Goal: Task Accomplishment & Management: Complete application form

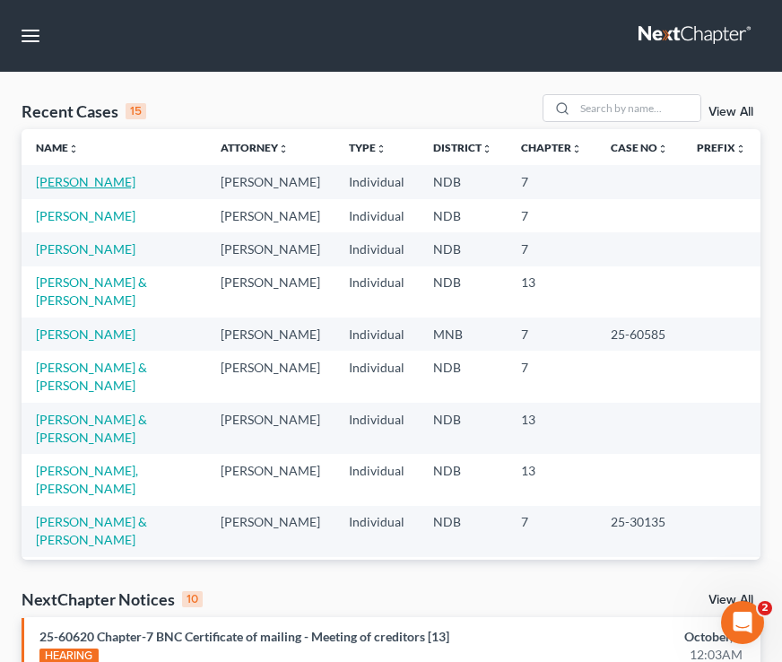
click at [77, 186] on link "[PERSON_NAME]" at bounding box center [86, 181] width 100 height 15
select select "4"
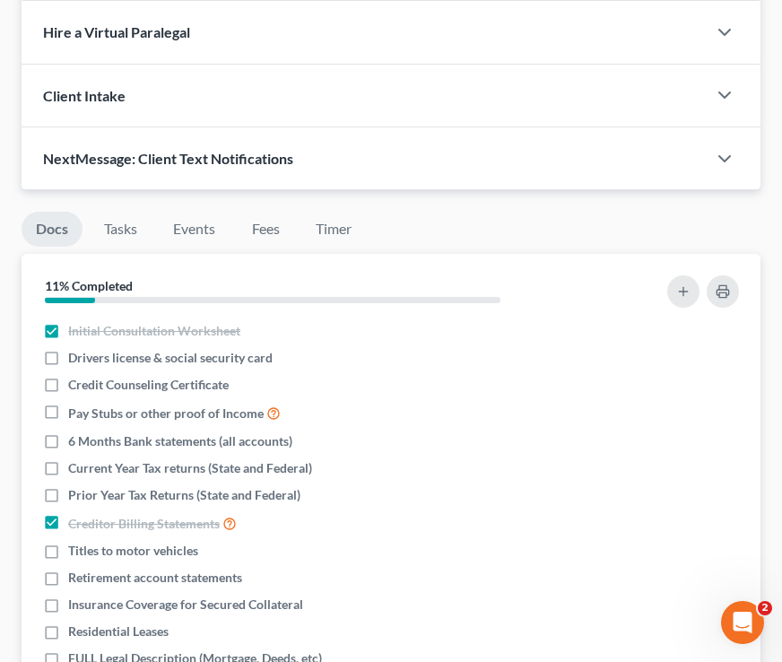
scroll to position [1456, 0]
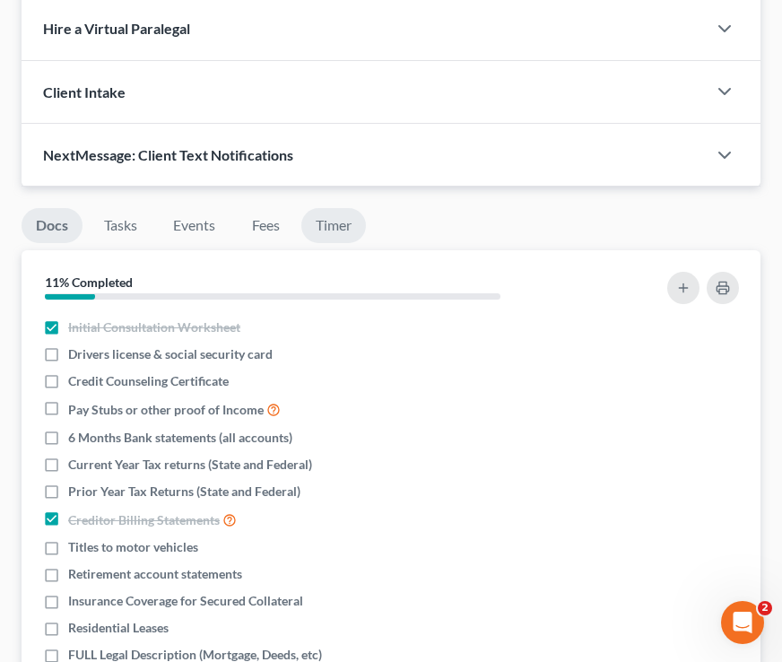
click at [317, 228] on link "Timer" at bounding box center [334, 225] width 65 height 35
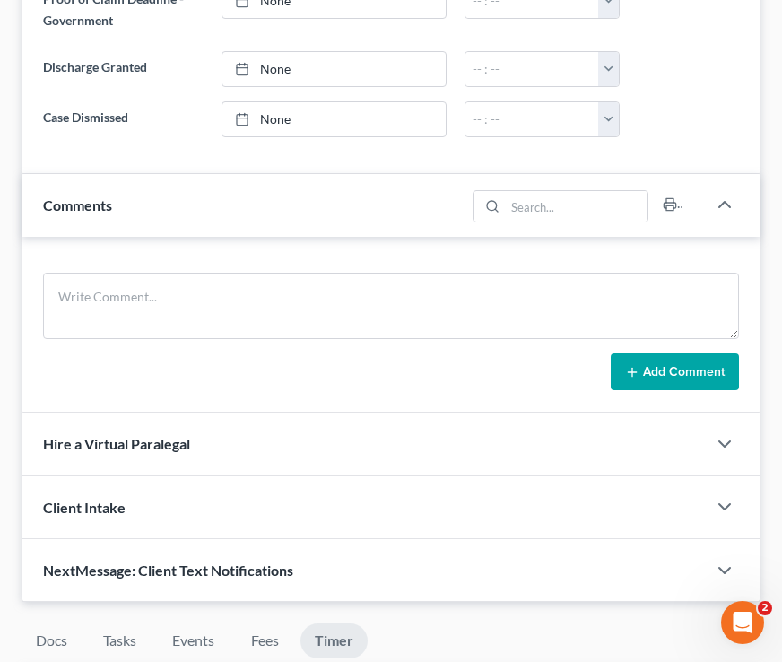
scroll to position [1045, 0]
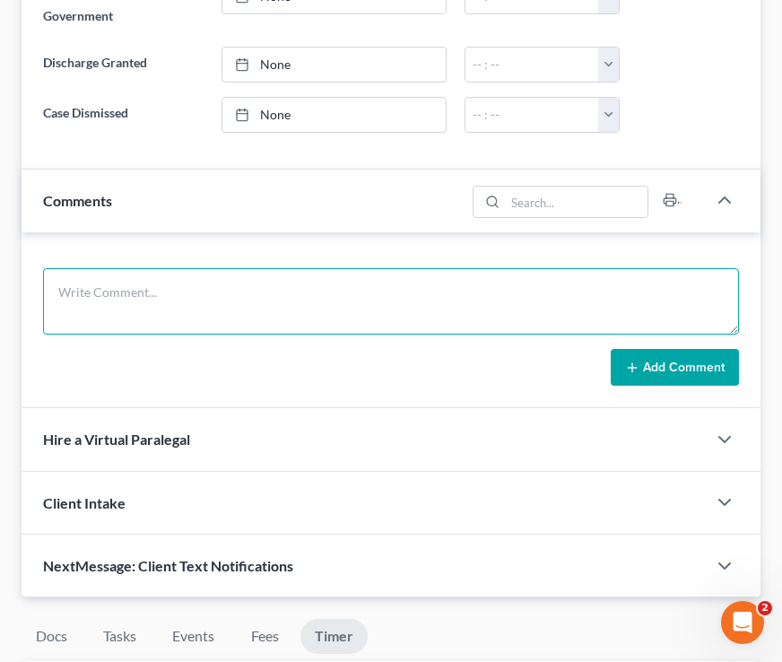
click at [209, 307] on textarea at bounding box center [391, 301] width 696 height 66
type textarea "sdsddssdsddsdsd"
drag, startPoint x: 205, startPoint y: 281, endPoint x: 29, endPoint y: 279, distance: 175.9
click at [29, 279] on div "sdsddssdsddsdsd Add Comment" at bounding box center [391, 320] width 739 height 177
drag, startPoint x: 172, startPoint y: 295, endPoint x: 51, endPoint y: 293, distance: 121.2
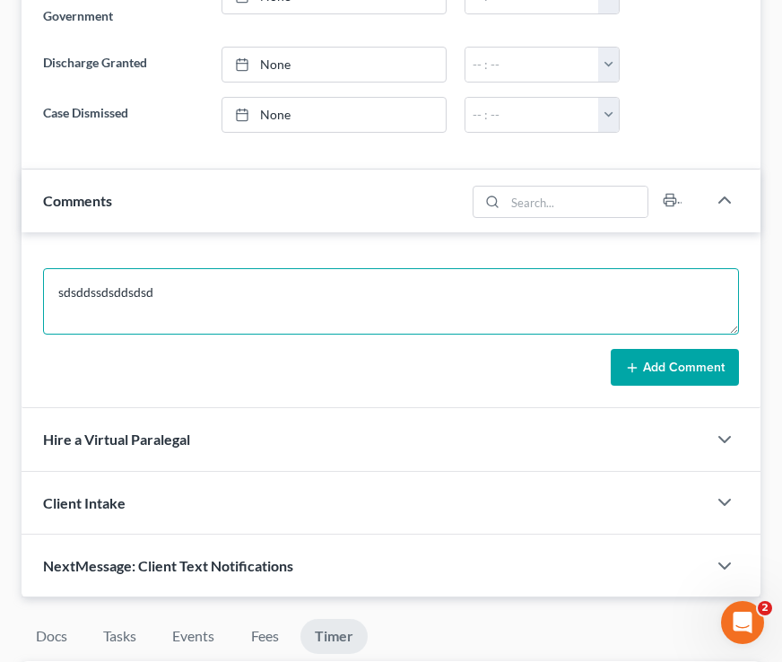
click at [51, 293] on textarea "sdsddssdsddsdsd" at bounding box center [391, 301] width 696 height 66
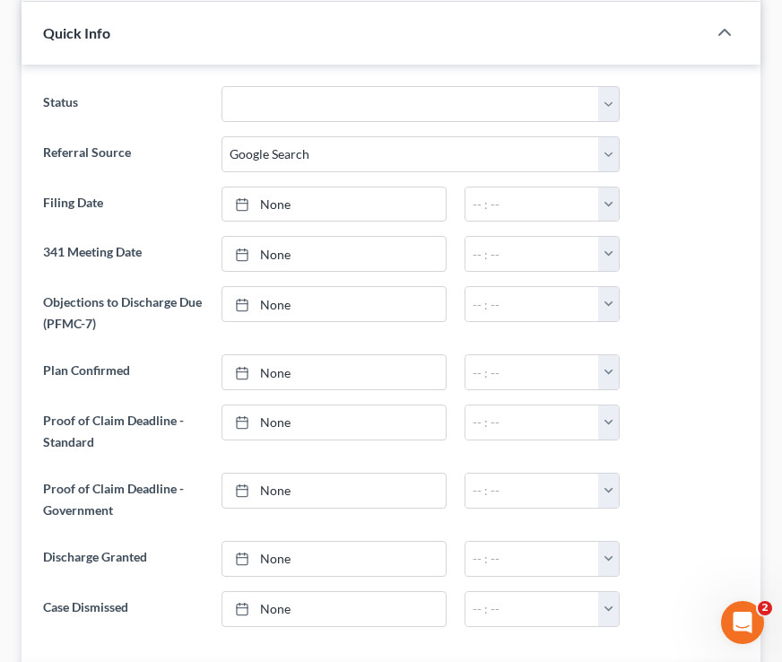
scroll to position [0, 0]
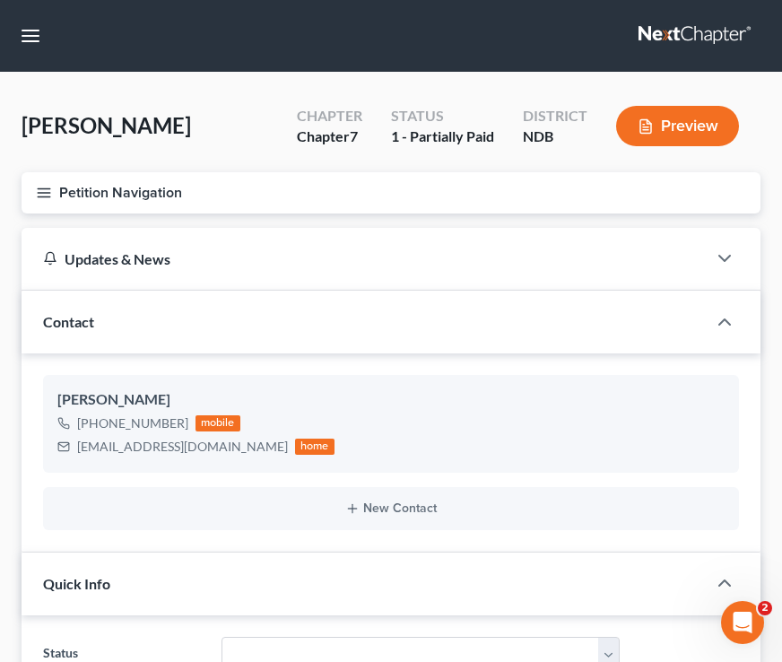
click at [46, 198] on icon "button" at bounding box center [44, 193] width 16 height 16
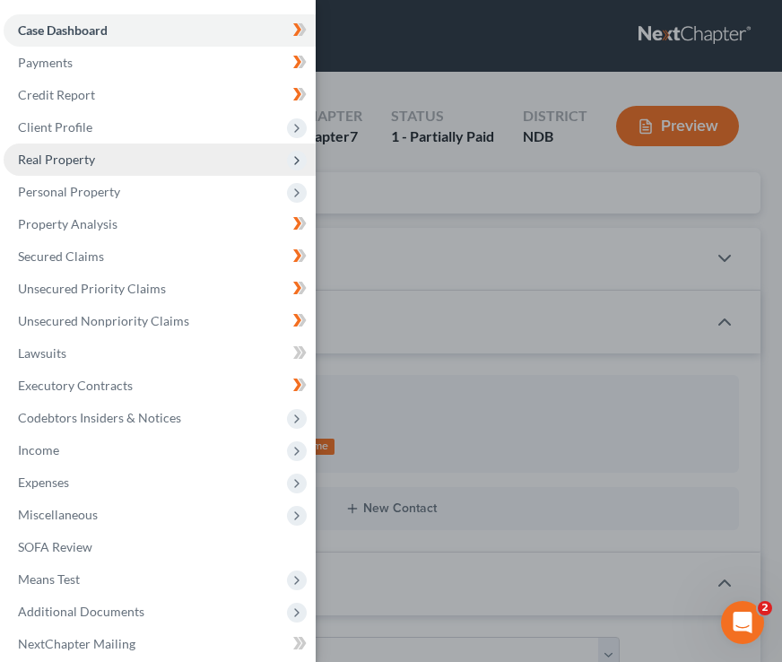
click at [70, 170] on span "Real Property" at bounding box center [160, 160] width 312 height 32
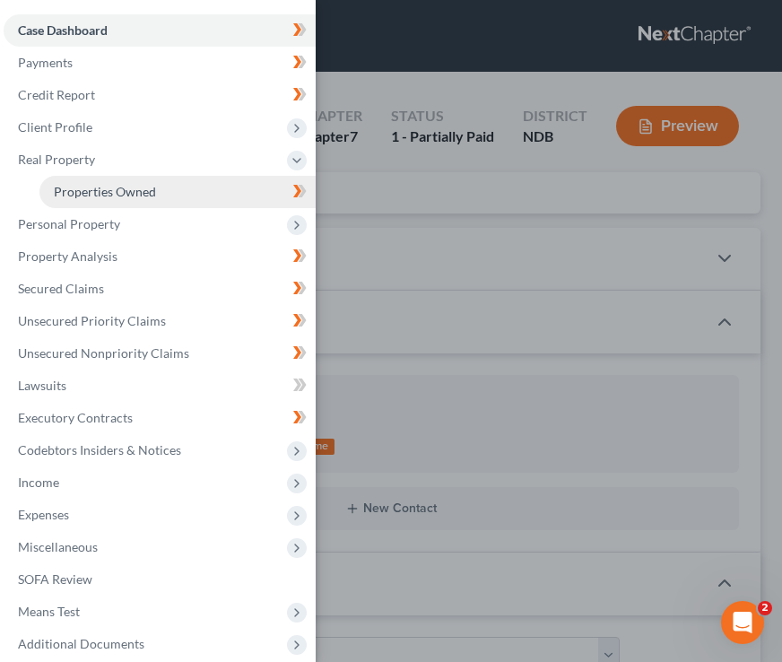
click at [111, 193] on span "Properties Owned" at bounding box center [105, 191] width 102 height 15
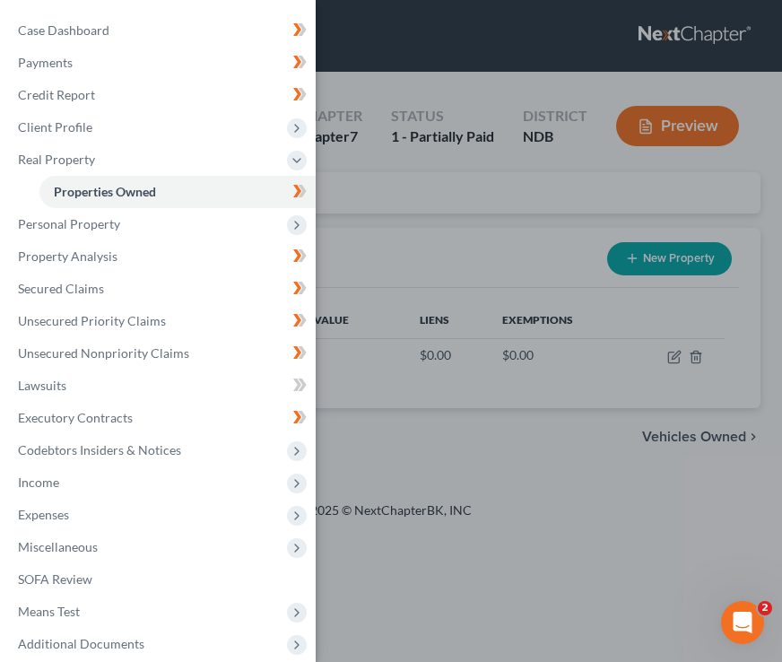
click at [438, 204] on div "Case Dashboard Payments Invoices Payments Payments Credit Report Client Profile" at bounding box center [391, 331] width 782 height 662
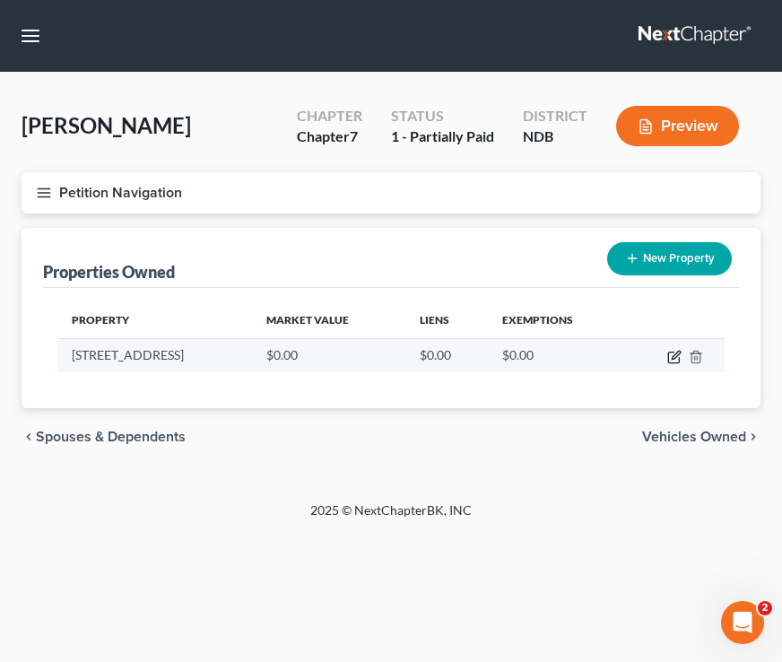
click at [675, 357] on icon "button" at bounding box center [675, 357] width 14 height 14
select select "29"
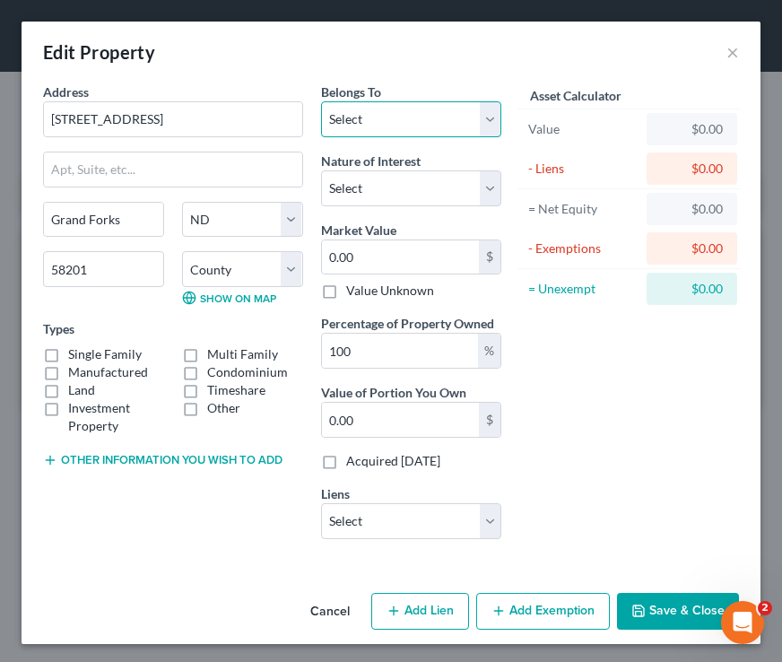
click at [464, 122] on select "Select Debtor 1 Only Debtor 2 Only Debtor 1 And Debtor 2 Only At Least One Of T…" at bounding box center [411, 119] width 180 height 36
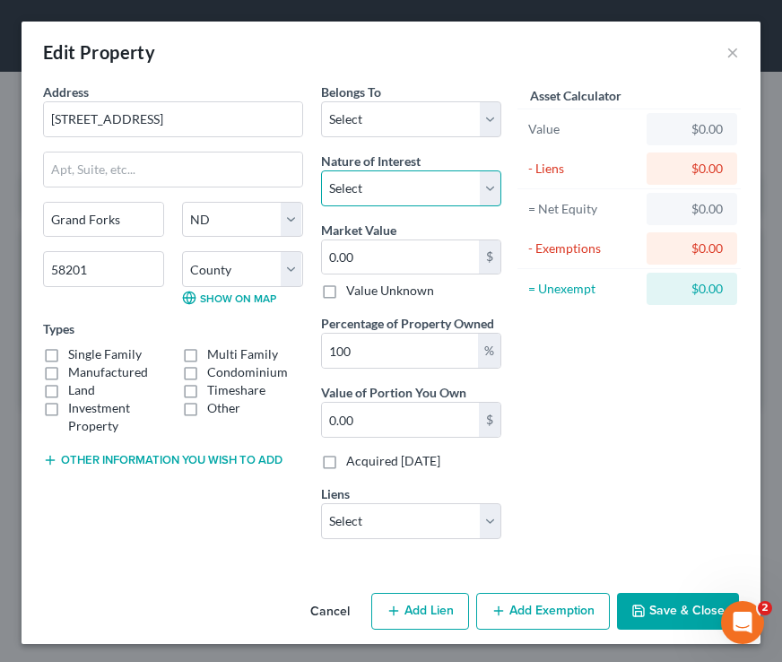
click at [456, 189] on select "Select Fee Simple Joint Tenant Life Estate Equitable Interest Future Interest T…" at bounding box center [411, 188] width 180 height 36
click at [68, 357] on label "Single Family" at bounding box center [105, 354] width 74 height 18
click at [75, 357] on input "Single Family" at bounding box center [81, 351] width 12 height 12
checkbox input "true"
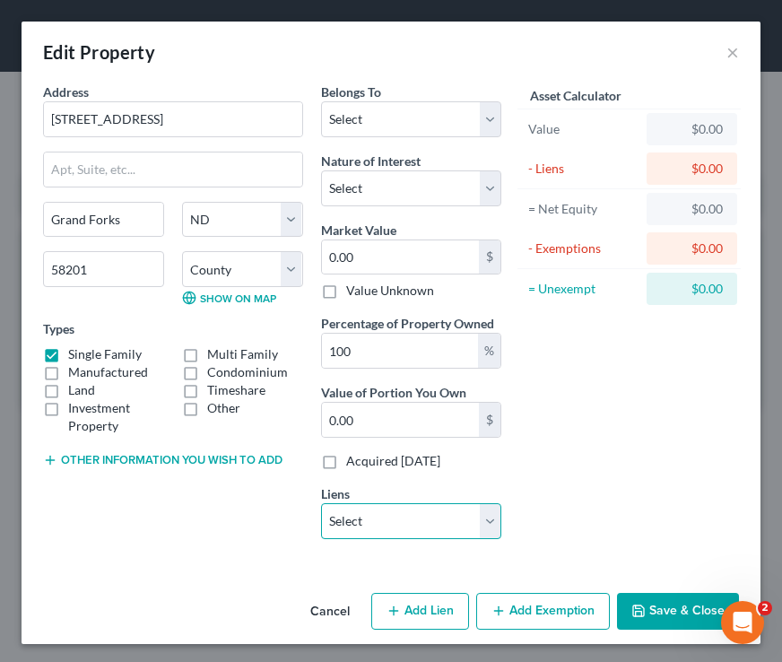
click at [441, 508] on select "Select North Dakota Housing Financial - $194,990.00 Northstar Community Credit …" at bounding box center [411, 521] width 180 height 36
select select "0"
click at [321, 503] on select "Select North Dakota Housing Financial - $194,990.00 Northstar Community Credit …" at bounding box center [411, 521] width 180 height 36
select select
select select "29"
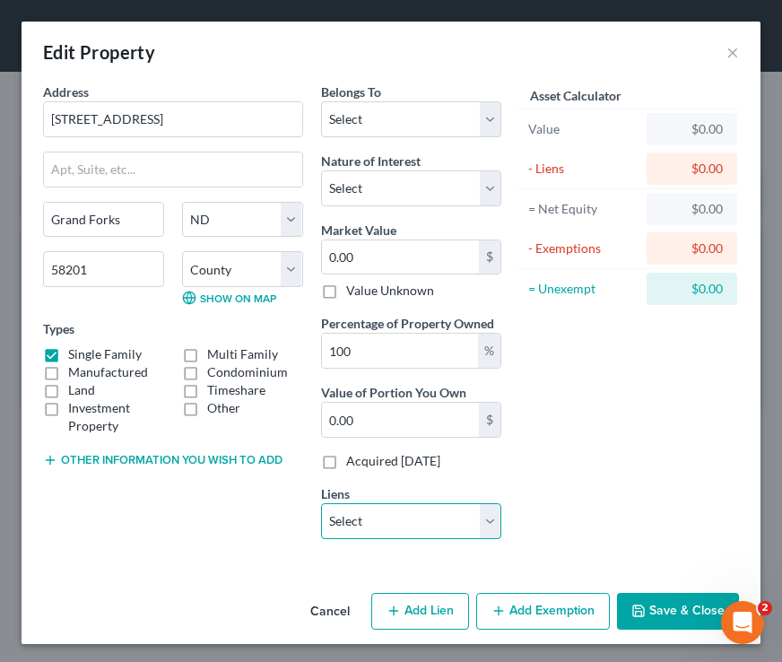
select select "0"
select select "2"
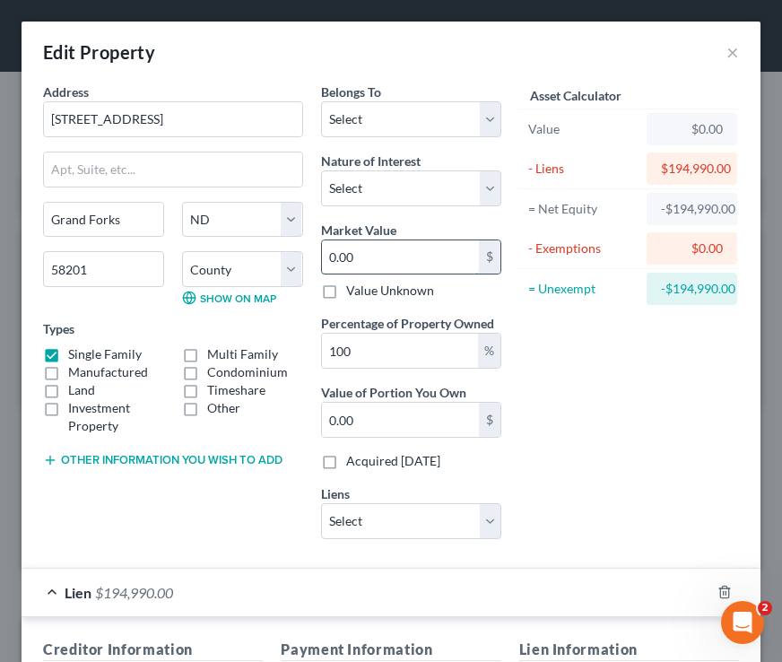
click at [380, 255] on input "0.00" at bounding box center [400, 257] width 157 height 34
type input "2"
type input "2.00"
type input "29"
type input "29.00"
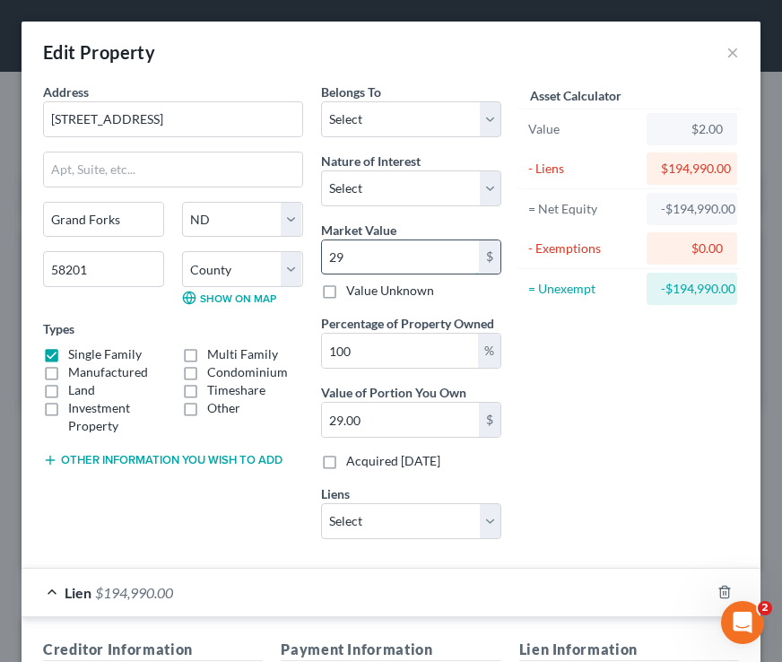
type input "293"
type input "293.00"
type input "2931"
type input "2,931.00"
type input "2,9310"
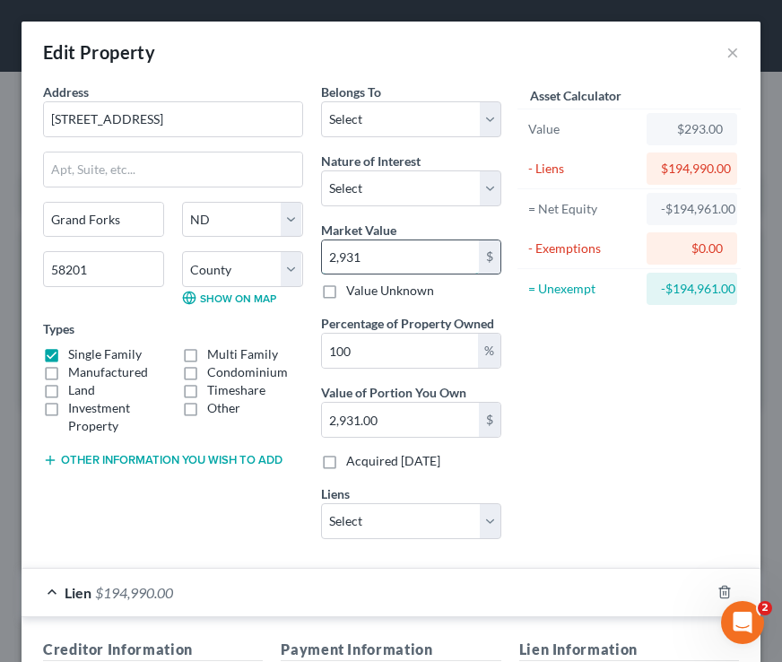
type input "29,310.00"
type input "29,3100"
type input "293,100.00"
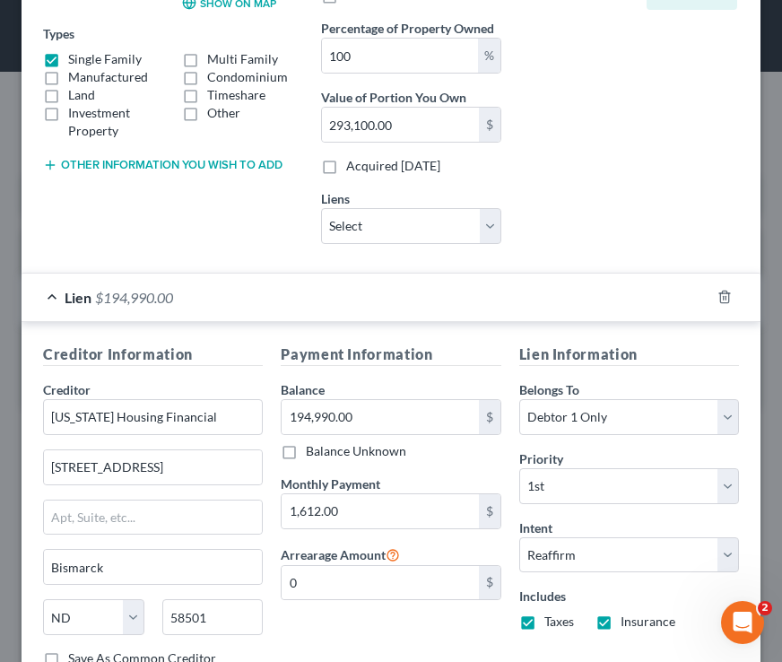
scroll to position [427, 0]
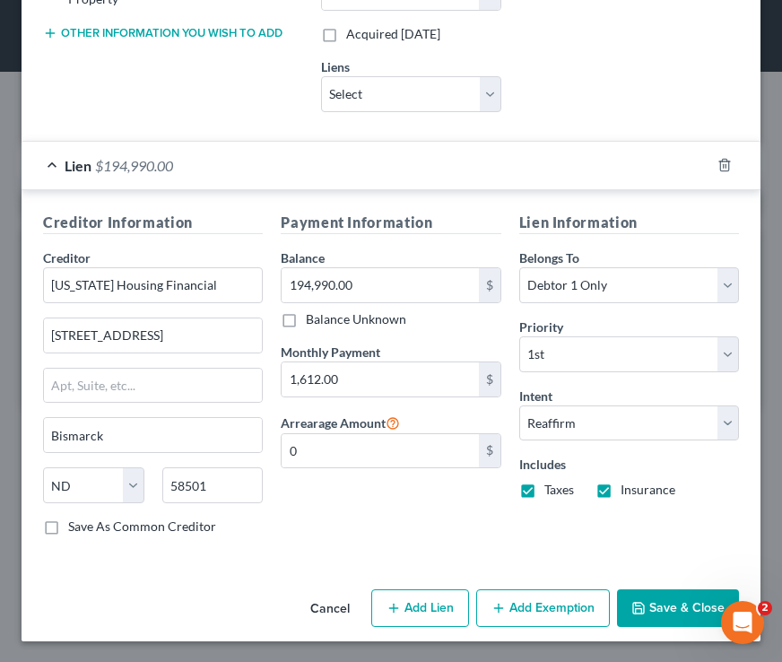
type input "293,100"
click at [669, 599] on button "Save & Close" at bounding box center [678, 609] width 122 height 38
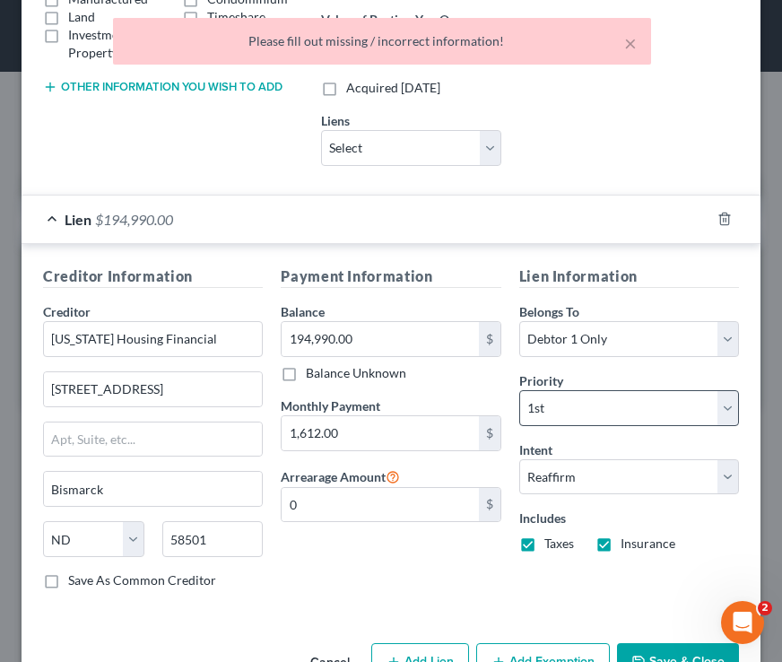
scroll to position [0, 0]
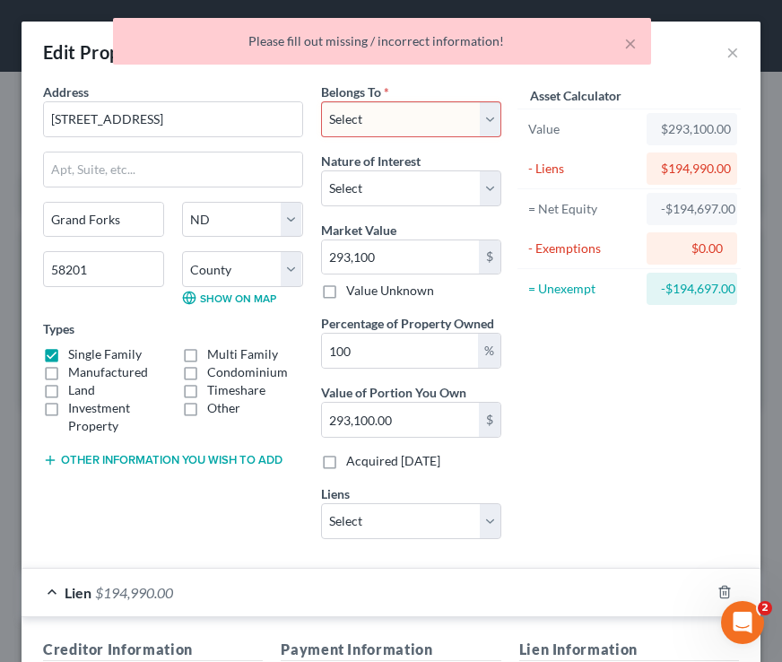
click at [430, 128] on select "Select Debtor 1 Only Debtor 2 Only Debtor 1 And Debtor 2 Only At Least One Of T…" at bounding box center [411, 119] width 180 height 36
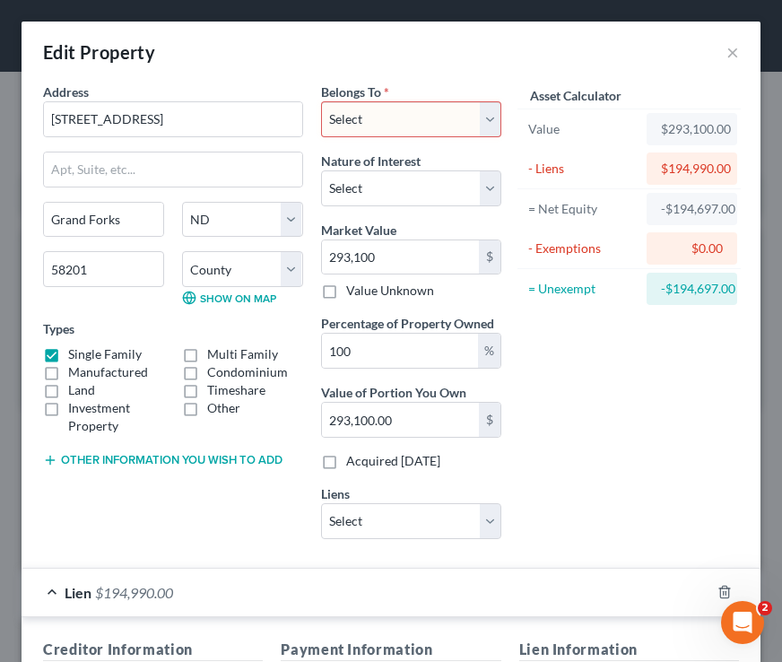
select select "0"
click at [321, 101] on select "Select Debtor 1 Only Debtor 2 Only Debtor 1 And Debtor 2 Only At Least One Of T…" at bounding box center [411, 119] width 180 height 36
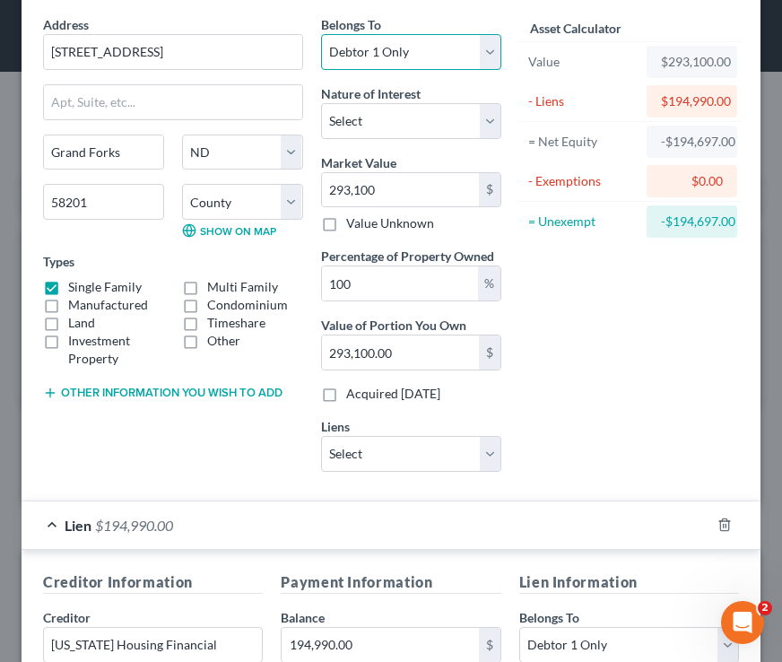
scroll to position [84, 0]
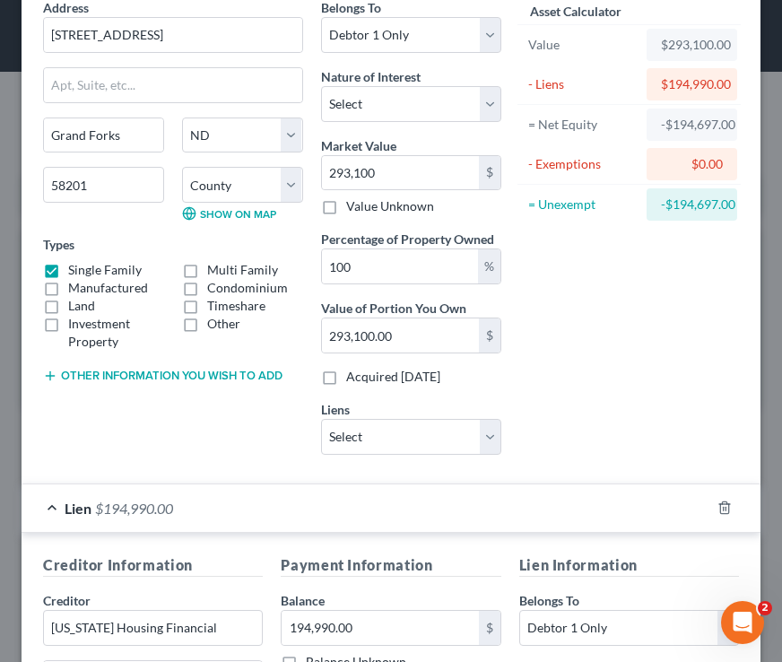
click at [197, 374] on button "Other information you wish to add" at bounding box center [163, 376] width 240 height 14
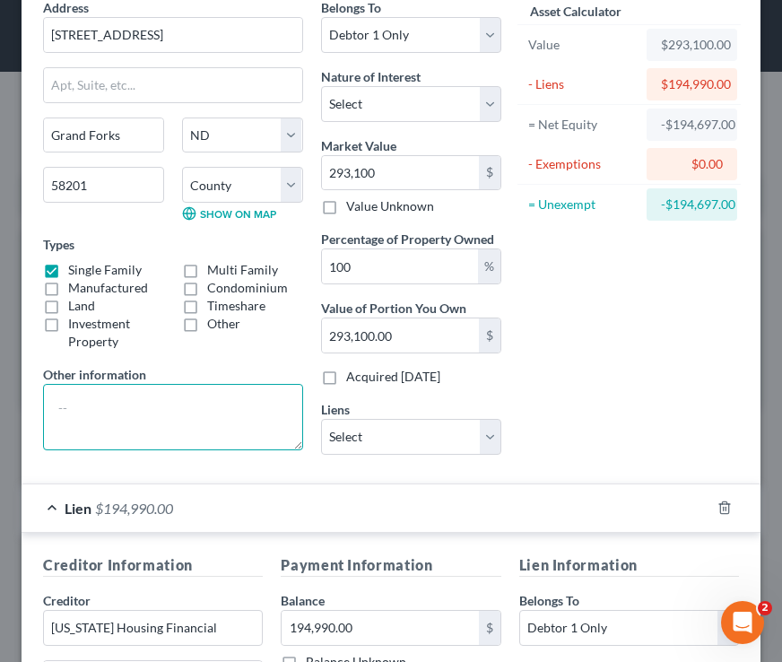
click at [147, 402] on textarea at bounding box center [173, 417] width 260 height 66
click at [228, 444] on textarea "dsfsfddfsdfsd" at bounding box center [173, 417] width 260 height 66
type textarea "dsfsfddfsdfsdjknjnjn"
drag, startPoint x: 234, startPoint y: 410, endPoint x: -17, endPoint y: 410, distance: 251.3
click at [0, 410] on html "Home New Case Client Portal Directory Cases Bulie Diaz Law Office fargo@buliela…" at bounding box center [391, 331] width 782 height 662
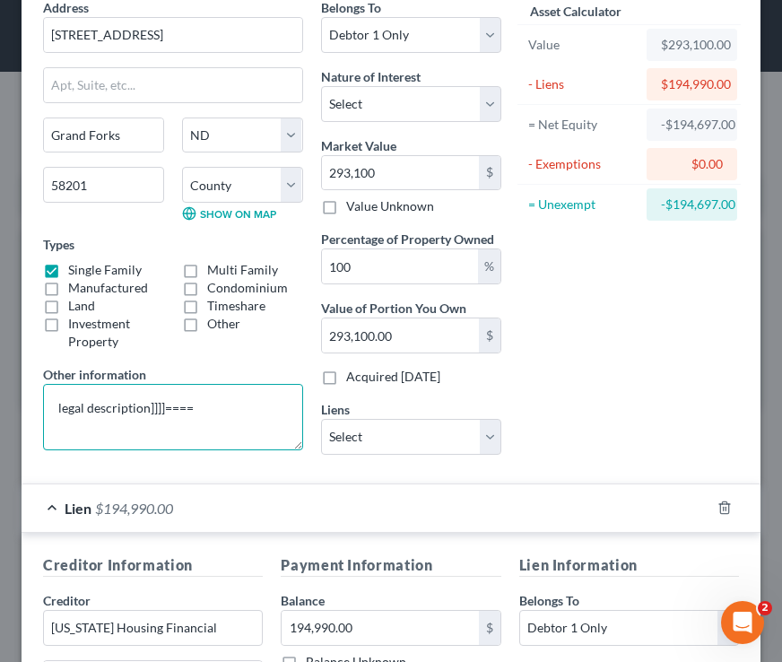
type textarea "legal description]]]]===="
drag, startPoint x: 212, startPoint y: 413, endPoint x: 36, endPoint y: 412, distance: 175.9
click at [35, 412] on div "Address * 619 Belmont Rd Grand Forks State AL AK AR AZ CA CO CT DE DC FL GA GU …" at bounding box center [173, 233] width 278 height 471
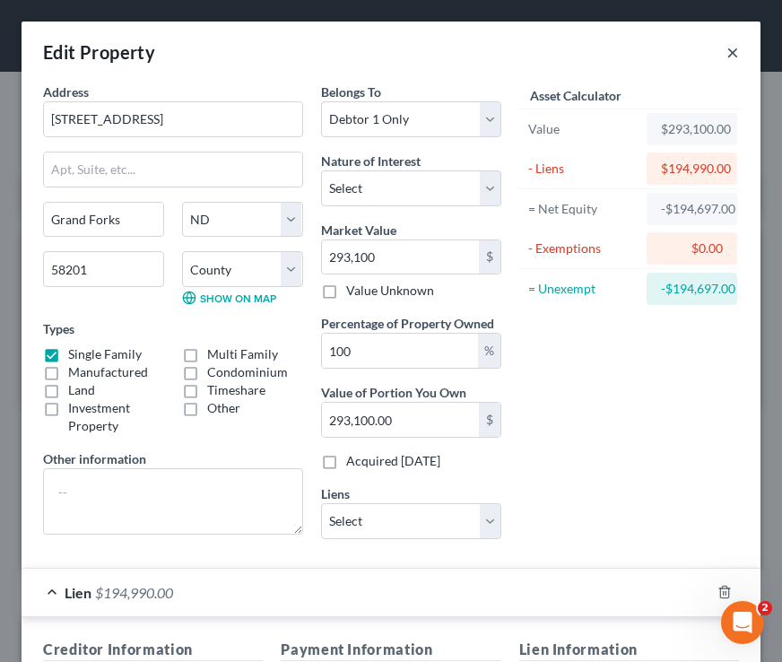
click at [728, 54] on button "×" at bounding box center [733, 52] width 13 height 22
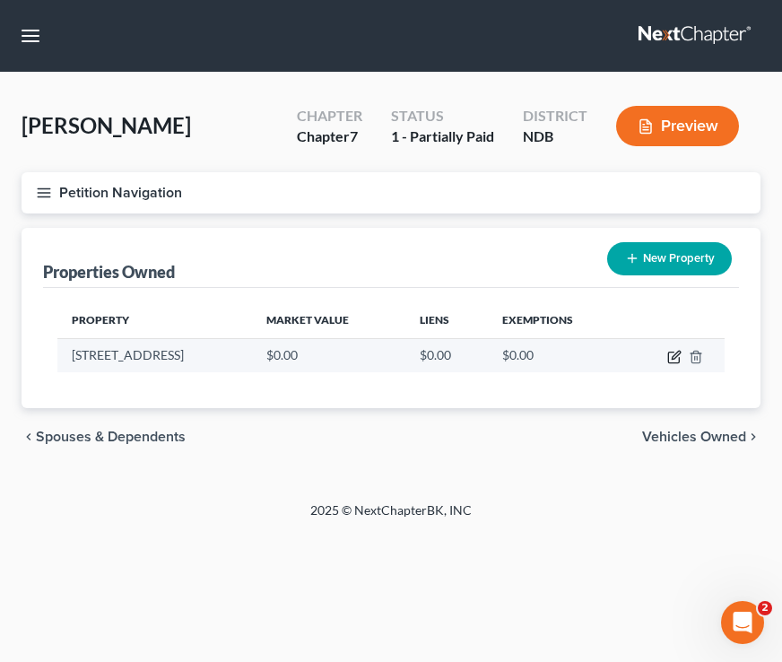
click at [675, 357] on icon "button" at bounding box center [676, 355] width 8 height 8
select select "29"
select select "17"
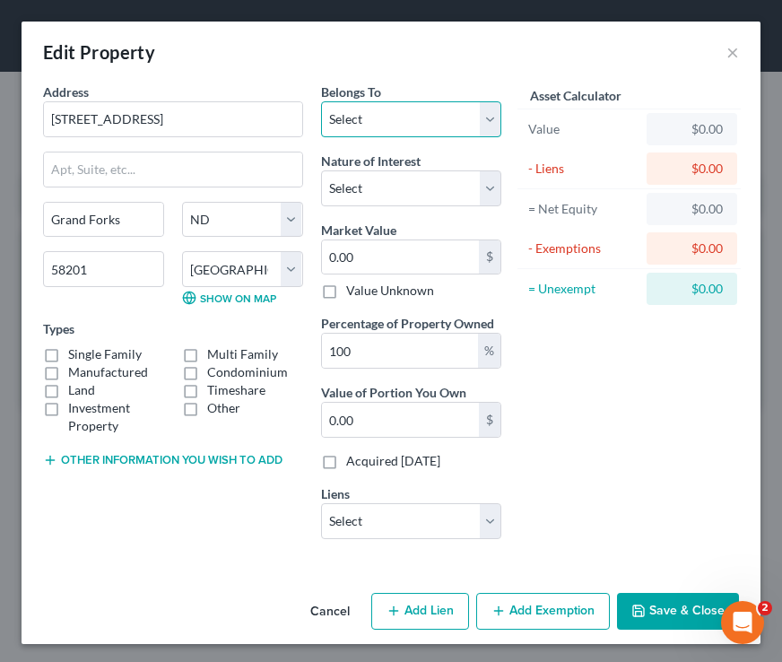
click at [406, 125] on select "Select Debtor 1 Only Debtor 2 Only Debtor 1 And Debtor 2 Only At Least One Of T…" at bounding box center [411, 119] width 180 height 36
select select "0"
click at [321, 101] on select "Select Debtor 1 Only Debtor 2 Only Debtor 1 And Debtor 2 Only At Least One Of T…" at bounding box center [411, 119] width 180 height 36
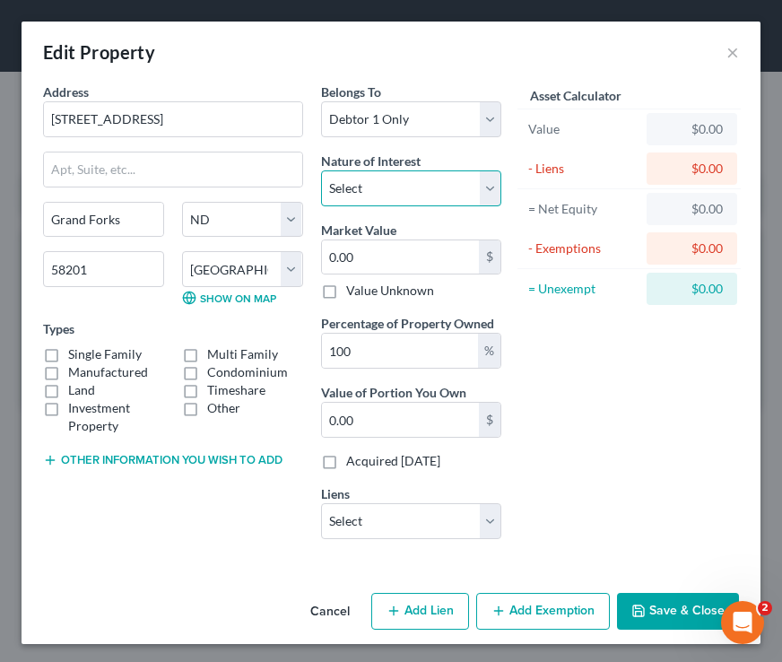
click at [378, 186] on select "Select Fee Simple Joint Tenant Life Estate Equitable Interest Future Interest T…" at bounding box center [411, 188] width 180 height 36
select select "1"
click at [321, 170] on select "Select Fee Simple Joint Tenant Life Estate Equitable Interest Future Interest T…" at bounding box center [411, 188] width 180 height 36
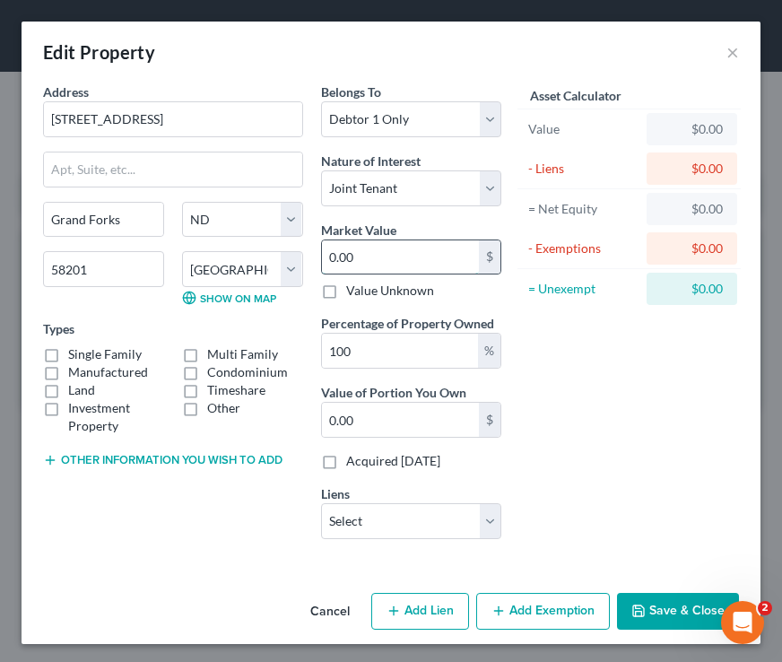
click at [385, 253] on input "0.00" at bounding box center [400, 257] width 157 height 34
type input "0"
type input "2"
type input "2.00"
type input "29"
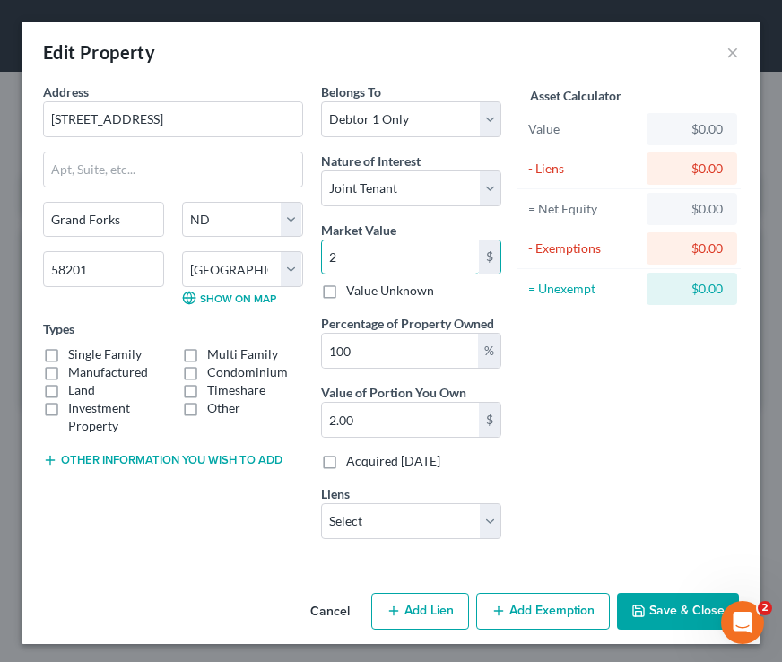
type input "29.00"
type input "293"
type input "293.00"
type input "2931"
type input "2,931.00"
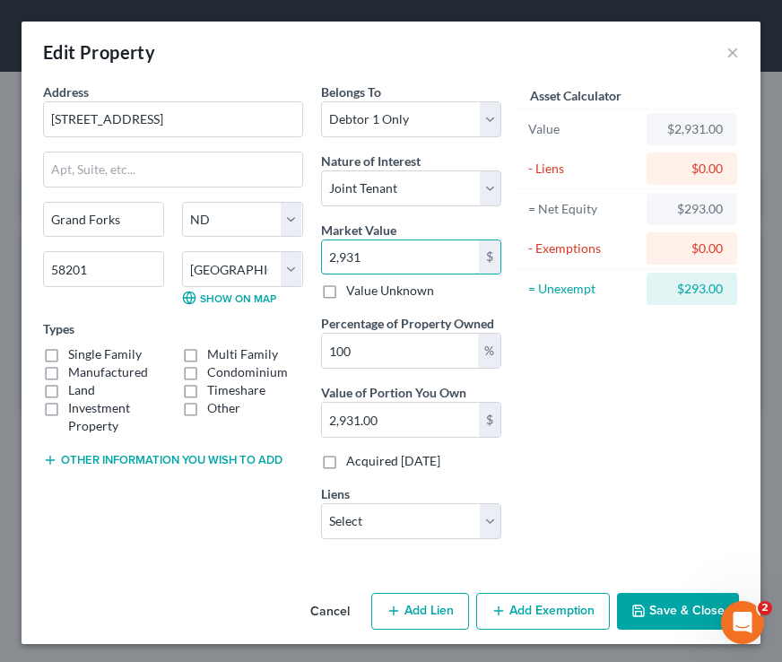
type input "2,9310"
type input "29,310.00"
type input "29,3100"
type input "293,100.00"
type input "293,100"
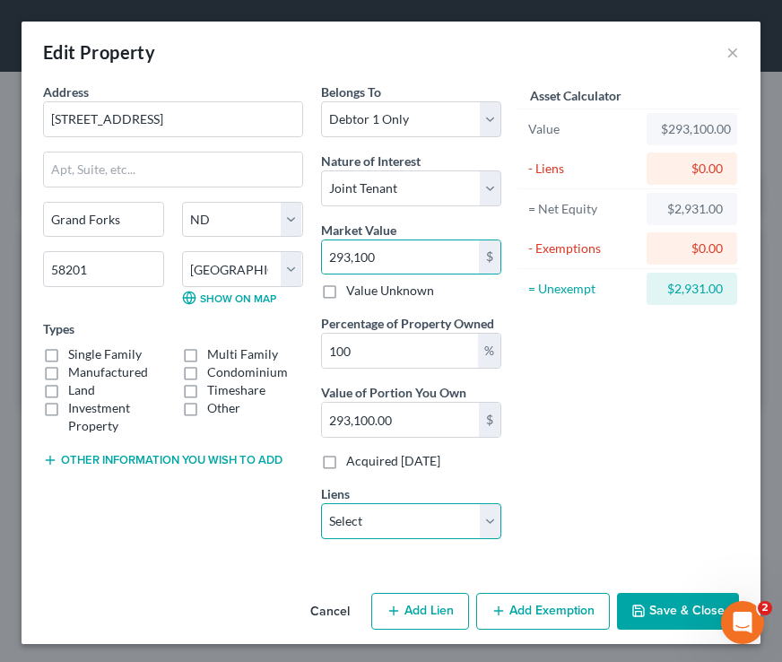
click at [338, 528] on select "Select North Dakota Housing Financial - $194,990.00 Northstar Community Credit …" at bounding box center [411, 521] width 180 height 36
select select "0"
click at [321, 503] on select "Select North Dakota Housing Financial - $194,990.00 Northstar Community Credit …" at bounding box center [411, 521] width 180 height 36
select select
select select "29"
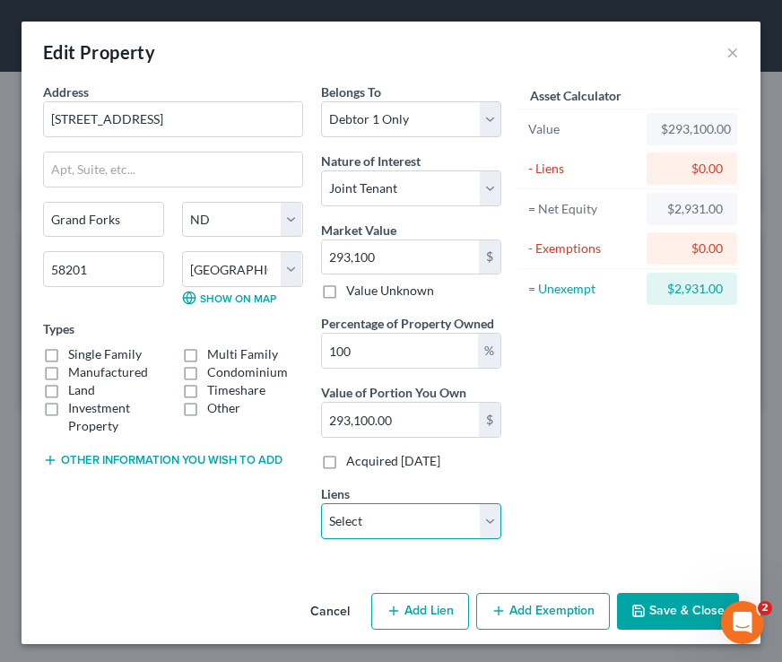
select select "0"
select select "2"
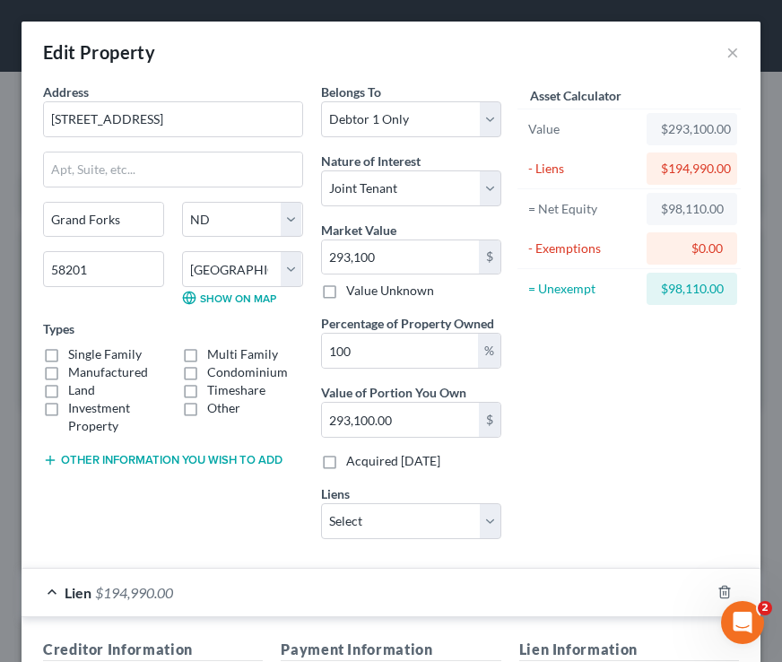
click at [68, 356] on label "Single Family" at bounding box center [105, 354] width 74 height 18
click at [75, 356] on input "Single Family" at bounding box center [81, 351] width 12 height 12
checkbox input "true"
click at [193, 457] on button "Other information you wish to add" at bounding box center [163, 460] width 240 height 14
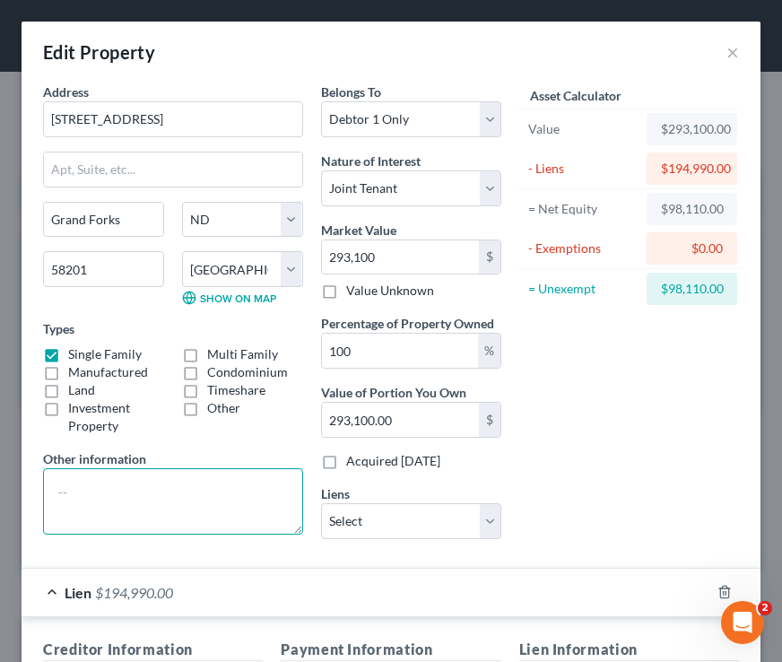
click at [128, 487] on textarea at bounding box center [173, 501] width 260 height 66
type textarea "p"
type textarea "legal description"
select select "4"
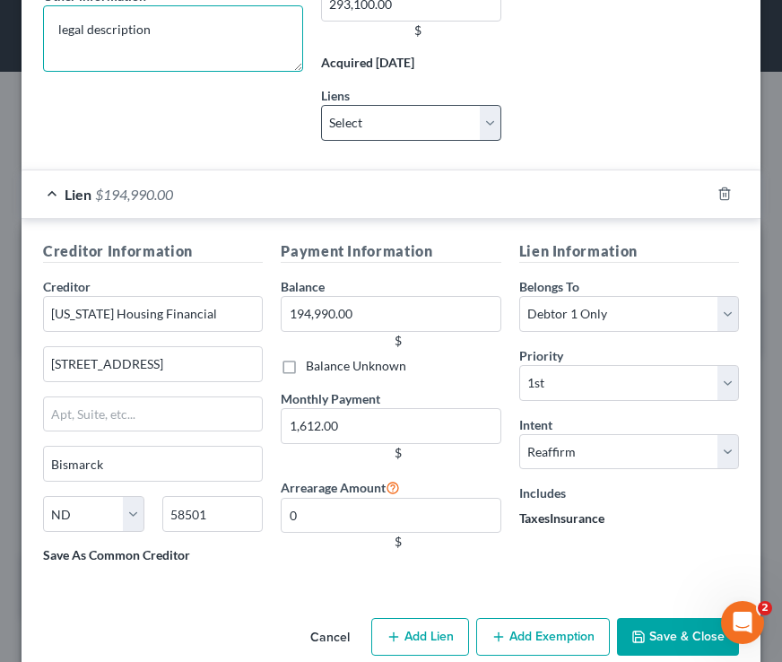
scroll to position [474, 0]
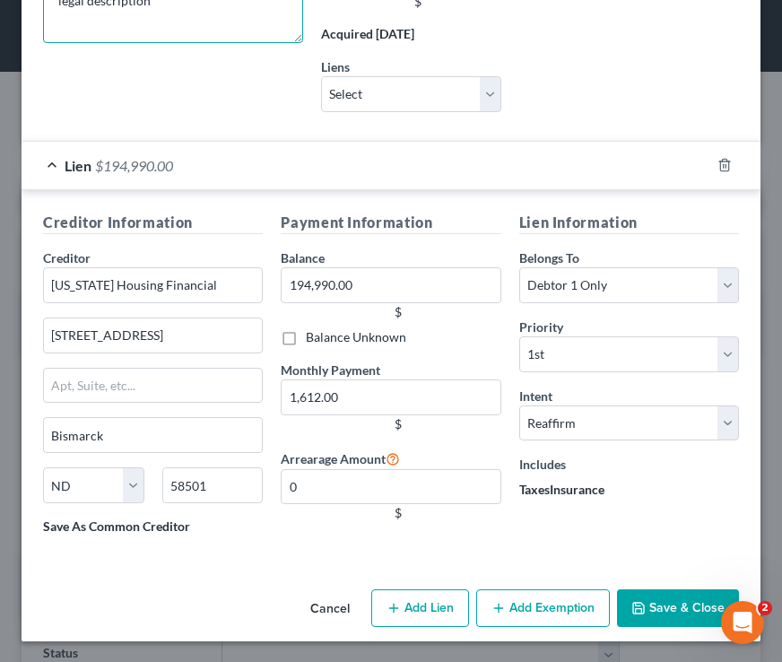
type textarea "legal description"
click at [665, 607] on button "Save & Close" at bounding box center [678, 609] width 122 height 38
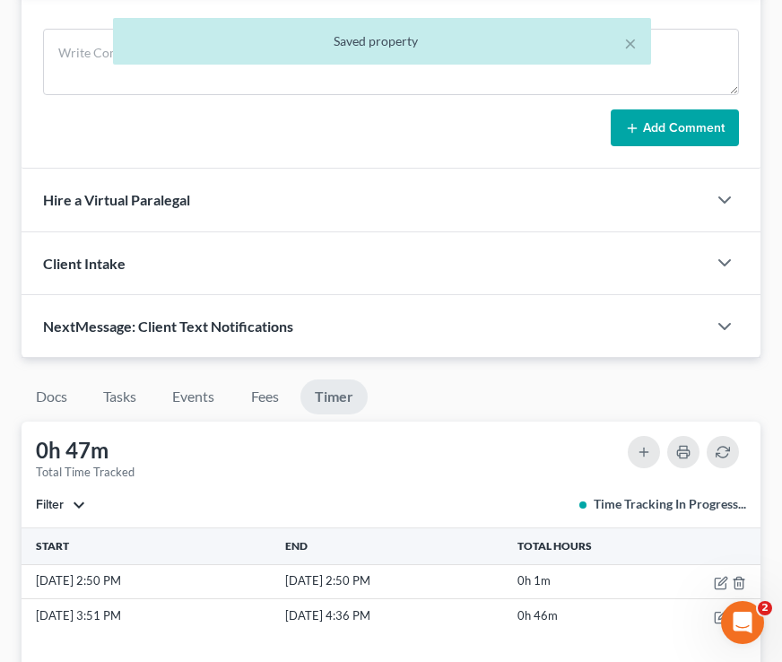
scroll to position [1286, 0]
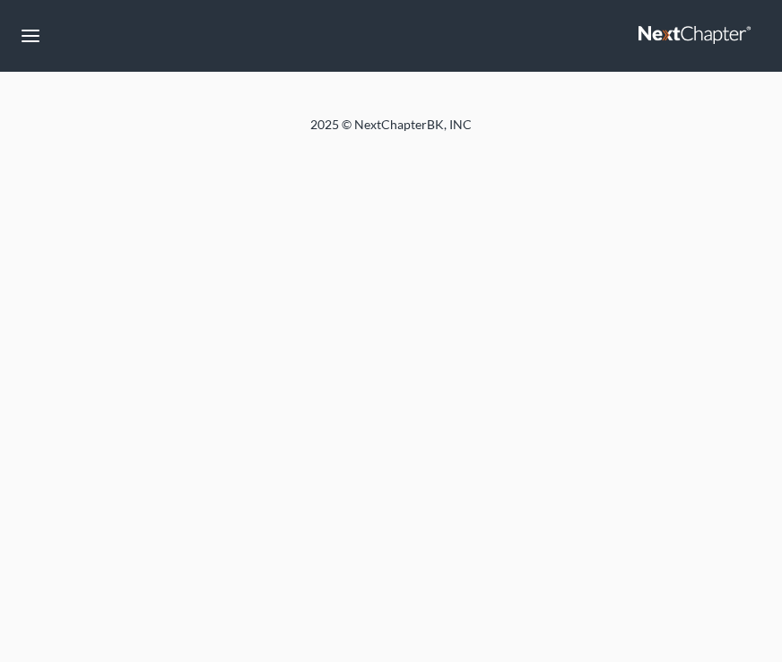
select select "4"
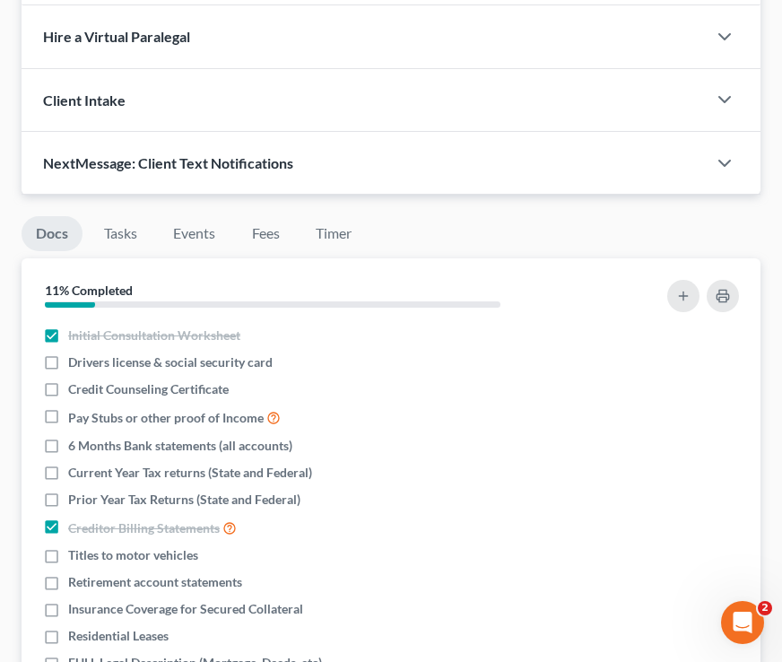
scroll to position [1452, 0]
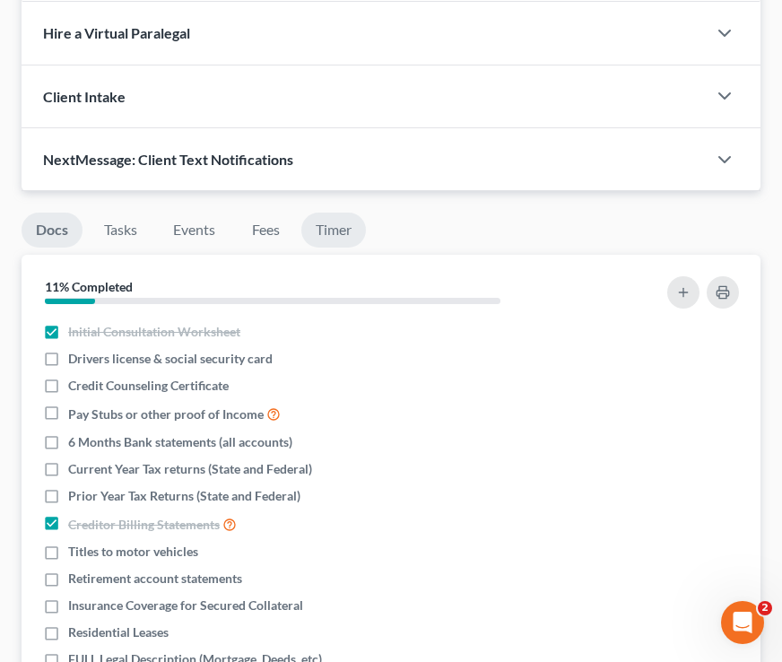
click at [342, 219] on link "Timer" at bounding box center [334, 230] width 65 height 35
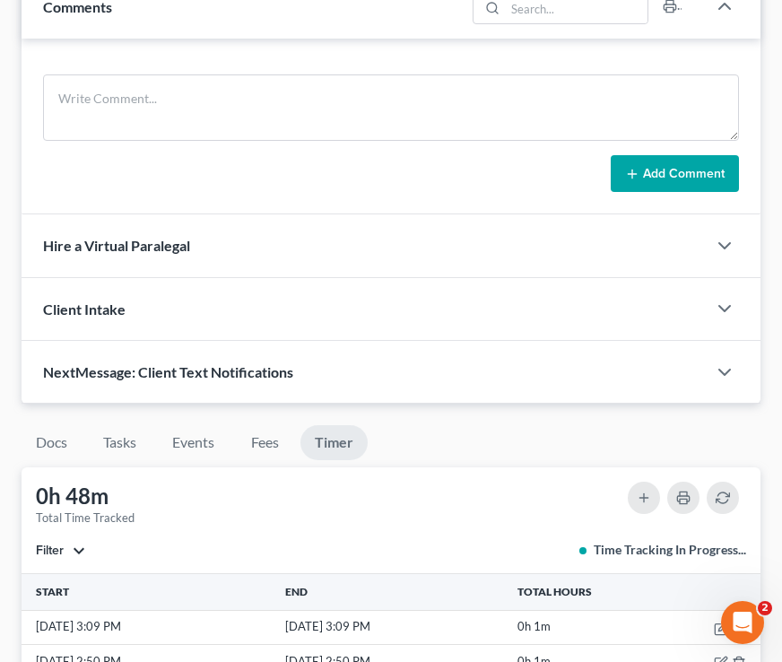
scroll to position [1238, 0]
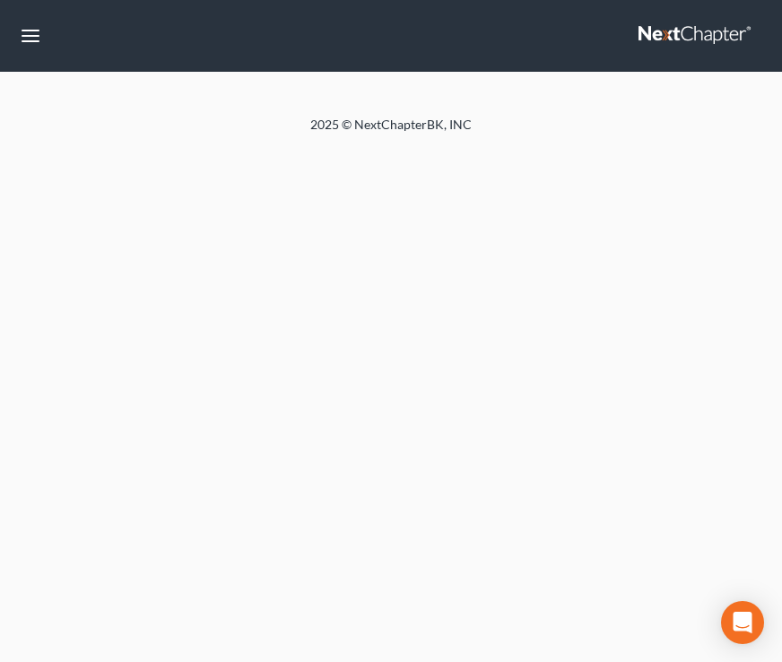
select select "4"
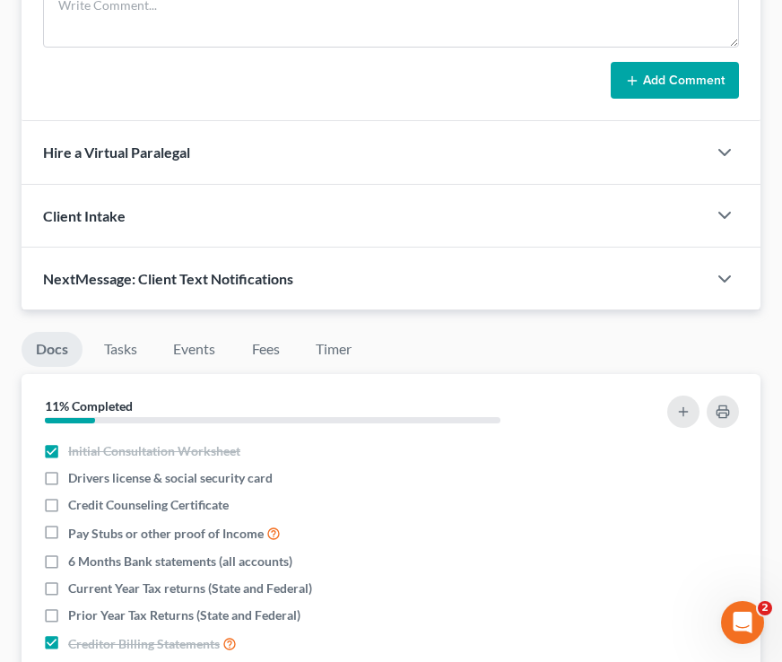
scroll to position [1332, 0]
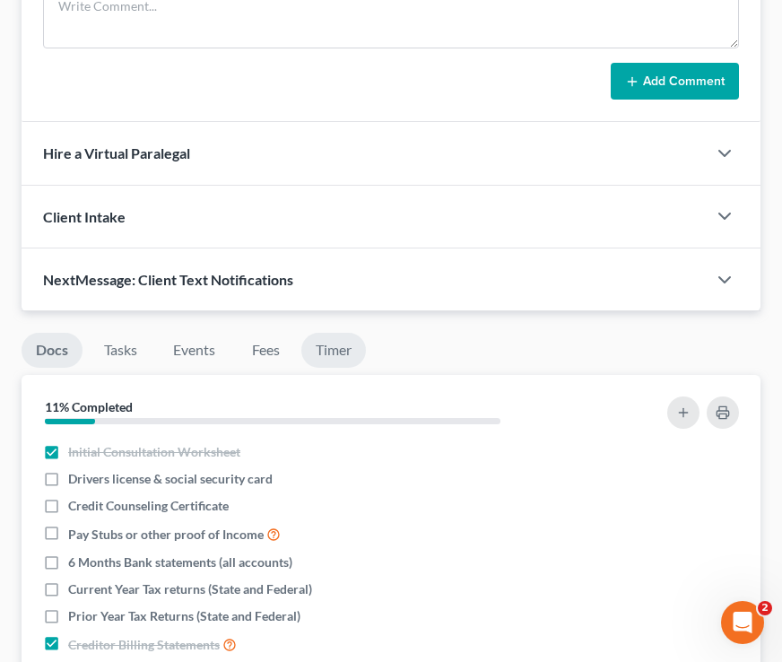
click at [343, 363] on link "Timer" at bounding box center [334, 350] width 65 height 35
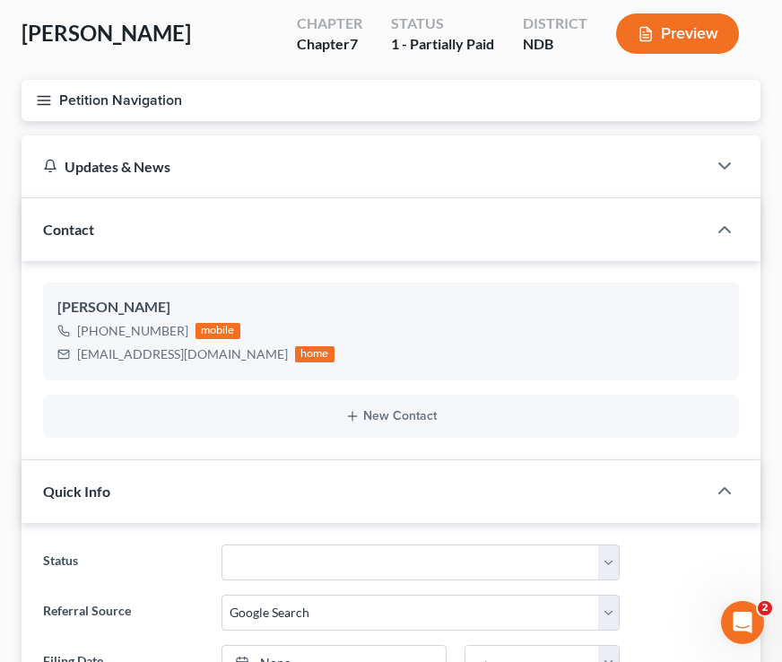
scroll to position [0, 0]
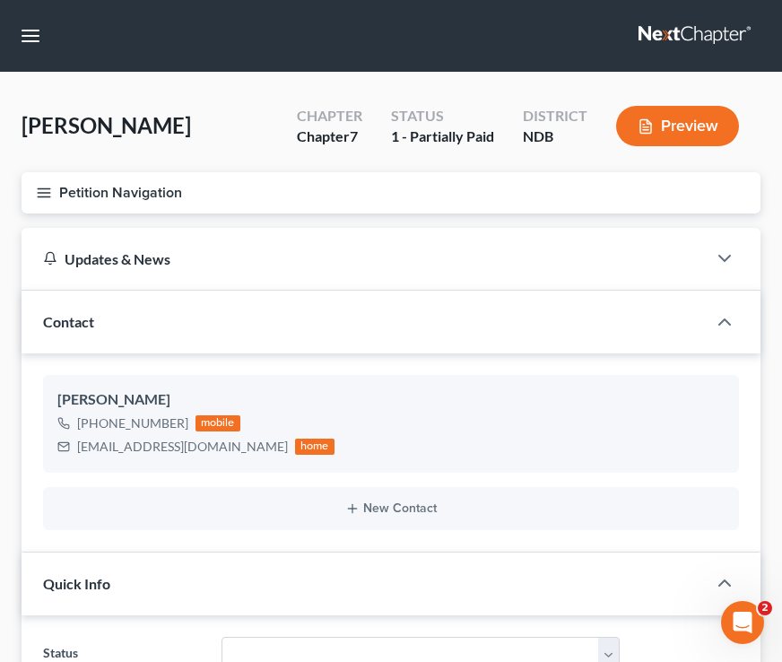
click at [50, 196] on icon "button" at bounding box center [44, 193] width 16 height 16
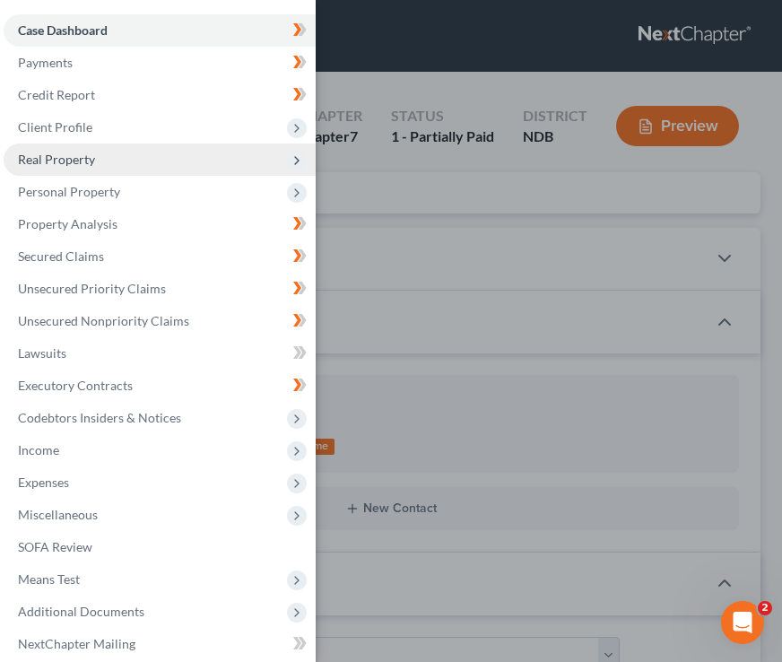
click at [161, 162] on span "Real Property" at bounding box center [160, 160] width 312 height 32
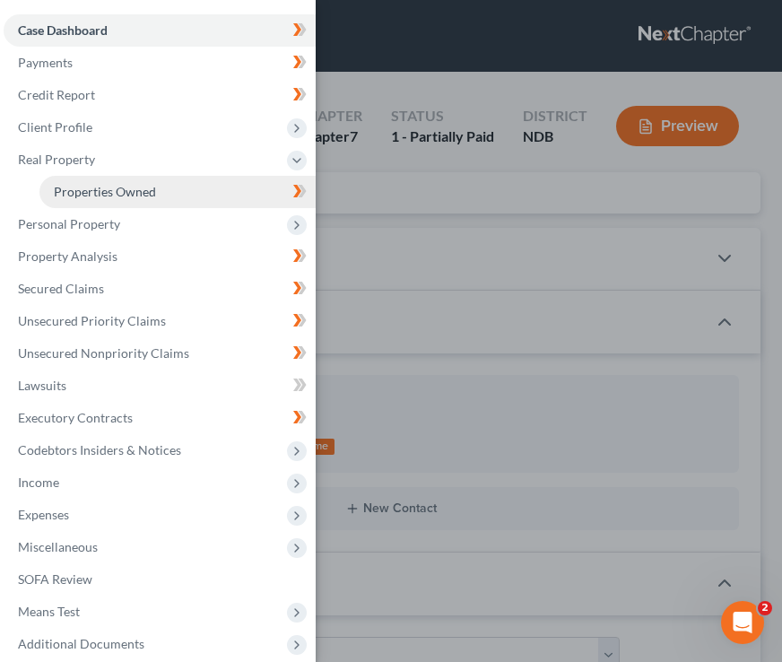
click at [171, 205] on link "Properties Owned" at bounding box center [177, 192] width 276 height 32
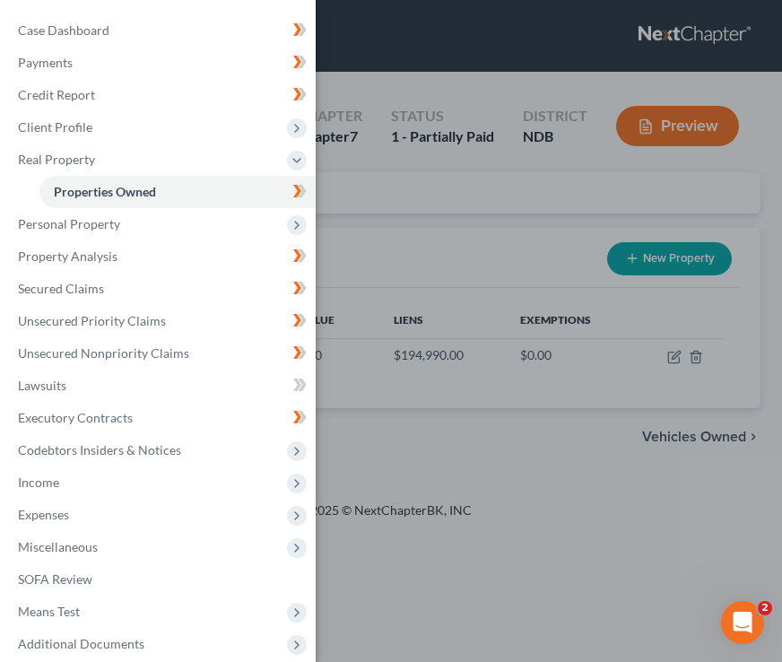
click at [480, 237] on div "Case Dashboard Payments Invoices Payments Payments Credit Report Client Profile" at bounding box center [391, 331] width 782 height 662
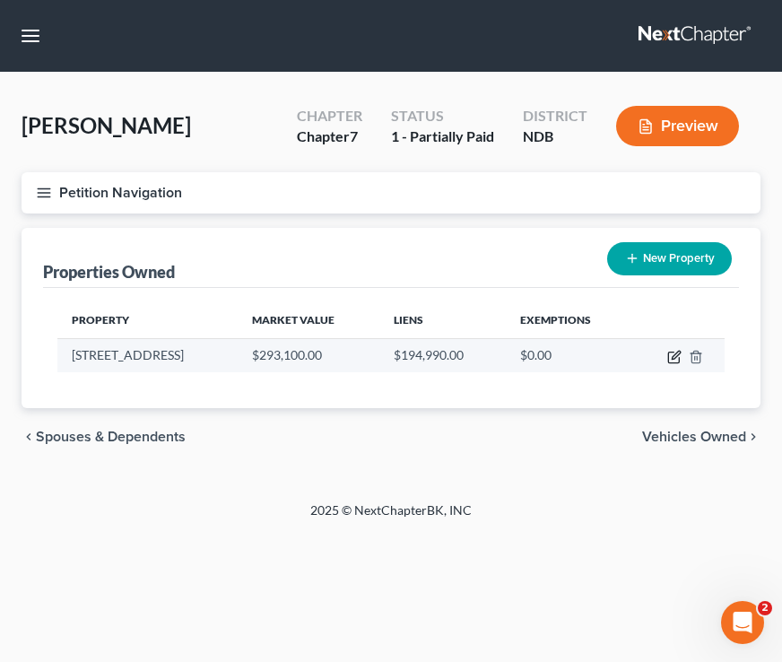
click at [669, 353] on icon "button" at bounding box center [674, 358] width 11 height 11
select select "29"
select select "0"
select select "1"
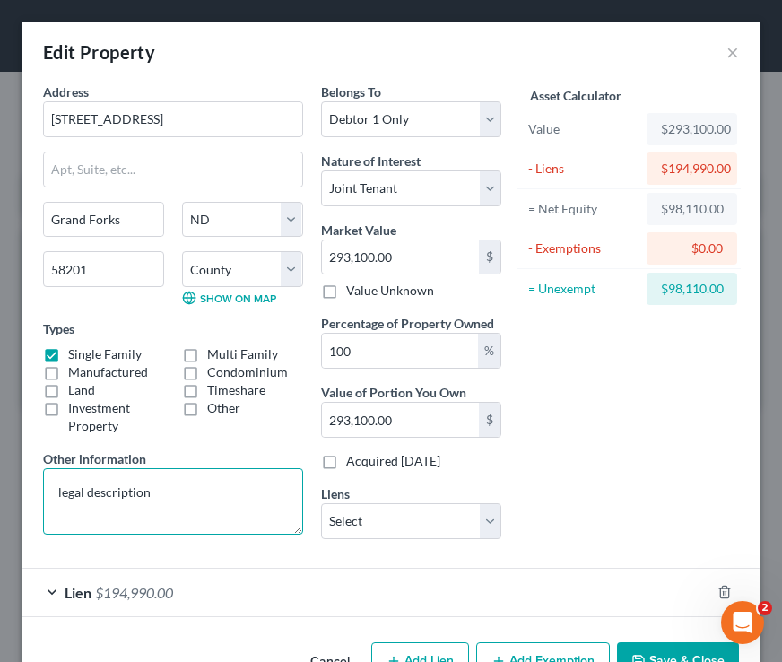
click at [184, 488] on textarea "legal description" at bounding box center [173, 501] width 260 height 66
drag, startPoint x: 195, startPoint y: 505, endPoint x: 28, endPoint y: 508, distance: 166.9
click at [24, 509] on div "Address * 619 Belmont Rd Grand Forks State AL AK AR AZ CA CO CT DE DC FL GA GU …" at bounding box center [391, 359] width 739 height 553
type textarea "l"
click at [732, 51] on button "×" at bounding box center [733, 52] width 13 height 22
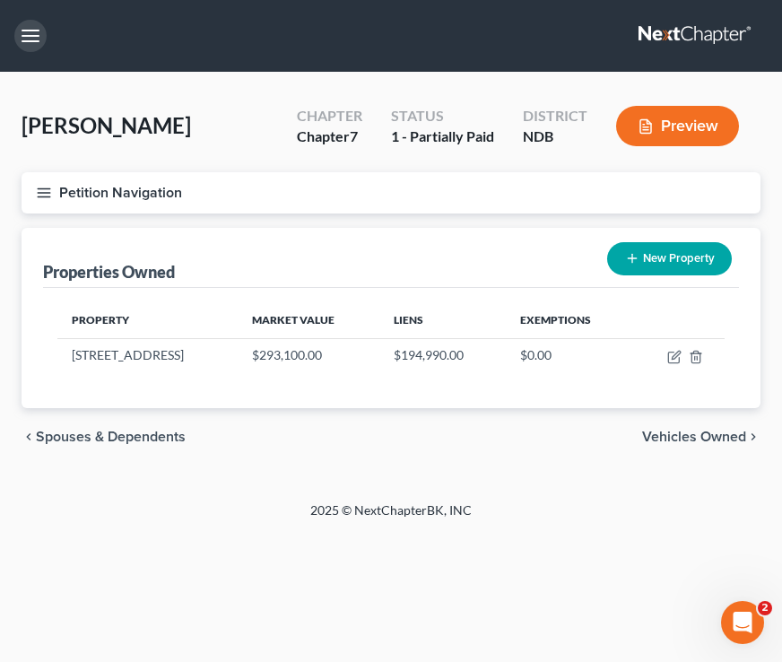
click at [24, 29] on button "button" at bounding box center [30, 36] width 32 height 32
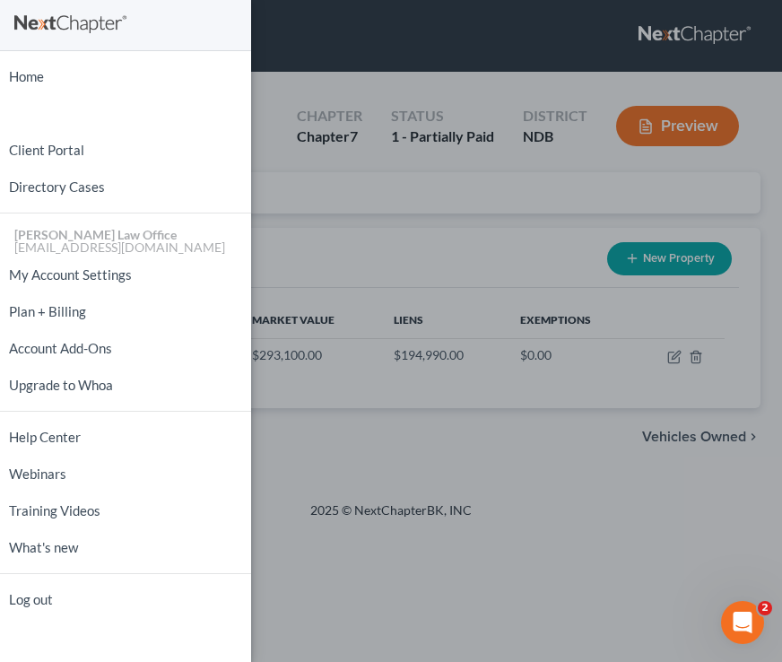
click at [353, 184] on div "Home New Case Client Portal Directory Cases Bulie Diaz Law Office fargo@buliela…" at bounding box center [391, 331] width 782 height 662
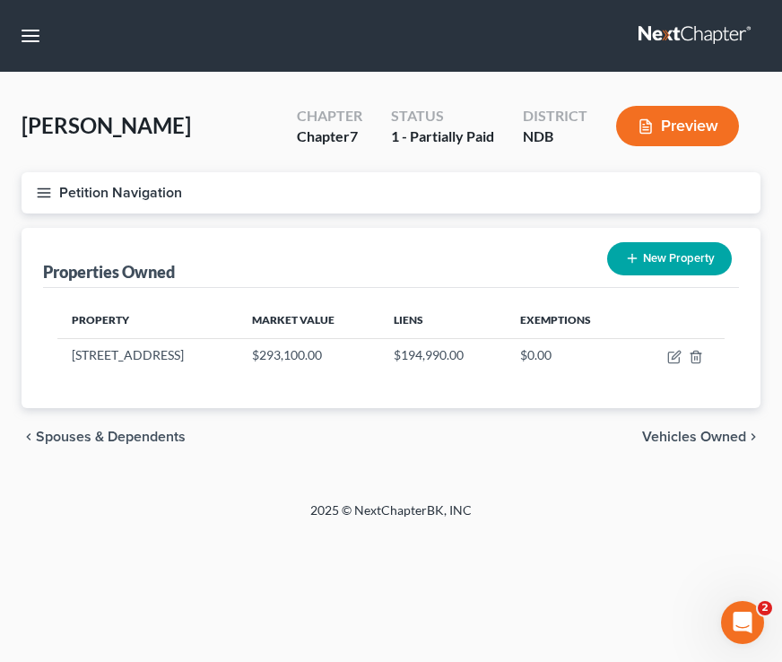
click at [32, 190] on button "Petition Navigation" at bounding box center [391, 192] width 739 height 41
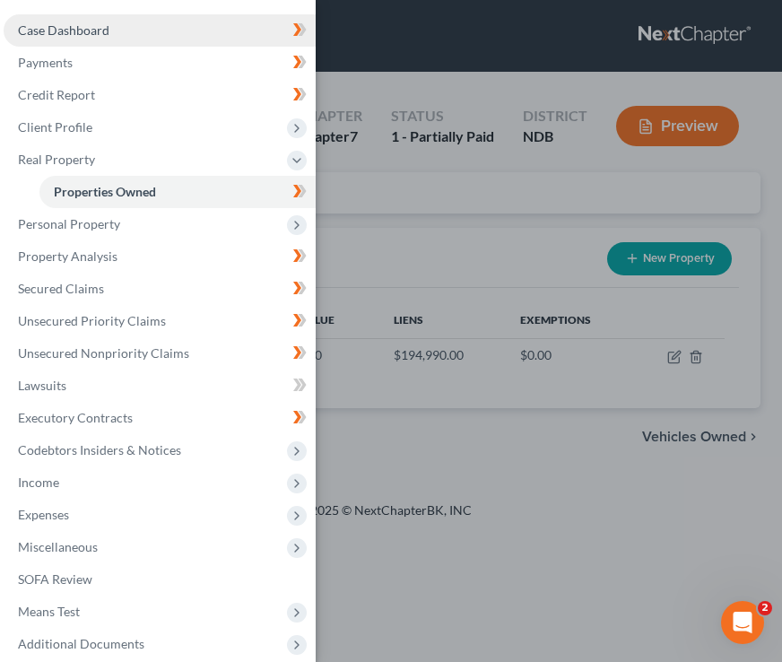
click at [98, 25] on span "Case Dashboard" at bounding box center [64, 29] width 92 height 15
select select "4"
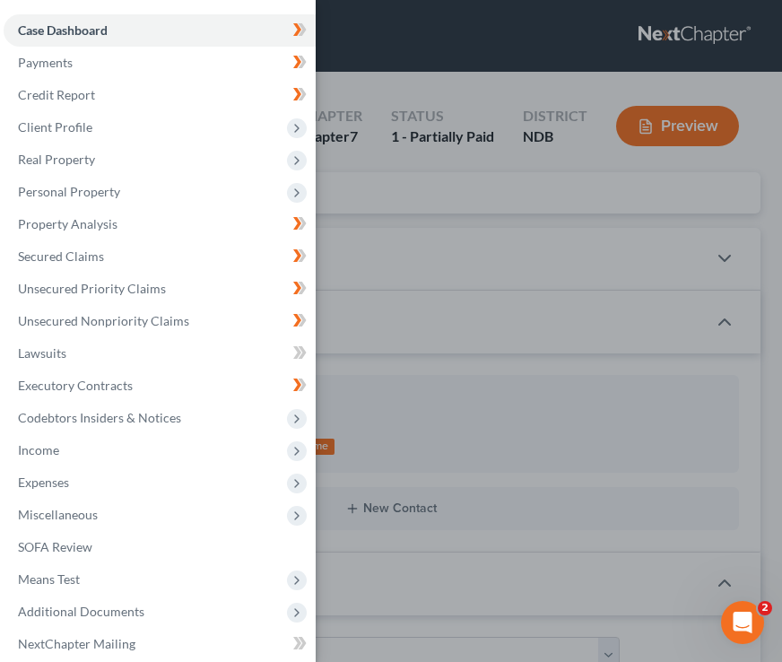
click at [474, 151] on div "Case Dashboard Payments Invoices Payments Payments Credit Report Client Profile" at bounding box center [391, 331] width 782 height 662
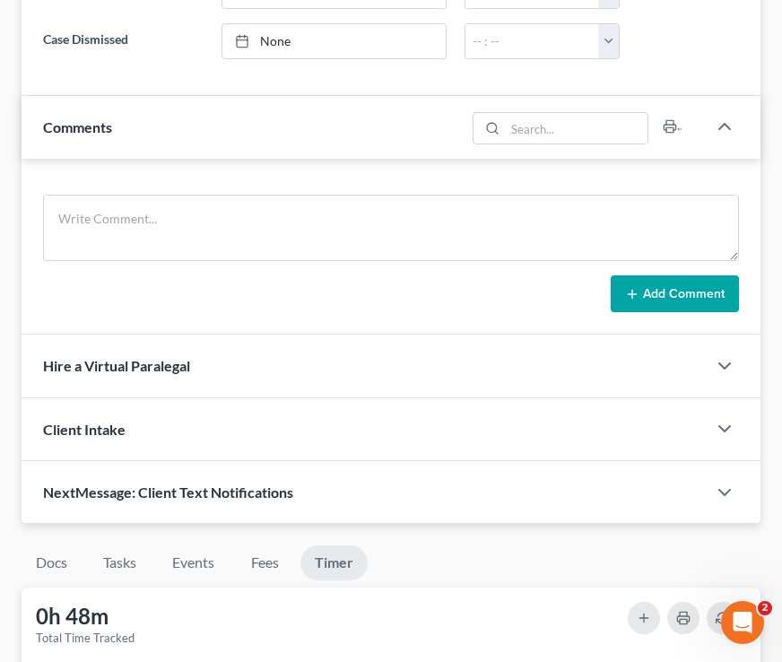
scroll to position [1093, 0]
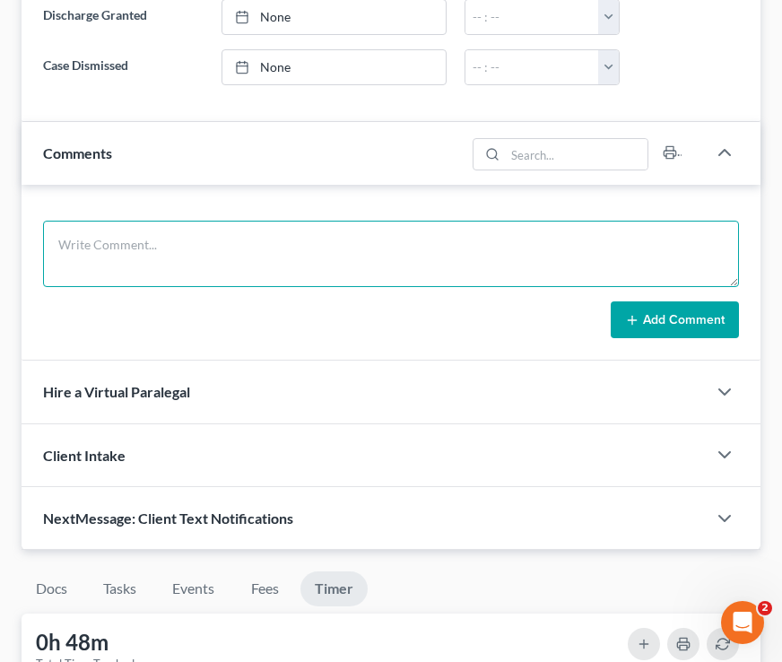
click at [290, 269] on textarea at bounding box center [391, 254] width 696 height 66
type textarea "p"
click at [190, 236] on textarea "update homestead value - need appraisal from Amanda." at bounding box center [391, 254] width 696 height 66
click at [492, 254] on textarea "update homestead value and legal desc. - need appraisal from [PERSON_NAME]." at bounding box center [391, 254] width 696 height 66
click at [359, 240] on textarea "update homestead value and legal desc. - need appraisal from [PERSON_NAME]." at bounding box center [391, 254] width 696 height 66
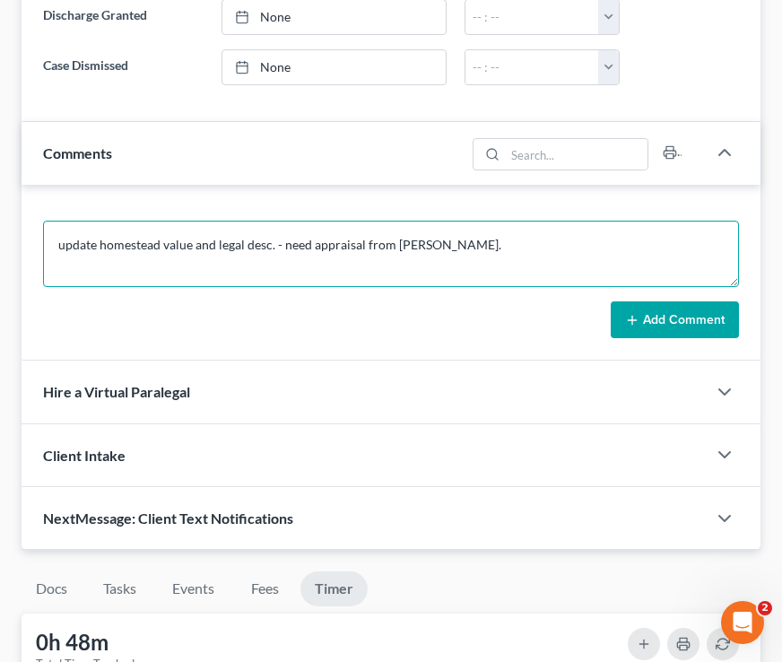
click at [474, 260] on textarea "update homestead value and legal desc. - need appraisal from [PERSON_NAME]." at bounding box center [391, 254] width 696 height 66
click at [314, 244] on textarea "update homestead value and legal desc. - need appraisal from [PERSON_NAME]." at bounding box center [391, 254] width 696 height 66
click at [501, 249] on textarea "update homestead value and legal desc. - need appraisal from [PERSON_NAME]." at bounding box center [391, 254] width 696 height 66
type textarea "update homestead value and legal desc. - need appraisal from [PERSON_NAME]."
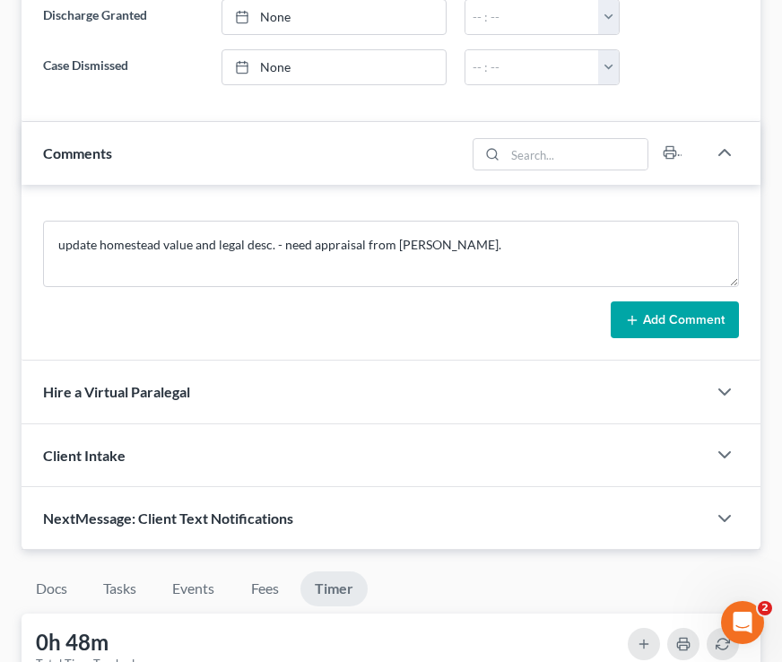
click at [652, 321] on button "Add Comment" at bounding box center [675, 321] width 128 height 38
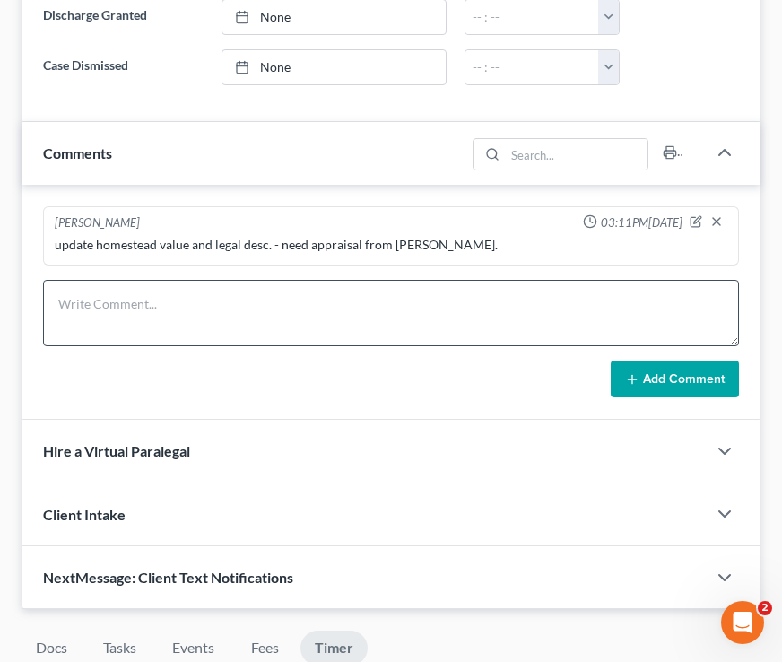
scroll to position [0, 0]
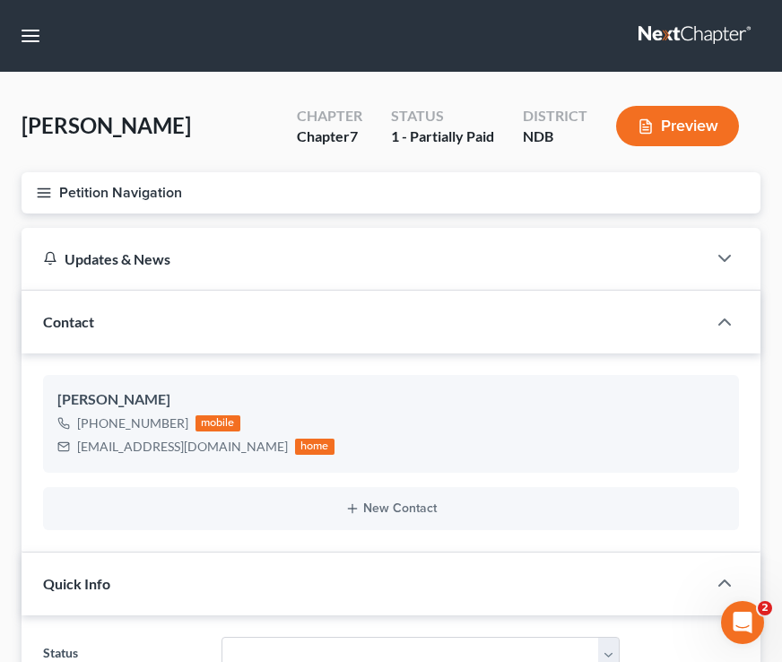
click at [50, 179] on button "Petition Navigation" at bounding box center [391, 192] width 739 height 41
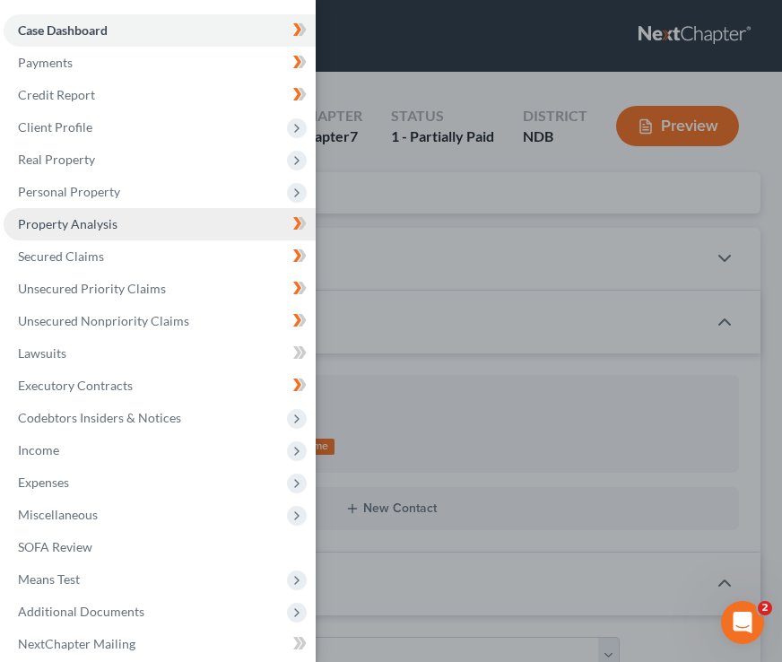
click at [170, 217] on link "Property Analysis" at bounding box center [160, 224] width 312 height 32
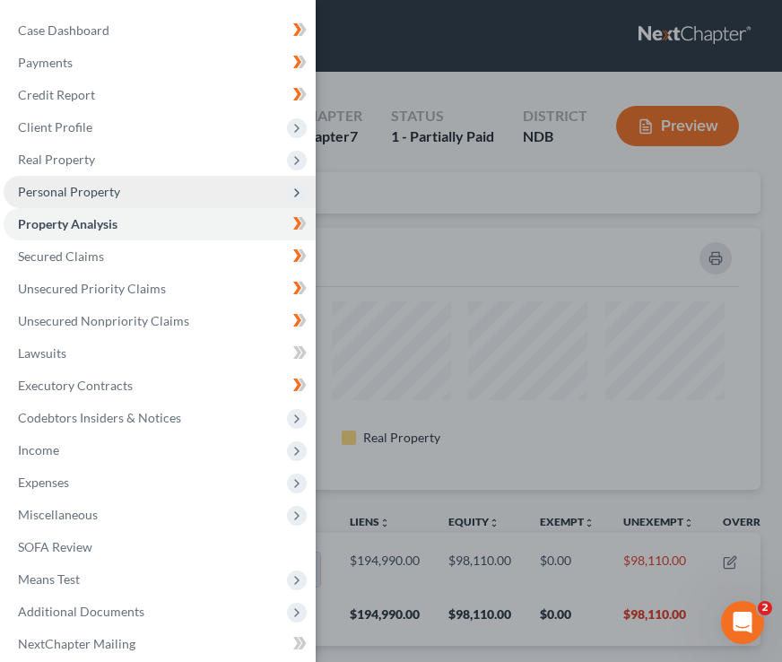
scroll to position [262, 739]
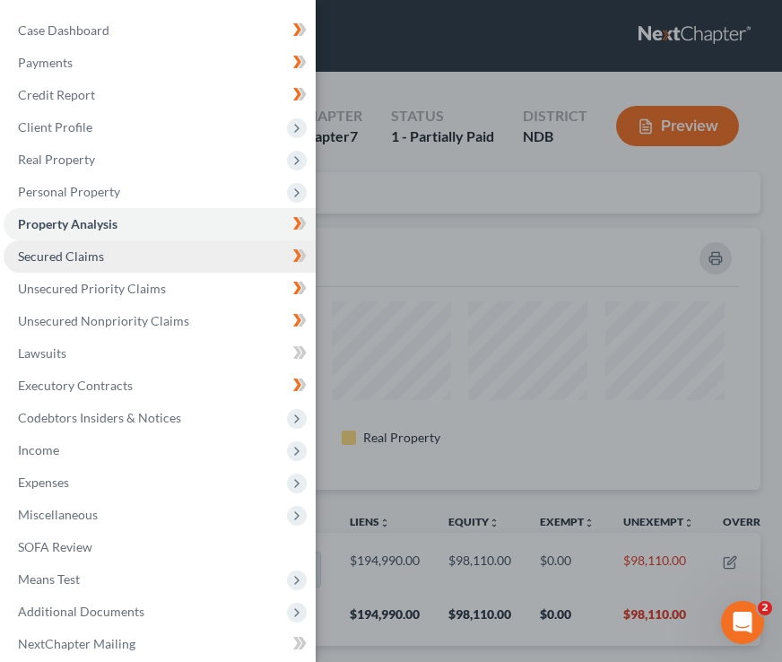
click at [178, 242] on link "Secured Claims" at bounding box center [160, 256] width 312 height 32
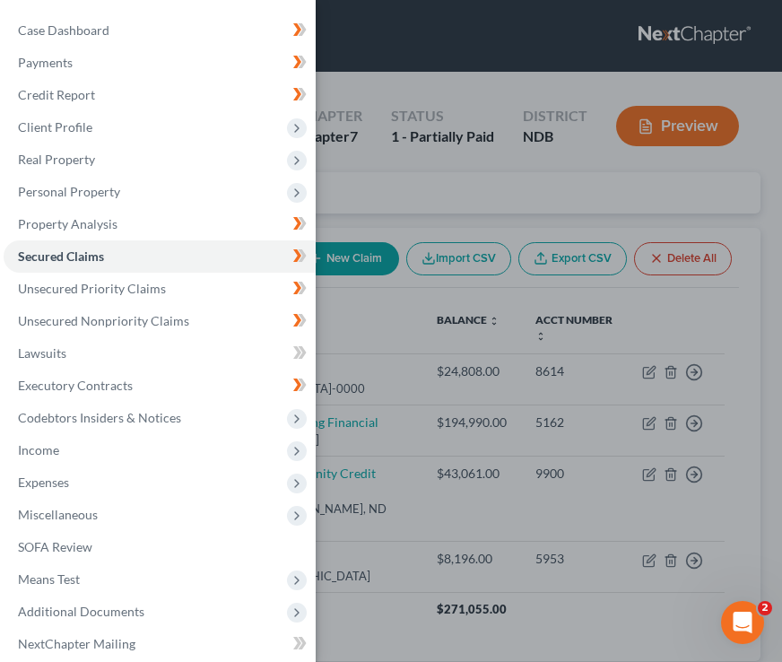
click at [386, 223] on div "Case Dashboard Payments Invoices Payments Payments Credit Report Client Profile" at bounding box center [391, 331] width 782 height 662
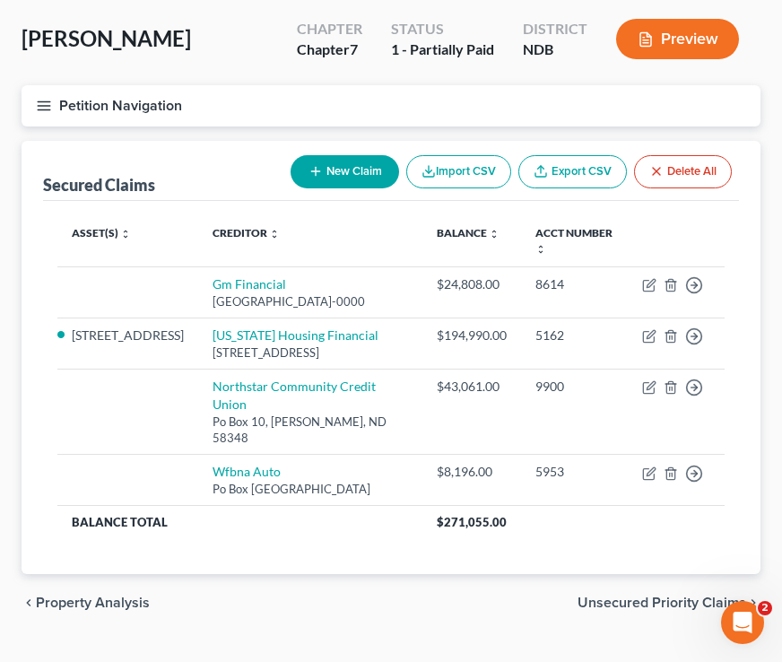
scroll to position [108, 0]
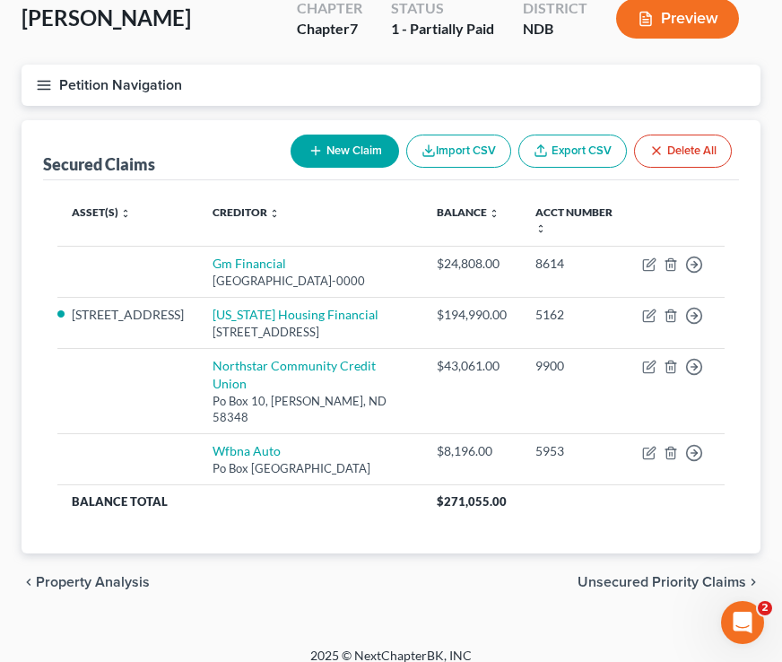
click at [48, 85] on line "button" at bounding box center [44, 85] width 13 height 0
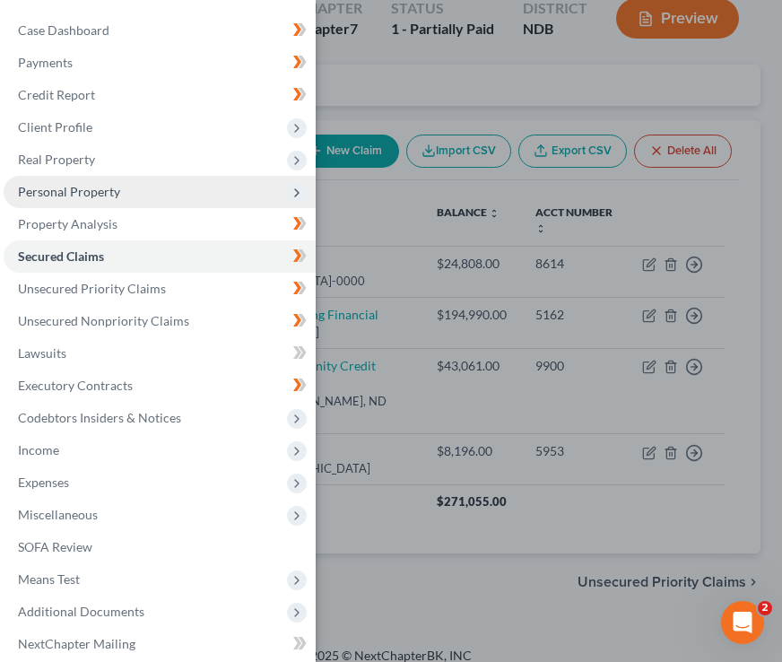
click at [126, 203] on span "Personal Property" at bounding box center [160, 192] width 312 height 32
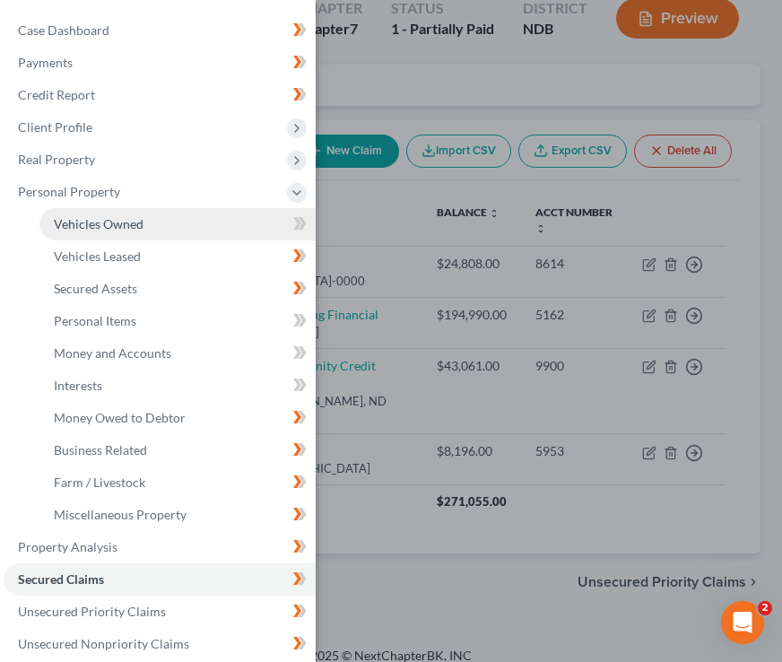
click at [134, 230] on span "Vehicles Owned" at bounding box center [99, 223] width 90 height 15
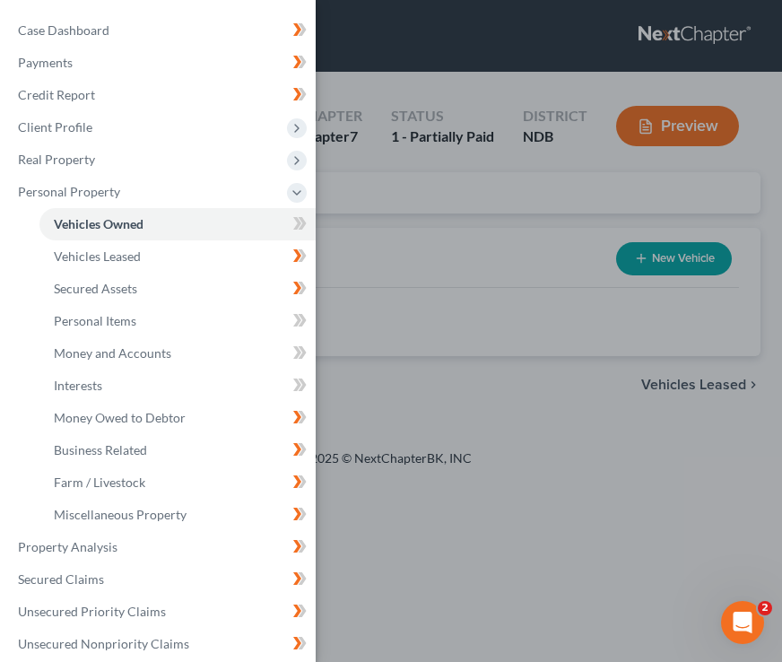
click at [435, 264] on div "Case Dashboard Payments Invoices Payments Payments Credit Report Client Profile" at bounding box center [391, 331] width 782 height 662
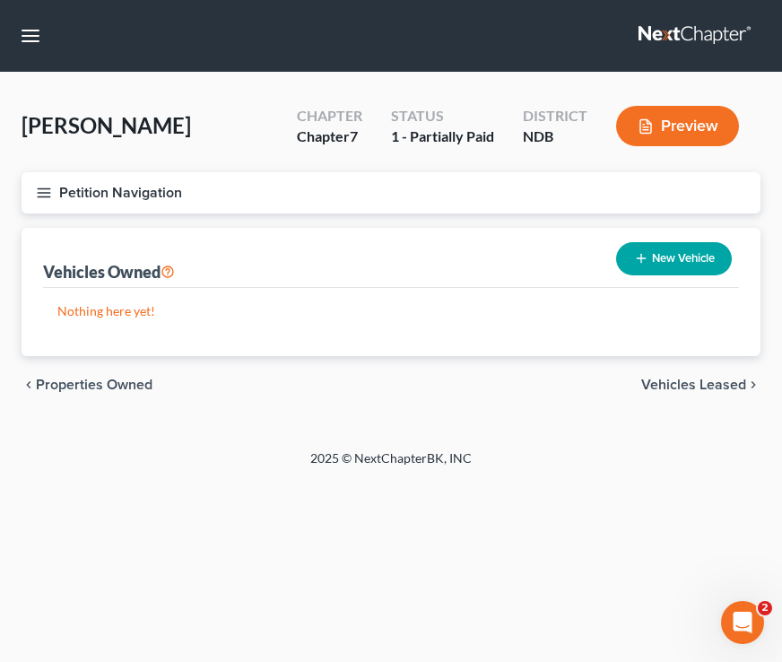
click at [646, 250] on button "New Vehicle" at bounding box center [674, 258] width 116 height 33
select select "0"
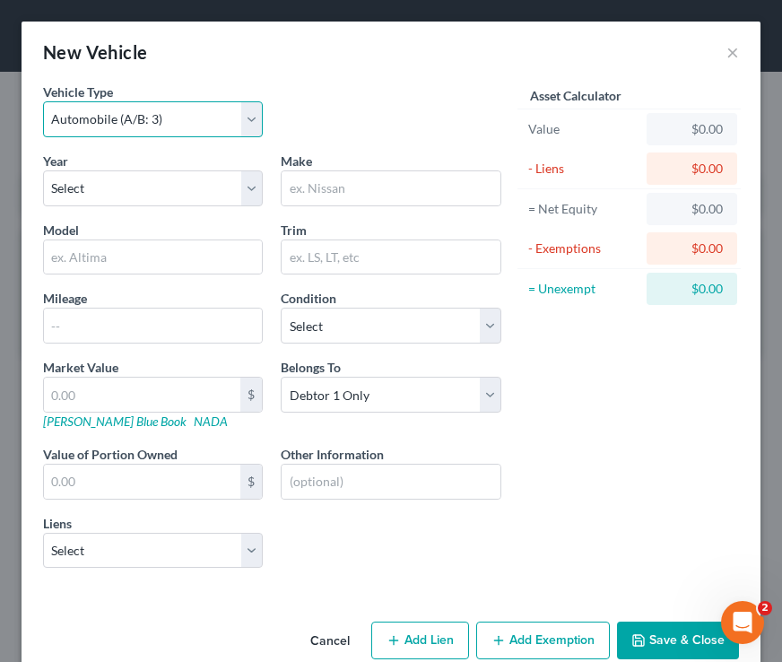
click at [227, 109] on select "Select Automobile (A/B: 3) Truck (A/B: 3) Trailer (A/B: 4) Watercraft (A/B: 4) …" at bounding box center [153, 119] width 220 height 36
click at [43, 101] on select "Select Automobile (A/B: 3) Truck (A/B: 3) Trailer (A/B: 4) Watercraft (A/B: 4) …" at bounding box center [153, 119] width 220 height 36
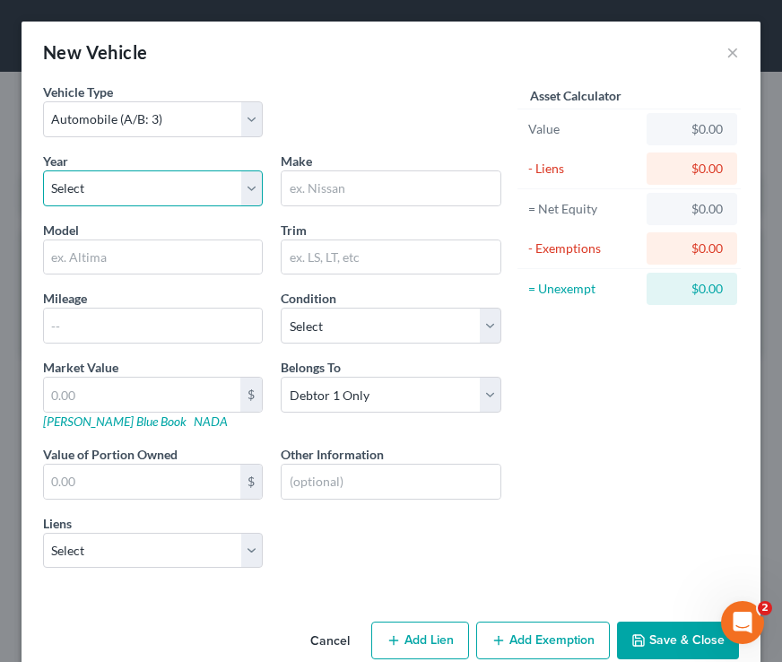
click at [104, 188] on select "Select 2026 2025 2024 2023 2022 2021 2020 2019 2018 2017 2016 2015 2014 2013 20…" at bounding box center [153, 188] width 220 height 36
select select "3"
click at [43, 170] on select "Select 2026 2025 2024 2023 2022 2021 2020 2019 2018 2017 2016 2015 2014 2013 20…" at bounding box center [153, 188] width 220 height 36
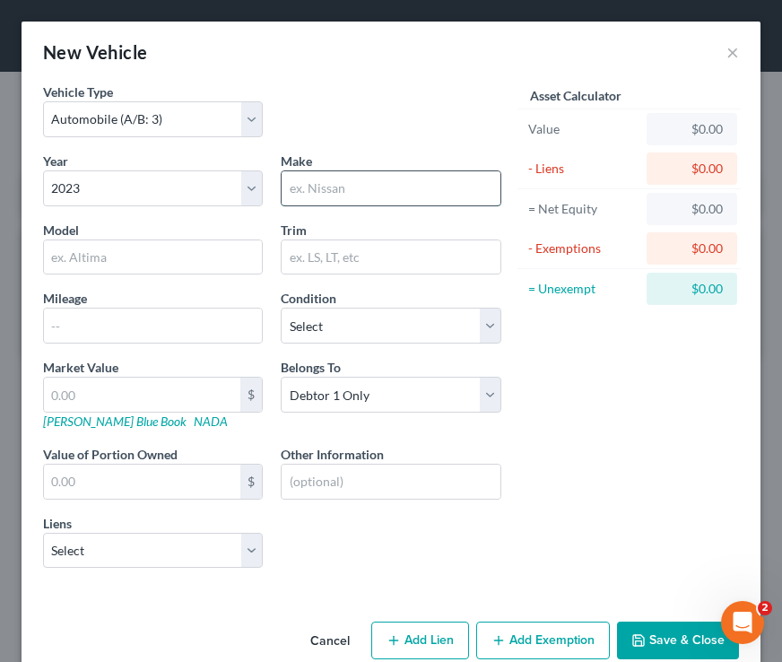
click at [354, 183] on input "text" at bounding box center [391, 188] width 218 height 34
type input ",m,m,m,m"
drag, startPoint x: 364, startPoint y: 187, endPoint x: 215, endPoint y: 183, distance: 149.0
click at [216, 184] on div "Year Select 2026 2025 2024 2023 2022 2021 2020 2019 2018 2017 2016 2015 2014 20…" at bounding box center [272, 368] width 476 height 432
click at [728, 55] on button "×" at bounding box center [733, 52] width 13 height 22
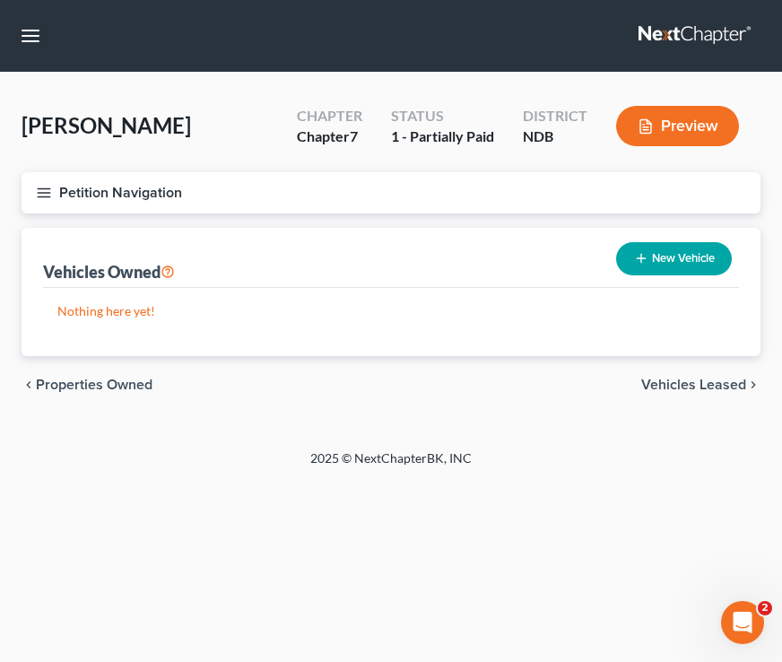
click at [44, 192] on icon "button" at bounding box center [44, 193] width 16 height 16
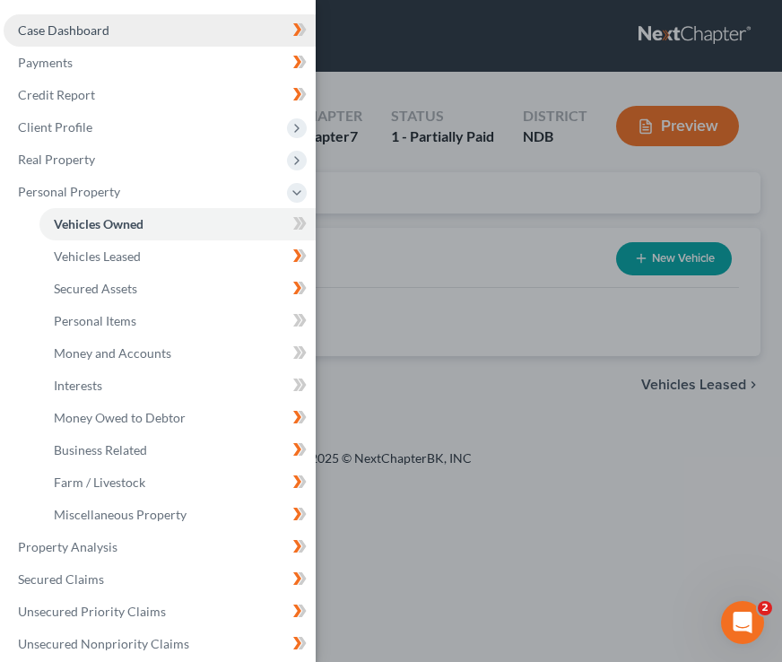
click at [100, 27] on span "Case Dashboard" at bounding box center [64, 29] width 92 height 15
select select "4"
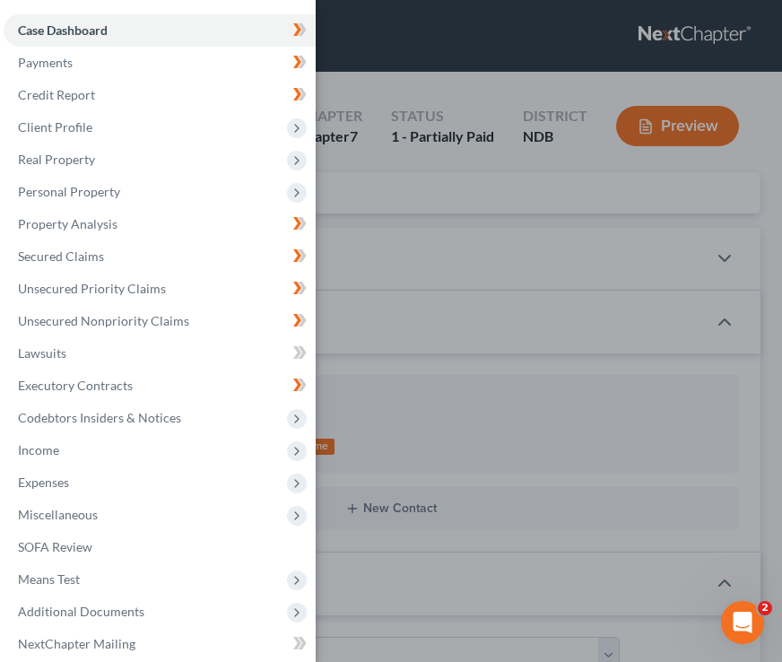
click at [442, 166] on div "Case Dashboard Payments Invoices Payments Payments Credit Report Client Profile" at bounding box center [391, 331] width 782 height 662
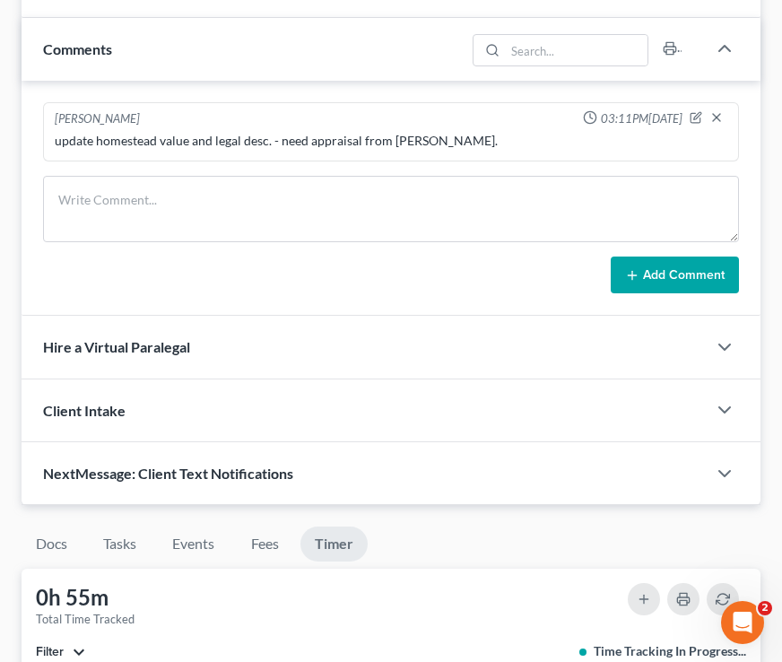
scroll to position [1196, 0]
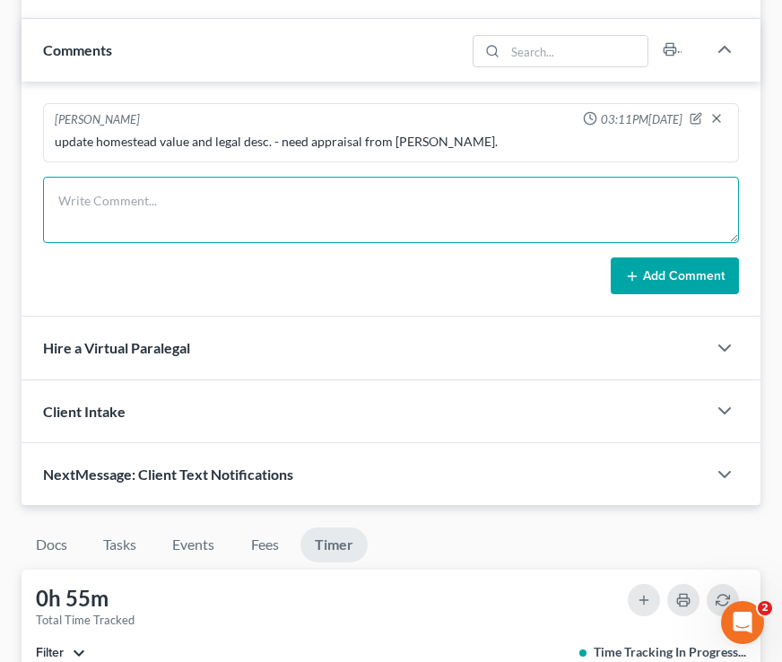
click at [148, 199] on textarea at bounding box center [391, 210] width 696 height 66
type textarea "knnkkjnkjkkjjkjkjkjkjkkjj"
drag, startPoint x: 217, startPoint y: 213, endPoint x: 14, endPoint y: 213, distance: 202.8
drag, startPoint x: 267, startPoint y: 204, endPoint x: 41, endPoint y: 202, distance: 225.2
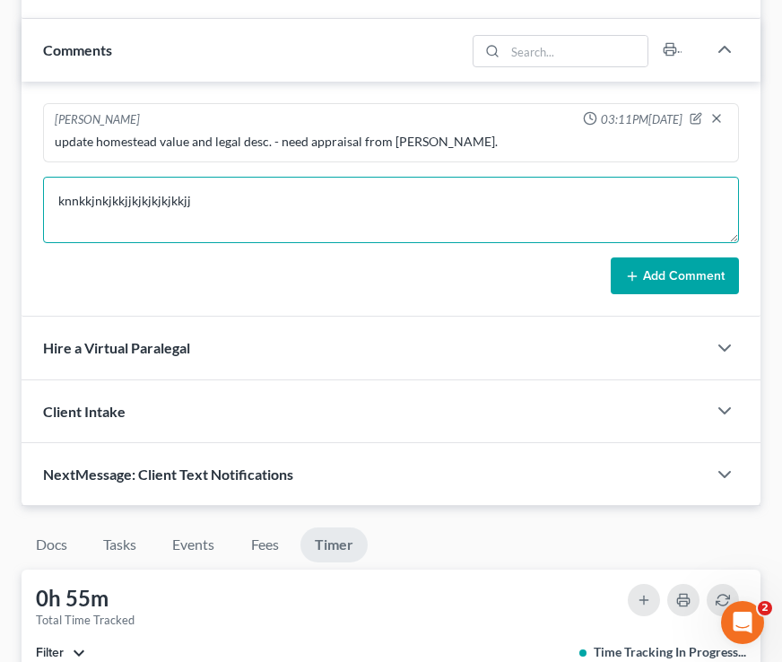
click at [41, 203] on div "Brooke Benner 03:11PM, 10/05/2025 update homestead value and legal desc. - need…" at bounding box center [391, 200] width 739 height 236
click at [157, 198] on textarea "jbjnnbbnn" at bounding box center [391, 210] width 696 height 66
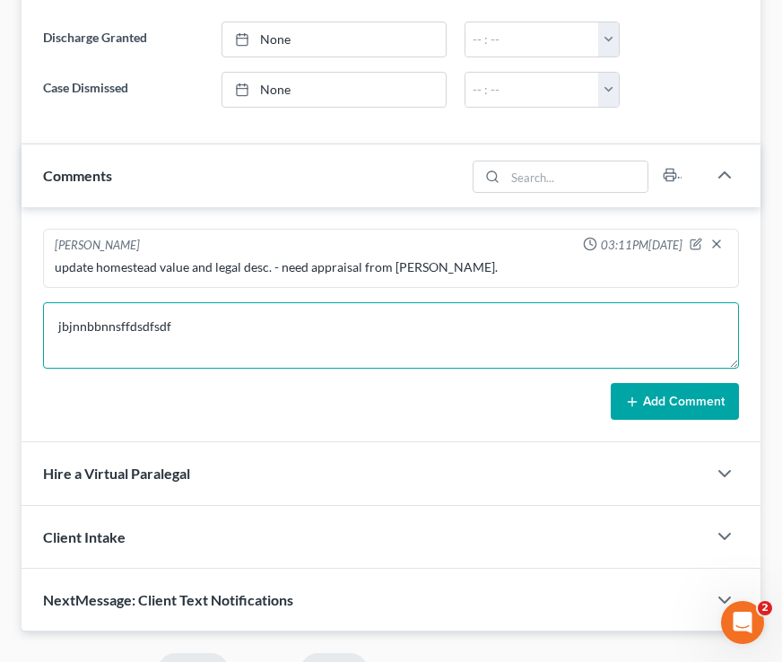
scroll to position [1125, 0]
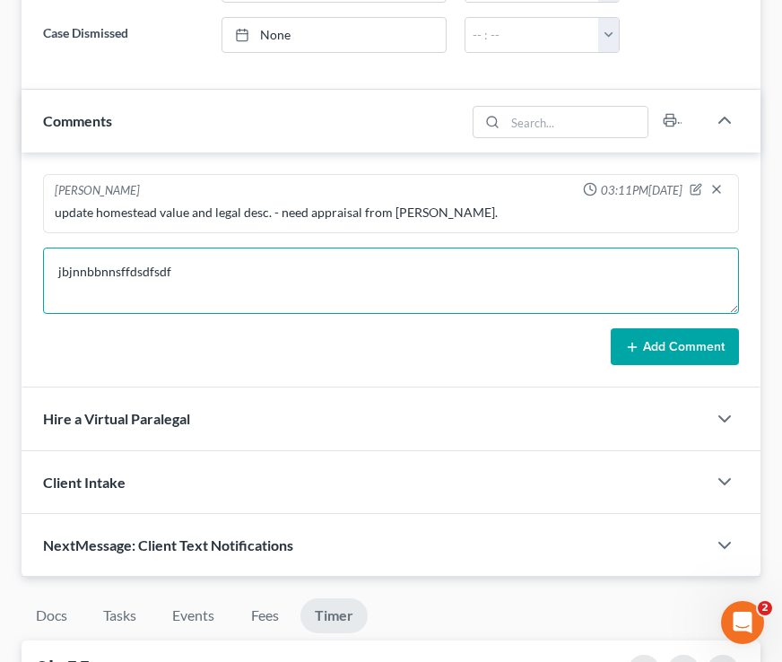
drag, startPoint x: 193, startPoint y: 283, endPoint x: -7, endPoint y: 281, distance: 200.1
click at [0, 281] on html "Home New Case Client Portal Directory Cases Bulie Diaz Law Office fargo@buliela…" at bounding box center [391, 80] width 782 height 2410
type textarea "j"
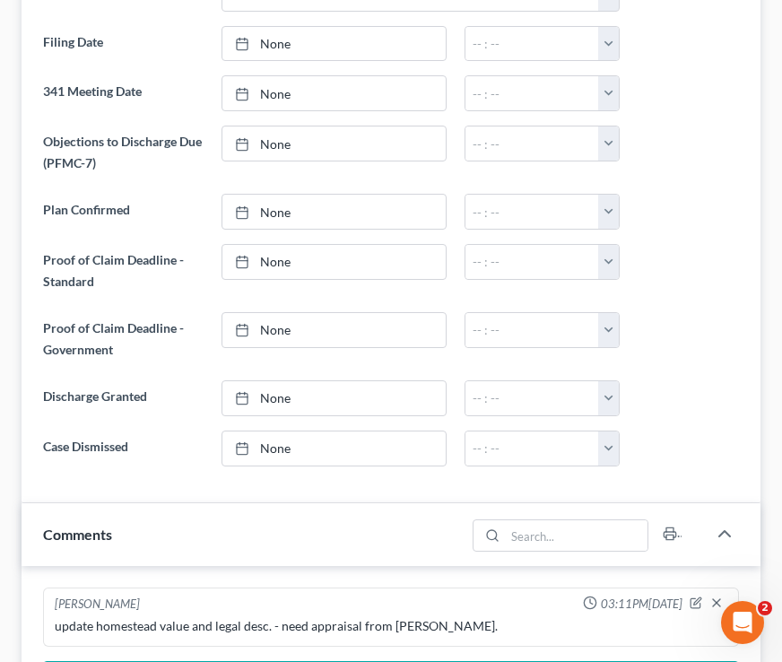
scroll to position [0, 0]
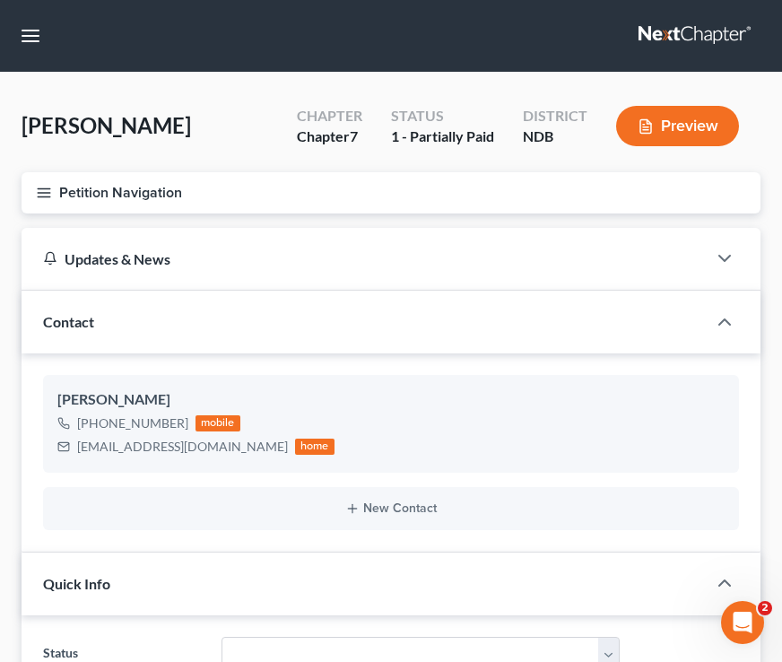
click at [40, 190] on icon "button" at bounding box center [44, 193] width 16 height 16
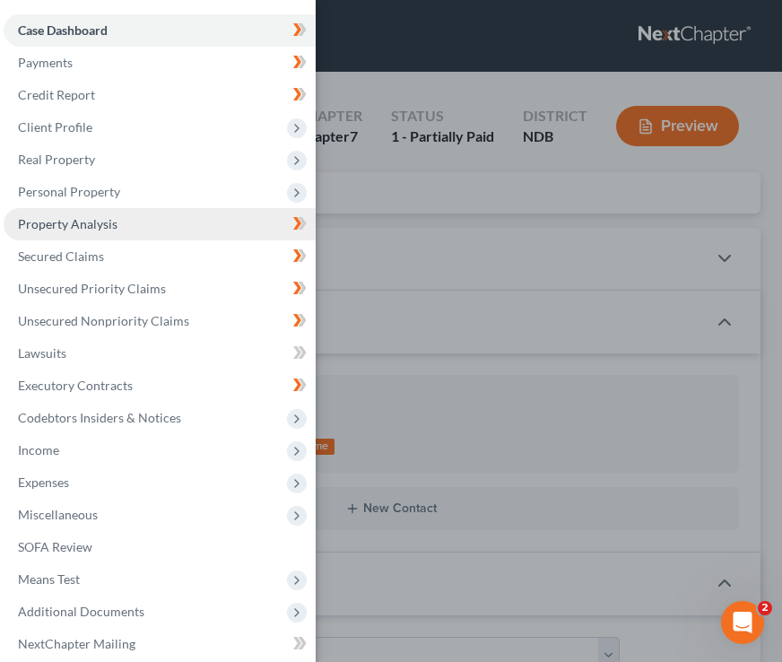
click at [163, 223] on link "Property Analysis" at bounding box center [160, 224] width 312 height 32
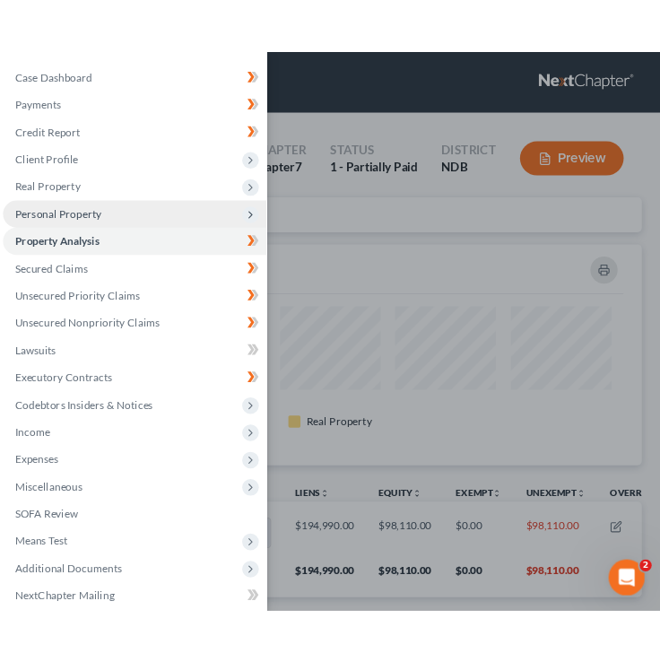
scroll to position [262, 739]
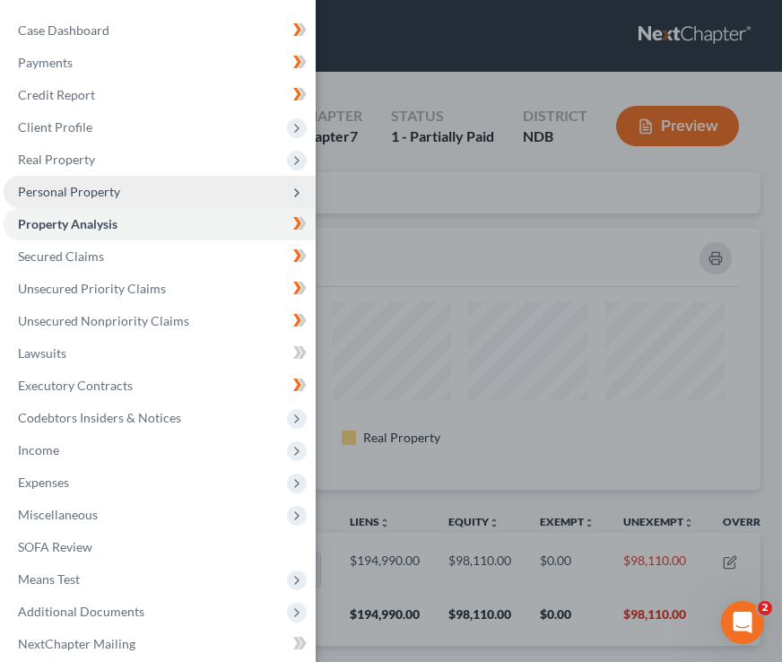
click at [143, 197] on span "Personal Property" at bounding box center [160, 192] width 312 height 32
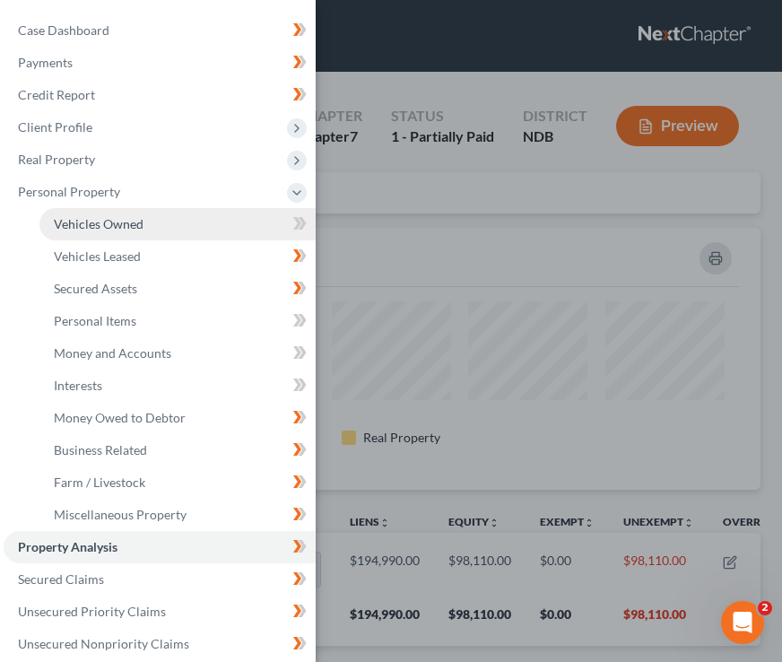
click at [247, 226] on link "Vehicles Owned" at bounding box center [177, 224] width 276 height 32
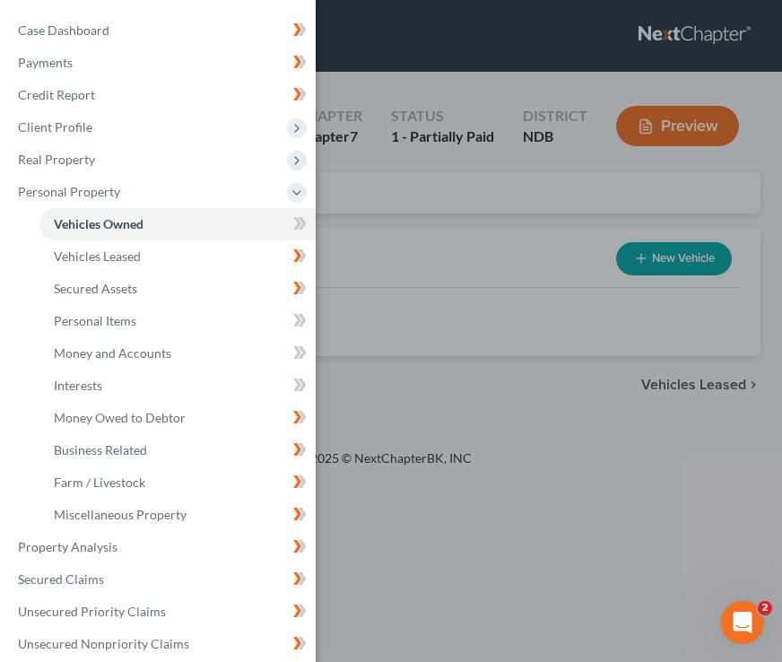
click at [441, 234] on div "Case Dashboard Payments Invoices Payments Payments Credit Report Client Profile" at bounding box center [391, 331] width 782 height 662
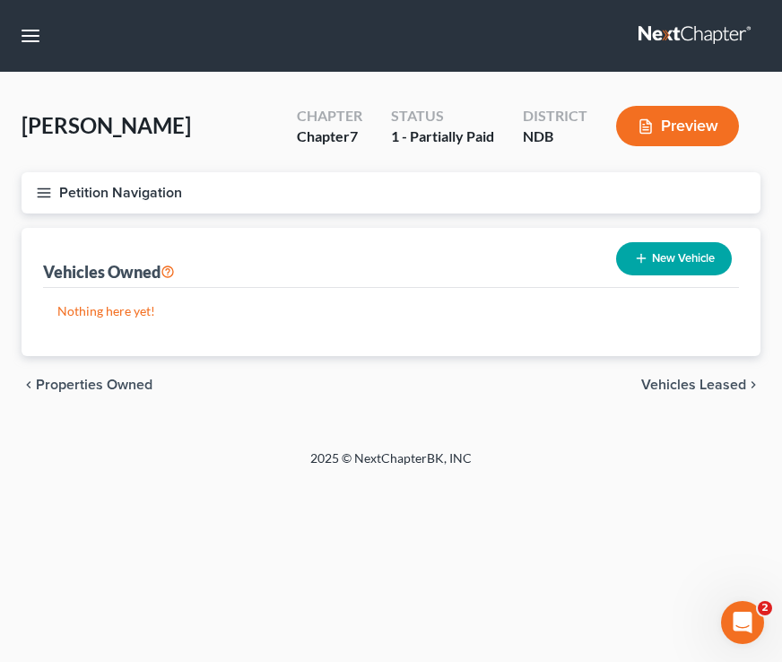
click at [648, 258] on button "New Vehicle" at bounding box center [674, 258] width 116 height 33
select select "0"
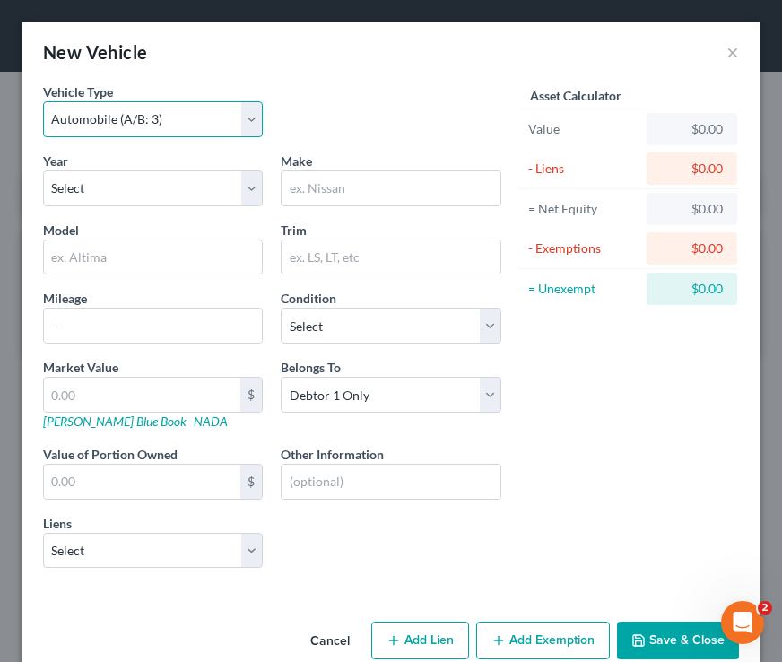
click at [204, 125] on select "Select Automobile (A/B: 3) Truck (A/B: 3) Trailer (A/B: 4) Watercraft (A/B: 4) …" at bounding box center [153, 119] width 220 height 36
click at [43, 101] on select "Select Automobile (A/B: 3) Truck (A/B: 3) Trailer (A/B: 4) Watercraft (A/B: 4) …" at bounding box center [153, 119] width 220 height 36
click at [191, 132] on select "Select Automobile (A/B: 3) Truck (A/B: 3) Trailer (A/B: 4) Watercraft (A/B: 4) …" at bounding box center [153, 119] width 220 height 36
select select "0"
click at [43, 101] on select "Select Automobile (A/B: 3) Truck (A/B: 3) Trailer (A/B: 4) Watercraft (A/B: 4) …" at bounding box center [153, 119] width 220 height 36
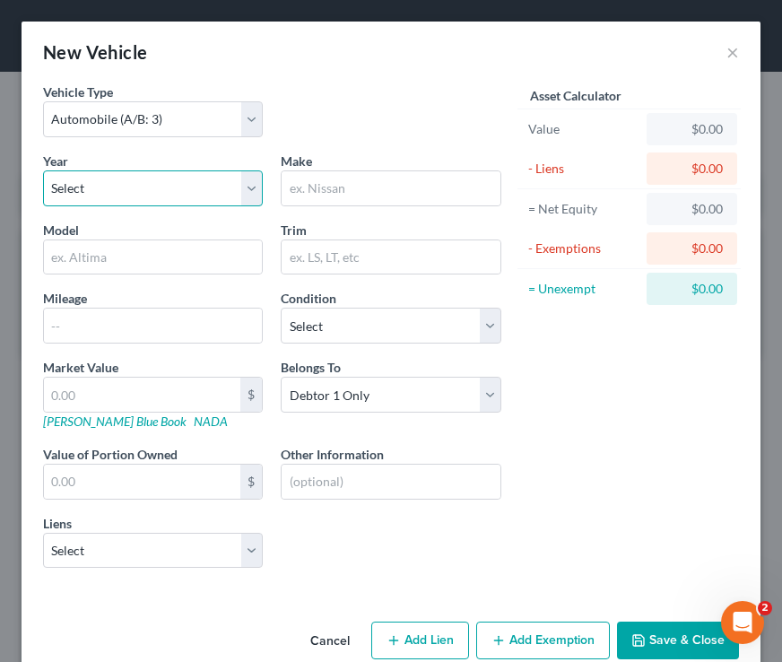
click at [130, 173] on select "Select 2026 2025 2024 2023 2022 2021 2020 2019 2018 2017 2016 2015 2014 2013 20…" at bounding box center [153, 188] width 220 height 36
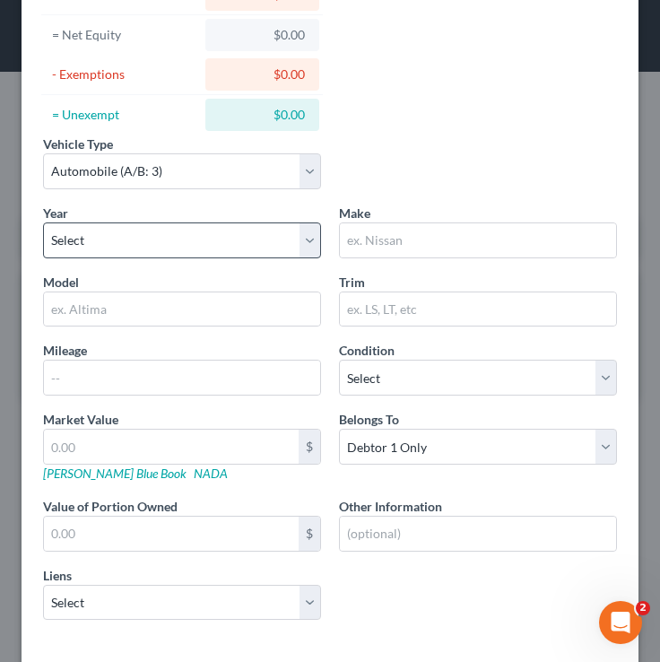
scroll to position [175, 0]
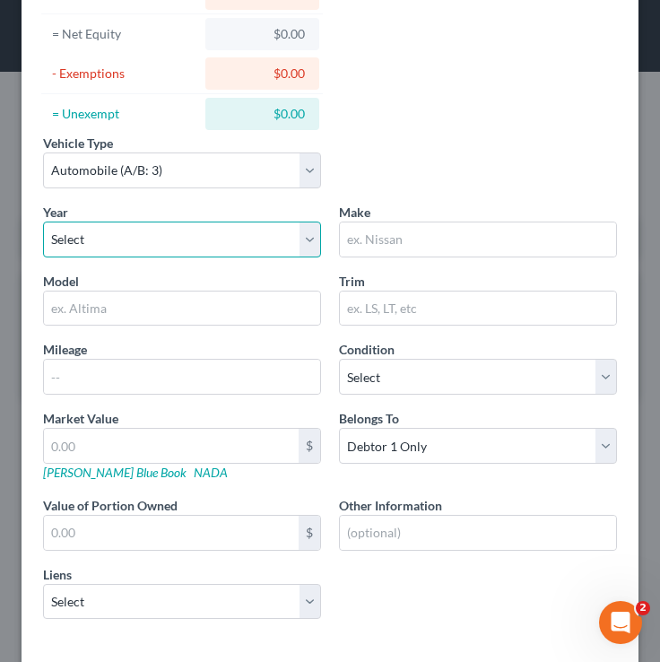
click at [127, 249] on select "Select 2026 2025 2024 2023 2022 2021 2020 2019 2018 2017 2016 2015 2014 2013 20…" at bounding box center [182, 240] width 278 height 36
select select "9"
click at [43, 222] on select "Select 2026 2025 2024 2023 2022 2021 2020 2019 2018 2017 2016 2015 2014 2013 20…" at bounding box center [182, 240] width 278 height 36
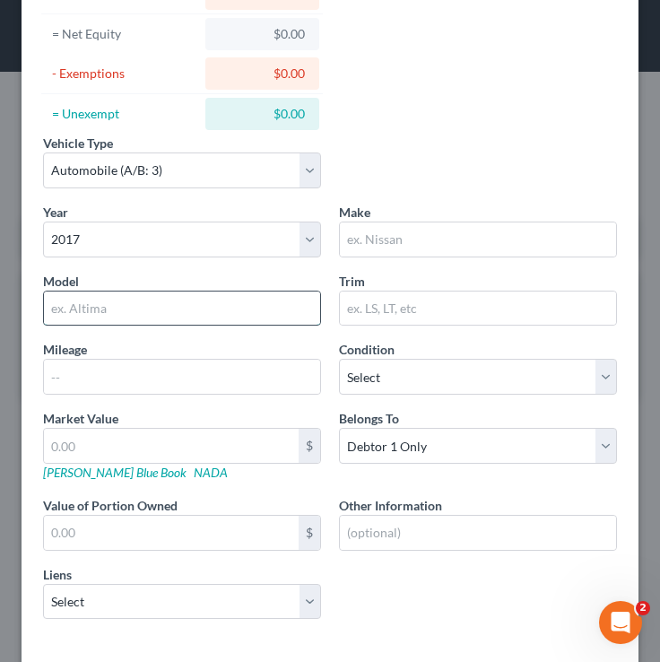
click at [109, 320] on input "text" at bounding box center [182, 309] width 276 height 34
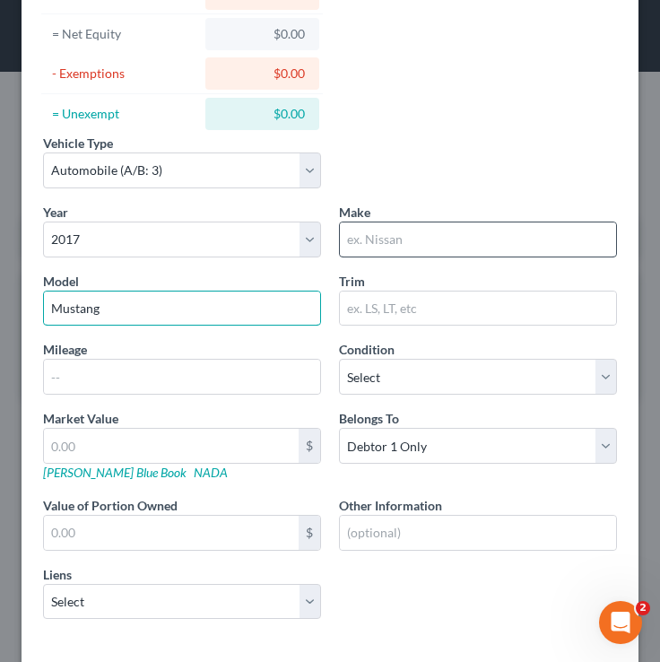
type input "Mustang"
click at [428, 232] on input "text" at bounding box center [478, 240] width 276 height 34
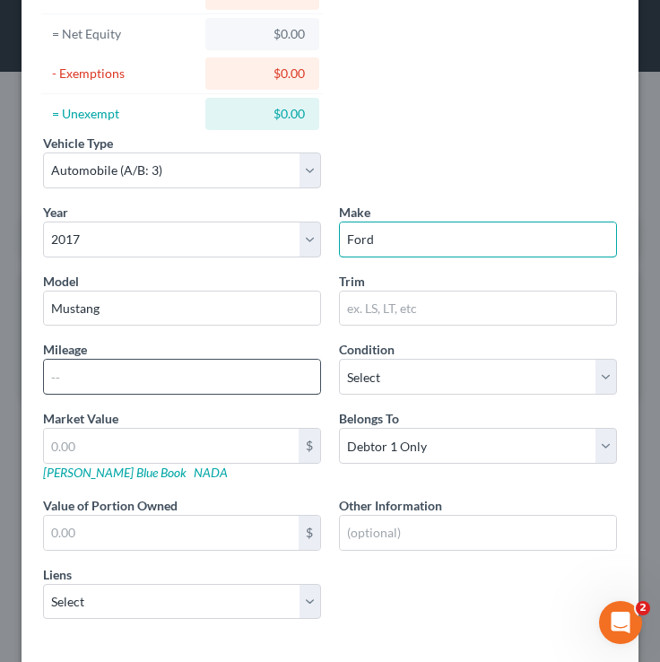
type input "Ford"
click at [146, 380] on input "text" at bounding box center [182, 377] width 276 height 34
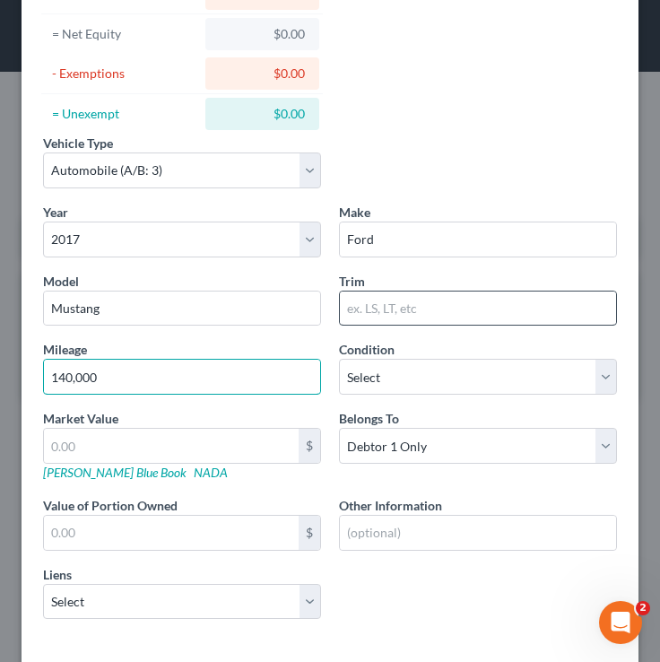
type input "140,000"
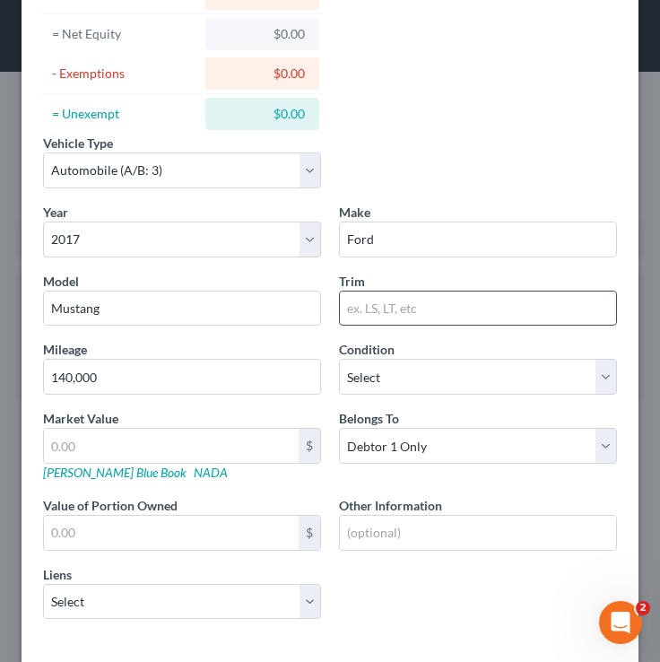
click at [388, 306] on input "text" at bounding box center [478, 309] width 276 height 34
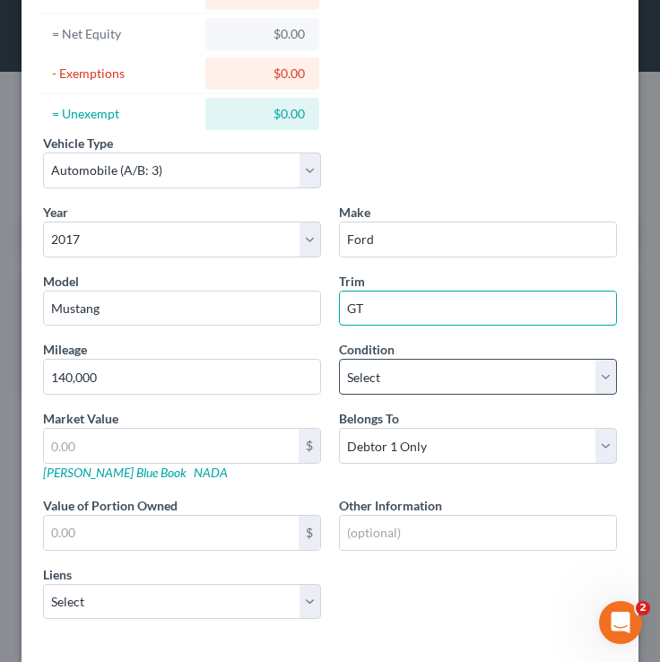
type input "GT"
click at [398, 378] on select "Select Excellent Very Good Good Fair Poor" at bounding box center [478, 377] width 278 height 36
select select "4"
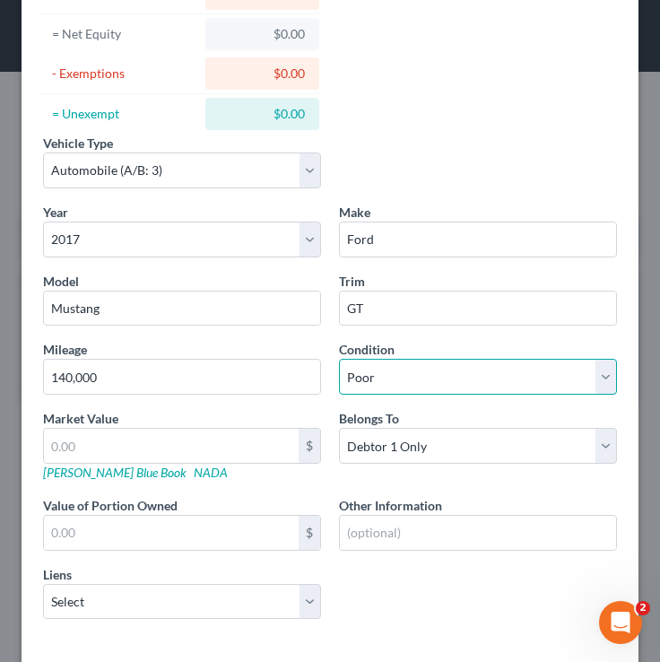
click at [339, 359] on select "Select Excellent Very Good Good Fair Poor" at bounding box center [478, 377] width 278 height 36
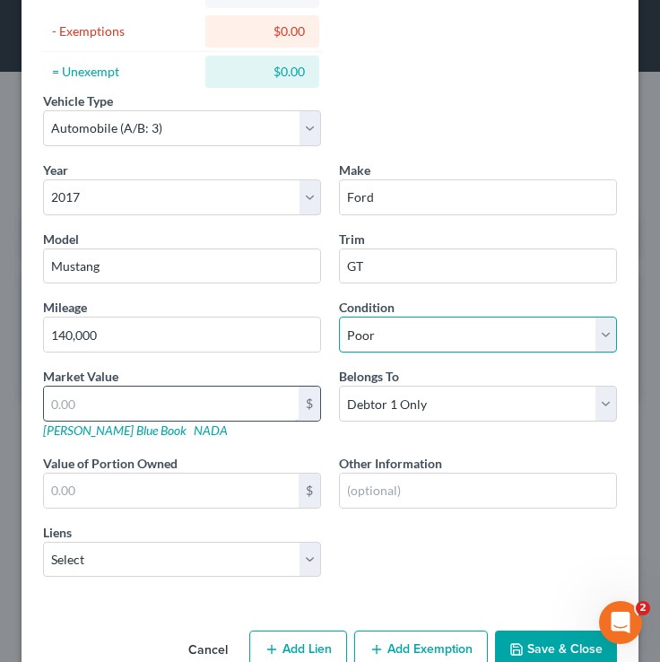
scroll to position [218, 0]
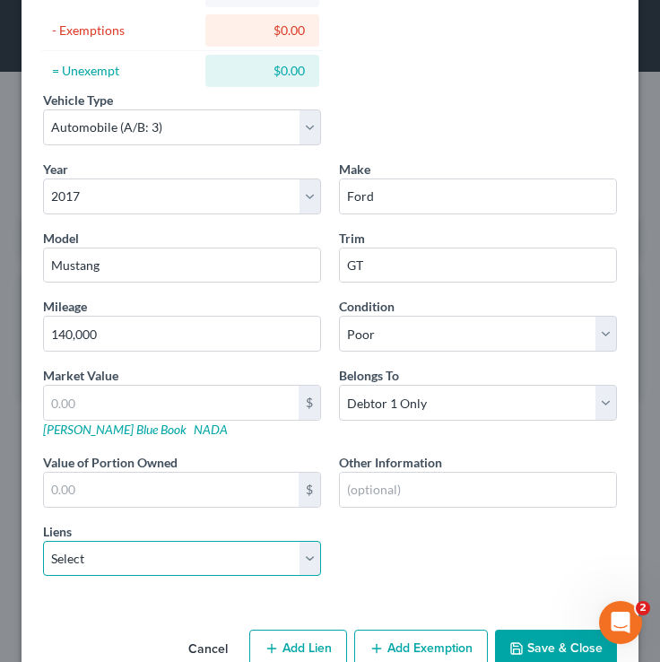
click at [101, 566] on select "Select Northstar Community Credit Union - $43,061.00 Gm Financial - $24,808.00 …" at bounding box center [182, 559] width 278 height 36
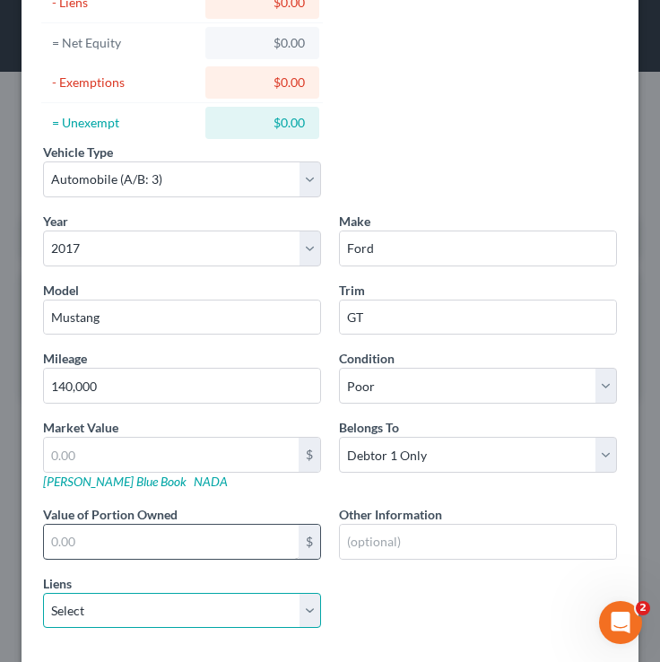
scroll to position [150, 0]
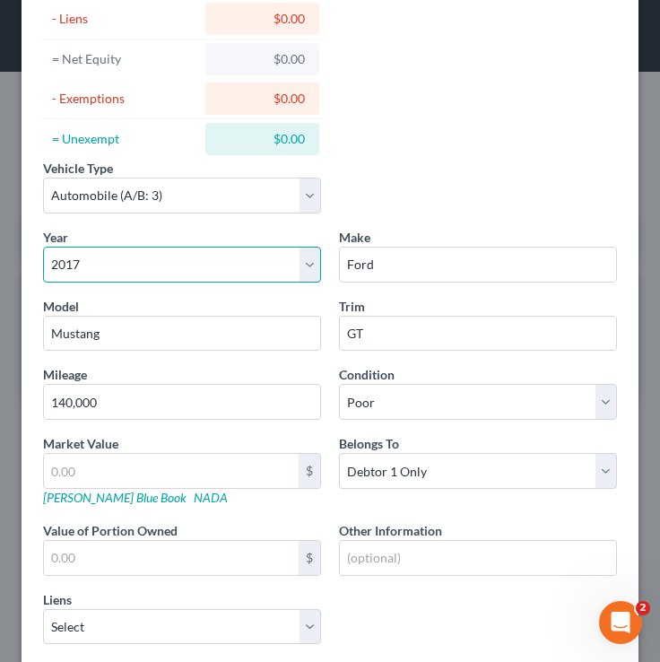
click at [114, 261] on select "Select 2026 2025 2024 2023 2022 2021 2020 2019 2018 2017 2016 2015 2014 2013 20…" at bounding box center [182, 265] width 278 height 36
select select "21"
click at [43, 247] on select "Select 2026 2025 2024 2023 2022 2021 2020 2019 2018 2017 2016 2015 2014 2013 20…" at bounding box center [182, 265] width 278 height 36
click at [449, 129] on div "Vehicle Type Select Automobile (A/B: 3) Truck (A/B: 3) Trailer (A/B: 4) Watercr…" at bounding box center [330, 296] width 592 height 726
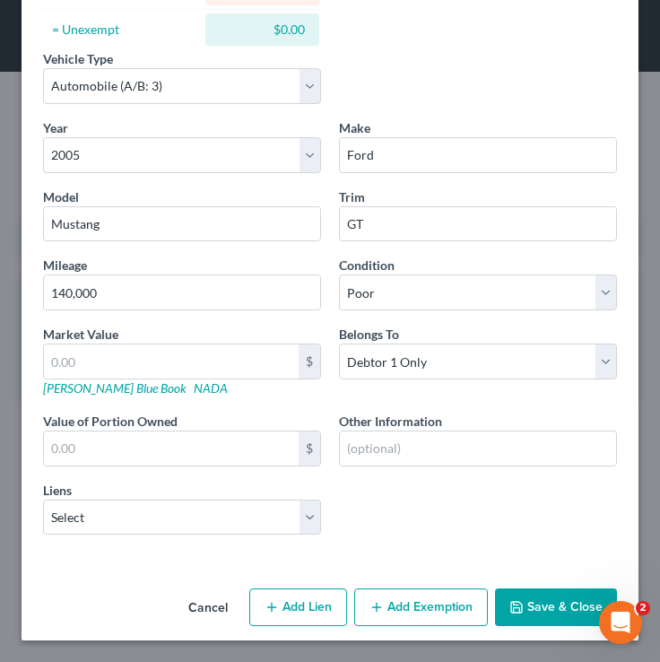
scroll to position [258, 0]
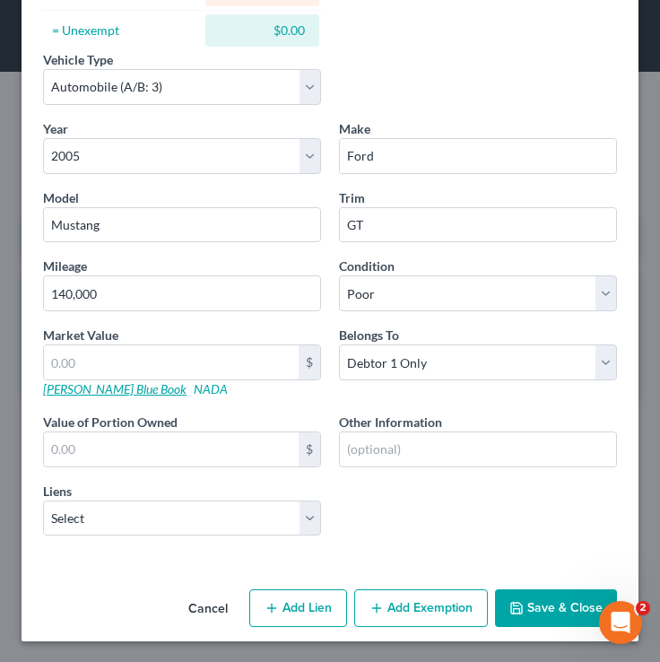
click at [79, 392] on link "Kelly Blue Book" at bounding box center [115, 388] width 144 height 15
click at [125, 451] on input "text" at bounding box center [171, 450] width 255 height 34
click at [83, 358] on input "text" at bounding box center [171, 362] width 255 height 34
type input "0"
type input "0.00"
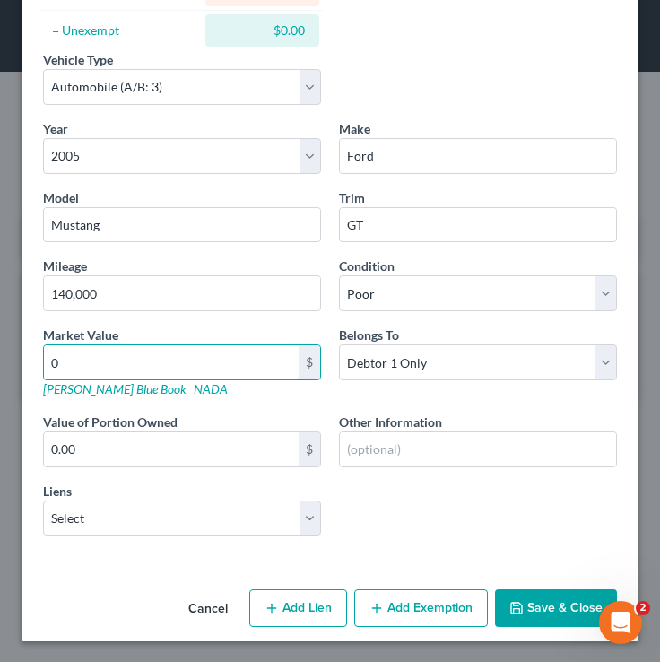
type input "0"
click at [211, 360] on input "0" at bounding box center [171, 362] width 255 height 34
click at [548, 609] on button "Save & Close" at bounding box center [556, 609] width 122 height 38
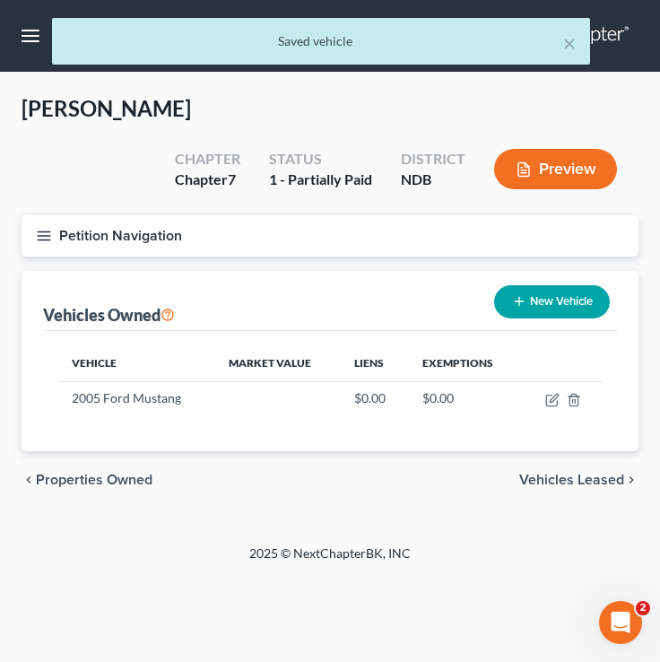
click at [43, 240] on icon "button" at bounding box center [44, 236] width 16 height 16
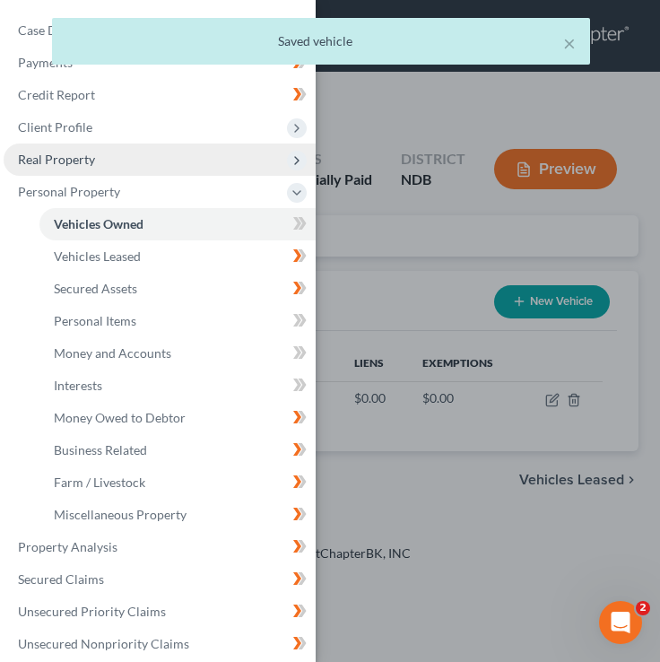
click at [96, 160] on span "Real Property" at bounding box center [160, 160] width 312 height 32
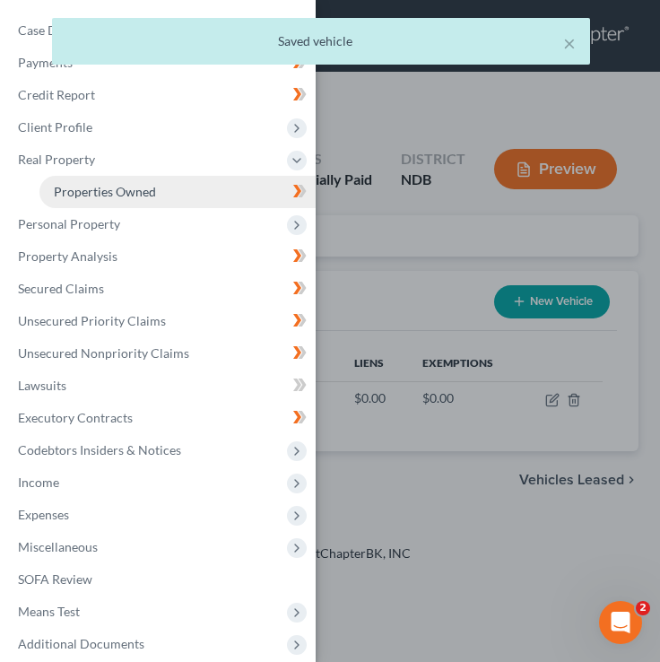
click at [137, 188] on span "Properties Owned" at bounding box center [105, 191] width 102 height 15
click at [379, 249] on div "Case Dashboard Payments Invoices Payments Payments Credit Report Client Profile" at bounding box center [330, 331] width 660 height 662
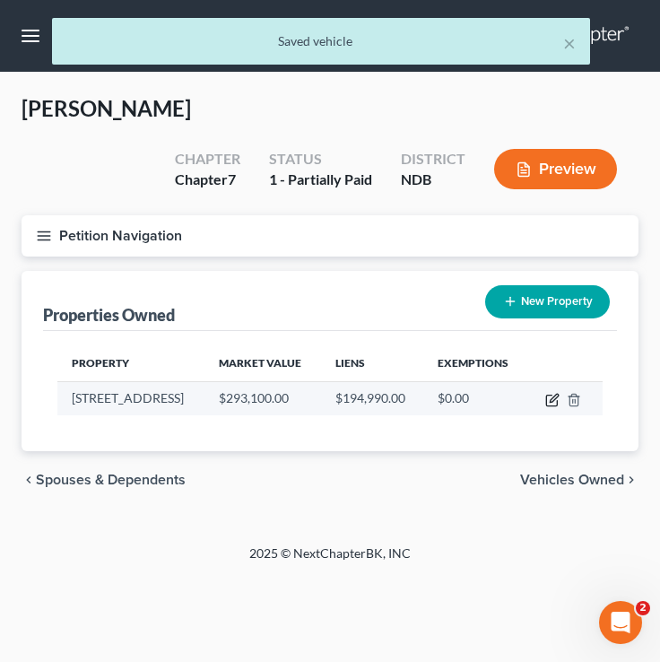
click at [558, 393] on icon "button" at bounding box center [553, 400] width 14 height 14
select select "29"
select select "17"
select select "0"
select select "1"
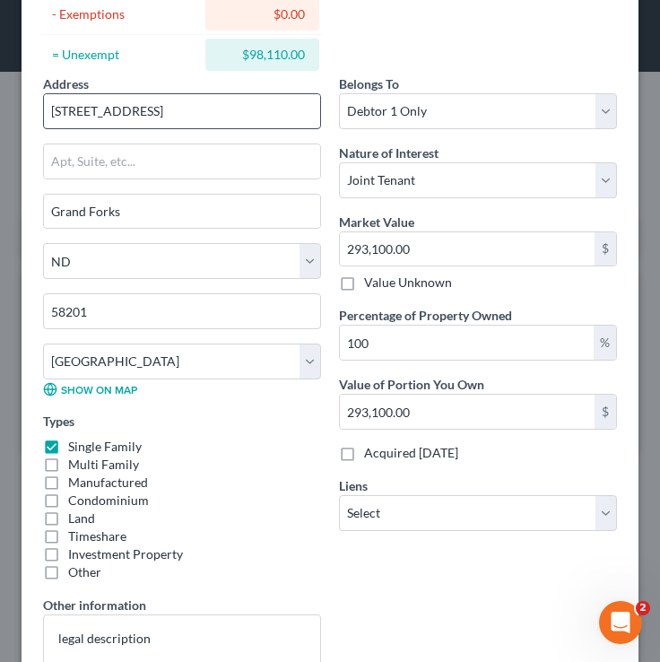
scroll to position [401, 0]
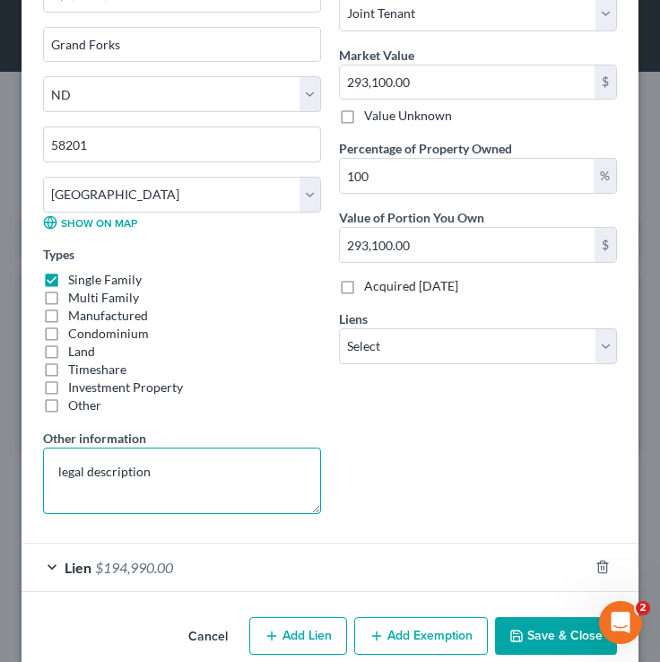
drag, startPoint x: 163, startPoint y: 481, endPoint x: 47, endPoint y: 475, distance: 116.8
click at [47, 475] on textarea "legal description" at bounding box center [182, 481] width 278 height 66
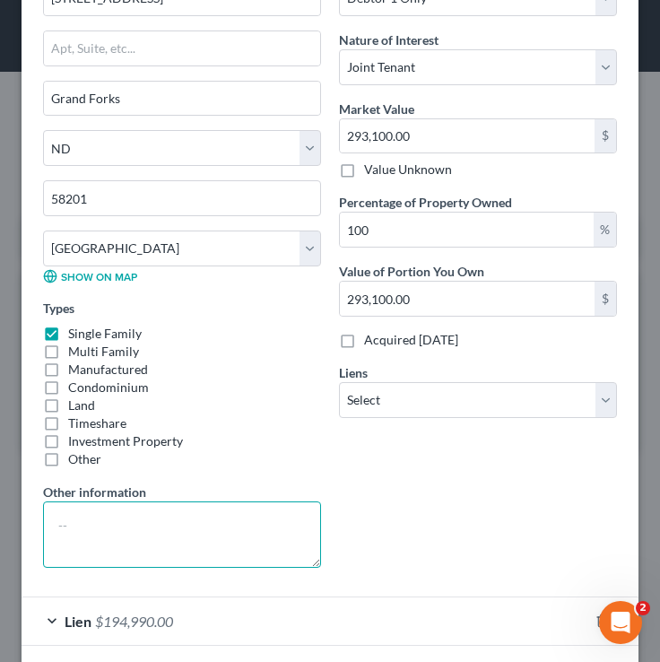
scroll to position [345, 0]
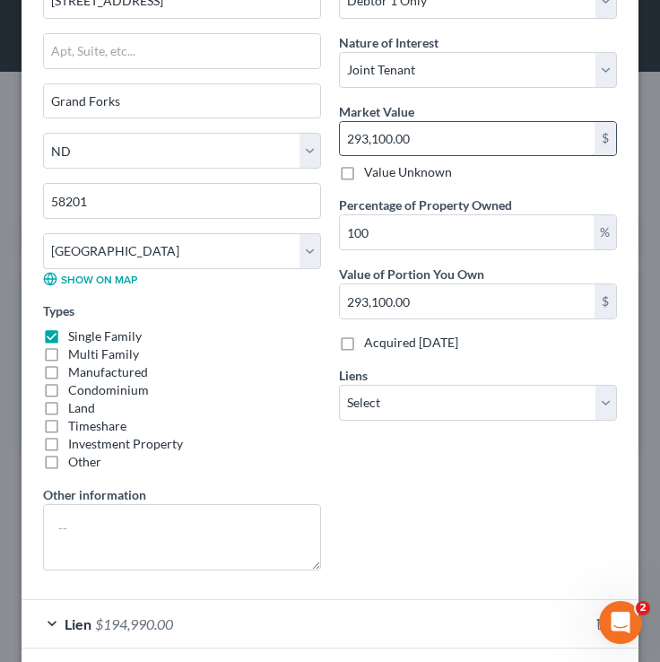
click at [422, 137] on input "293,100.00" at bounding box center [467, 139] width 255 height 34
type input "2"
type input "2.00"
type input "21"
type input "21.00"
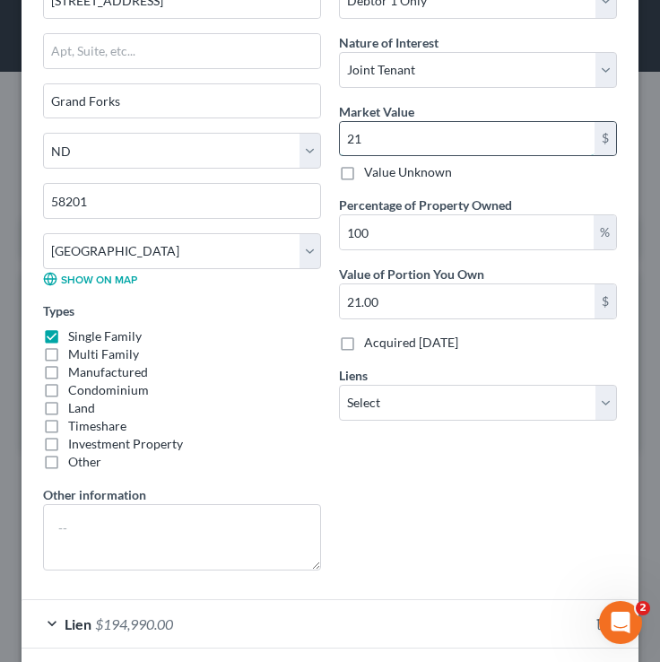
type input "218"
type input "218.00"
type input "2180"
type input "2,180.00"
type input "2,1800"
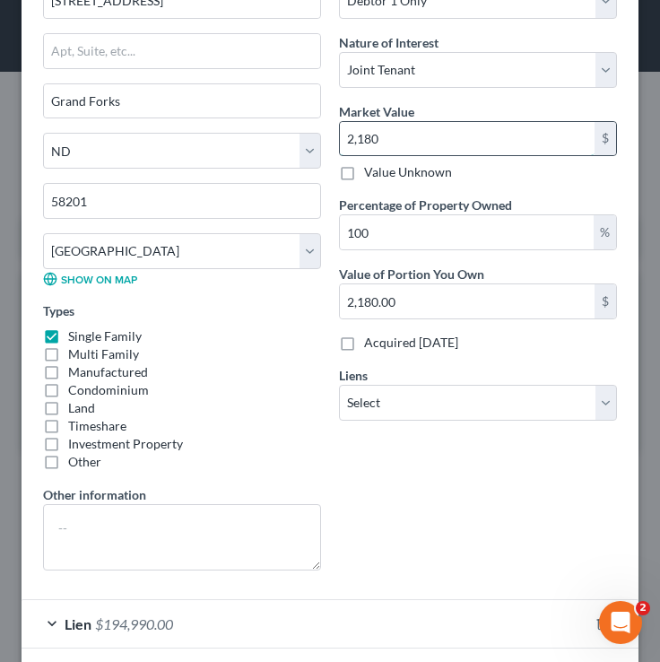
type input "21,800.00"
type input "21,8000"
type input "218,000.00"
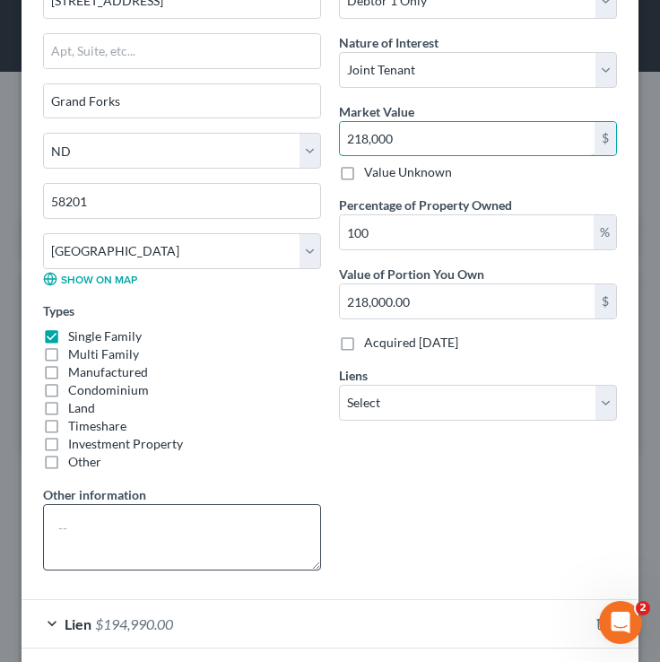
scroll to position [429, 0]
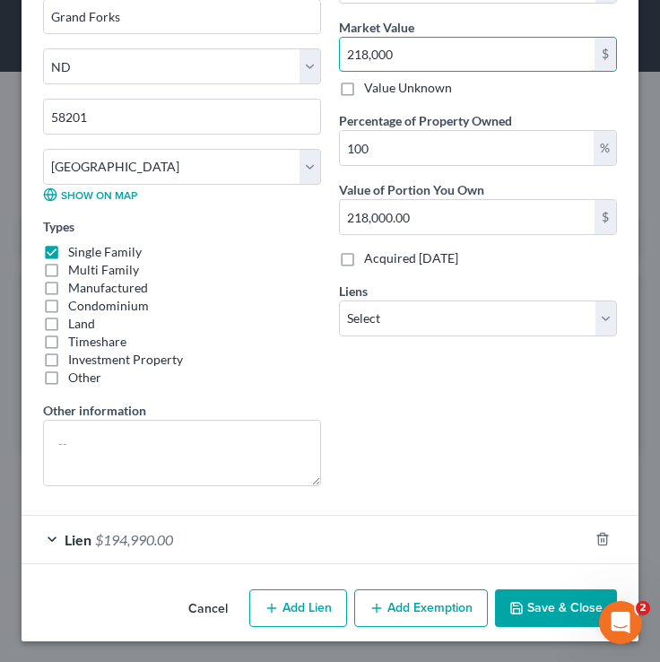
type input "218,000"
click at [104, 525] on div "Lien $194,990.00" at bounding box center [305, 540] width 567 height 48
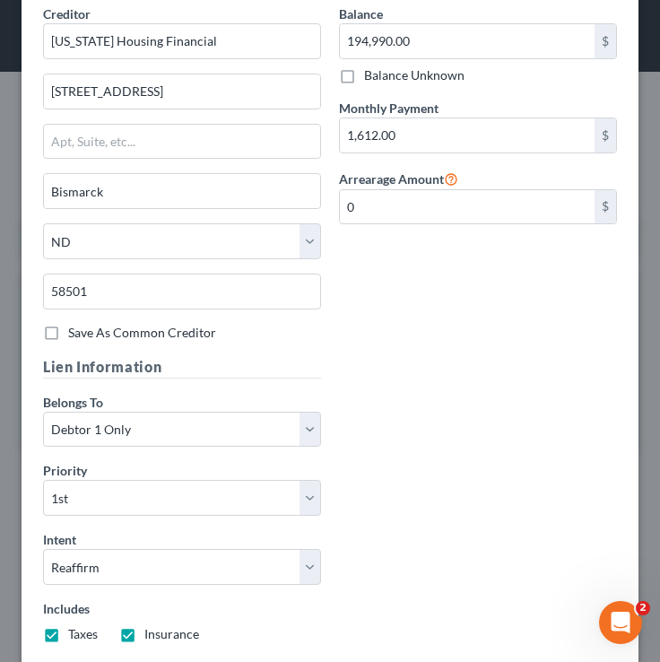
scroll to position [1156, 0]
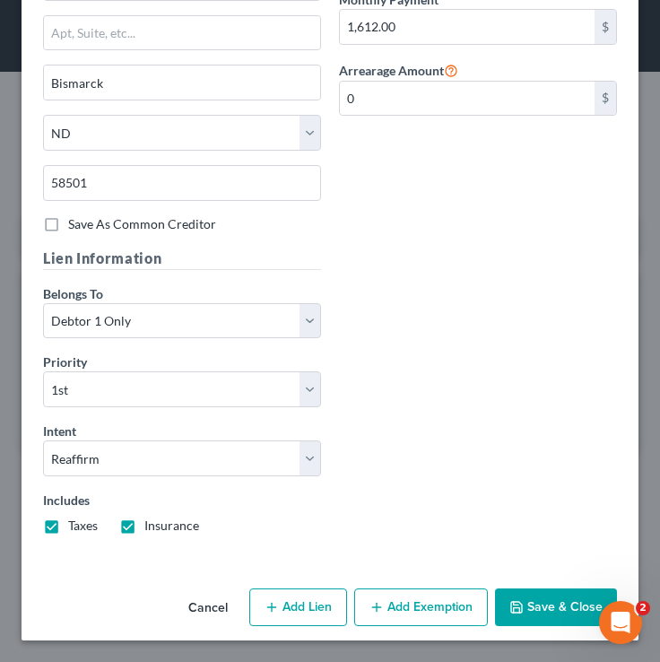
click at [336, 617] on button "Add Lien" at bounding box center [298, 608] width 98 height 38
select select "0"
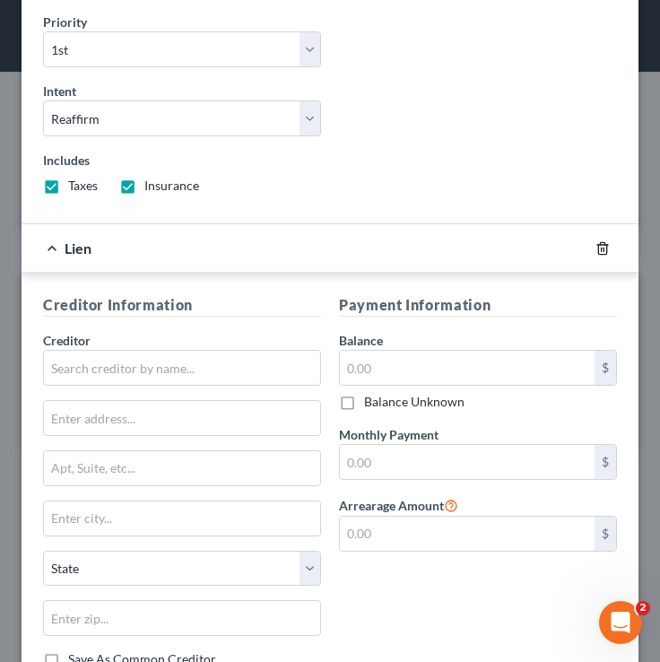
click at [599, 242] on icon "button" at bounding box center [603, 248] width 8 height 12
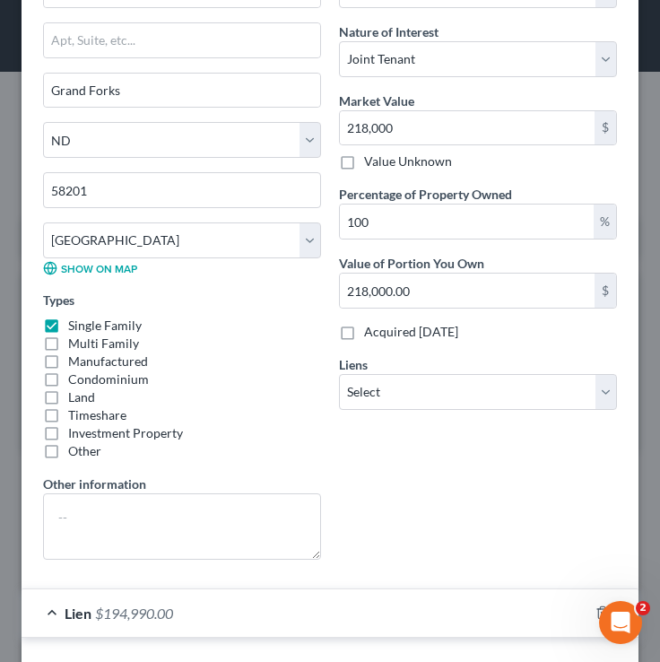
scroll to position [354, 0]
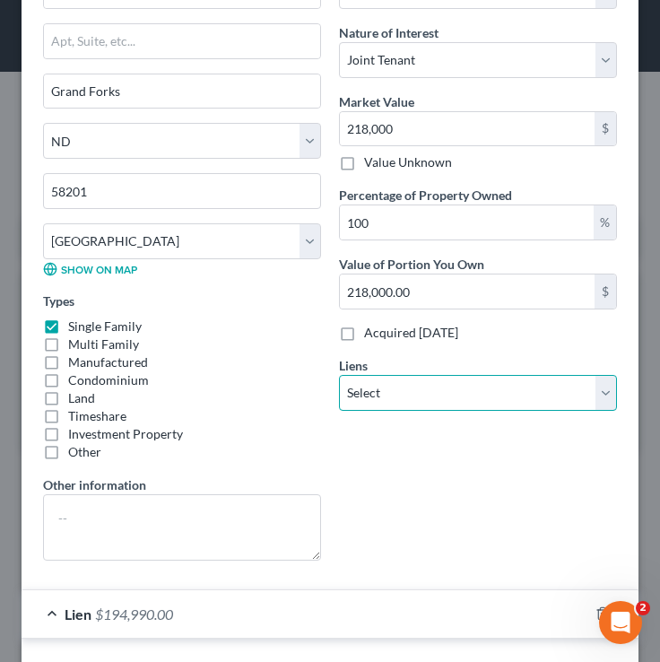
click at [413, 410] on select "Select Northstar Community Credit Union - $43,061.00 Gm Financial - $24,808.00 …" at bounding box center [478, 393] width 278 height 36
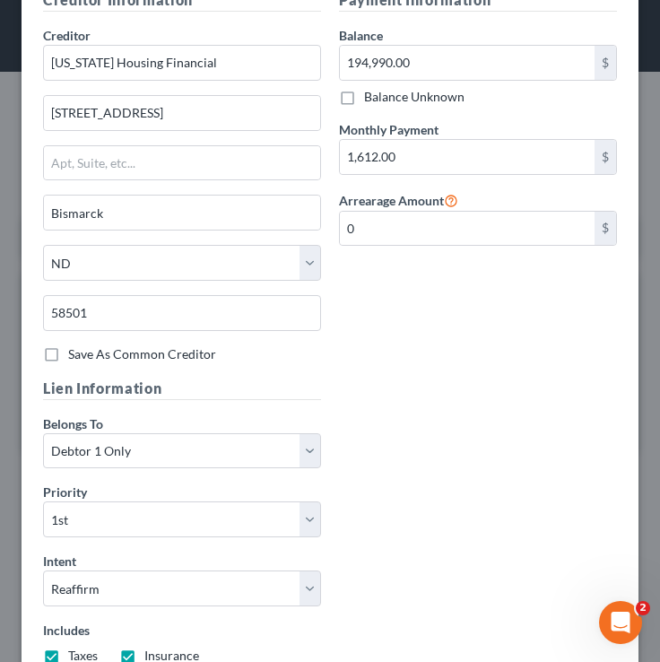
scroll to position [1156, 0]
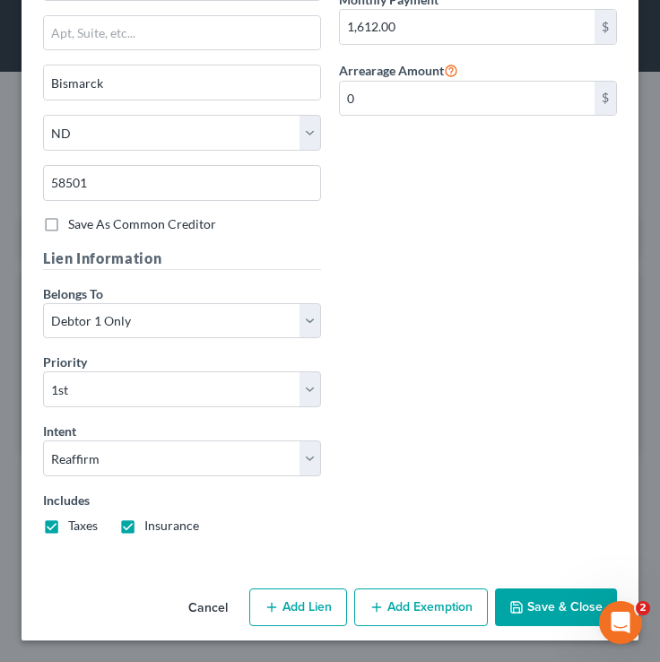
click at [544, 616] on button "Save & Close" at bounding box center [556, 608] width 122 height 38
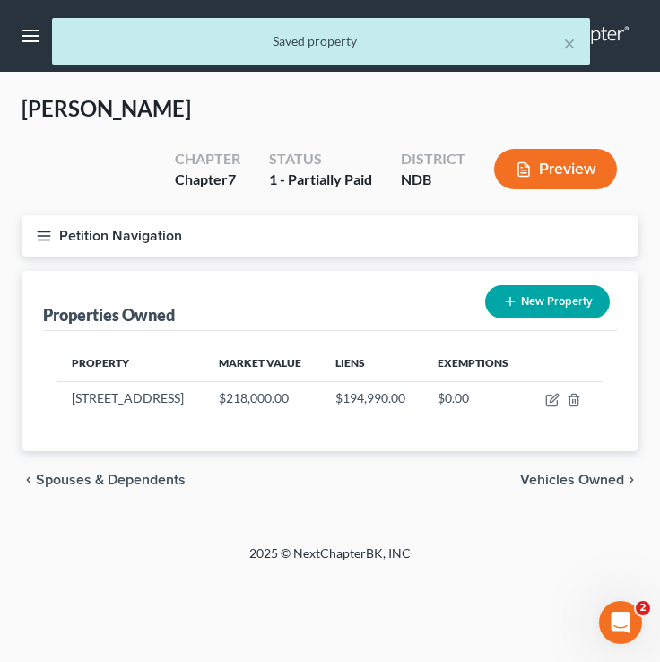
click at [42, 244] on button "Petition Navigation" at bounding box center [330, 235] width 617 height 41
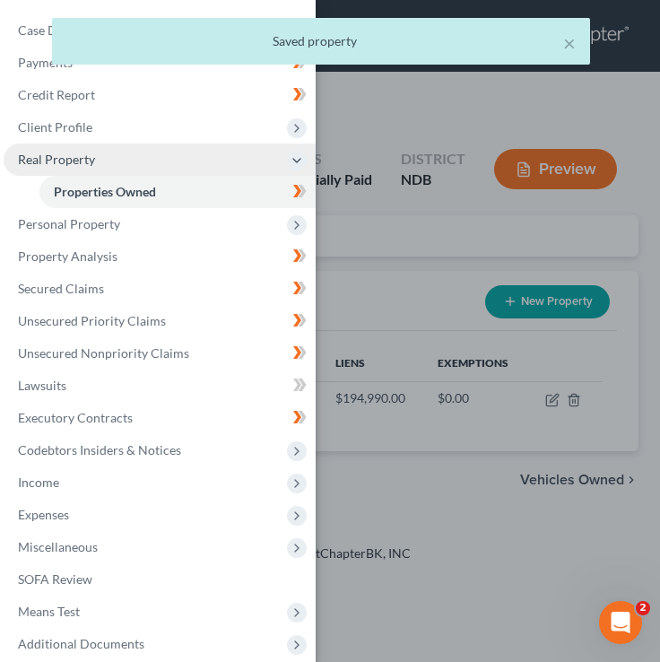
click at [110, 154] on span "Real Property" at bounding box center [160, 160] width 312 height 32
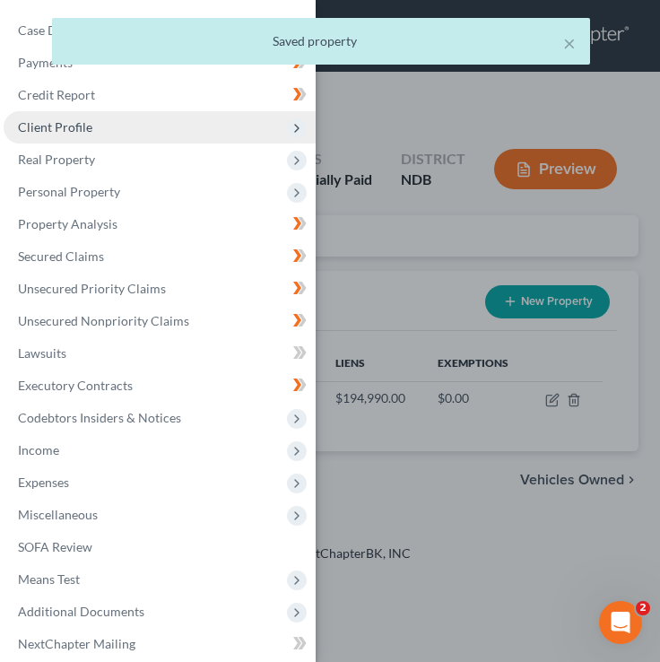
click at [94, 119] on span "Client Profile" at bounding box center [160, 127] width 312 height 32
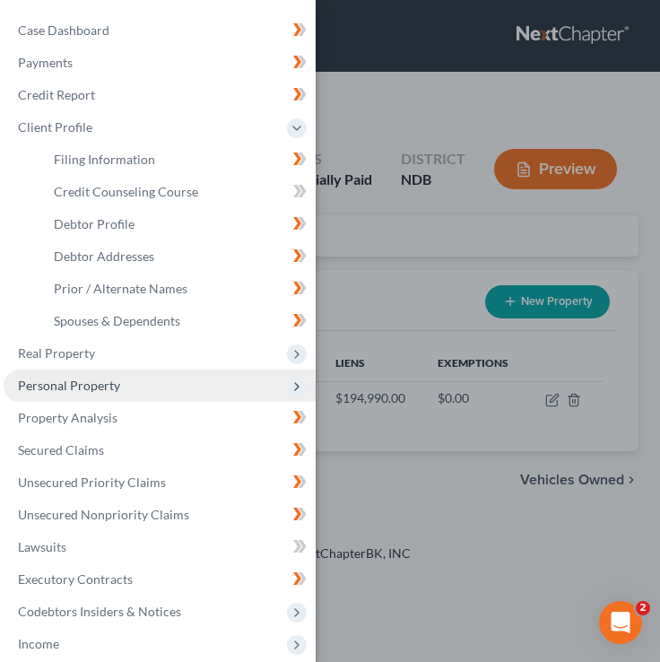
click at [127, 392] on span "Personal Property" at bounding box center [160, 386] width 312 height 32
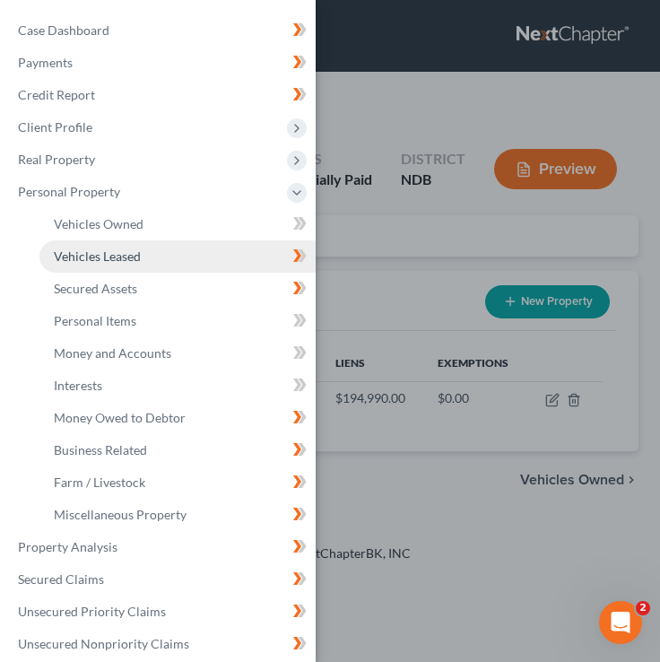
click at [127, 240] on link "Vehicles Leased" at bounding box center [177, 256] width 276 height 32
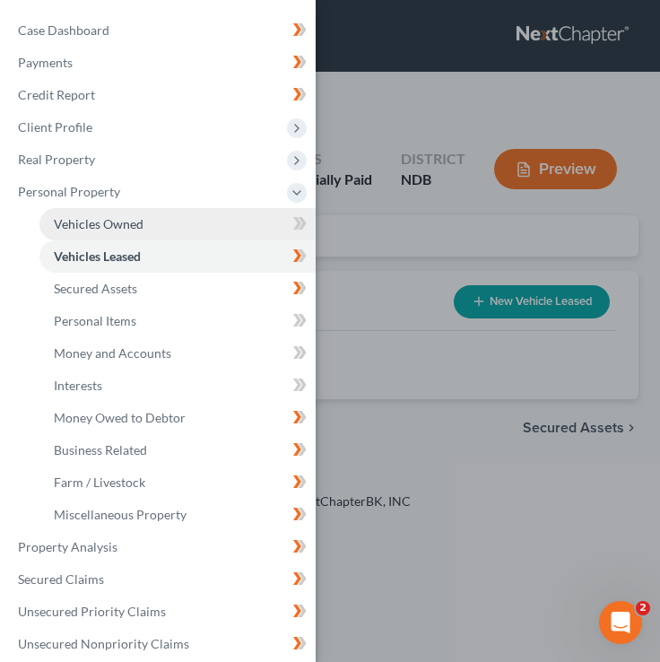
click at [135, 220] on span "Vehicles Owned" at bounding box center [99, 223] width 90 height 15
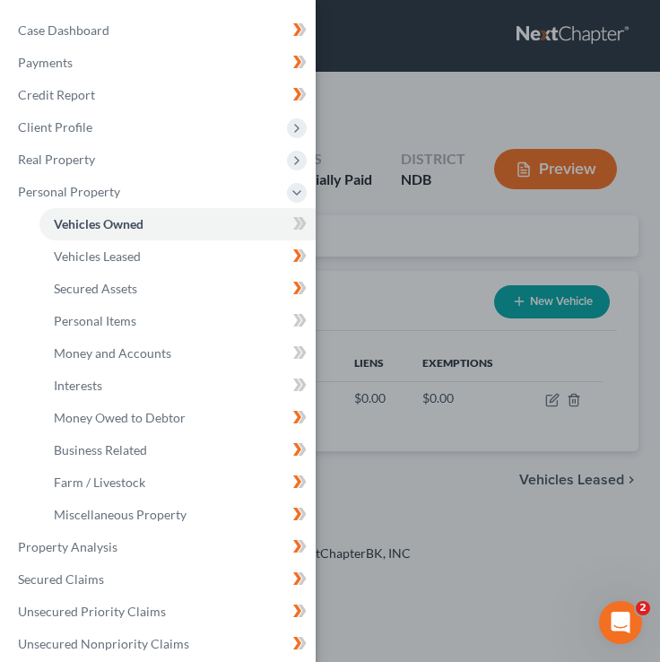
click at [439, 228] on div "Case Dashboard Payments Invoices Payments Payments Credit Report Client Profile" at bounding box center [330, 331] width 660 height 662
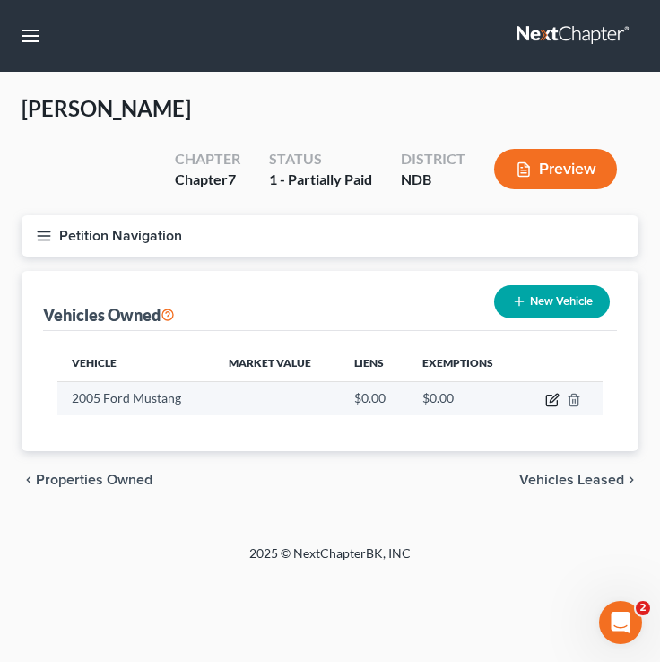
click at [546, 401] on icon "button" at bounding box center [551, 401] width 11 height 11
select select "0"
select select "21"
select select "4"
select select "0"
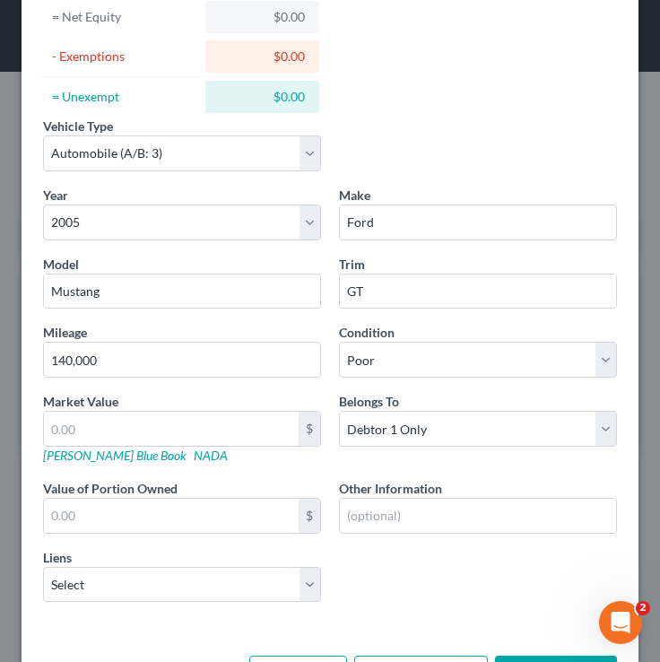
scroll to position [195, 0]
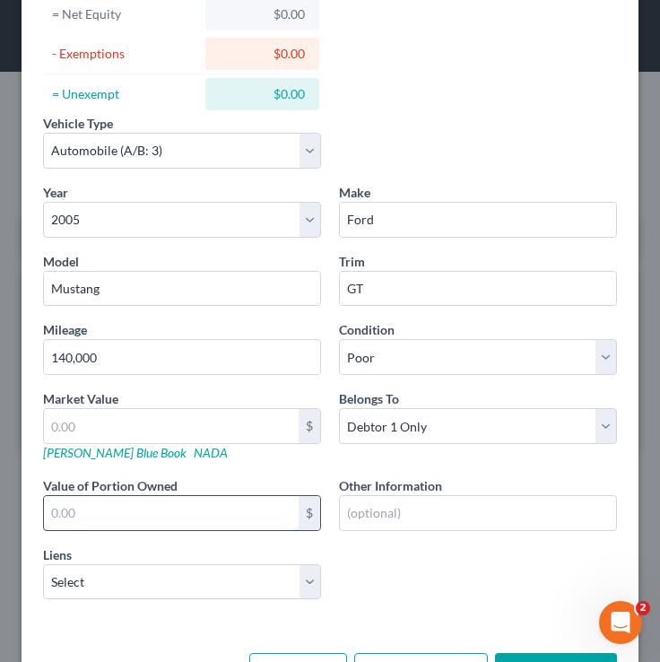
click at [139, 511] on input "text" at bounding box center [171, 513] width 255 height 34
click at [91, 423] on input "text" at bounding box center [171, 426] width 255 height 34
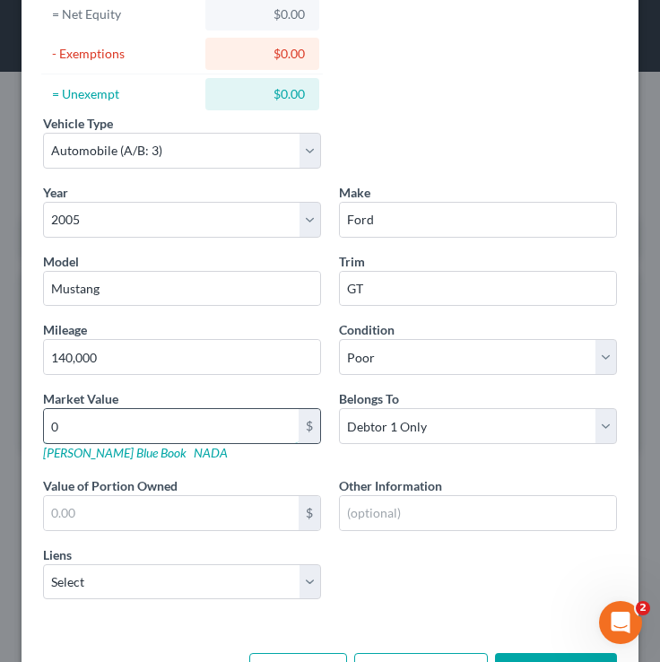
type input "0d"
type input "0.00"
type input "5"
type input "5.00"
type input "50"
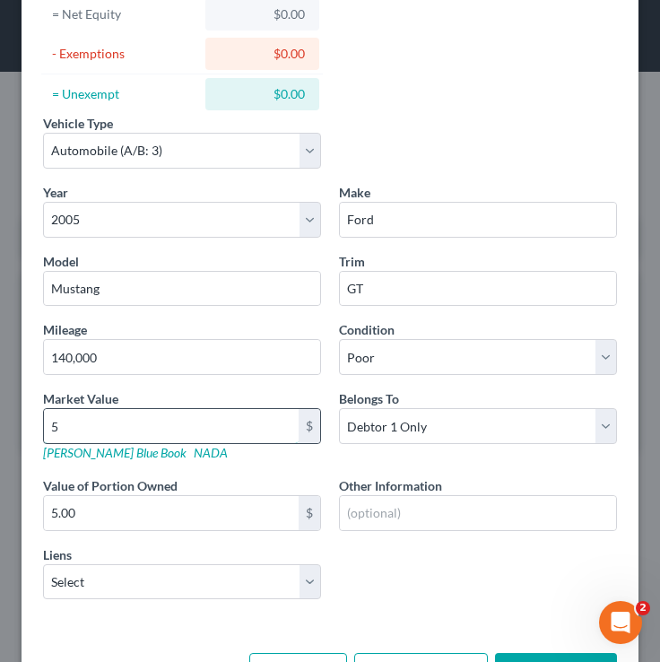
type input "50.00"
type input "502"
type input "502.00"
type input "5024"
type input "5,024.00"
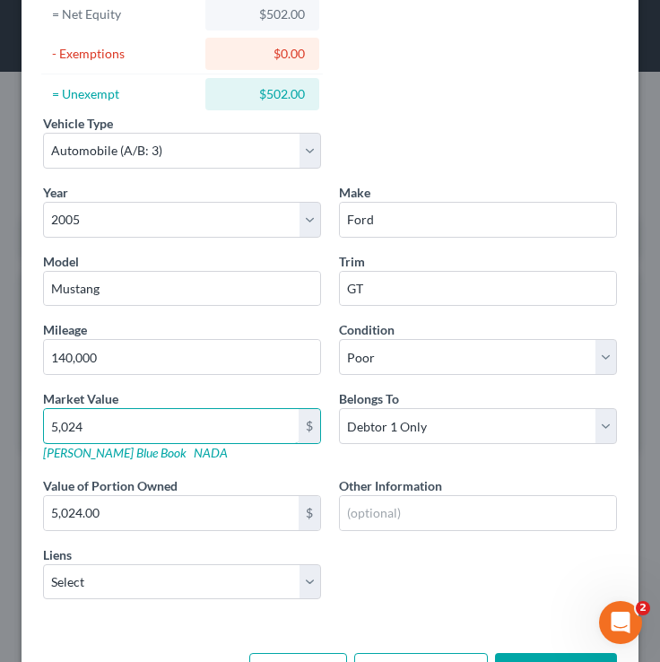
scroll to position [259, 0]
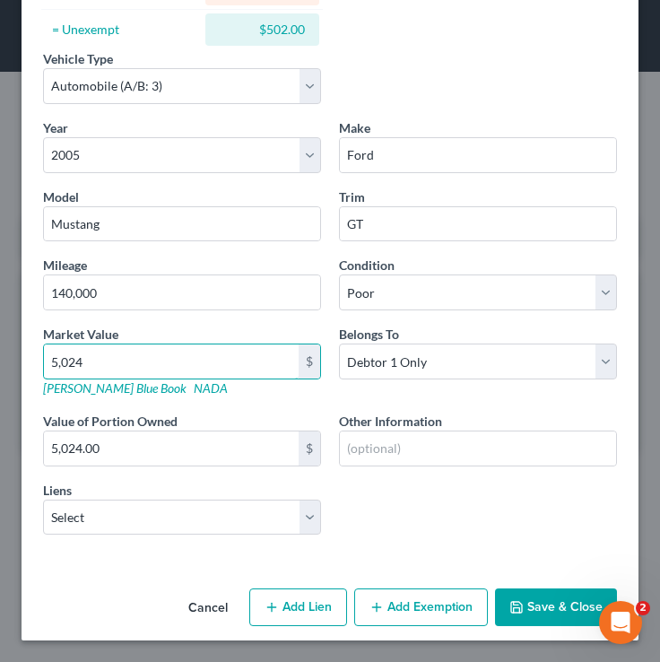
type input "5,02"
type input "502.00"
type input "50"
type input "50.00"
type input "503"
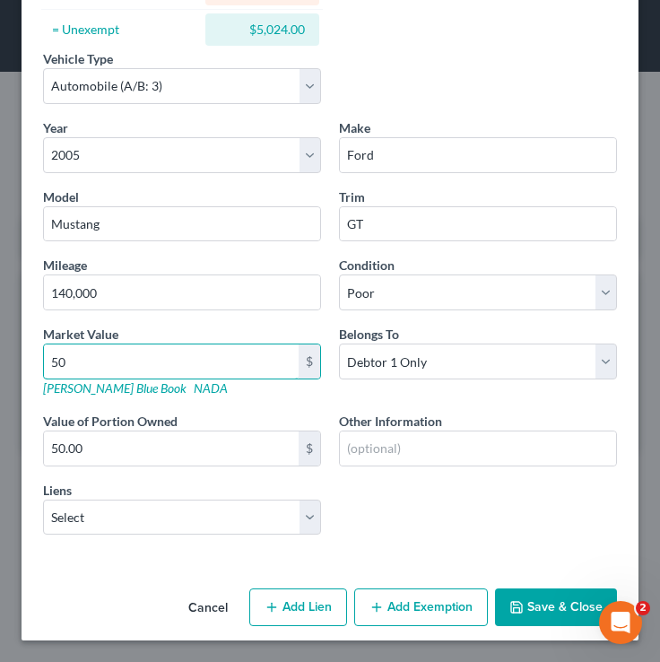
type input "503.00"
type input "5034"
type input "5,034.00"
type input "5,034"
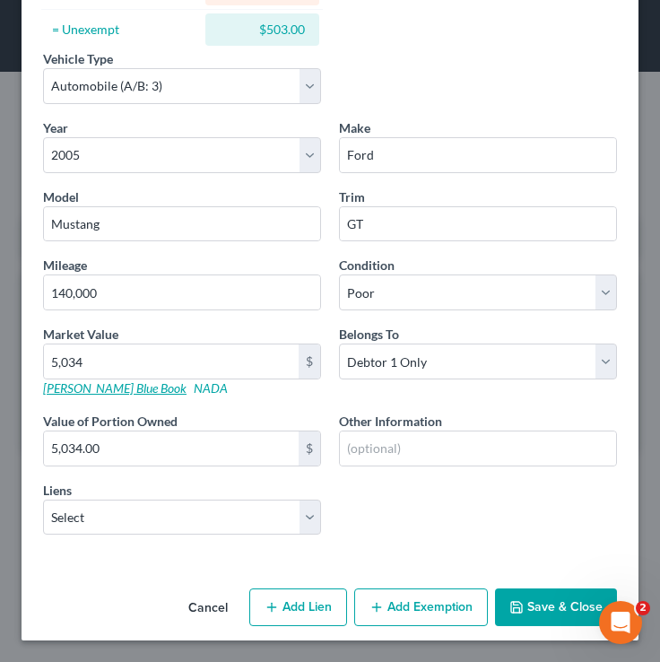
click at [88, 387] on link "Kelly Blue Book" at bounding box center [115, 387] width 144 height 15
click at [124, 351] on input "5,034" at bounding box center [171, 362] width 255 height 34
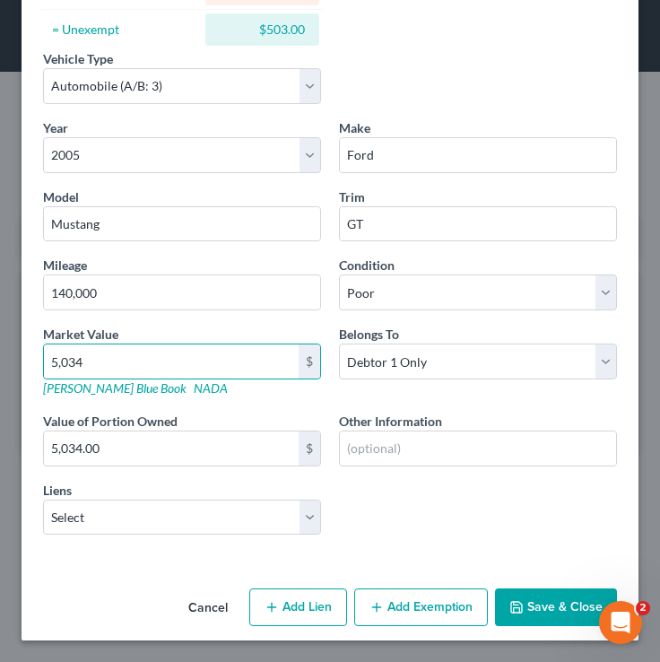
click at [514, 599] on button "Save & Close" at bounding box center [556, 608] width 122 height 38
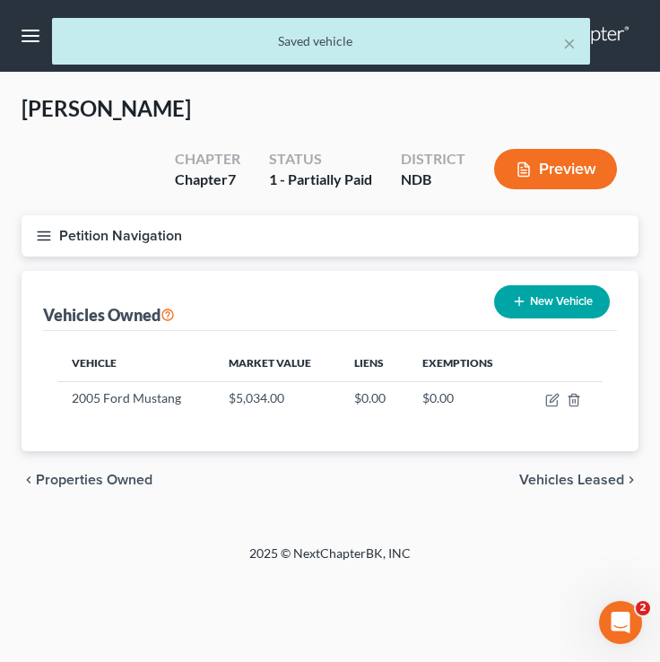
click at [504, 300] on button "New Vehicle" at bounding box center [552, 301] width 116 height 33
select select "0"
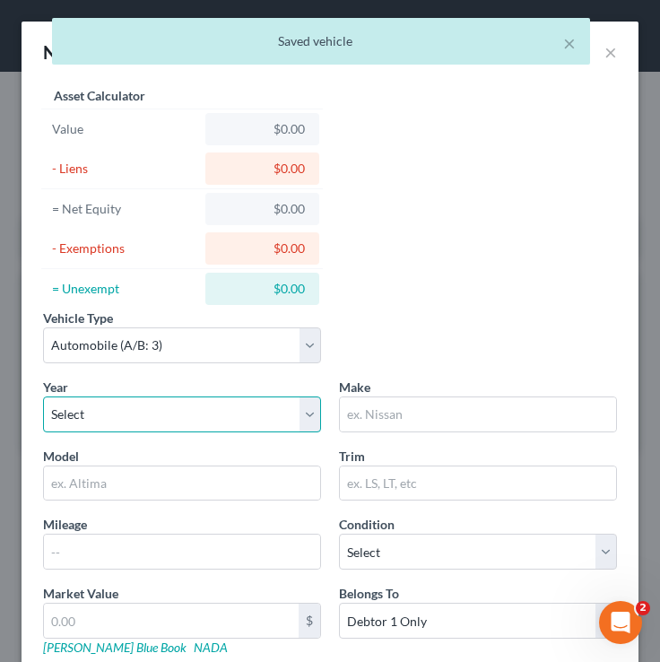
click at [97, 410] on select "Select 2026 2025 2024 2023 2022 2021 2020 2019 2018 2017 2016 2015 2014 2013 20…" at bounding box center [182, 415] width 278 height 36
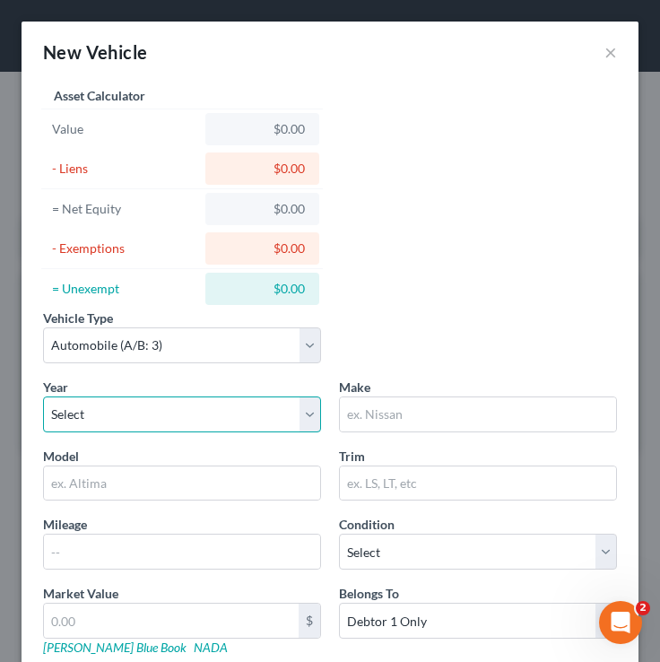
select select "22"
click at [43, 397] on select "Select 2026 2025 2024 2023 2022 2021 2020 2019 2018 2017 2016 2015 2014 2013 20…" at bounding box center [182, 415] width 278 height 36
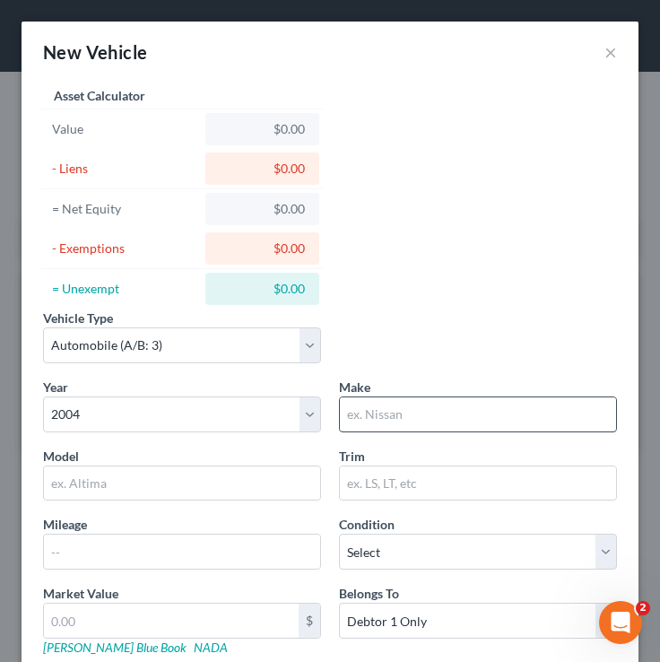
click at [383, 412] on input "text" at bounding box center [478, 415] width 276 height 34
type input "Honda"
click at [209, 502] on div "Year Select 2026 2025 2024 2023 2022 2021 2020 2019 2018 2017 2016 2015 2014 20…" at bounding box center [330, 594] width 592 height 432
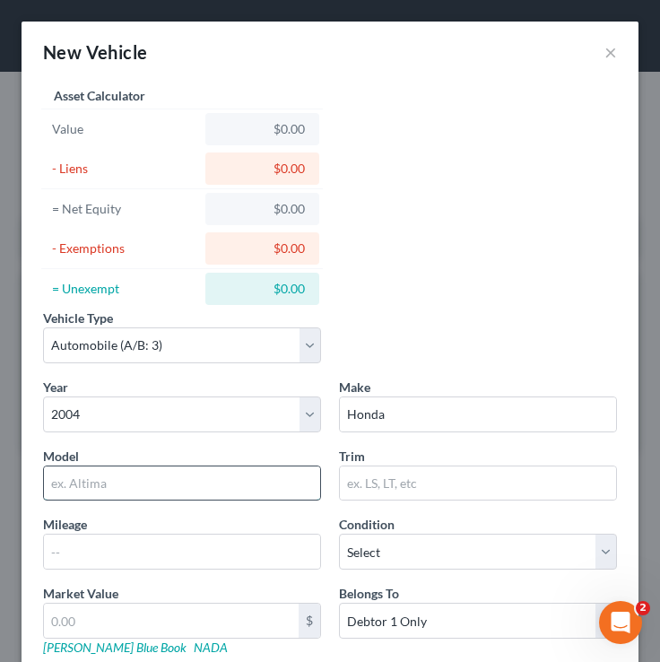
click at [211, 476] on input "text" at bounding box center [182, 484] width 276 height 34
type input "Accord"
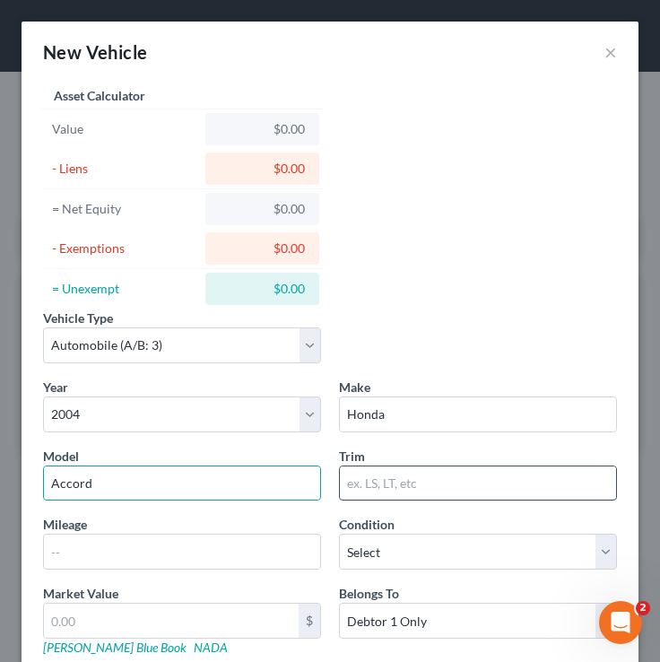
click at [408, 486] on input "text" at bounding box center [478, 484] width 276 height 34
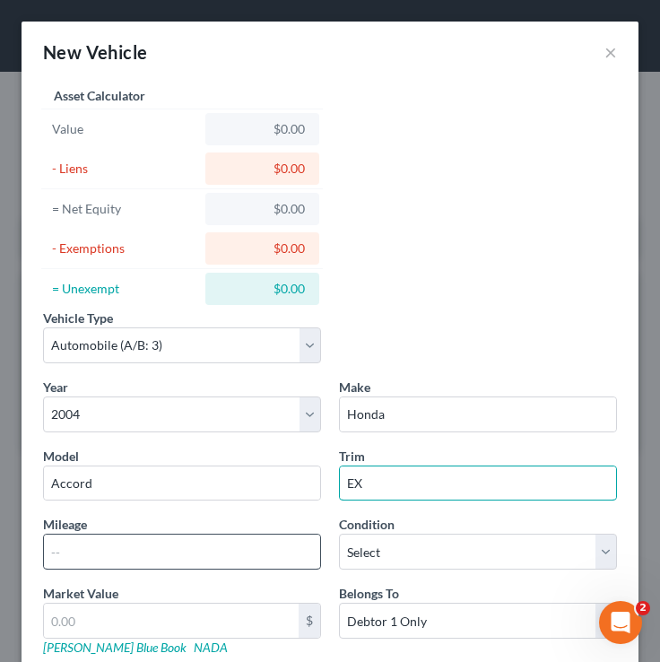
type input "EX"
click at [181, 554] on input "text" at bounding box center [182, 552] width 276 height 34
type input "2"
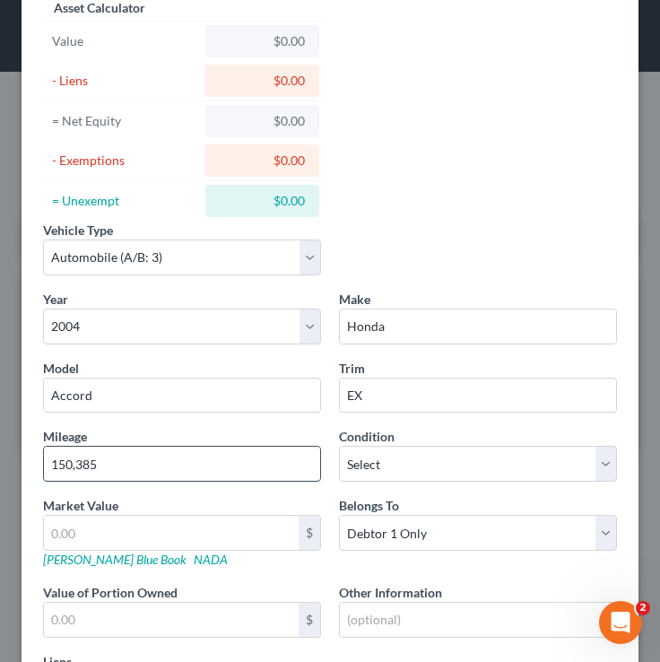
scroll to position [89, 0]
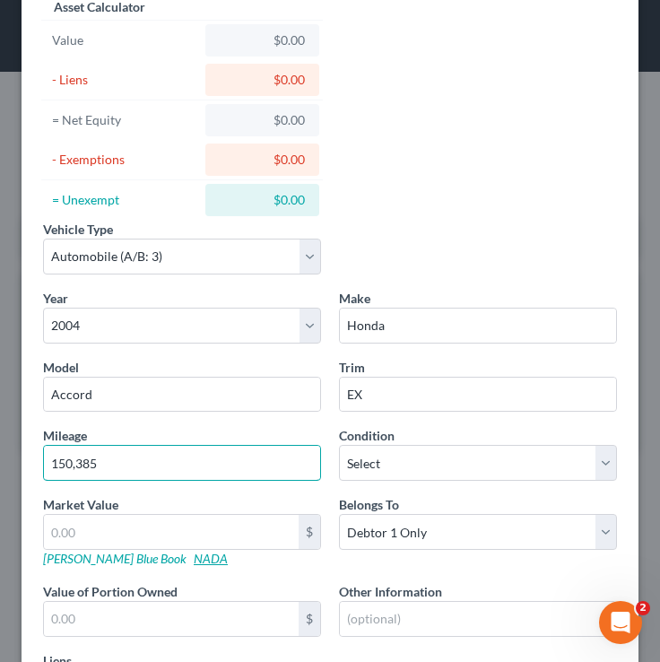
type input "150,385"
click at [194, 555] on link "NADA" at bounding box center [211, 558] width 34 height 15
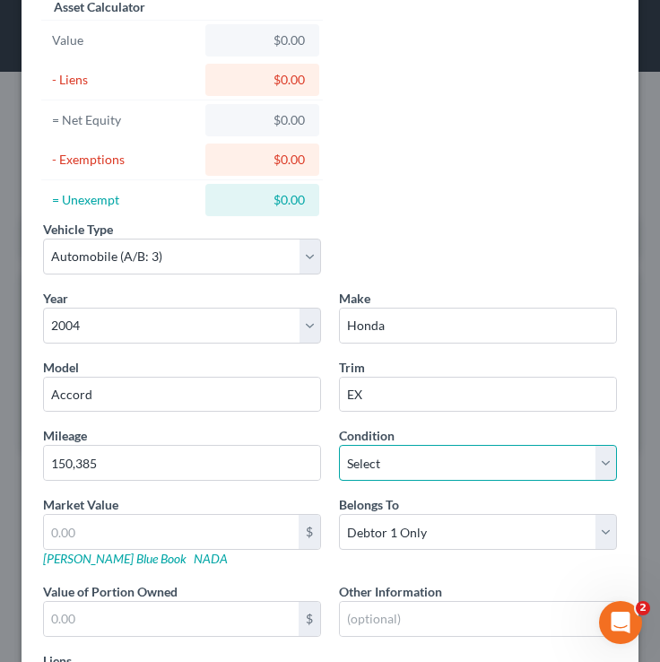
click at [455, 468] on select "Select Excellent Very Good Good Fair Poor" at bounding box center [478, 463] width 278 height 36
select select "4"
click at [339, 445] on select "Select Excellent Very Good Good Fair Poor" at bounding box center [478, 463] width 278 height 36
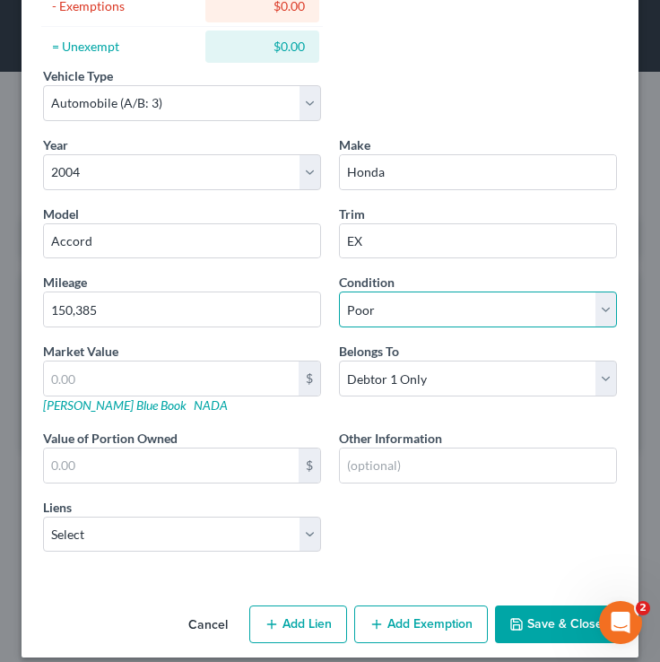
scroll to position [246, 0]
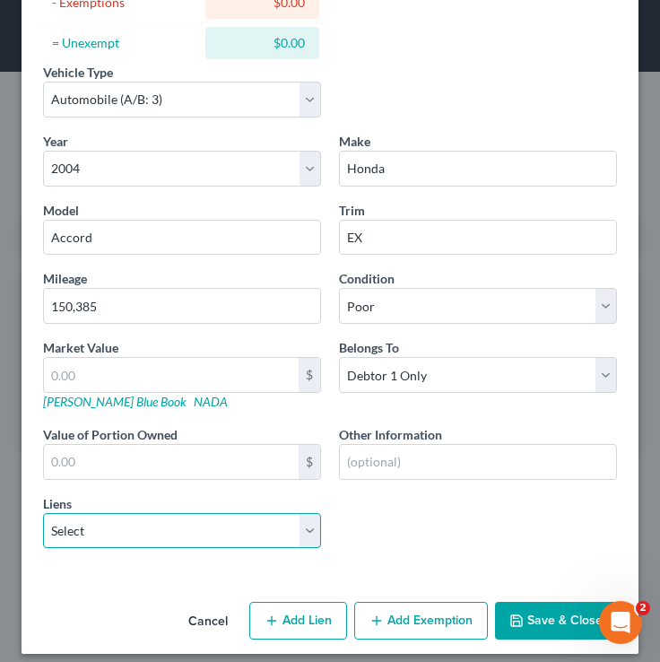
click at [115, 538] on select "Select Northstar Community Credit Union - $43,061.00 Gm Financial - $24,808.00 …" at bounding box center [182, 531] width 278 height 36
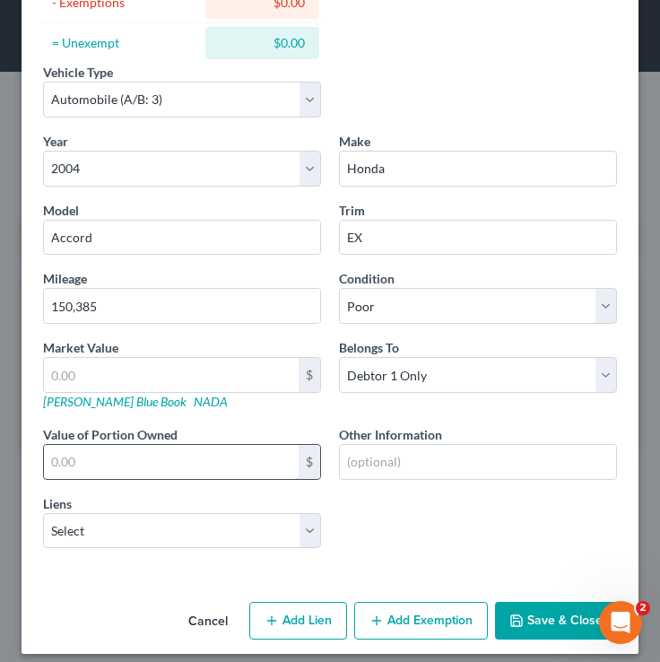
click at [160, 454] on input "text" at bounding box center [171, 462] width 255 height 34
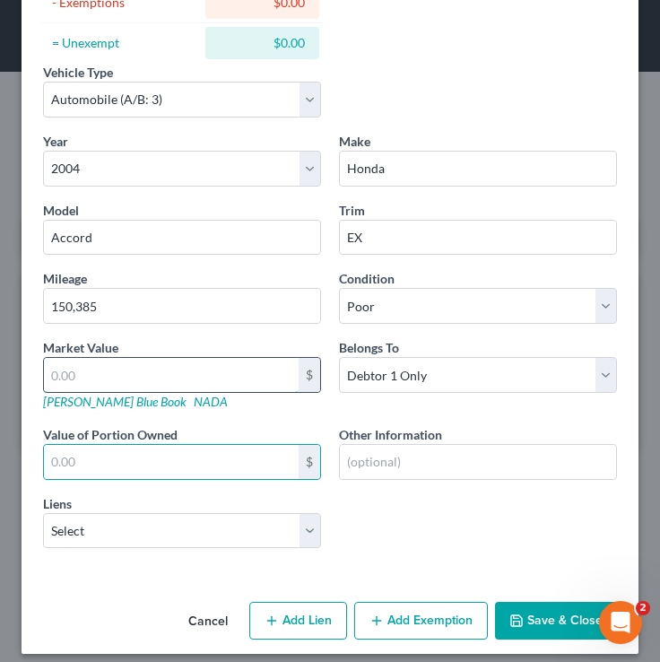
click at [73, 372] on input "text" at bounding box center [171, 375] width 255 height 34
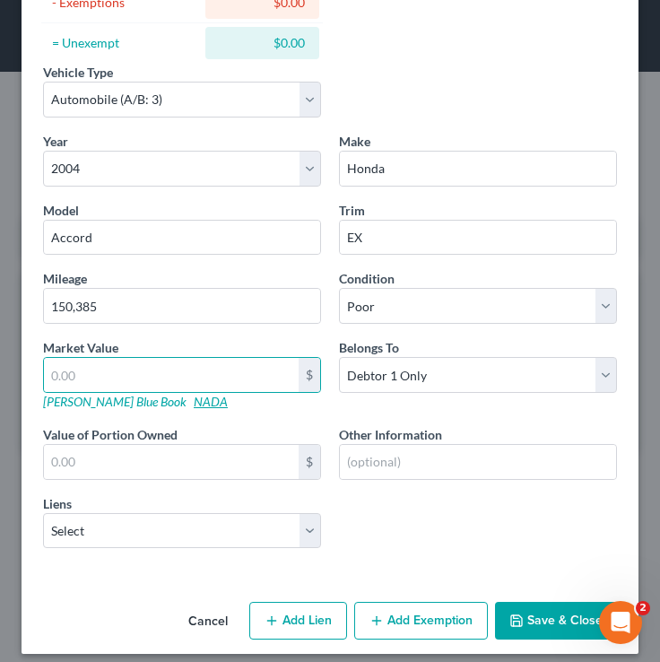
click at [194, 399] on link "NADA" at bounding box center [211, 401] width 34 height 15
click at [90, 402] on link "Kelly Blue Book" at bounding box center [115, 401] width 144 height 15
click at [80, 359] on input "text" at bounding box center [171, 375] width 255 height 34
type input "5"
type input "5.00"
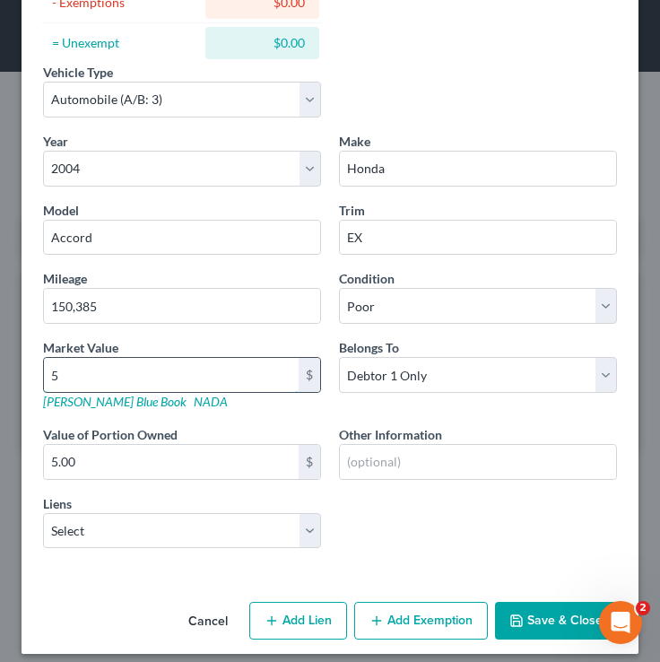
type input "57"
type input "57.00"
type input "575"
type input "575.00"
type input "5755"
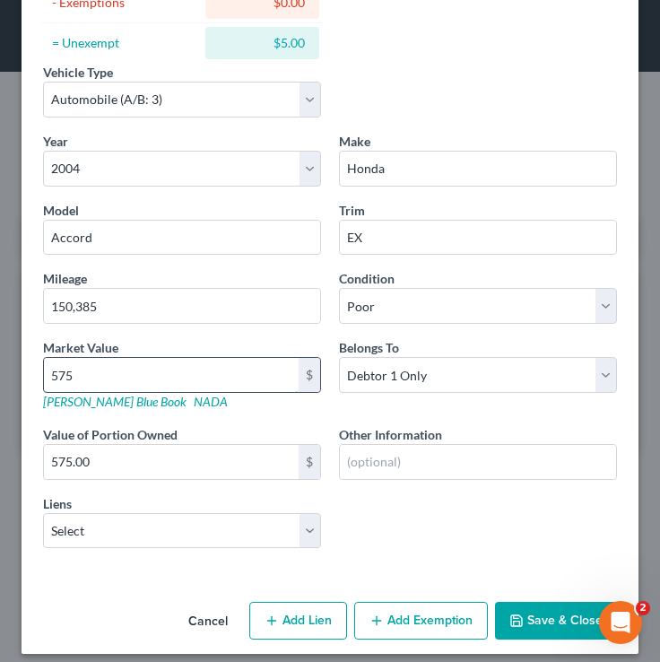
type input "5,755.00"
type input "5,755"
click at [556, 607] on button "Save & Close" at bounding box center [556, 621] width 122 height 38
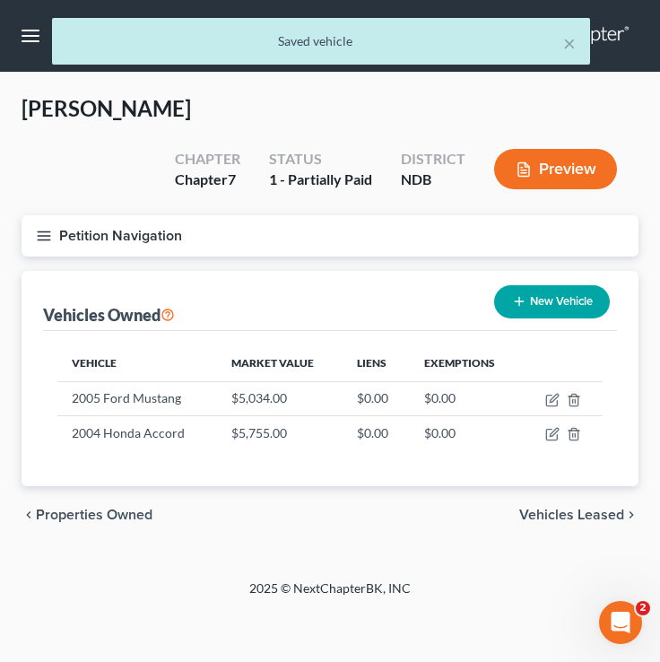
click at [560, 302] on button "New Vehicle" at bounding box center [552, 301] width 116 height 33
select select "0"
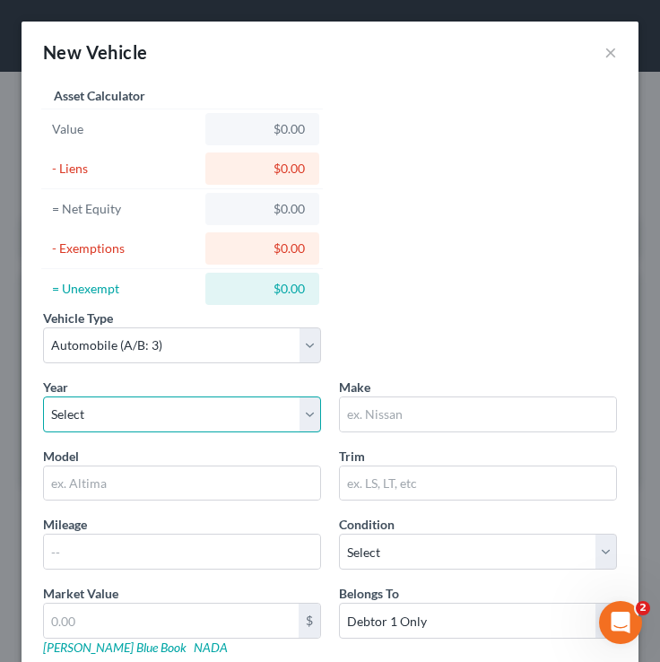
click at [98, 410] on select "Select 2026 2025 2024 2023 2022 2021 2020 2019 2018 2017 2016 2015 2014 2013 20…" at bounding box center [182, 415] width 278 height 36
select select "22"
click at [43, 397] on select "Select 2026 2025 2024 2023 2022 2021 2020 2019 2018 2017 2016 2015 2014 2013 20…" at bounding box center [182, 415] width 278 height 36
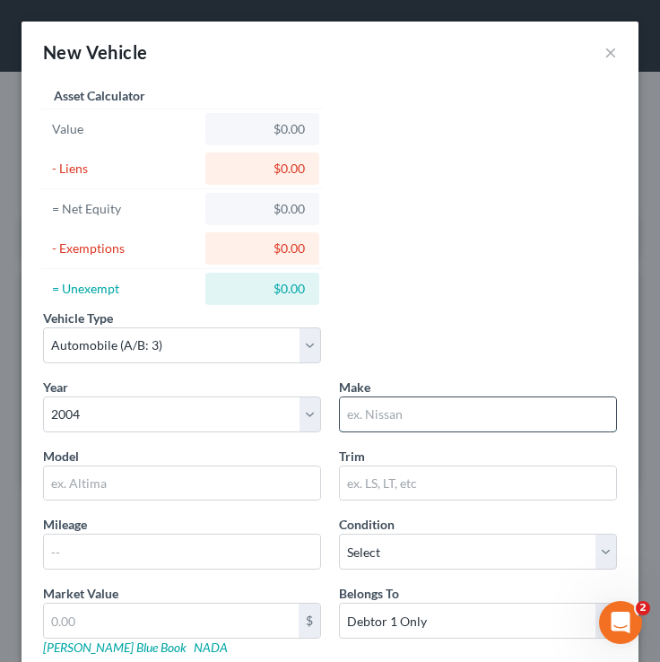
click at [443, 426] on input "text" at bounding box center [478, 415] width 276 height 34
type input "Chevrolet"
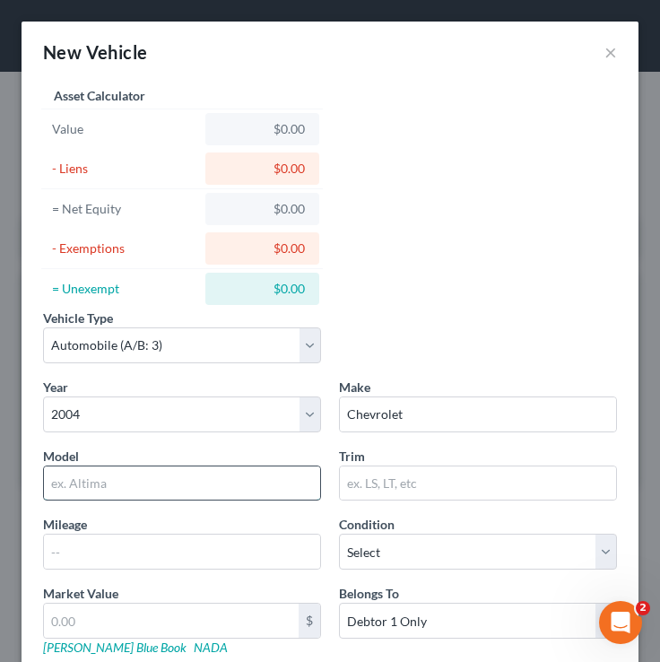
click at [183, 481] on input "text" at bounding box center [182, 484] width 276 height 34
type input "Silverado"
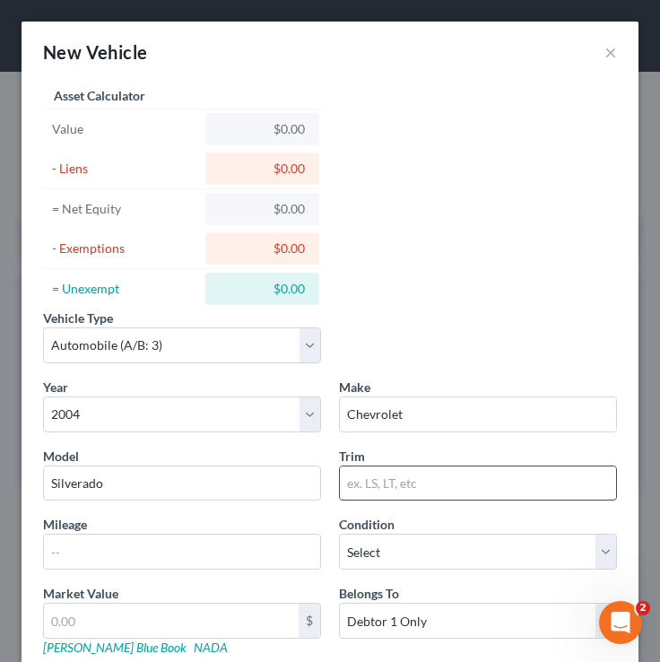
click at [421, 472] on input "text" at bounding box center [478, 484] width 276 height 34
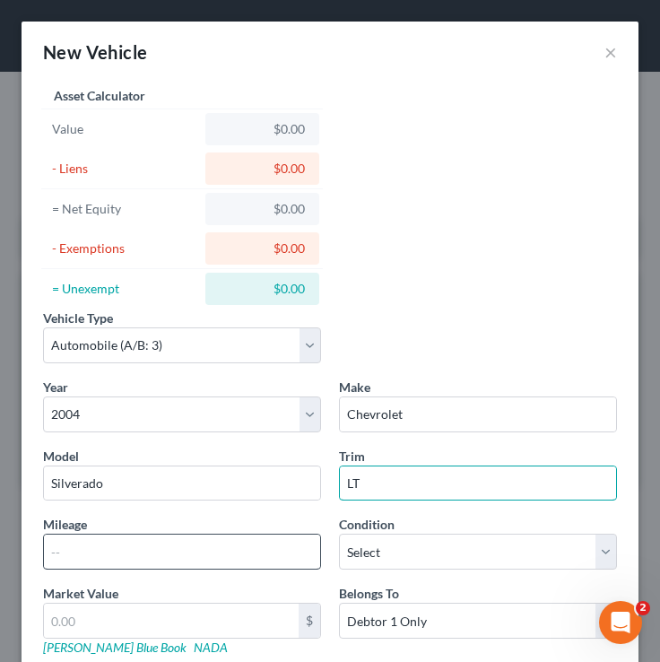
type input "LT"
click at [155, 556] on input "text" at bounding box center [182, 552] width 276 height 34
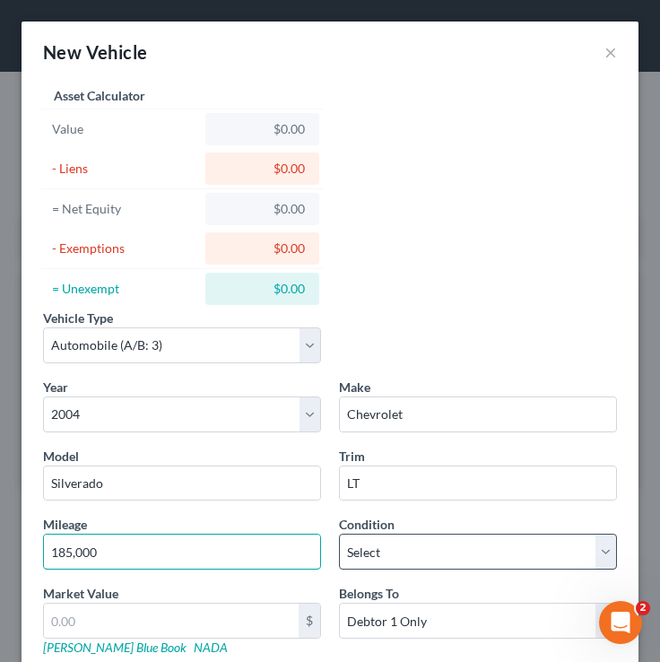
type input "185,000"
click at [415, 555] on select "Select Excellent Very Good Good Fair Poor" at bounding box center [478, 552] width 278 height 36
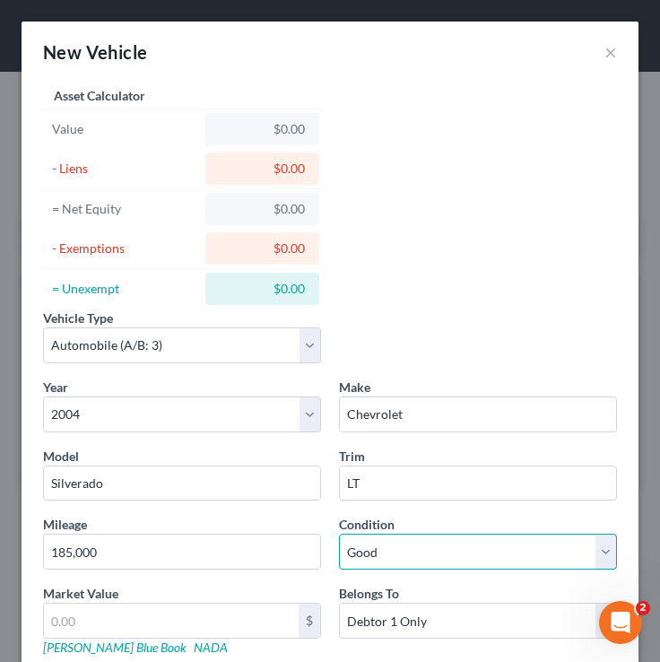
click at [339, 534] on select "Select Excellent Very Good Good Fair Poor" at bounding box center [478, 552] width 278 height 36
click at [388, 559] on select "Select Excellent Very Good Good Fair Poor" at bounding box center [478, 552] width 278 height 36
select select "3"
click at [339, 534] on select "Select Excellent Very Good Good Fair Poor" at bounding box center [478, 552] width 278 height 36
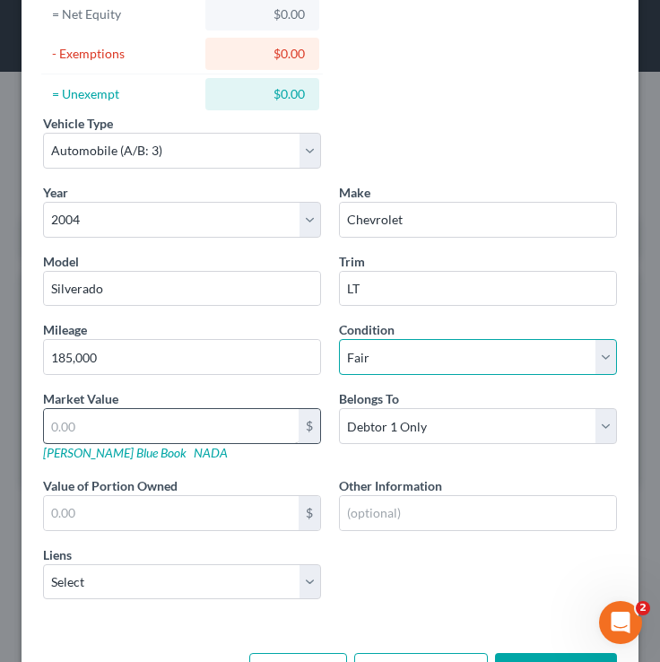
scroll to position [259, 0]
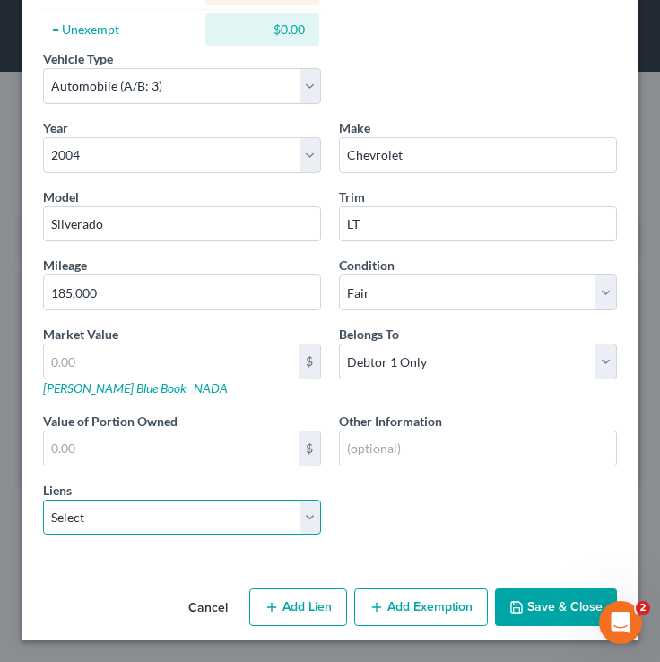
click at [217, 520] on select "Select Northstar Community Credit Union - $43,061.00 Gm Financial - $24,808.00 …" at bounding box center [182, 518] width 278 height 36
select select "2"
click at [43, 500] on select "Select Northstar Community Credit Union - $43,061.00 Gm Financial - $24,808.00 …" at bounding box center [182, 518] width 278 height 36
select select
select select "28"
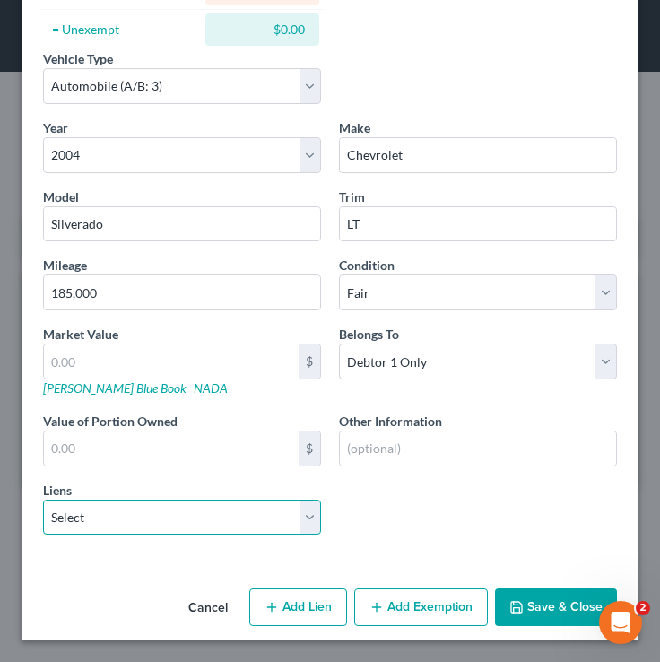
select select "0"
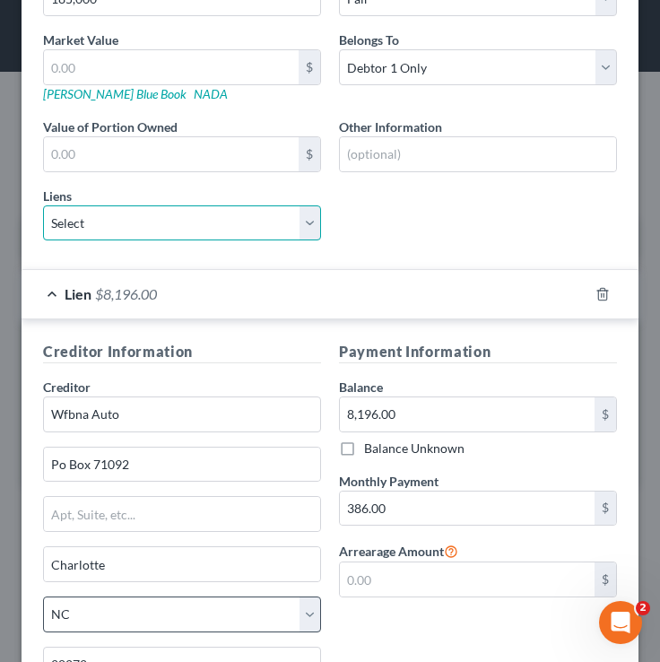
scroll to position [581, 0]
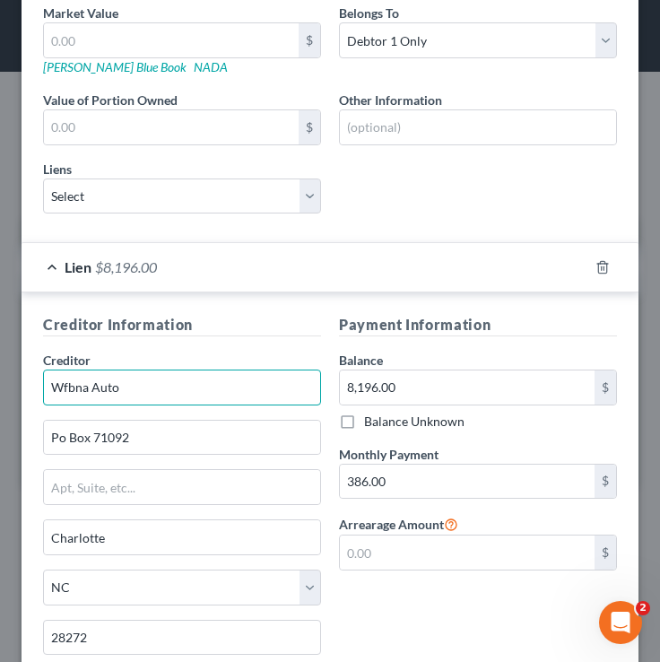
click at [90, 384] on input "Wfbna Auto" at bounding box center [182, 388] width 278 height 36
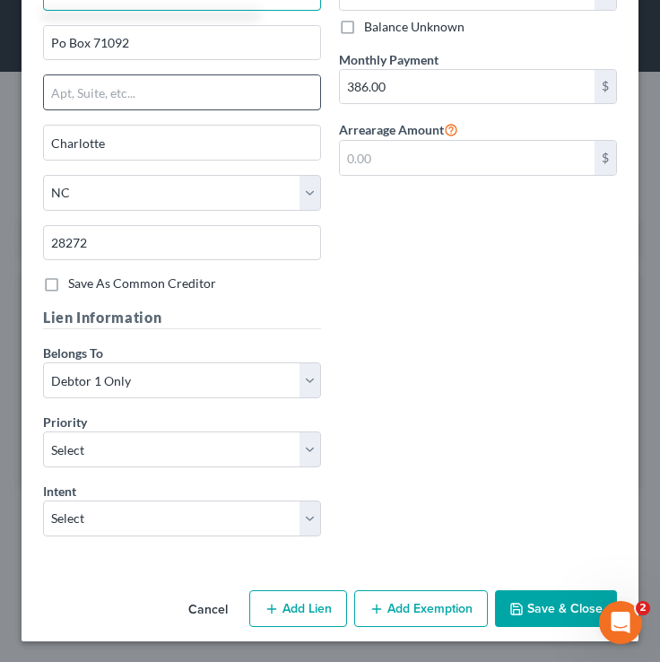
scroll to position [976, 0]
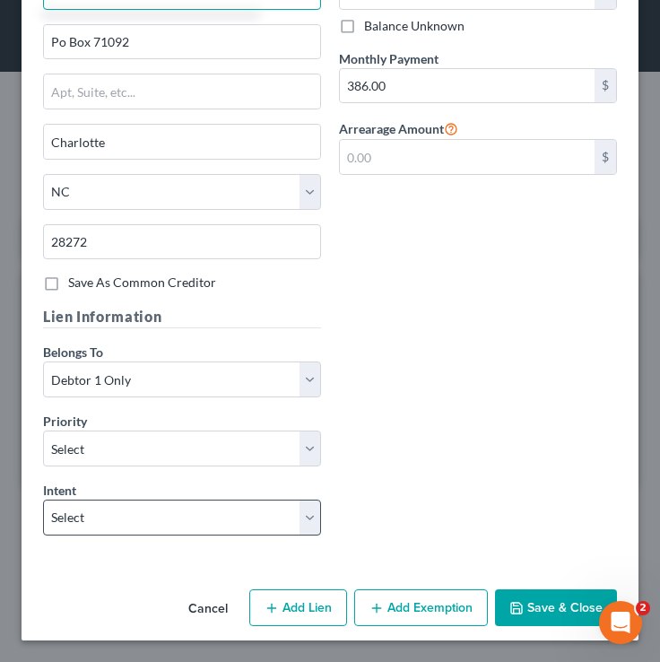
type input "Wells Fargo Auto"
click at [152, 513] on select "Select Surrender Redeem Reaffirm Avoid Other" at bounding box center [182, 518] width 278 height 36
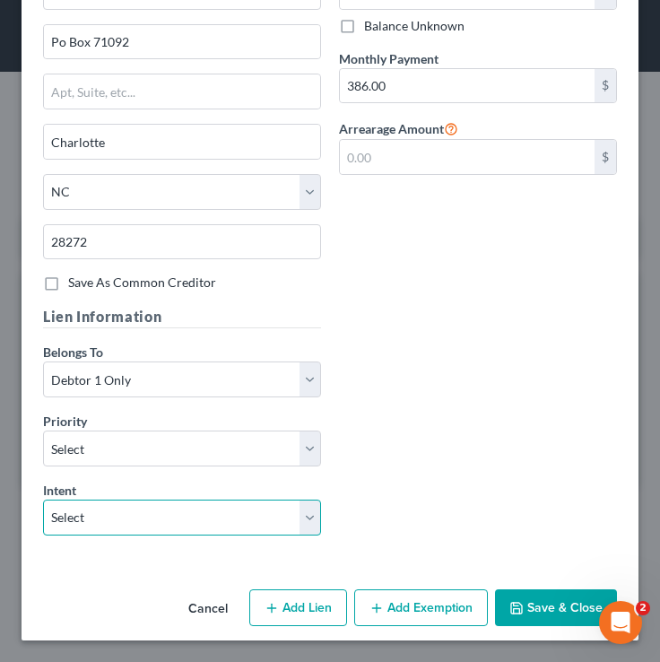
select select "2"
click at [43, 500] on select "Select Surrender Redeem Reaffirm Avoid Other" at bounding box center [182, 518] width 278 height 36
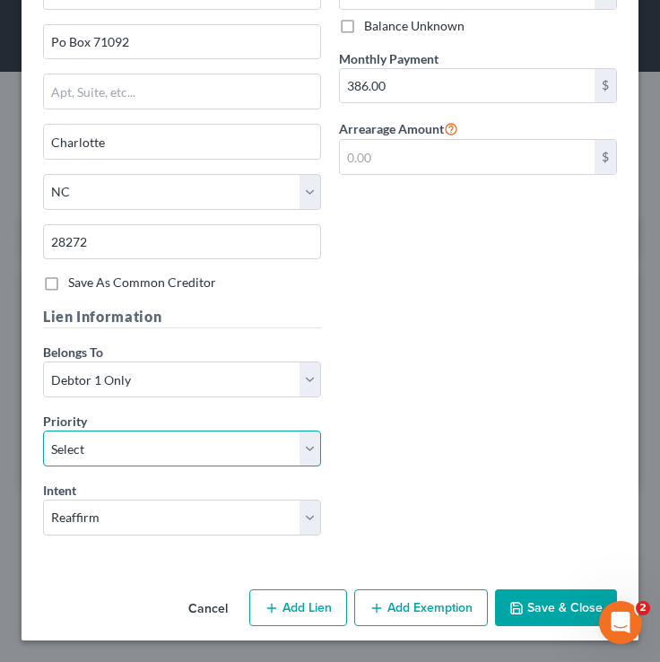
click at [139, 432] on select "Select 1st 2nd 3rd 4th 5th 6th 7th 8th 9th 10th 11th 12th 13th 14th 15th 16th 1…" at bounding box center [182, 449] width 278 height 36
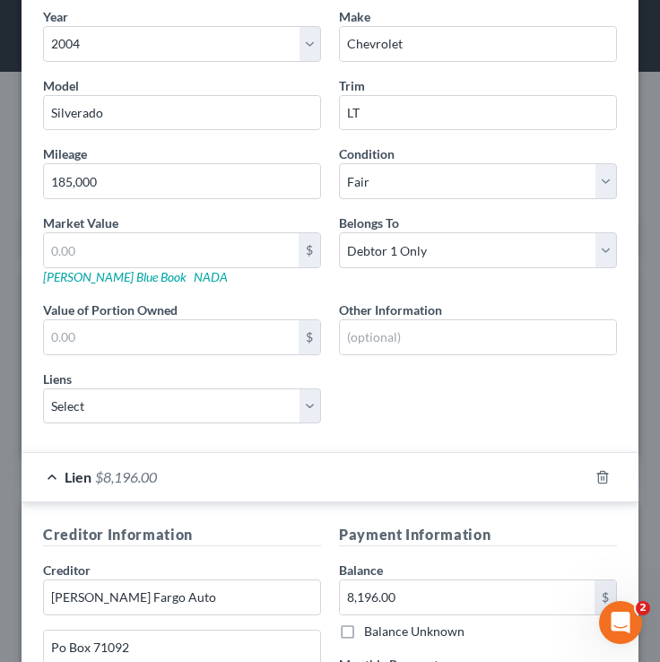
scroll to position [368, 0]
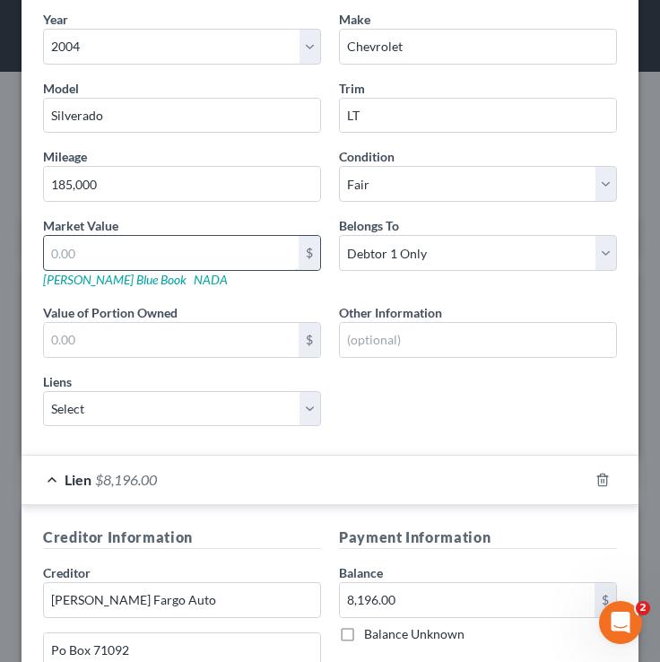
click at [183, 241] on input "text" at bounding box center [171, 253] width 255 height 34
click at [95, 282] on link "Kelly Blue Book" at bounding box center [115, 279] width 144 height 15
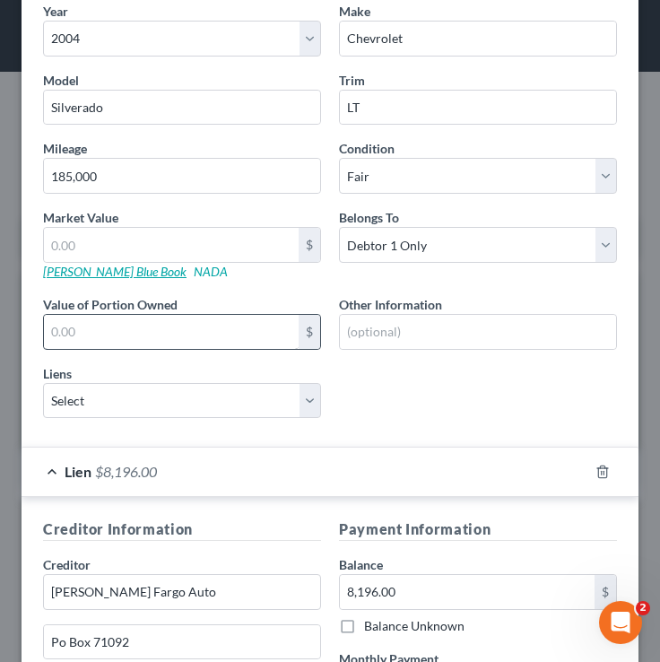
scroll to position [379, 0]
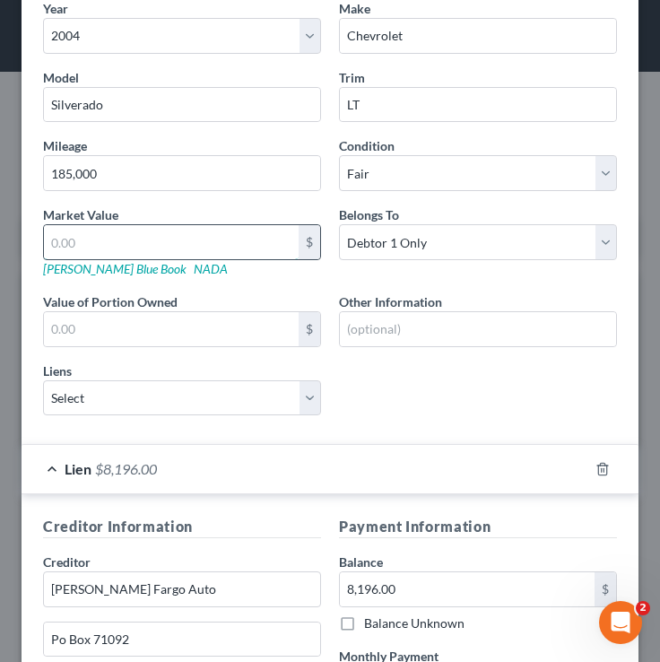
click at [76, 251] on input "text" at bounding box center [171, 242] width 255 height 34
type input "0e"
type input "0.00"
type input "6"
type input "6.00"
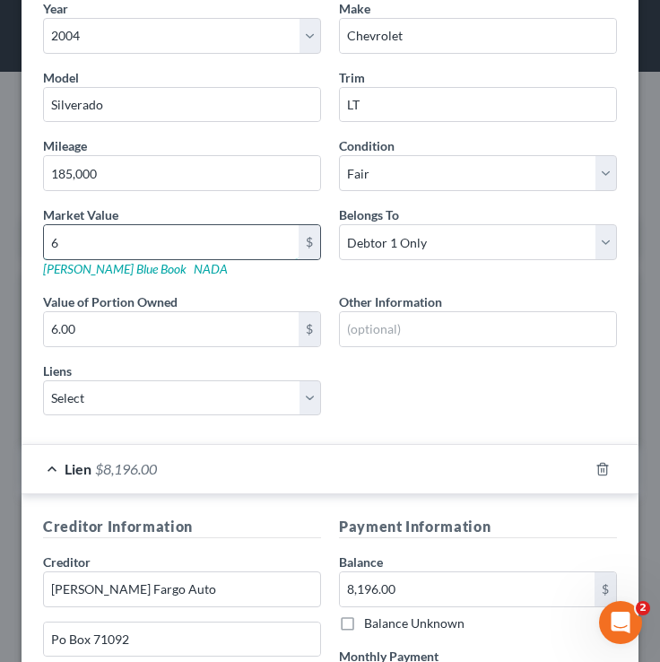
type input "66"
type input "66.00"
type input "663"
type input "663.00"
type input "6636"
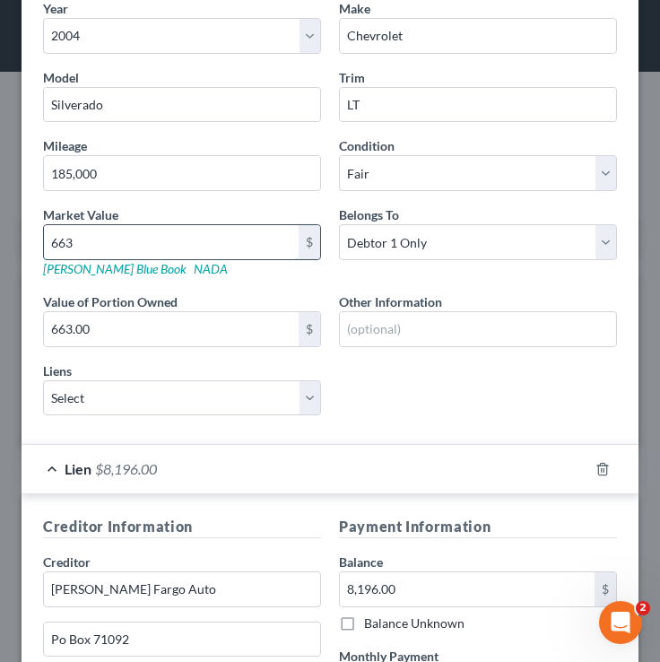
type input "6,636.00"
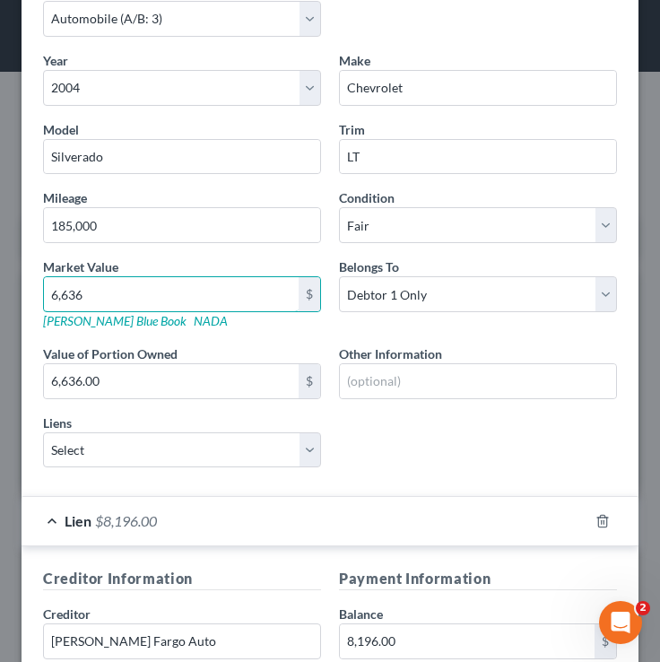
scroll to position [319, 0]
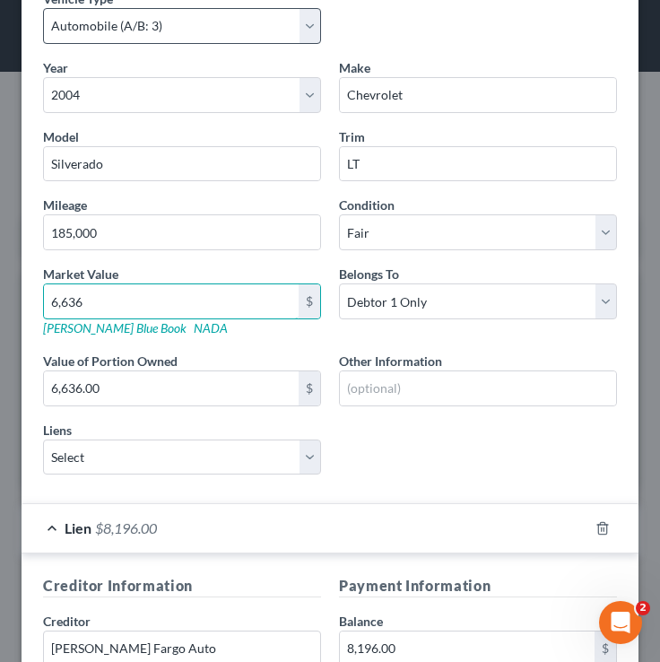
type input "6,636"
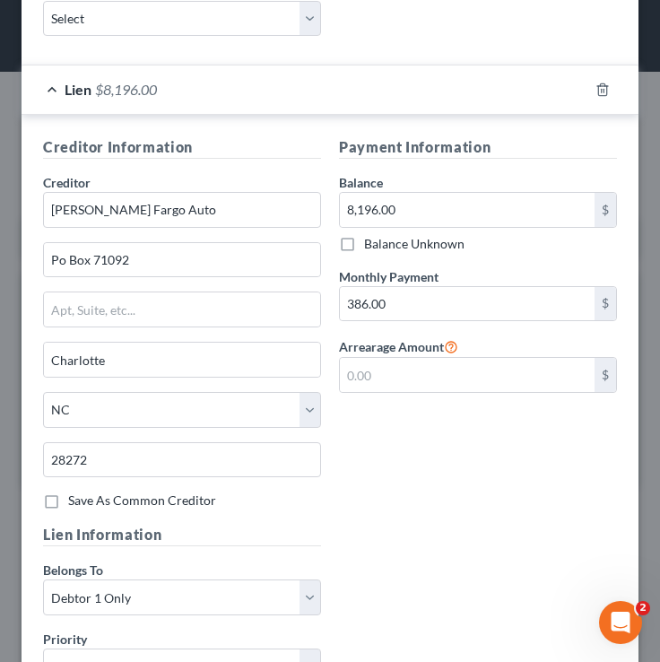
scroll to position [976, 0]
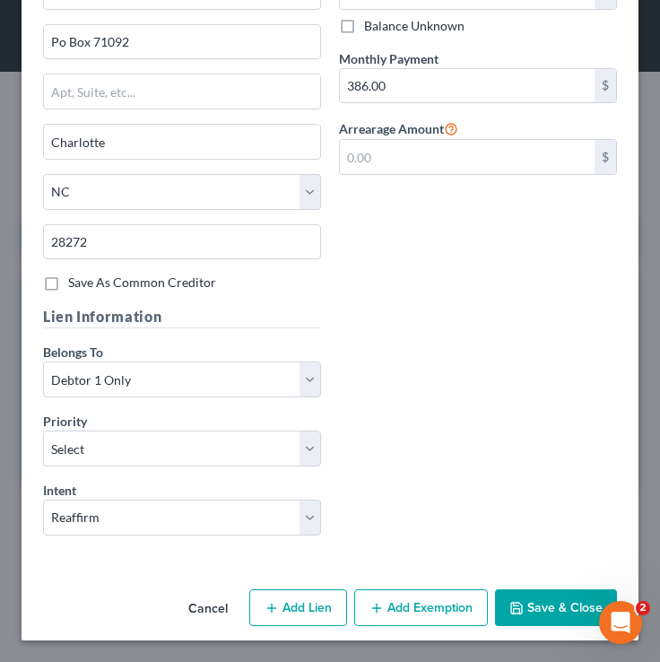
click at [549, 607] on button "Save & Close" at bounding box center [556, 609] width 122 height 38
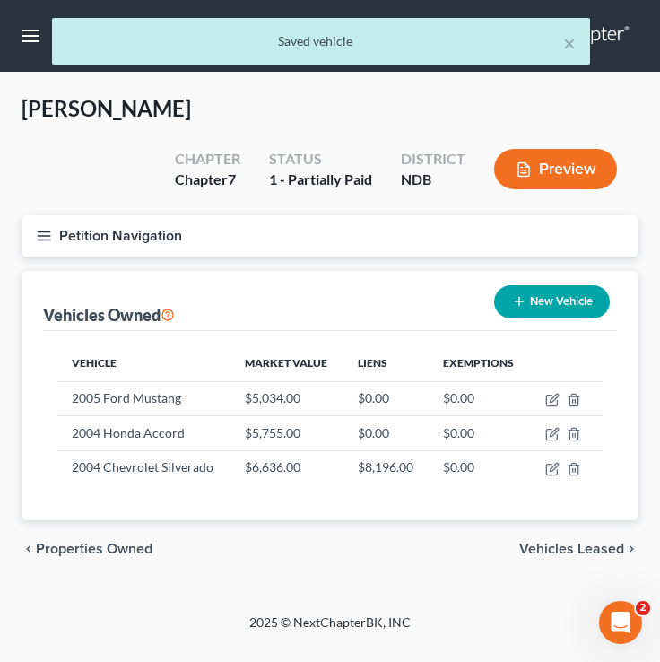
click at [542, 302] on button "New Vehicle" at bounding box center [552, 301] width 116 height 33
select select "0"
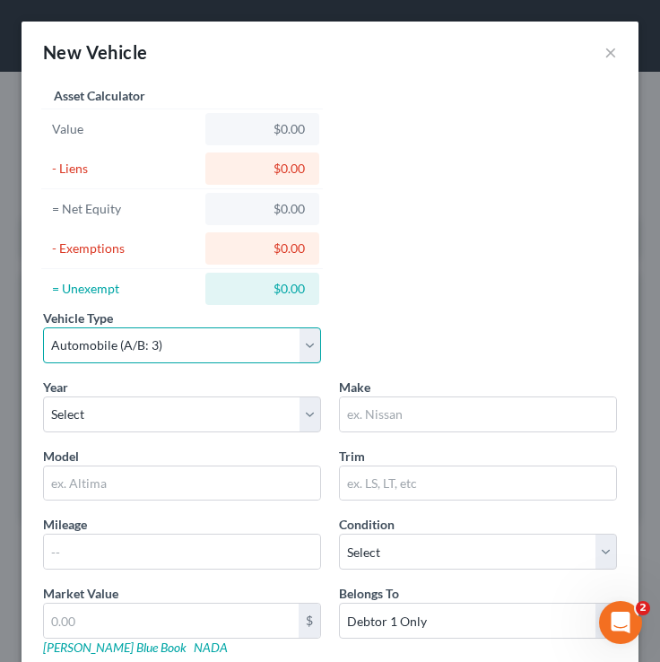
click at [164, 347] on select "Select Automobile (A/B: 3) Truck (A/B: 3) Trailer (A/B: 4) Watercraft (A/B: 4) …" at bounding box center [182, 346] width 278 height 36
select select "7"
click at [43, 328] on select "Select Automobile (A/B: 3) Truck (A/B: 3) Trailer (A/B: 4) Watercraft (A/B: 4) …" at bounding box center [182, 346] width 278 height 36
click at [162, 346] on select "Select Automobile (A/B: 3) Truck (A/B: 3) Trailer (A/B: 4) Watercraft (A/B: 4) …" at bounding box center [182, 346] width 278 height 36
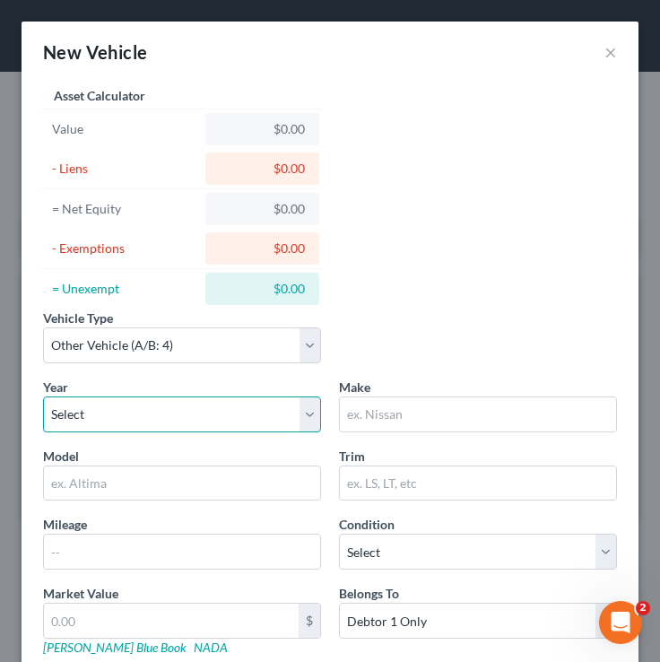
click at [110, 417] on select "Select 2026 2025 2024 2023 2022 2021 2020 2019 2018 2017 2016 2015 2014 2013 20…" at bounding box center [182, 415] width 278 height 36
select select "4"
click at [43, 397] on select "Select 2026 2025 2024 2023 2022 2021 2020 2019 2018 2017 2016 2015 2014 2013 20…" at bounding box center [182, 415] width 278 height 36
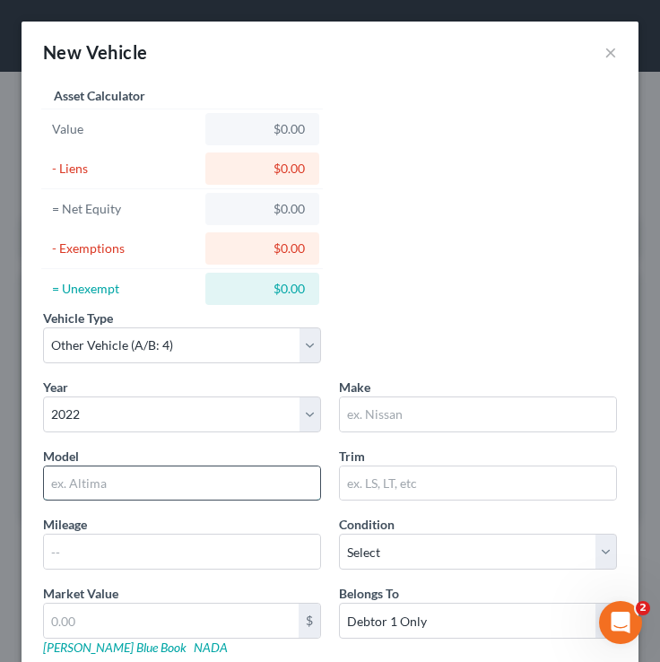
click at [144, 484] on input "text" at bounding box center [182, 484] width 276 height 34
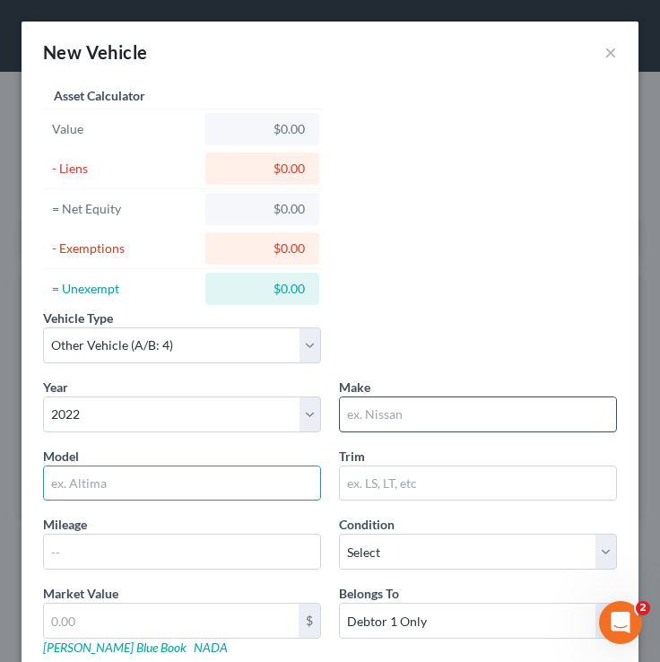
click at [400, 415] on input "text" at bounding box center [478, 415] width 276 height 34
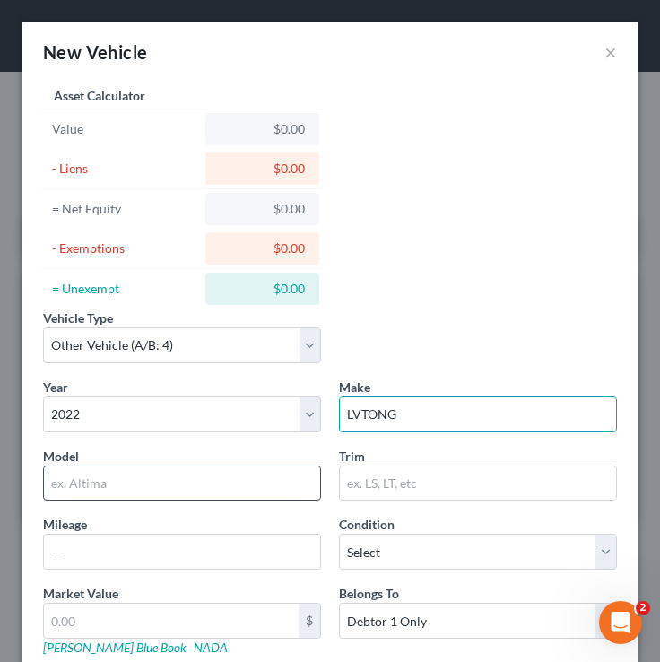
type input "LVTONG"
click at [135, 485] on input "text" at bounding box center [182, 484] width 276 height 34
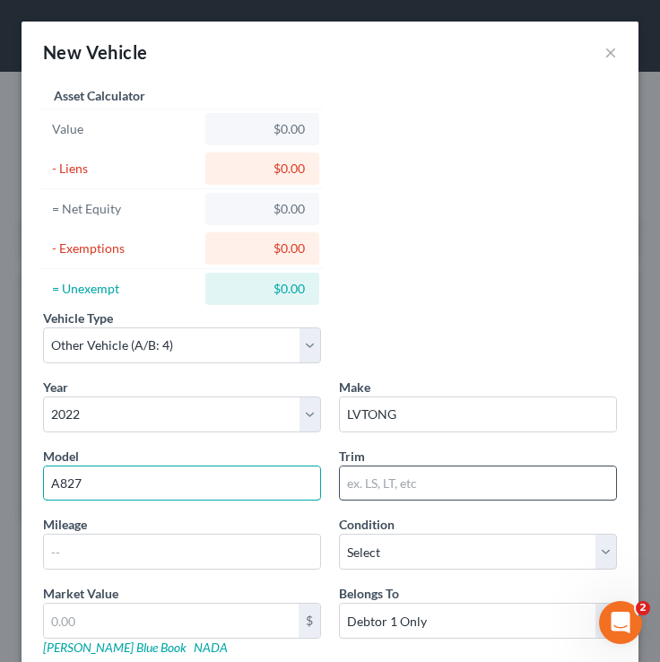
type input "A827"
click at [402, 476] on input "text" at bounding box center [478, 484] width 276 height 34
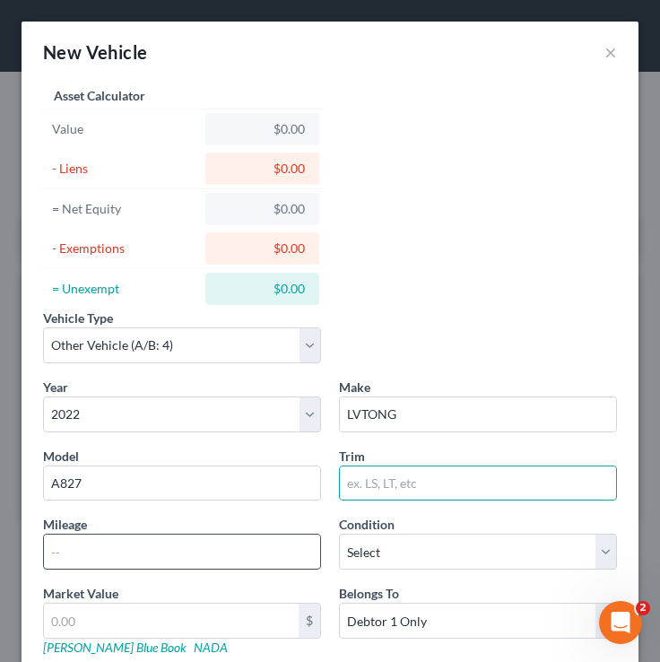
click at [110, 546] on input "text" at bounding box center [182, 552] width 276 height 34
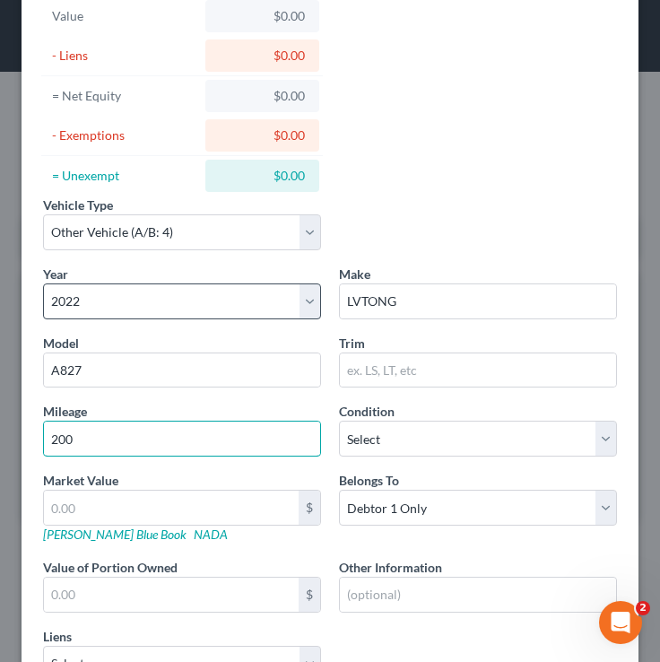
scroll to position [115, 0]
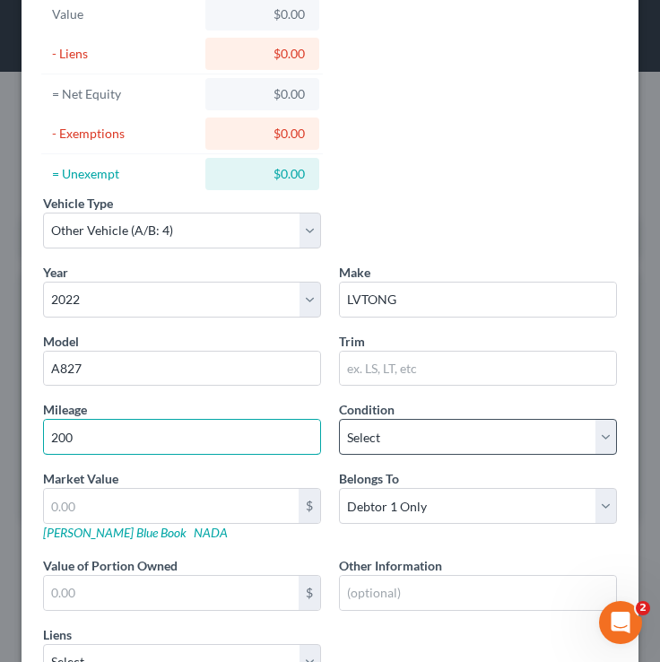
type input "200"
click at [396, 440] on select "Select Excellent Very Good Good Fair Poor" at bounding box center [478, 437] width 278 height 36
select select "2"
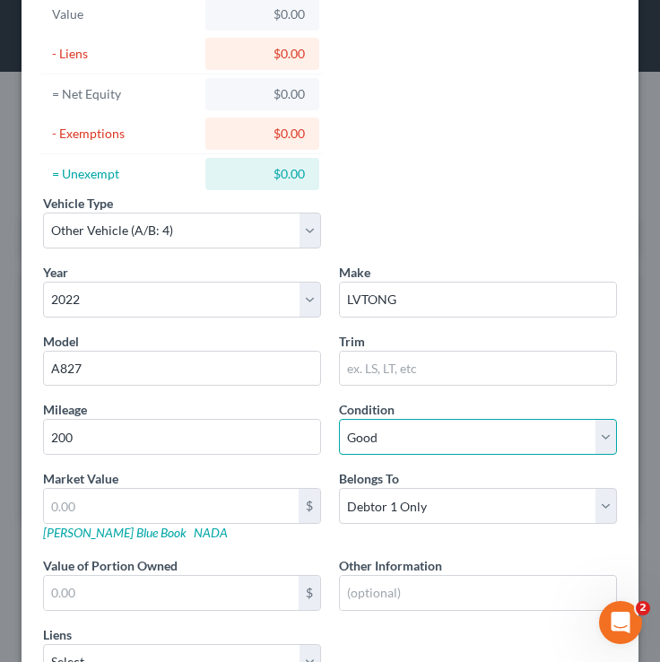
click at [339, 419] on select "Select Excellent Very Good Good Fair Poor" at bounding box center [478, 437] width 278 height 36
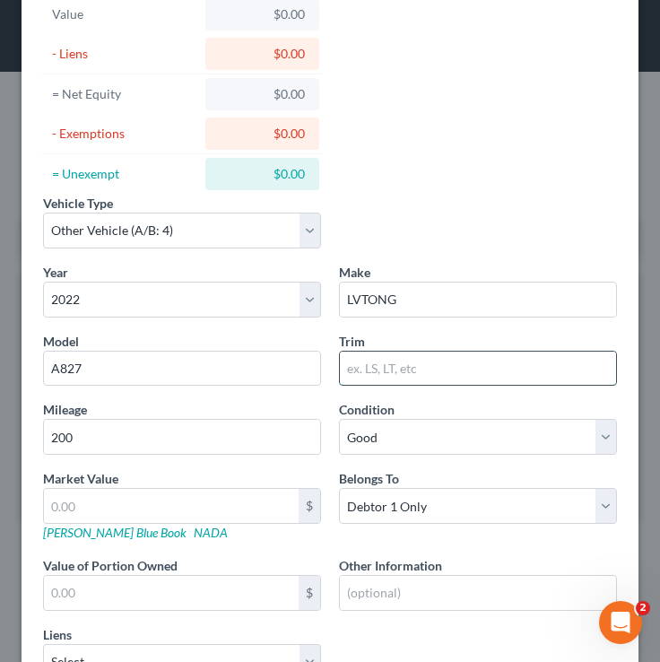
click at [398, 372] on input "text" at bounding box center [478, 369] width 276 height 34
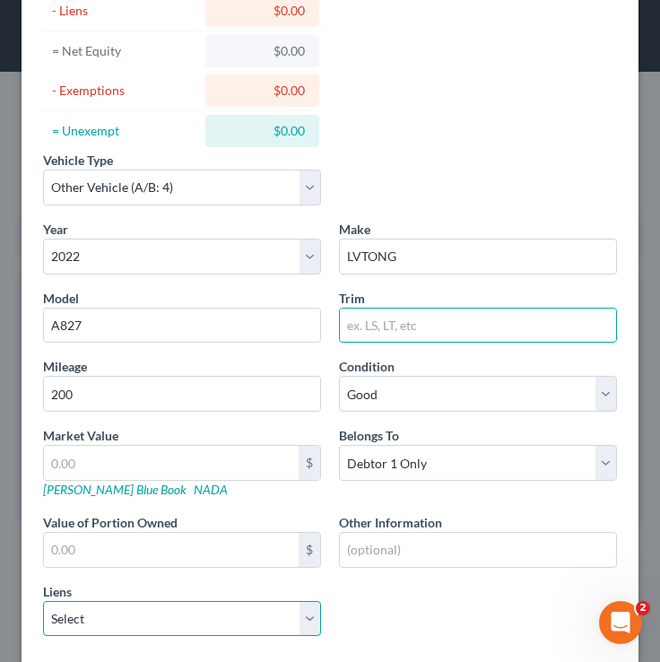
click at [141, 614] on select "Select Northstar Community Credit Union - $43,061.00 Gm Financial - $24,808.00" at bounding box center [182, 619] width 278 height 36
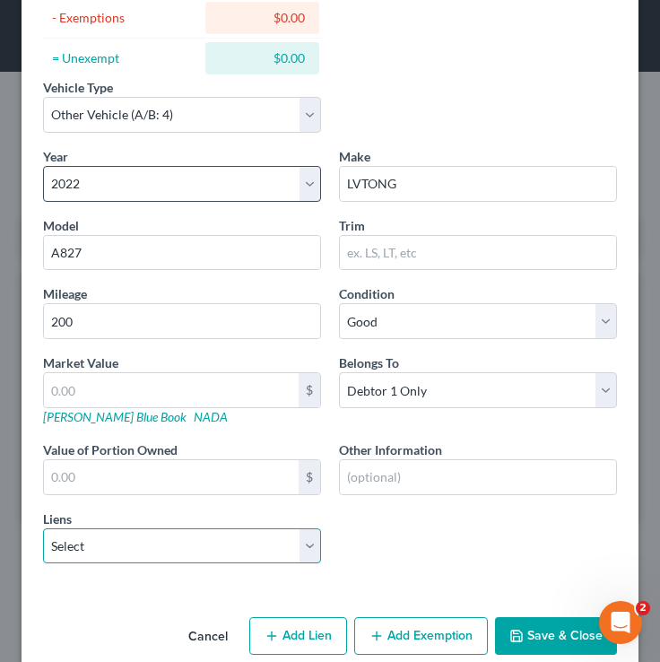
scroll to position [259, 0]
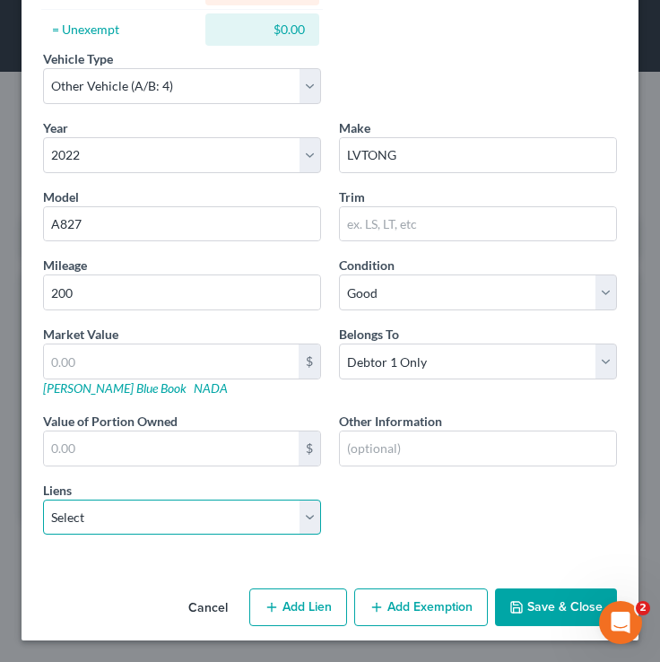
click at [145, 518] on select "Select Northstar Community Credit Union - $43,061.00 Gm Financial - $24,808.00" at bounding box center [182, 518] width 278 height 36
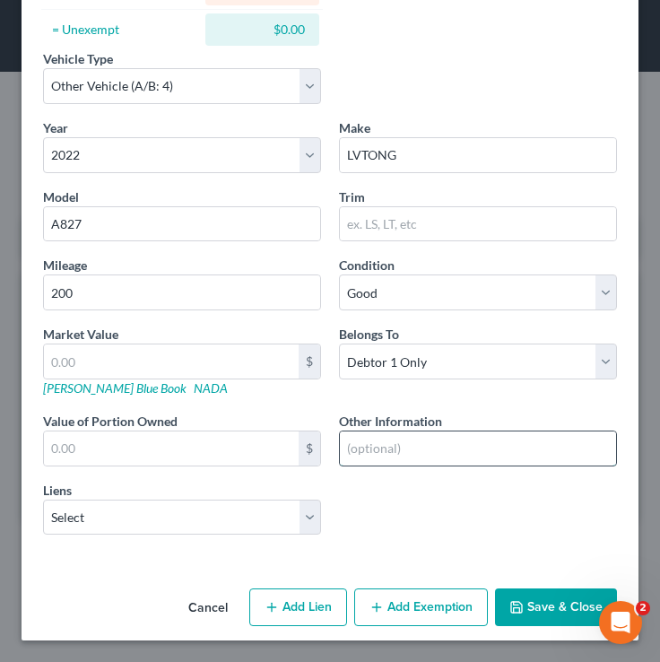
click at [435, 450] on input "text" at bounding box center [478, 449] width 276 height 34
click at [551, 624] on button "Save & Close" at bounding box center [556, 608] width 122 height 38
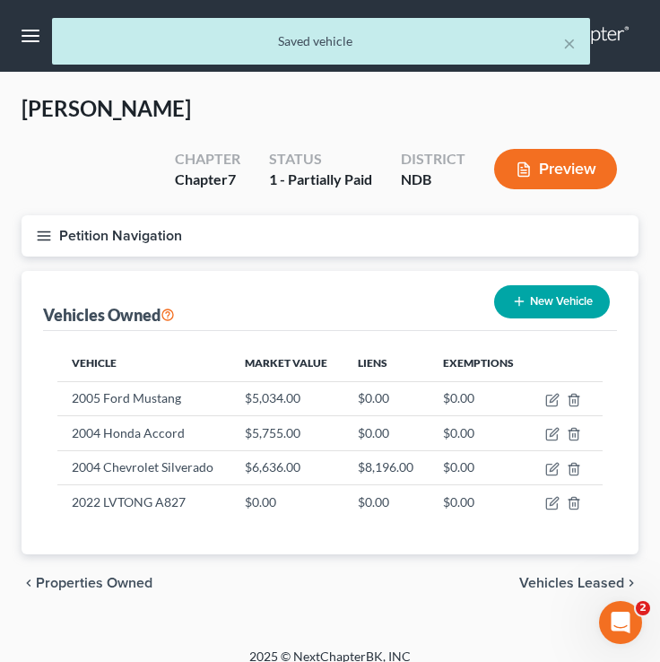
click at [39, 249] on button "Petition Navigation" at bounding box center [330, 235] width 617 height 41
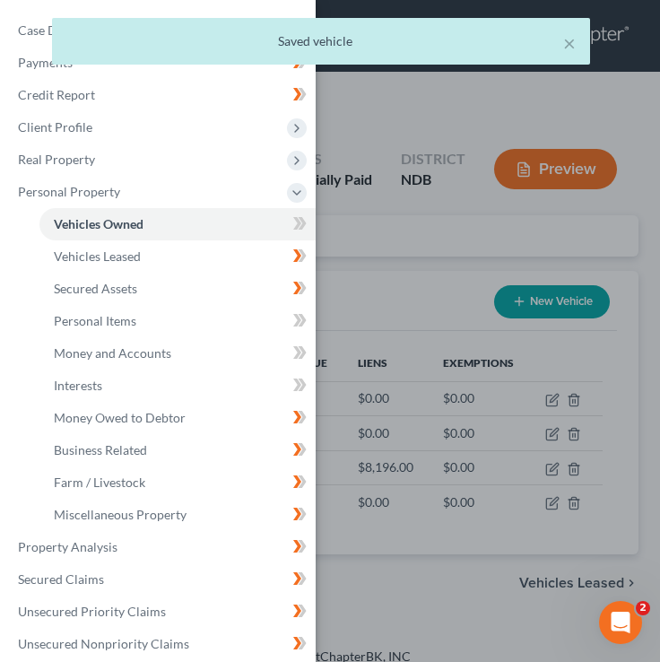
click at [39, 24] on div "× Saved vehicle" at bounding box center [321, 46] width 660 height 56
click at [39, 32] on div "× Saved vehicle" at bounding box center [321, 46] width 660 height 56
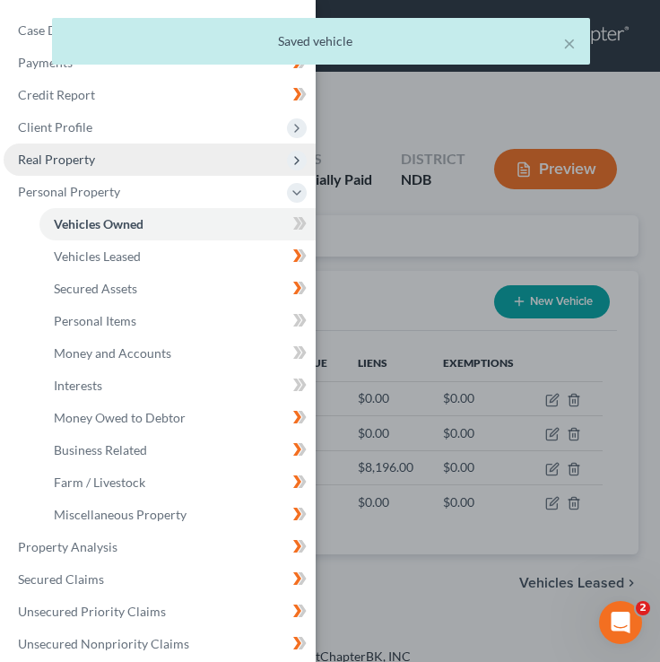
click at [143, 171] on span "Real Property" at bounding box center [160, 160] width 312 height 32
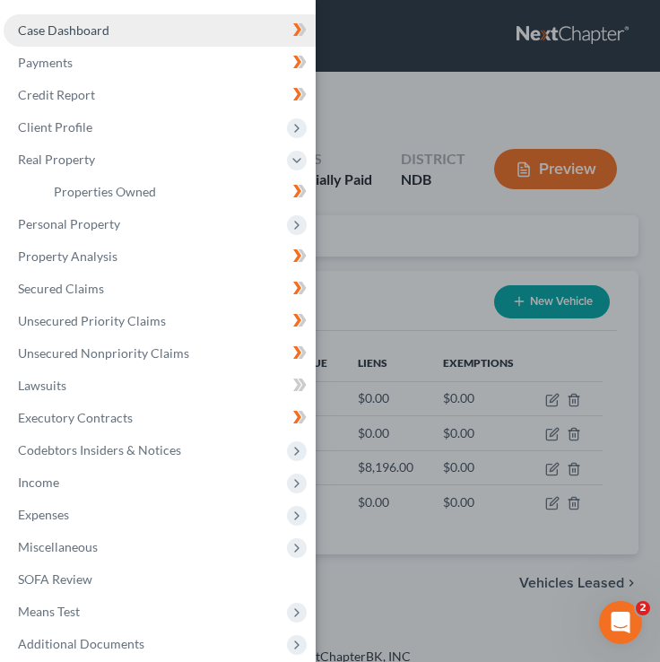
click at [173, 44] on link "Case Dashboard" at bounding box center [160, 30] width 312 height 32
select select "4"
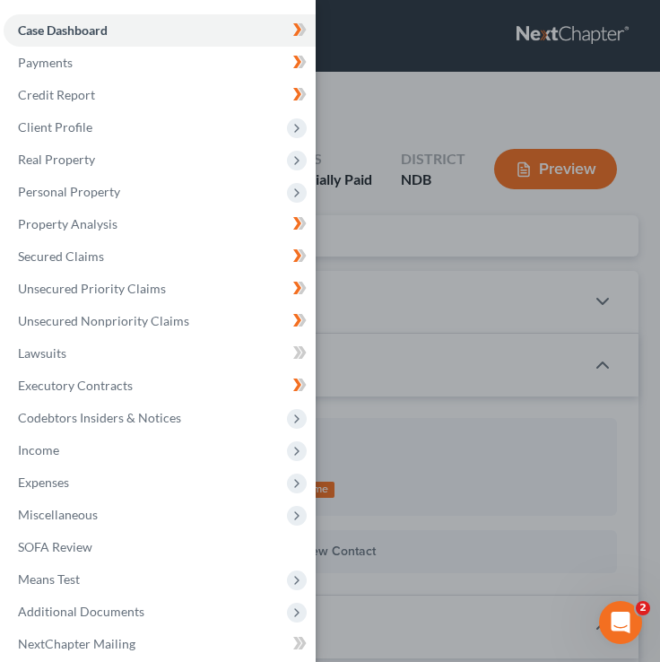
click at [379, 111] on div "Case Dashboard Payments Invoices Payments Payments Credit Report Client Profile" at bounding box center [330, 331] width 660 height 662
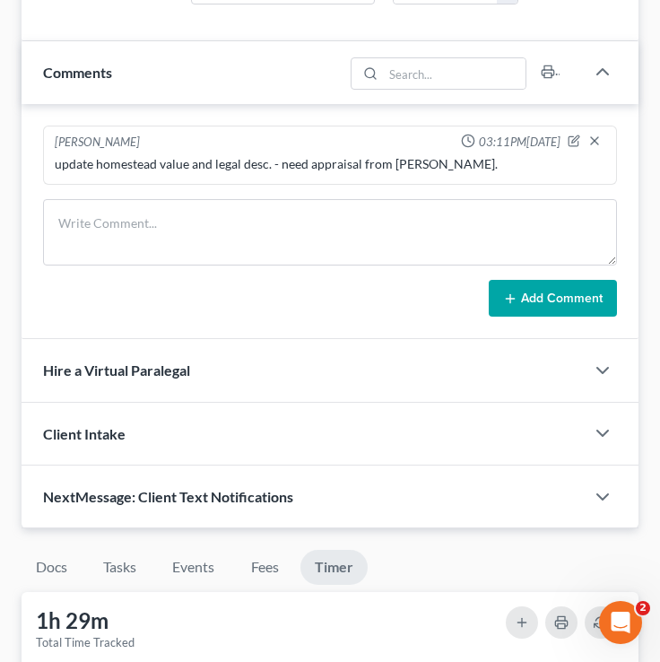
scroll to position [1237, 0]
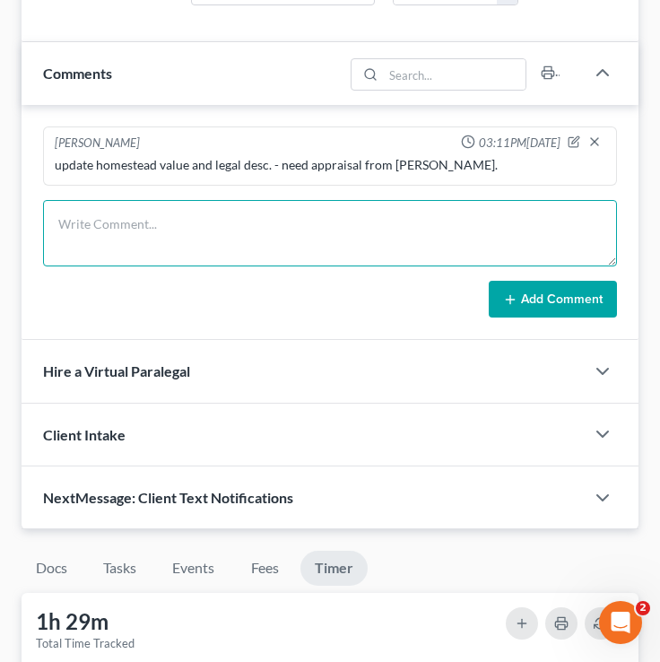
click at [181, 259] on textarea at bounding box center [330, 233] width 574 height 66
type textarea "w"
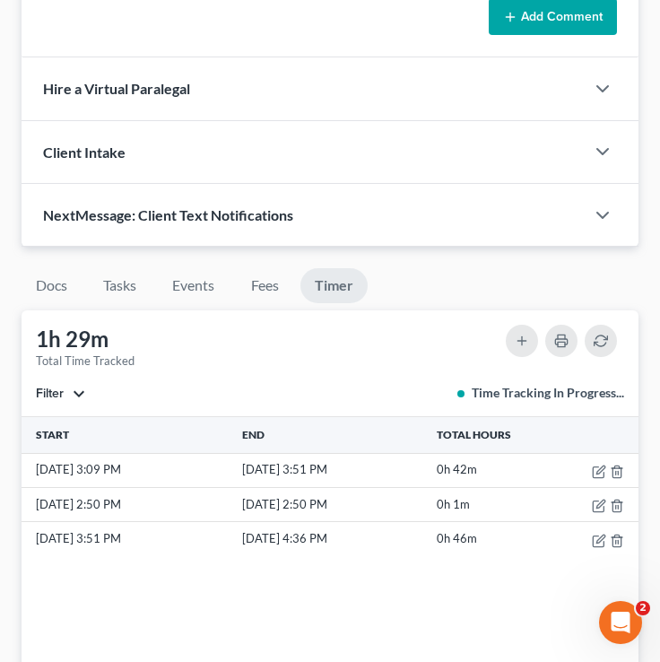
type textarea "DLL Finance lien for golf cart?"
click at [520, 36] on button "Add Comment" at bounding box center [553, 17] width 128 height 38
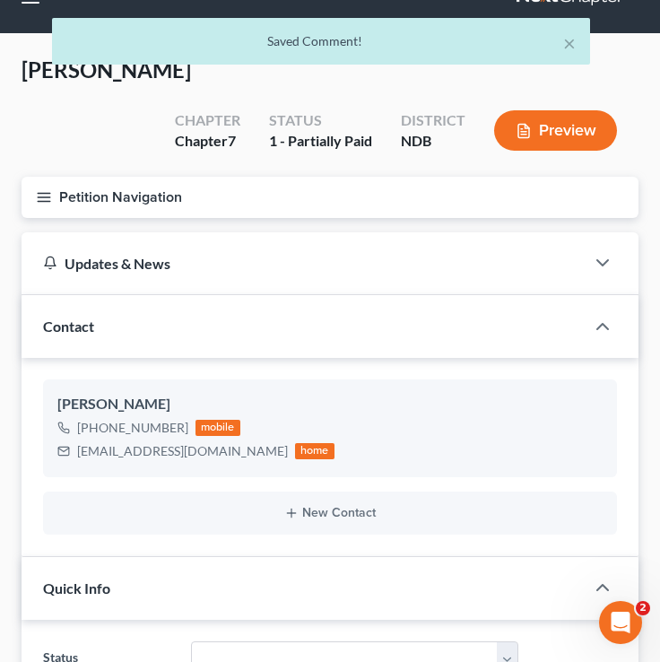
scroll to position [96, 0]
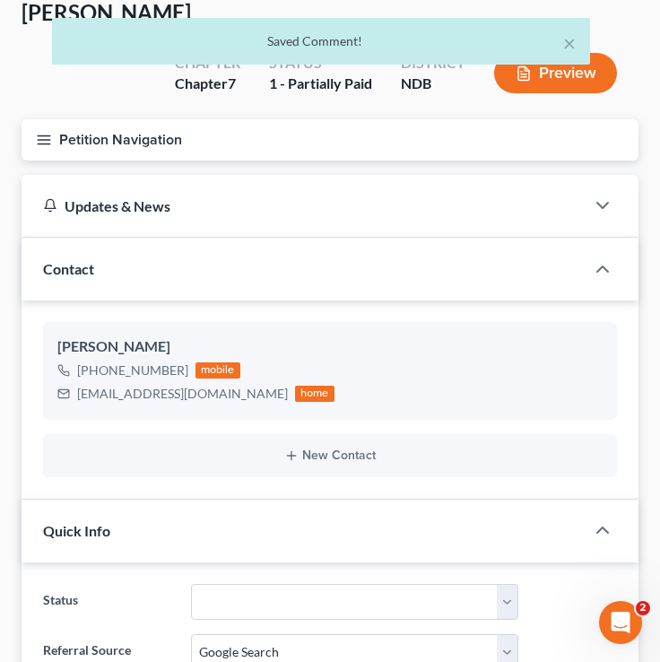
click at [31, 128] on button "Petition Navigation" at bounding box center [330, 139] width 617 height 41
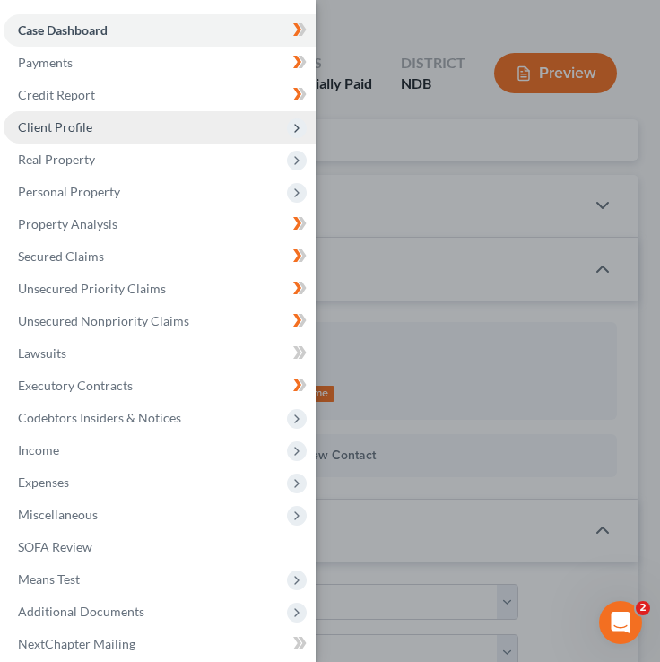
click at [102, 111] on span "Client Profile" at bounding box center [160, 127] width 312 height 32
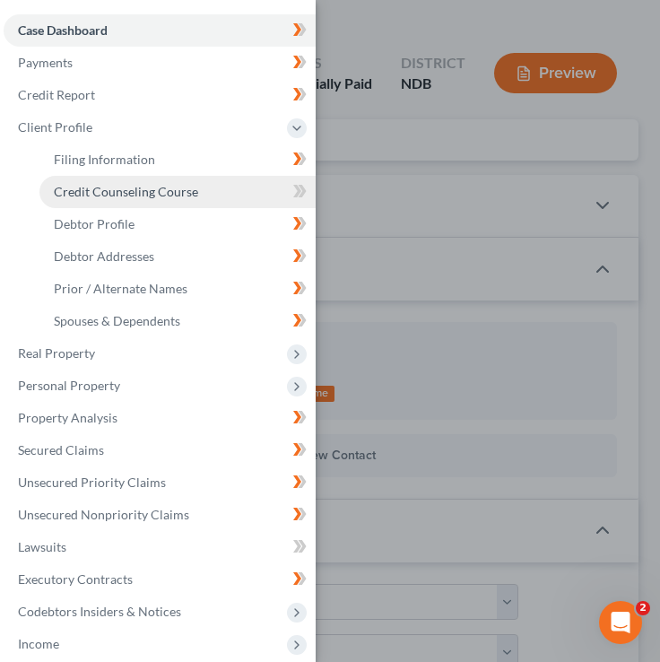
click at [167, 200] on link "Credit Counseling Course" at bounding box center [177, 192] width 276 height 32
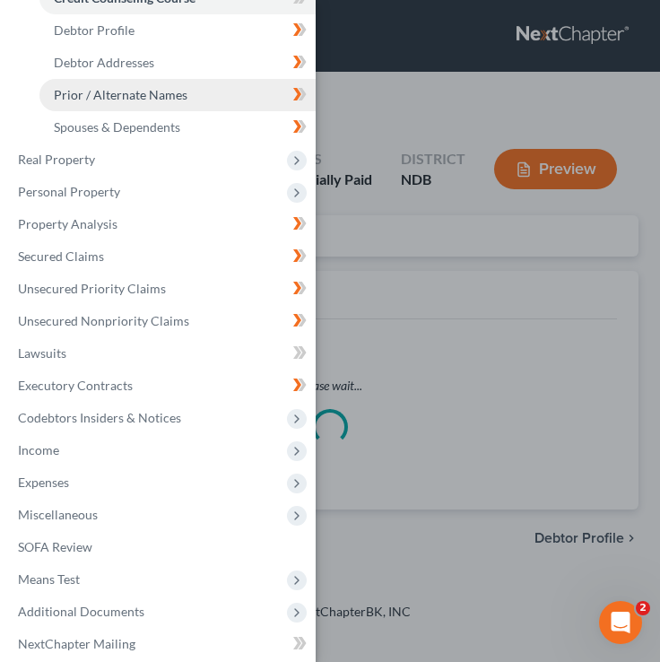
scroll to position [197, 0]
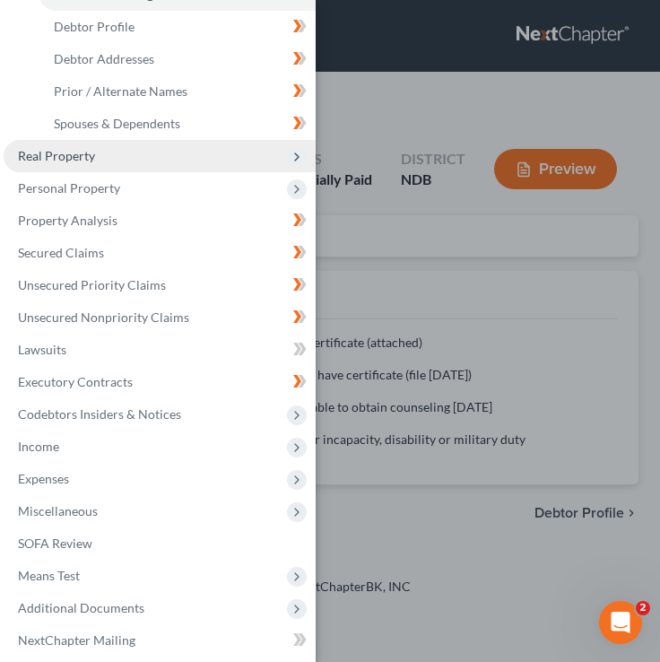
click at [76, 153] on span "Real Property" at bounding box center [56, 155] width 77 height 15
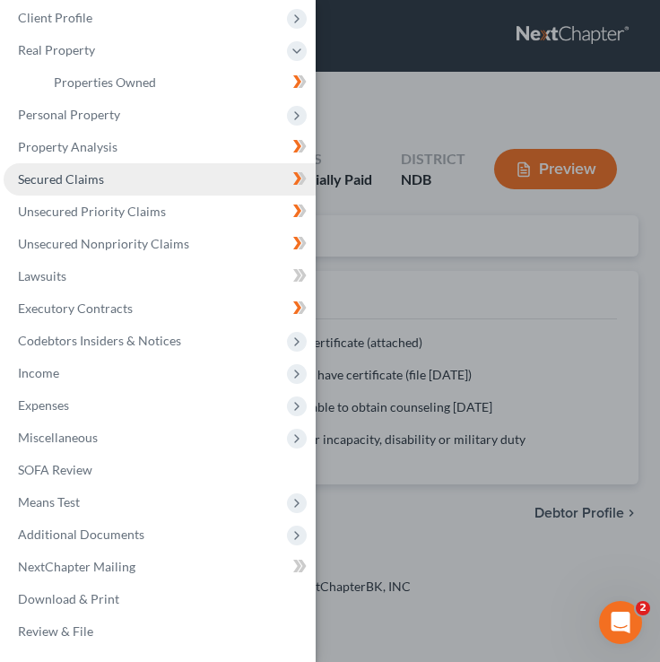
scroll to position [109, 0]
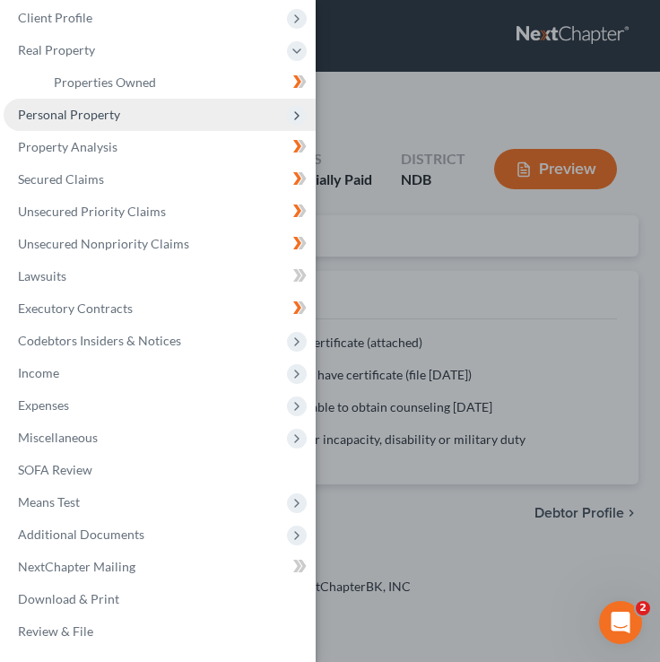
click at [156, 118] on span "Personal Property" at bounding box center [160, 115] width 312 height 32
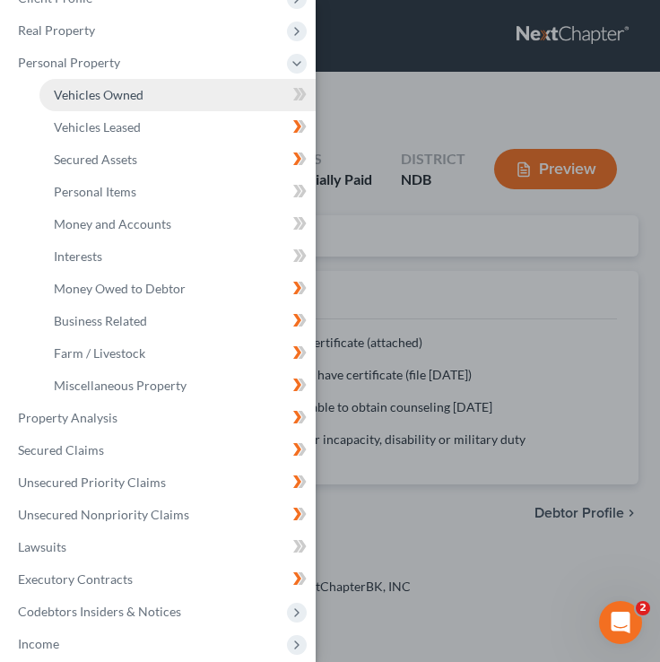
click at [149, 90] on link "Vehicles Owned" at bounding box center [177, 95] width 276 height 32
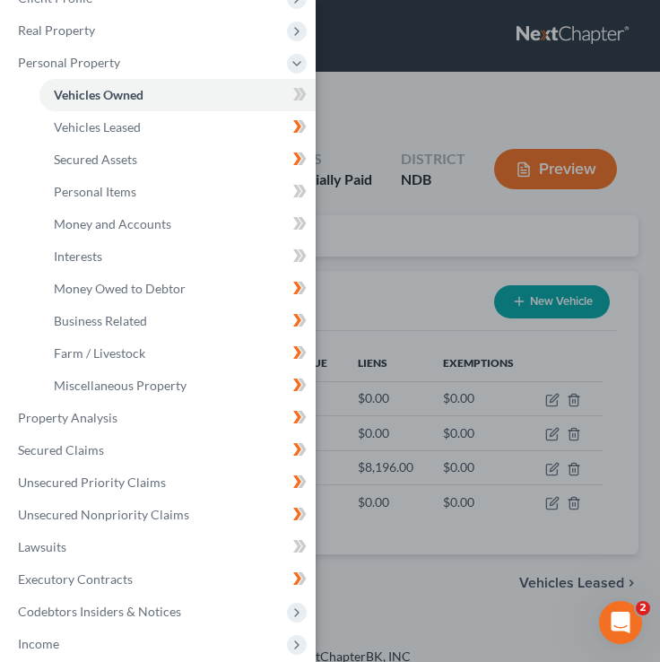
click at [455, 248] on div "Case Dashboard Payments Invoices Payments Payments Credit Report Client Profile" at bounding box center [330, 331] width 660 height 662
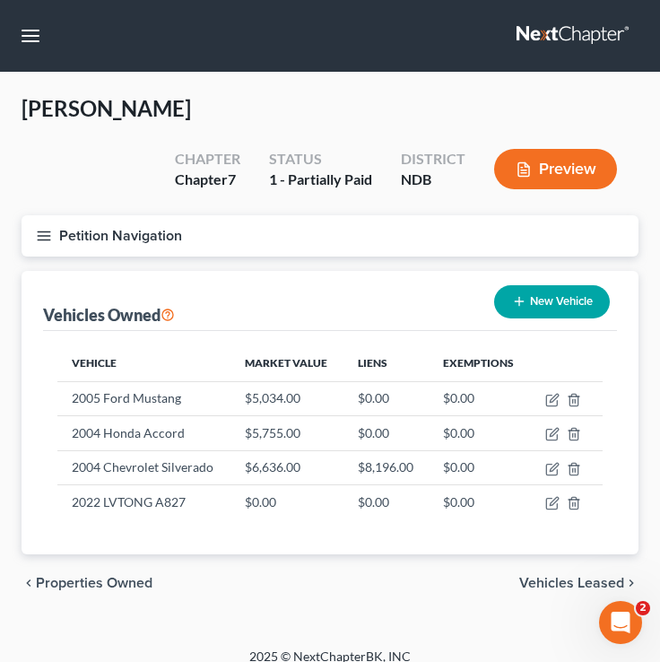
click at [33, 237] on button "Petition Navigation" at bounding box center [330, 235] width 617 height 41
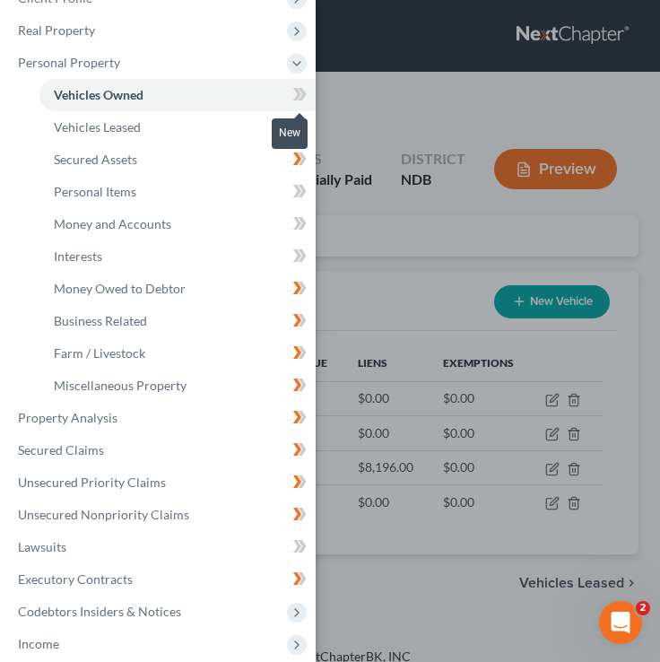
click at [298, 90] on icon at bounding box center [297, 94] width 8 height 13
click at [380, 313] on div "Case Dashboard Payments Invoices Payments Payments Credit Report Client Profile" at bounding box center [330, 331] width 660 height 662
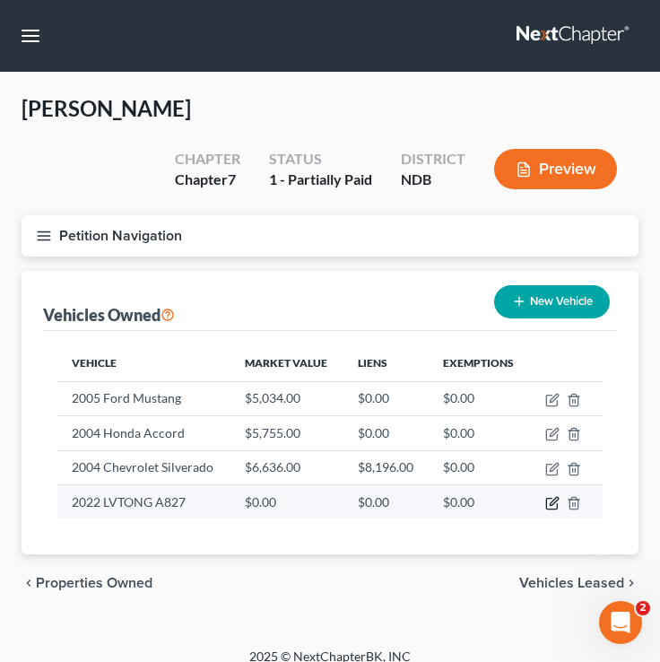
click at [553, 504] on icon "button" at bounding box center [554, 501] width 8 height 8
select select "7"
select select "4"
select select "2"
select select "0"
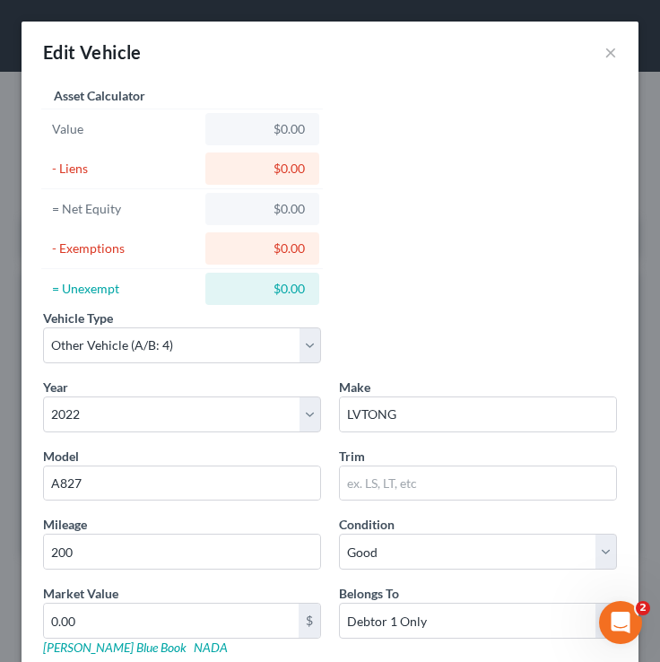
scroll to position [259, 0]
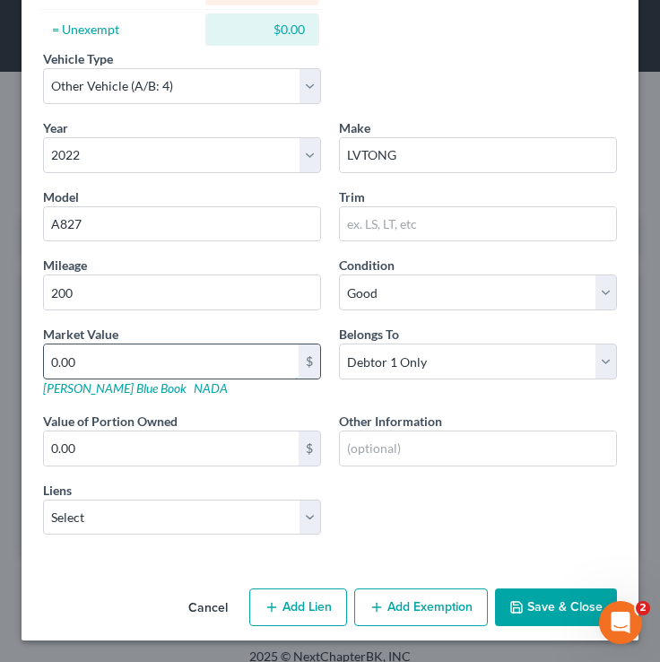
click at [115, 361] on input "0.00" at bounding box center [171, 362] width 255 height 34
type input "1"
type input "1.00"
type input "11"
type input "11.00"
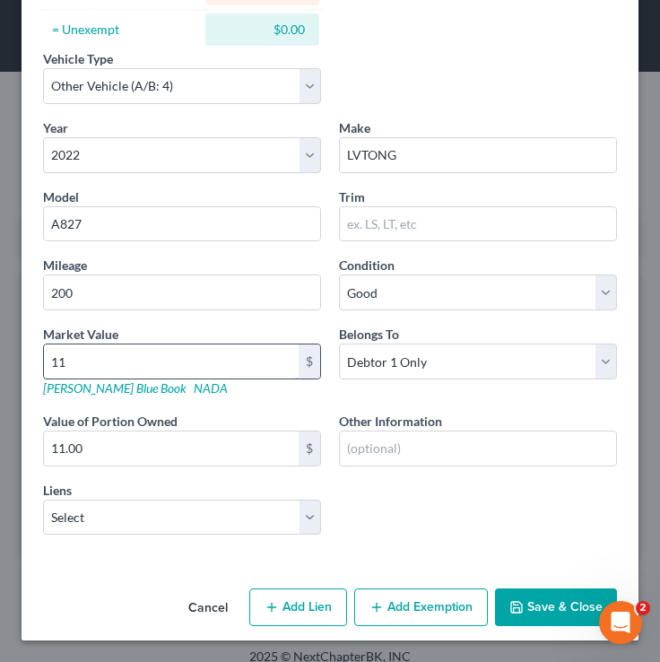
type input "110"
type input "110.00"
type input "1100"
type input "1,100.00"
type input "1,1000"
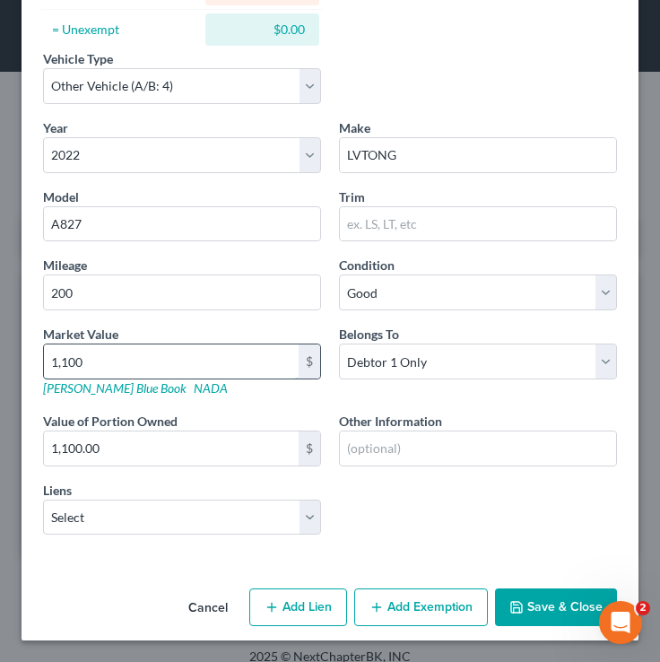
type input "11,000.00"
type input "11,000"
click at [194, 386] on link "NADA" at bounding box center [211, 387] width 34 height 15
click at [567, 599] on button "Save & Close" at bounding box center [556, 608] width 122 height 38
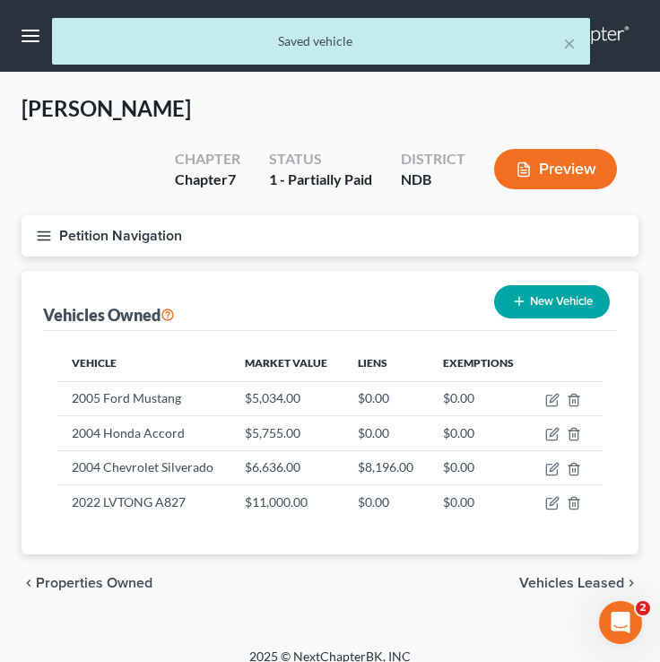
scroll to position [17, 0]
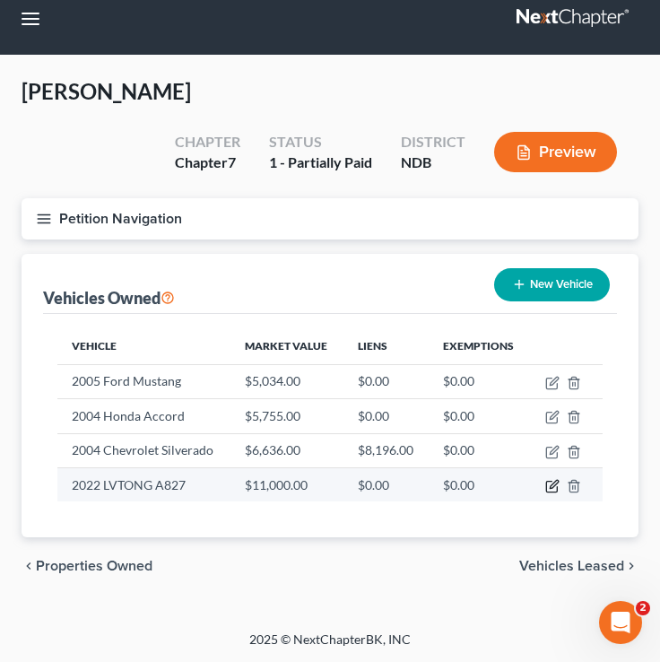
click at [547, 482] on icon "button" at bounding box center [551, 487] width 11 height 11
select select "7"
select select "4"
select select "2"
select select "0"
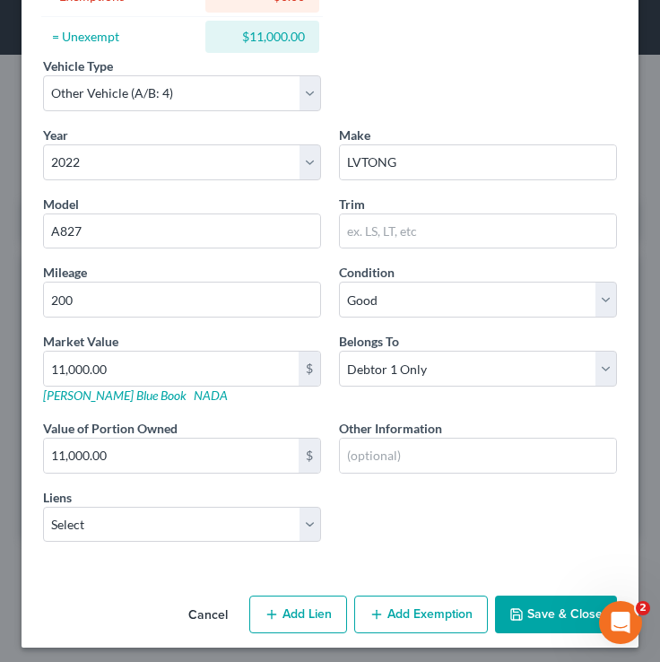
scroll to position [259, 0]
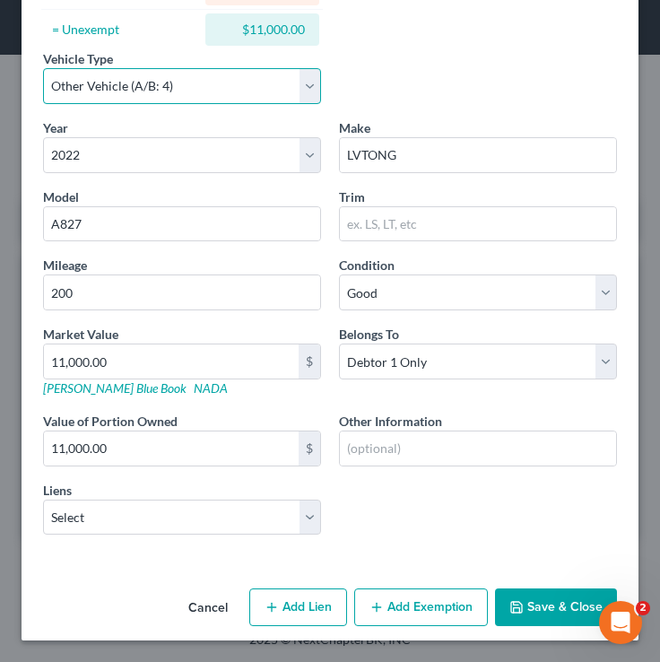
click at [259, 102] on select "Select Automobile (A/B: 3) Truck (A/B: 3) Trailer (A/B: 4) Watercraft (A/B: 4) …" at bounding box center [182, 86] width 278 height 36
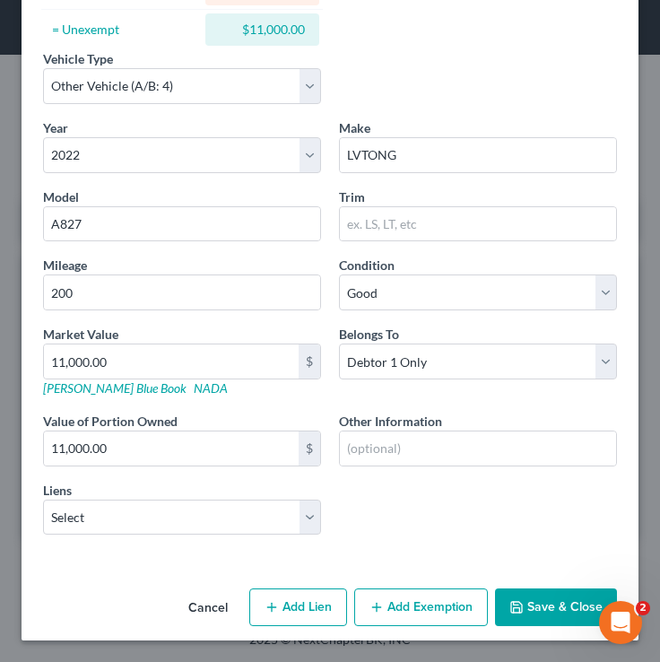
click at [548, 602] on button "Save & Close" at bounding box center [556, 608] width 122 height 38
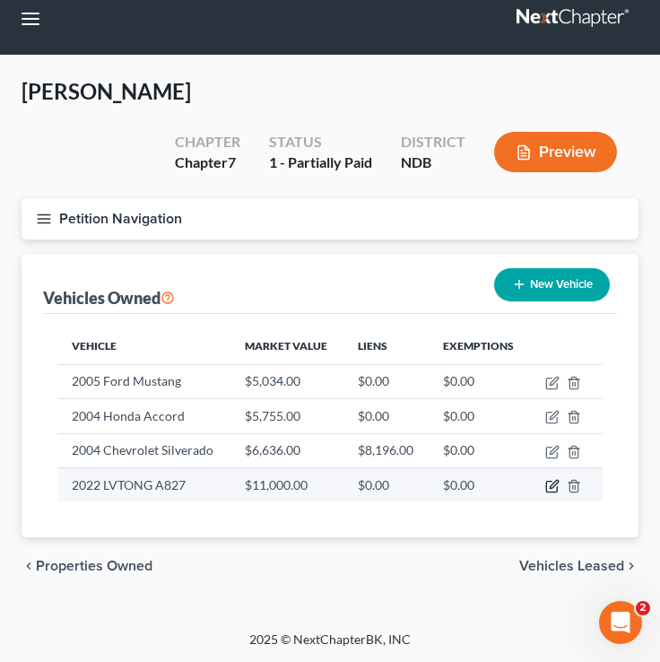
click at [552, 479] on icon "button" at bounding box center [553, 486] width 14 height 14
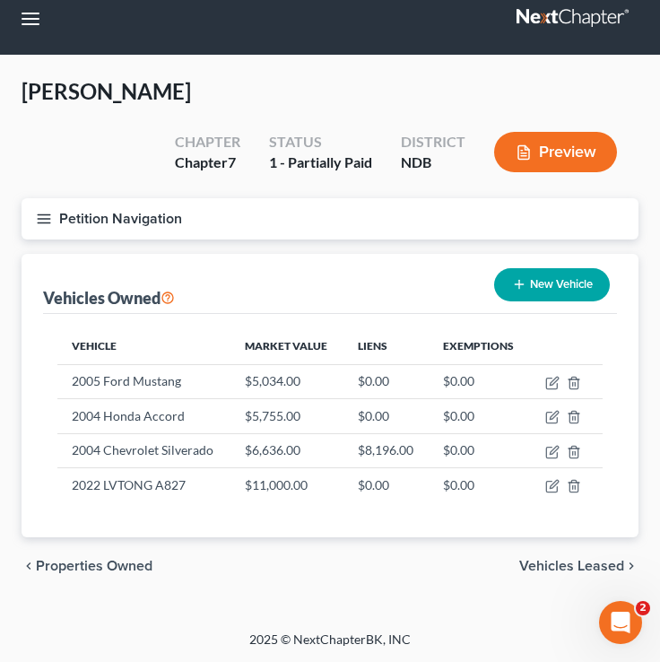
select select "7"
select select "4"
select select "2"
select select "0"
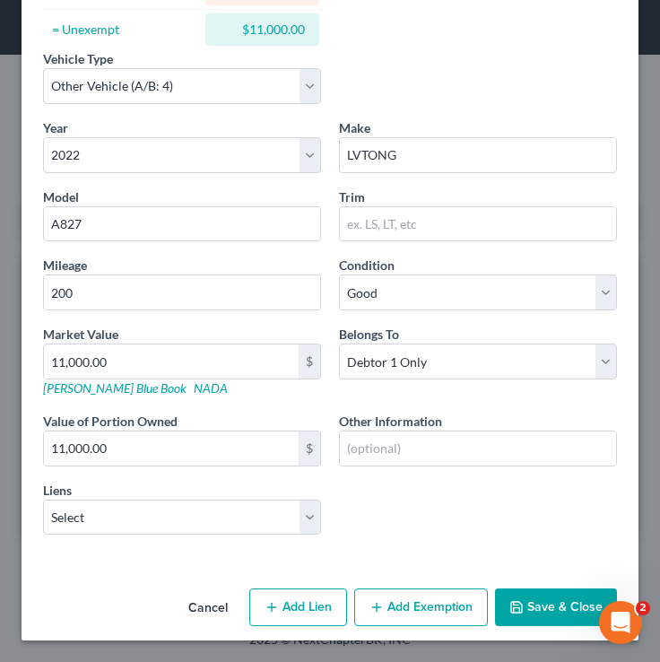
click at [530, 604] on button "Save & Close" at bounding box center [556, 608] width 122 height 38
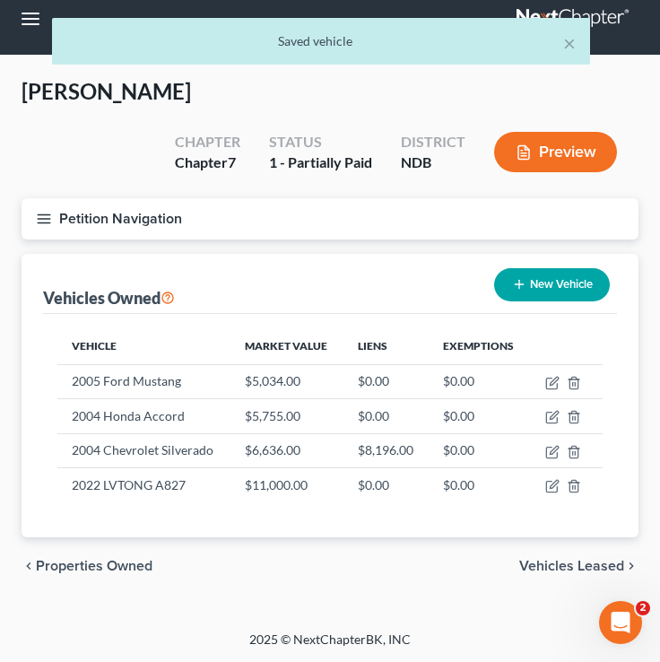
click at [54, 211] on button "Petition Navigation" at bounding box center [330, 218] width 617 height 41
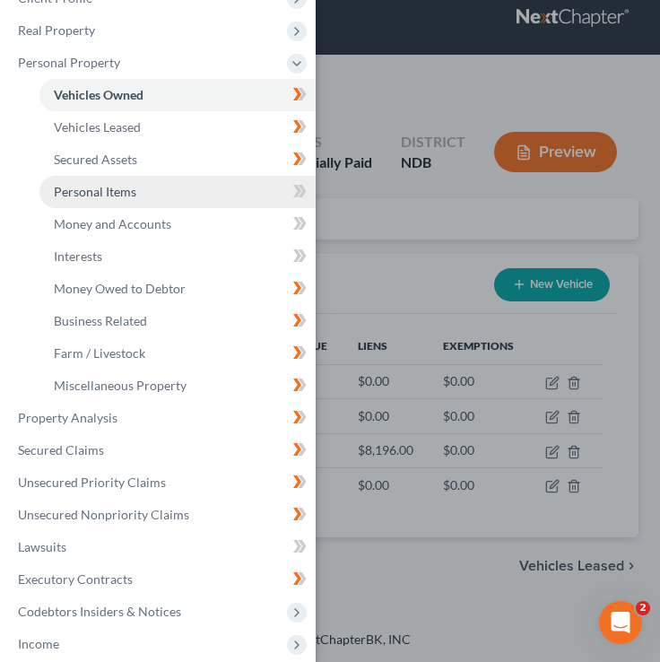
click at [138, 183] on link "Personal Items" at bounding box center [177, 192] width 276 height 32
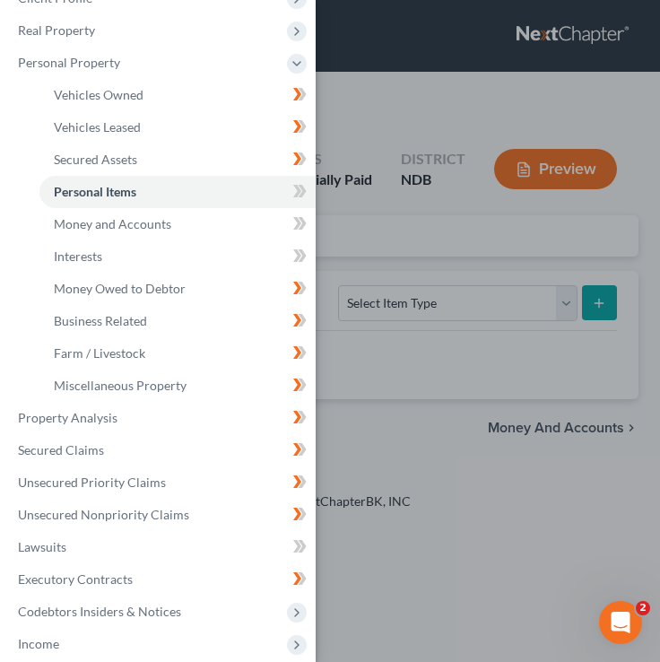
click at [398, 253] on div "Case Dashboard Payments Invoices Payments Payments Credit Report Client Profile" at bounding box center [330, 331] width 660 height 662
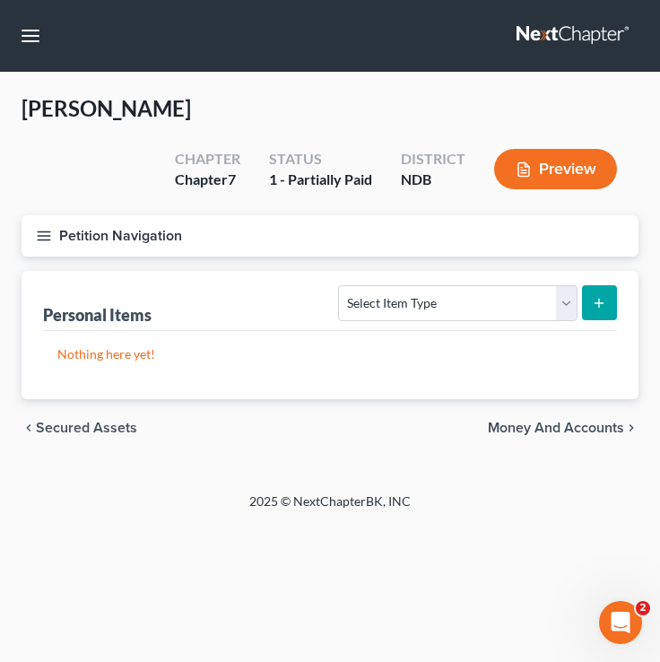
click at [37, 240] on icon "button" at bounding box center [44, 236] width 16 height 16
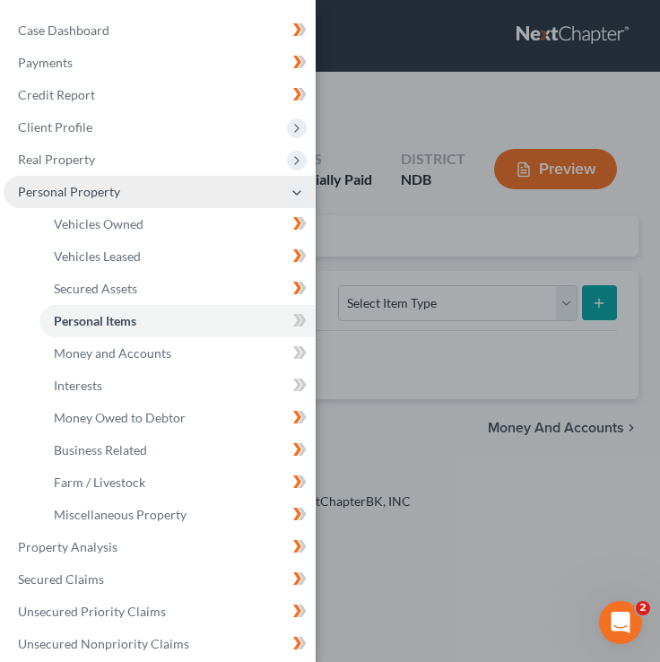
scroll to position [1, 0]
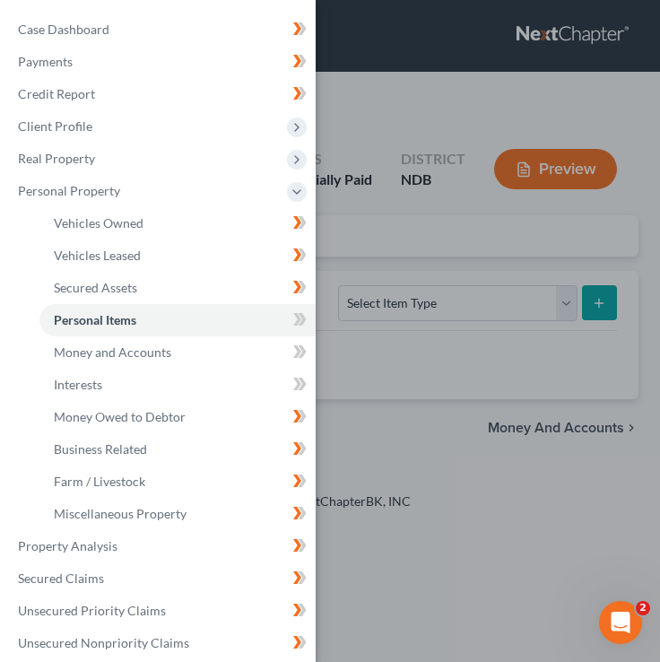
click at [490, 229] on div "Case Dashboard Payments Invoices Payments Payments Credit Report Client Profile" at bounding box center [330, 331] width 660 height 662
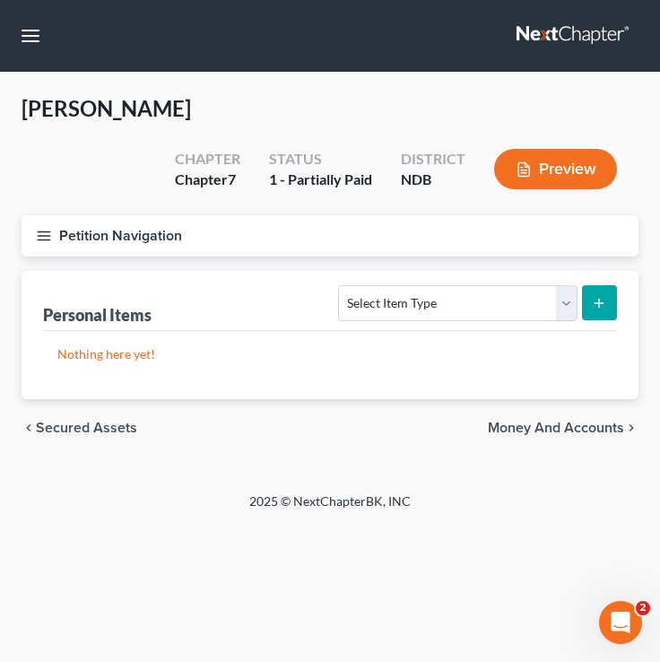
click at [39, 240] on icon "button" at bounding box center [44, 236] width 16 height 16
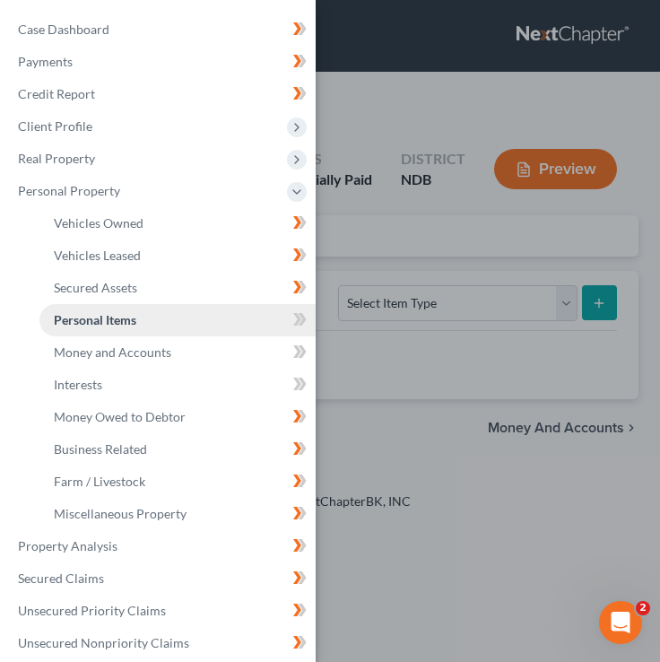
click at [162, 325] on link "Personal Items" at bounding box center [177, 320] width 276 height 32
click at [446, 172] on div "Case Dashboard Payments Invoices Payments Payments Credit Report Client Profile" at bounding box center [330, 331] width 660 height 662
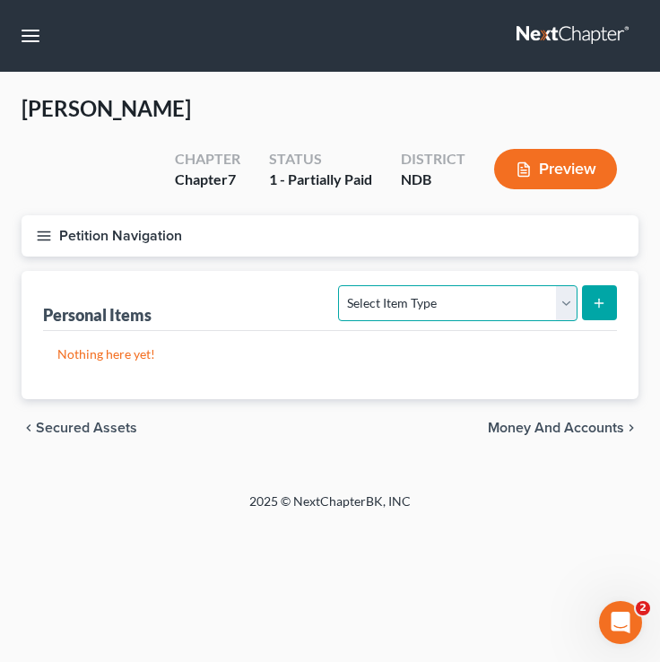
click at [371, 295] on select "Select Item Type Clothing (A/B: 11) Collectibles Of Value (A/B: 8) Electronics …" at bounding box center [457, 303] width 239 height 36
click at [472, 311] on select "Select Item Type Clothing (A/B: 11) Collectibles Of Value (A/B: 8) Electronics …" at bounding box center [457, 303] width 239 height 36
click at [408, 301] on select "Select Item Type Clothing (A/B: 11) Collectibles Of Value (A/B: 8) Electronics …" at bounding box center [457, 303] width 239 height 36
click at [456, 316] on select "Select Item Type Clothing (A/B: 11) Collectibles Of Value (A/B: 8) Electronics …" at bounding box center [457, 303] width 239 height 36
click at [400, 310] on select "Select Item Type Clothing (A/B: 11) Collectibles Of Value (A/B: 8) Electronics …" at bounding box center [457, 303] width 239 height 36
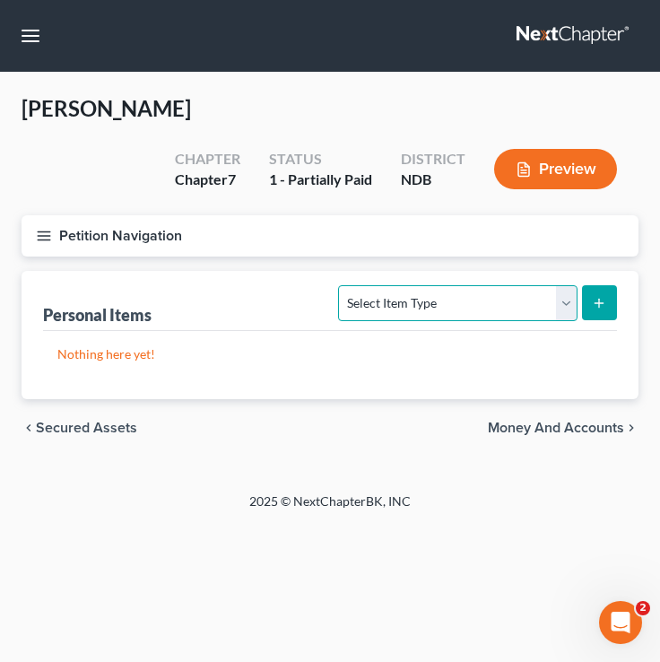
click at [395, 308] on select "Select Item Type Clothing (A/B: 11) Collectibles Of Value (A/B: 8) Electronics …" at bounding box center [457, 303] width 239 height 36
select select "household_goods"
click at [342, 285] on select "Select Item Type Clothing (A/B: 11) Collectibles Of Value (A/B: 8) Electronics …" at bounding box center [457, 303] width 239 height 36
click at [599, 308] on icon "submit" at bounding box center [599, 303] width 14 height 14
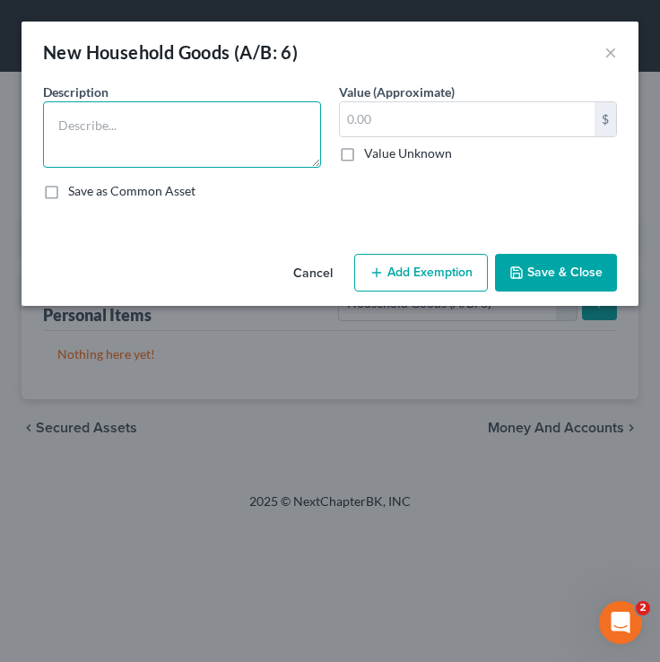
click at [201, 133] on textarea at bounding box center [182, 134] width 278 height 66
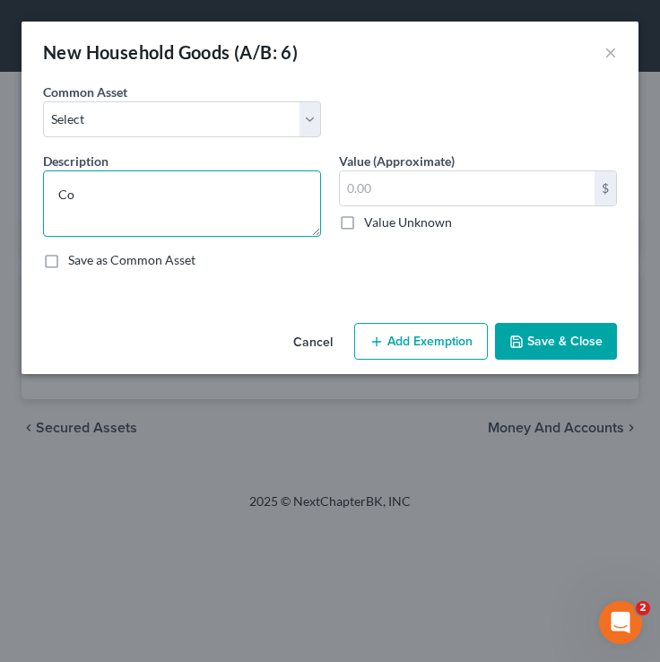
type textarea "C"
type textarea "c"
click at [195, 195] on textarea "Couch, loveseat," at bounding box center [182, 203] width 278 height 66
drag, startPoint x: 197, startPoint y: 197, endPoint x: 36, endPoint y: 194, distance: 160.6
click at [36, 194] on div "Description * Couch, loveseat," at bounding box center [182, 194] width 296 height 85
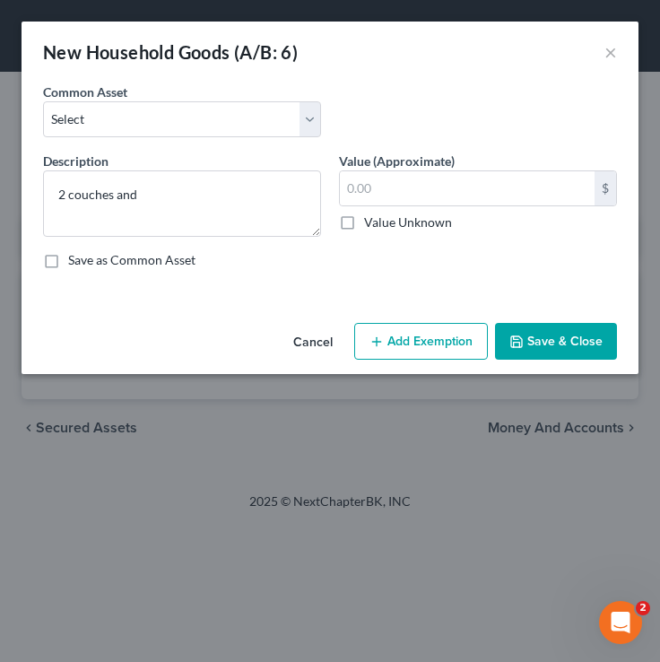
click at [367, 110] on div "Common Asset Select Household goods and furnishings, no one item exceeding ____…" at bounding box center [330, 117] width 592 height 69
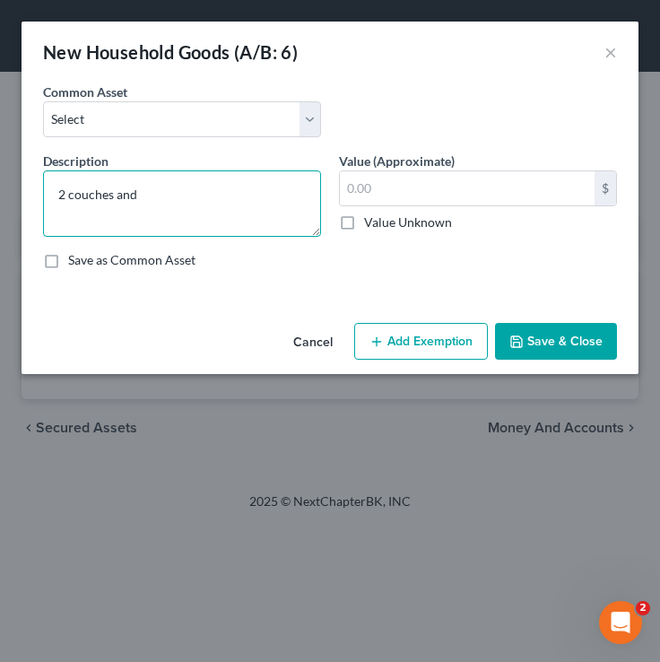
click at [232, 182] on textarea "2 couches and" at bounding box center [182, 203] width 278 height 66
click at [198, 214] on textarea "2 couches and" at bounding box center [182, 203] width 278 height 66
click at [164, 204] on textarea "2 couches and" at bounding box center [182, 203] width 278 height 66
type textarea "2 couches and loveseat"
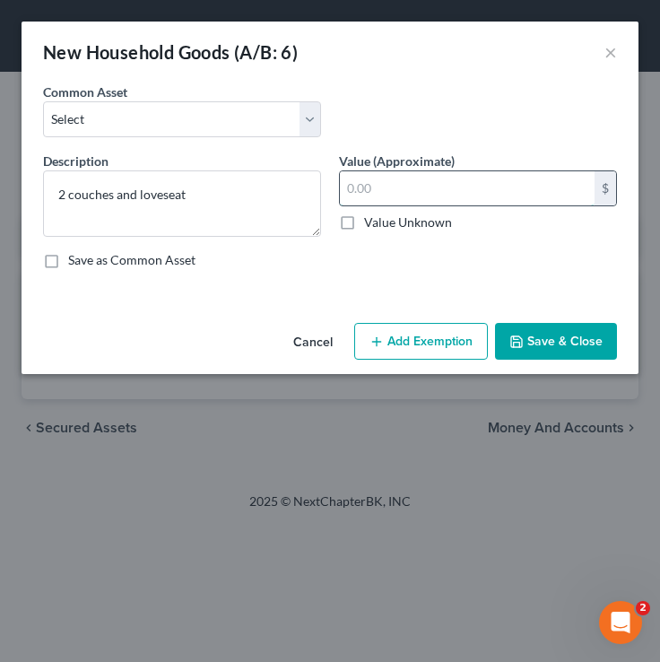
click at [469, 187] on input "text" at bounding box center [467, 188] width 255 height 34
type input "25.00"
click at [113, 124] on select "Select Household goods and furnishings, no one item exceeding _______ in value …" at bounding box center [182, 119] width 278 height 36
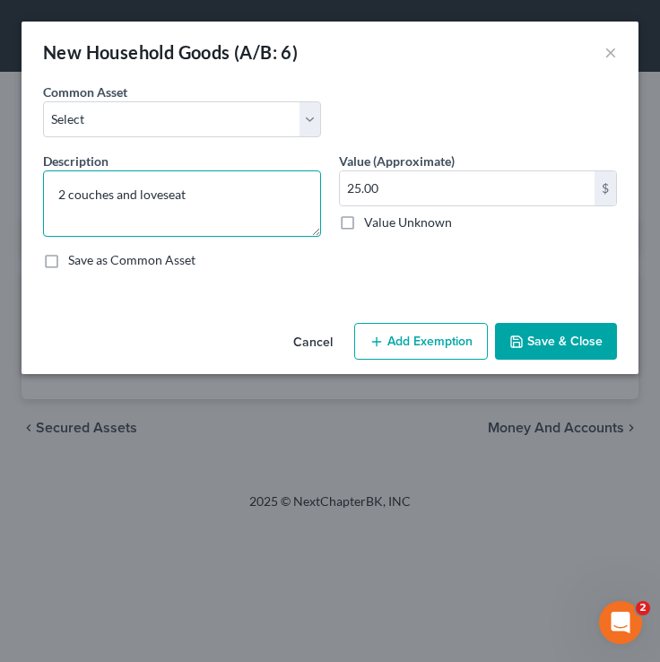
click at [231, 196] on textarea "2 couches and loveseat" at bounding box center [182, 203] width 278 height 66
click at [138, 191] on textarea "2 couches and loveseat" at bounding box center [182, 203] width 278 height 66
click at [202, 198] on textarea "2 couches, loveseat" at bounding box center [182, 203] width 278 height 66
drag, startPoint x: 190, startPoint y: 197, endPoint x: 121, endPoint y: 200, distance: 69.2
click at [121, 200] on textarea "2 couches, loveseat," at bounding box center [182, 203] width 278 height 66
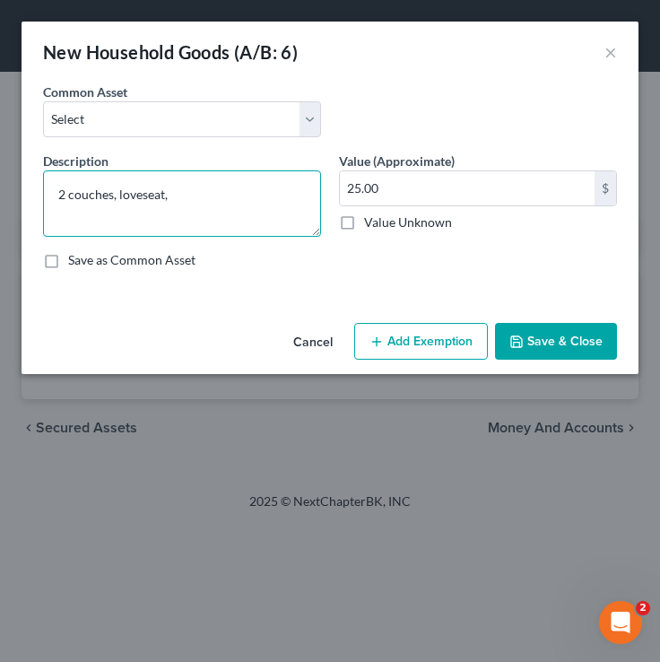
click at [206, 204] on textarea "2 couches, loveseat," at bounding box center [182, 203] width 278 height 66
type textarea "2"
click at [128, 198] on textarea "3 couches," at bounding box center [182, 203] width 278 height 66
click at [247, 188] on textarea "3 couches, 9 dressers, 6 chairs," at bounding box center [182, 203] width 278 height 66
drag, startPoint x: 149, startPoint y: 213, endPoint x: 229, endPoint y: 196, distance: 81.7
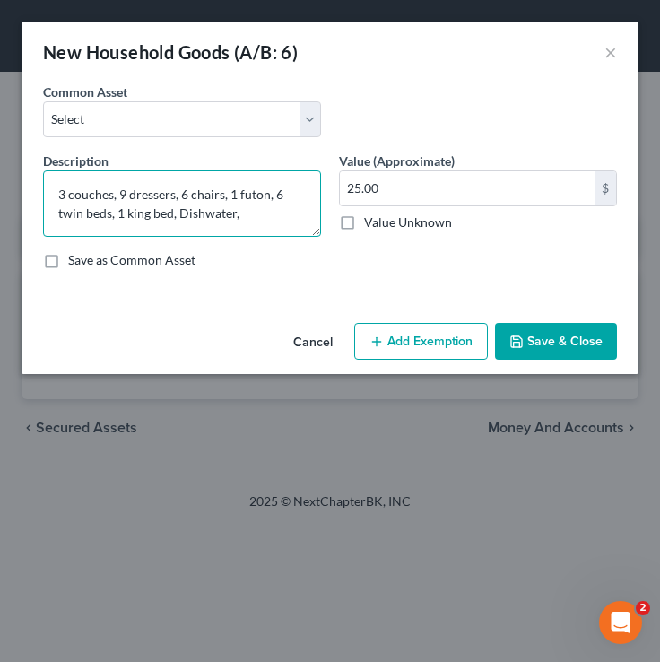
click at [229, 197] on textarea "3 couches, 9 dressers, 6 chairs, 1 futon, 6 twin beds, 1 king bed, Dishwater," at bounding box center [182, 203] width 278 height 66
click at [144, 211] on textarea "3 couches, 9 dressers, 6 chairs, 8 beds Dishwater," at bounding box center [182, 203] width 278 height 66
click at [69, 212] on textarea "3 couches, 9 dressers, 6 chairs, 8 beds Dishwater," at bounding box center [182, 203] width 278 height 66
click at [159, 214] on textarea "3 couches, 9 dressers, 6 chairs, 8 beds dishwater," at bounding box center [182, 203] width 278 height 66
click at [129, 220] on textarea "3 couches, 9 dressers, 6 chairs, 8 beds dishwater," at bounding box center [182, 203] width 278 height 66
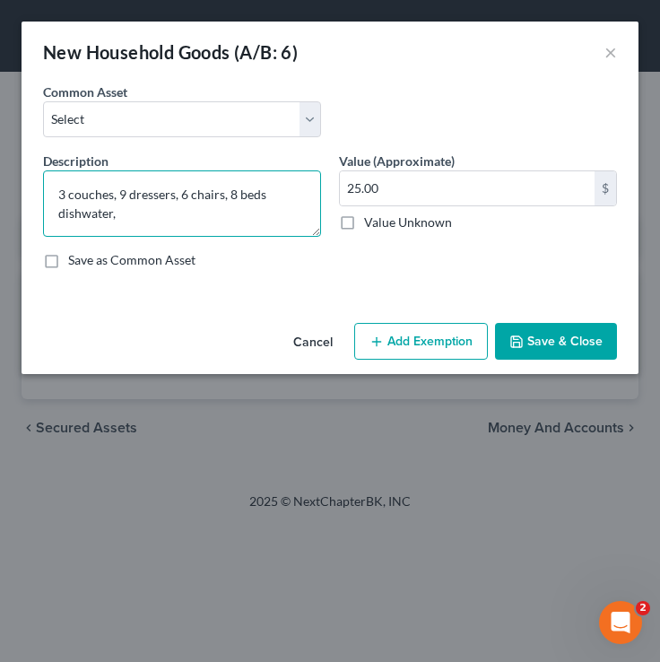
click at [164, 215] on textarea "3 couches, 9 dressers, 6 chairs, 8 beds dishwater," at bounding box center [182, 203] width 278 height 66
click at [171, 235] on textarea "3 couches, 9 dressers, 6 chairs, 8 beds dishwater," at bounding box center [182, 203] width 278 height 66
click at [281, 225] on textarea "3 couches, 9 dressers, 6 chairs, 8 beds dishwater, 5 small kitchen appliances" at bounding box center [182, 203] width 278 height 66
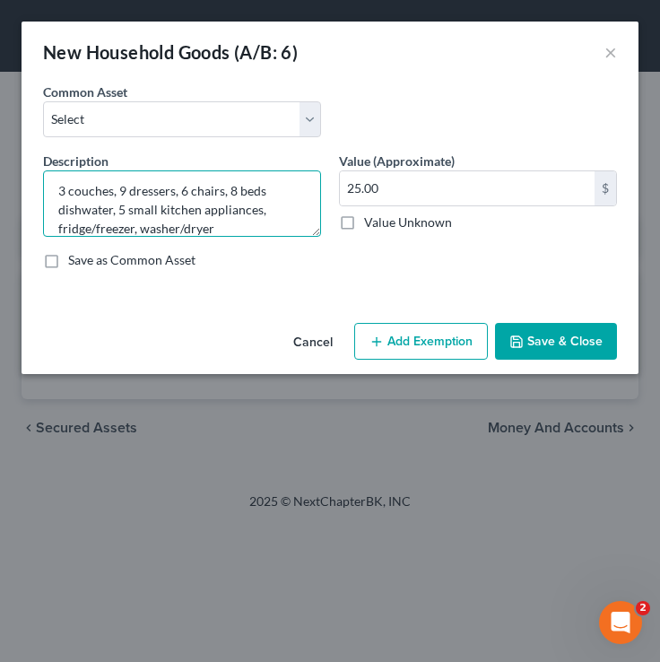
click at [139, 229] on textarea "3 couches, 9 dressers, 6 chairs, 8 beds dishwater, 5 small kitchen appliances, …" at bounding box center [182, 203] width 278 height 66
click at [267, 228] on textarea "3 couches, 9 dressers, 6 chairs, 8 beds dishwater, 5 small kitchen appliances, …" at bounding box center [182, 203] width 278 height 66
type textarea "3 couches, 9 dressers, 6 chairs, 8 beds dishwater, 5 small kitchen appliances, …"
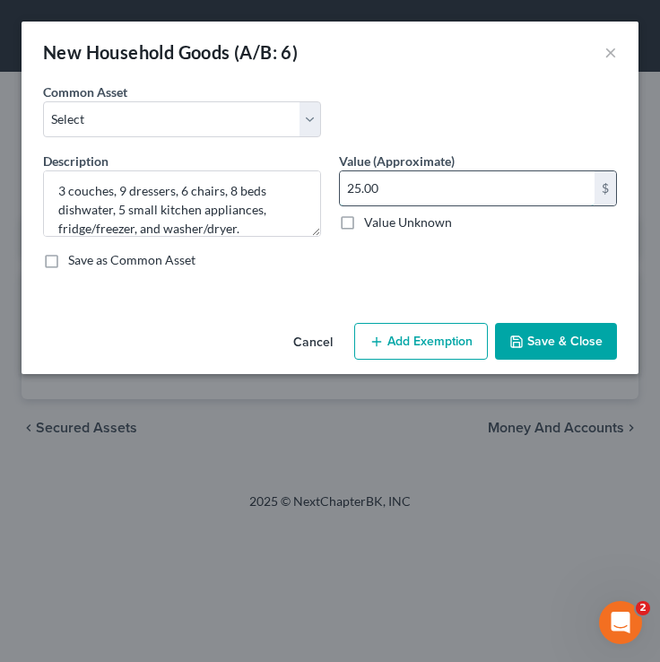
click at [415, 179] on input "25.00" at bounding box center [467, 188] width 255 height 34
click at [364, 194] on input "text" at bounding box center [467, 188] width 255 height 34
type input "1,700"
click at [571, 339] on button "Save & Close" at bounding box center [556, 342] width 122 height 38
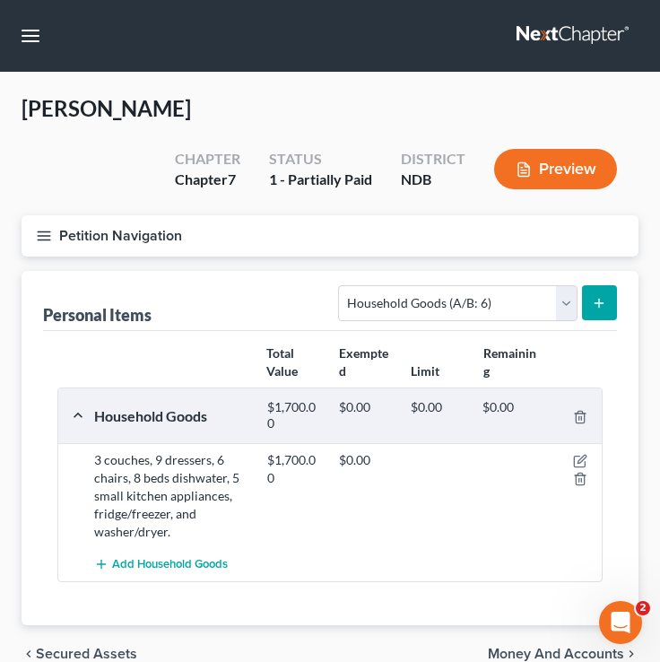
click at [39, 240] on line "button" at bounding box center [44, 240] width 13 height 0
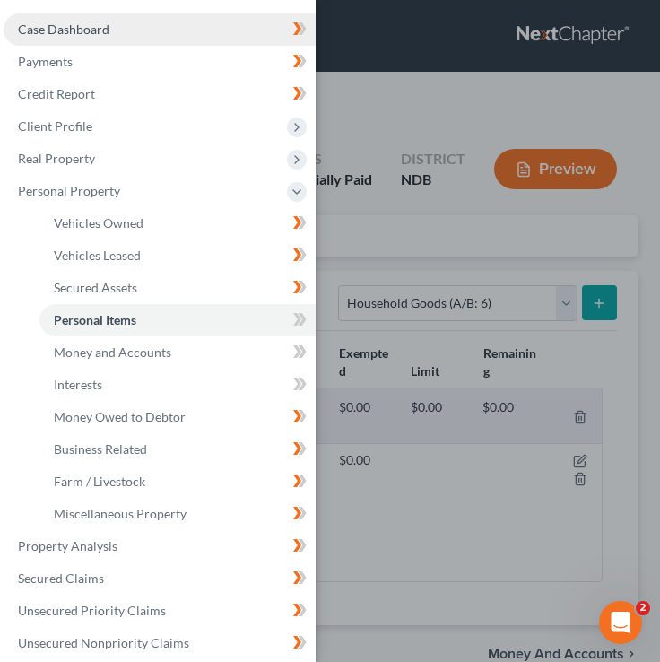
click at [107, 24] on span "Case Dashboard" at bounding box center [64, 29] width 92 height 15
select select "4"
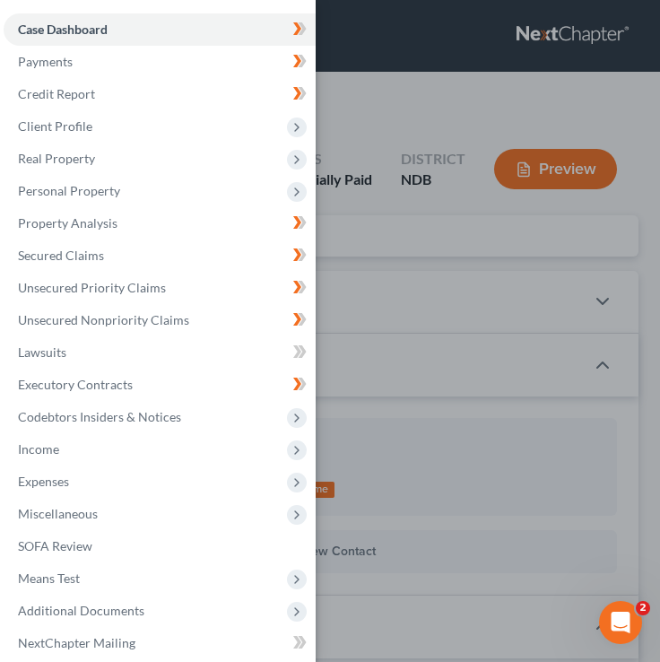
click at [391, 105] on div "Case Dashboard Payments Invoices Payments Payments Credit Report Client Profile" at bounding box center [330, 331] width 660 height 662
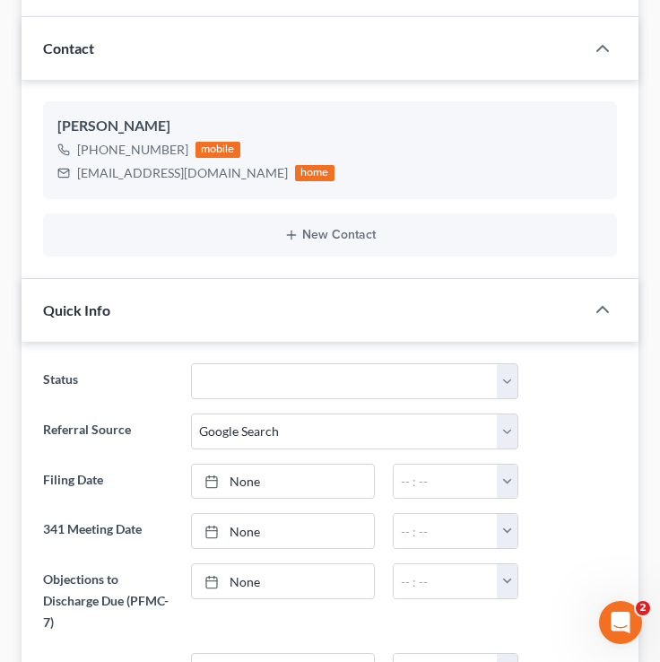
scroll to position [70, 0]
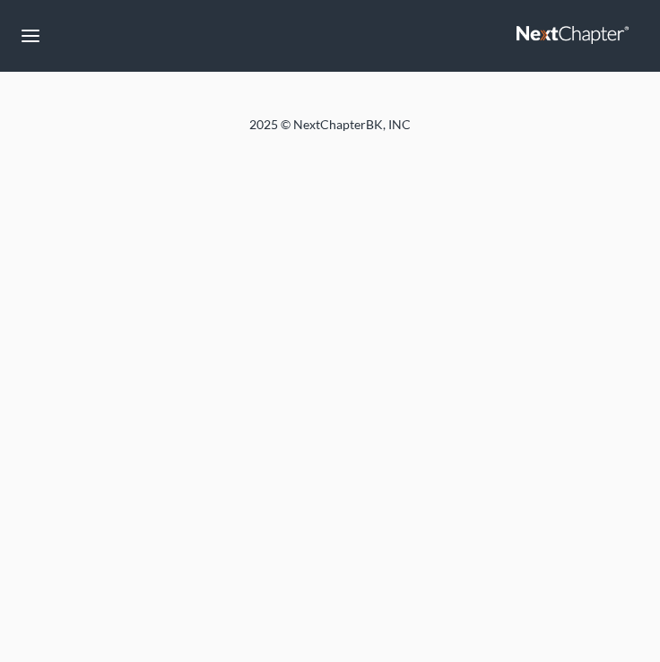
select select "4"
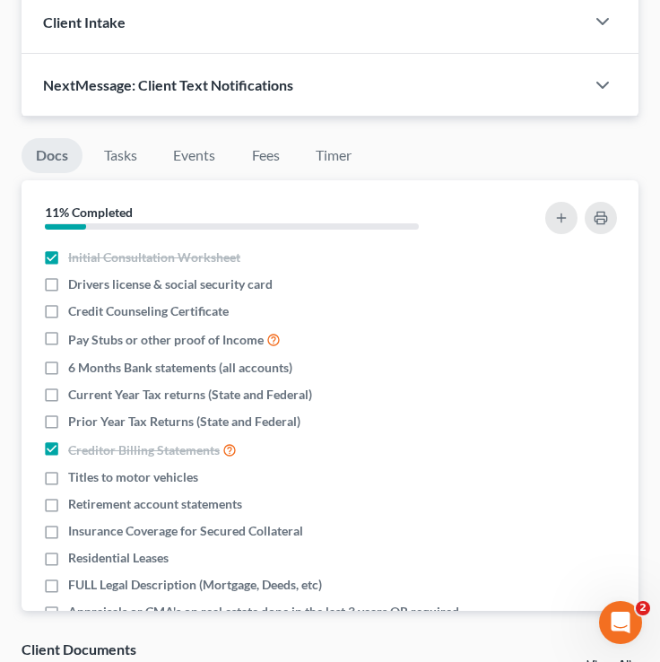
scroll to position [1718, 0]
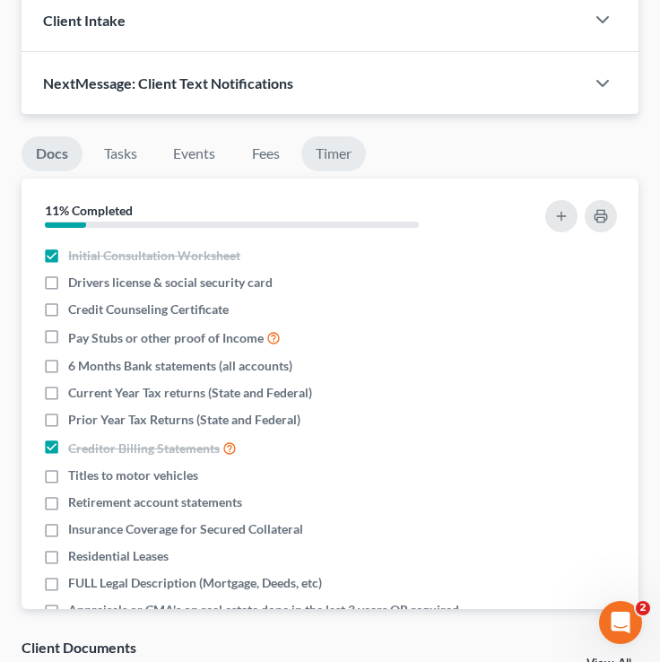
click at [329, 171] on link "Timer" at bounding box center [334, 153] width 65 height 35
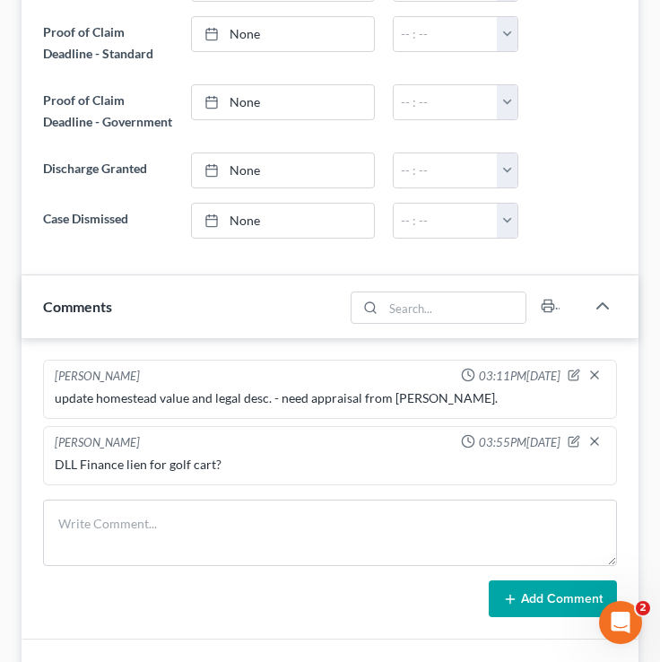
scroll to position [0, 0]
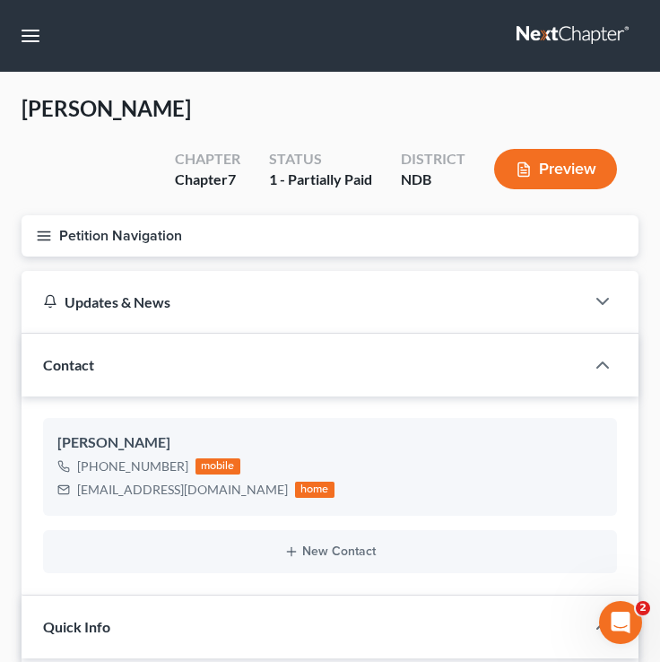
click at [47, 223] on button "Petition Navigation" at bounding box center [330, 235] width 617 height 41
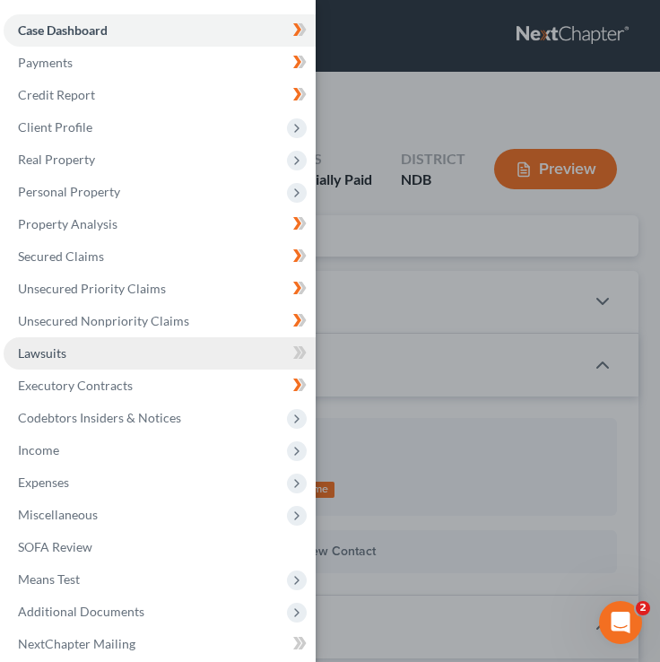
click at [143, 339] on link "Lawsuits" at bounding box center [160, 353] width 312 height 32
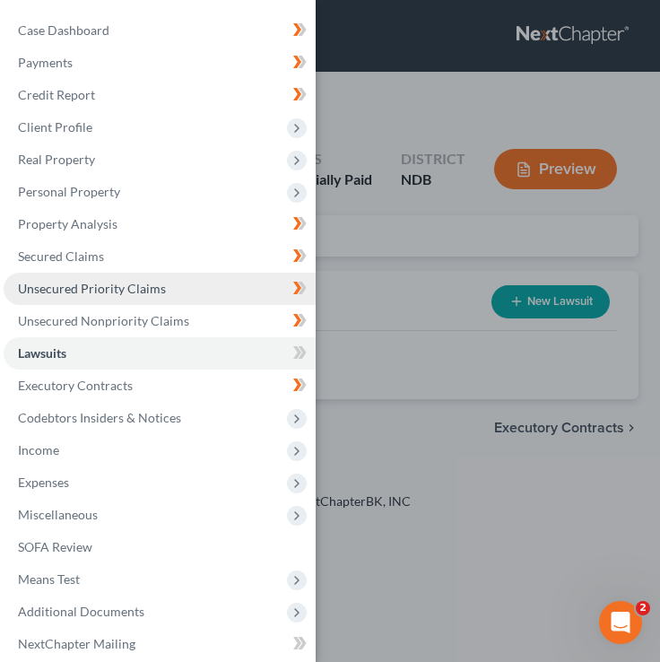
click at [135, 302] on link "Unsecured Priority Claims" at bounding box center [160, 289] width 312 height 32
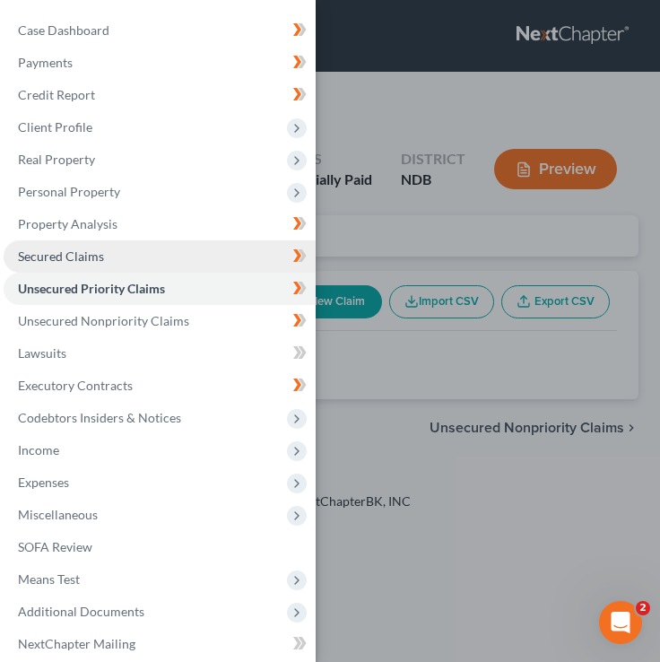
click at [121, 260] on link "Secured Claims" at bounding box center [160, 256] width 312 height 32
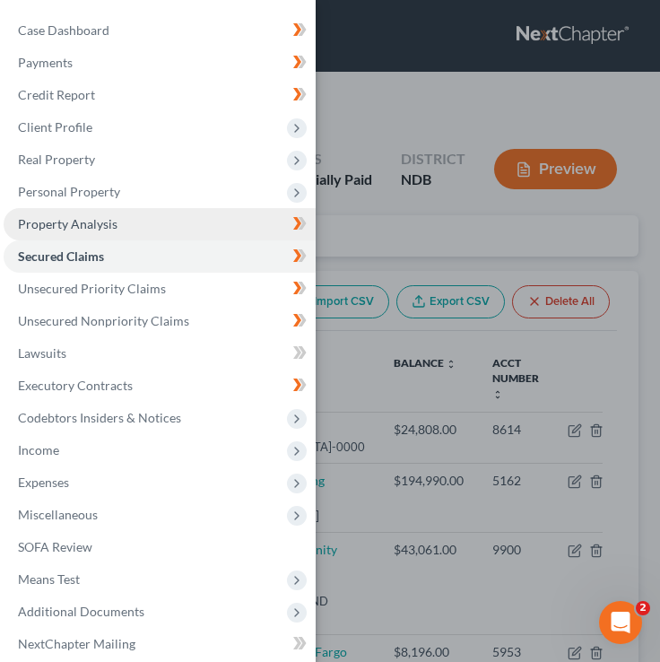
click at [121, 221] on link "Property Analysis" at bounding box center [160, 224] width 312 height 32
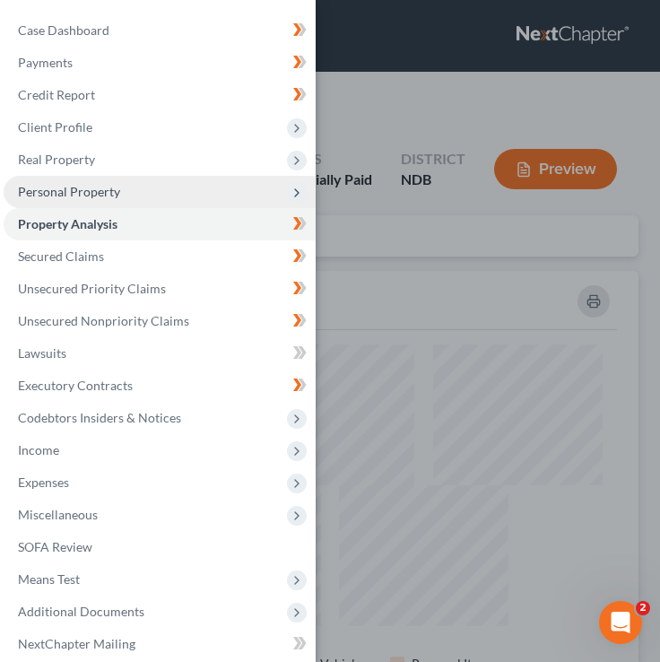
click at [123, 198] on span "Personal Property" at bounding box center [160, 192] width 312 height 32
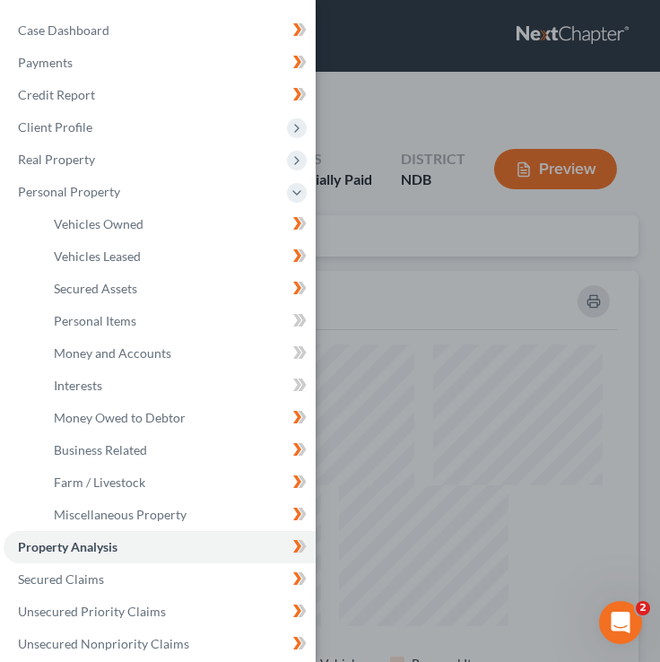
click at [367, 272] on div "Case Dashboard Payments Invoices Payments Payments Credit Report Client Profile" at bounding box center [330, 331] width 660 height 662
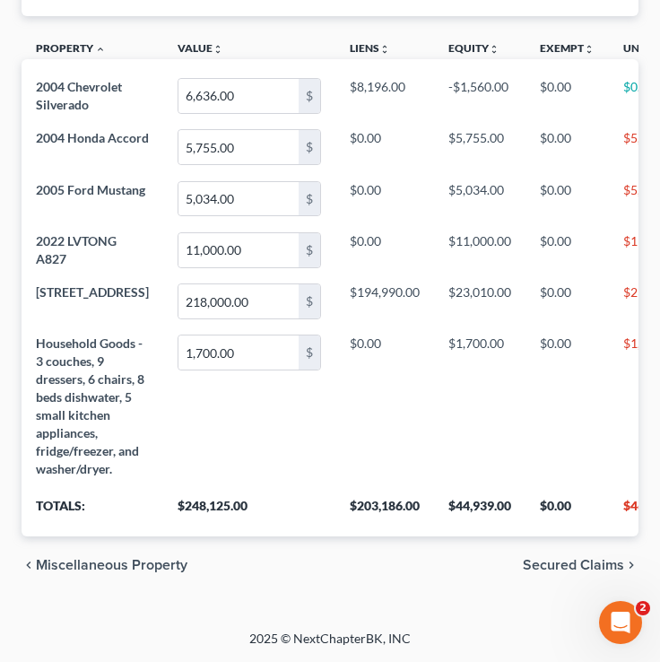
scroll to position [0, 0]
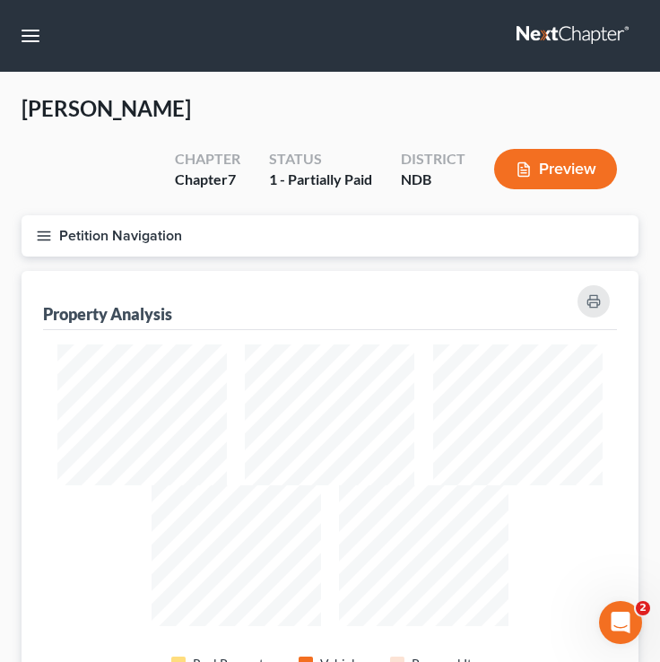
click at [42, 224] on button "Petition Navigation" at bounding box center [330, 235] width 617 height 41
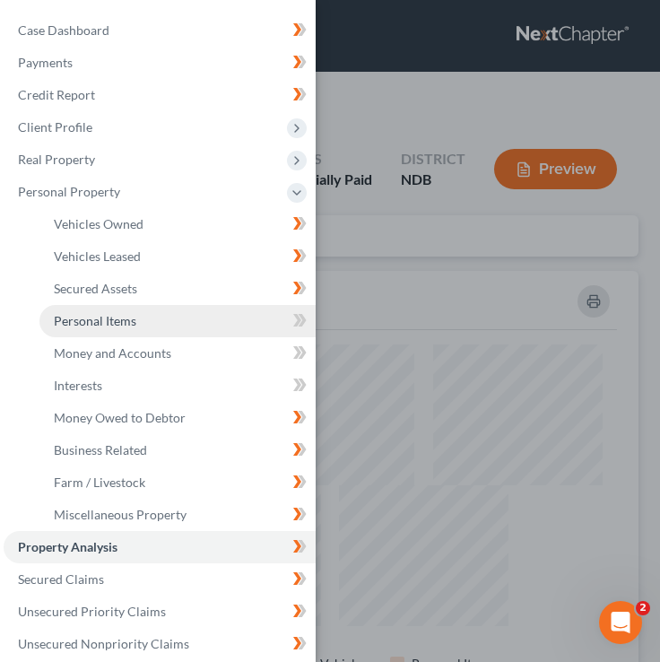
click at [128, 335] on link "Personal Items" at bounding box center [177, 321] width 276 height 32
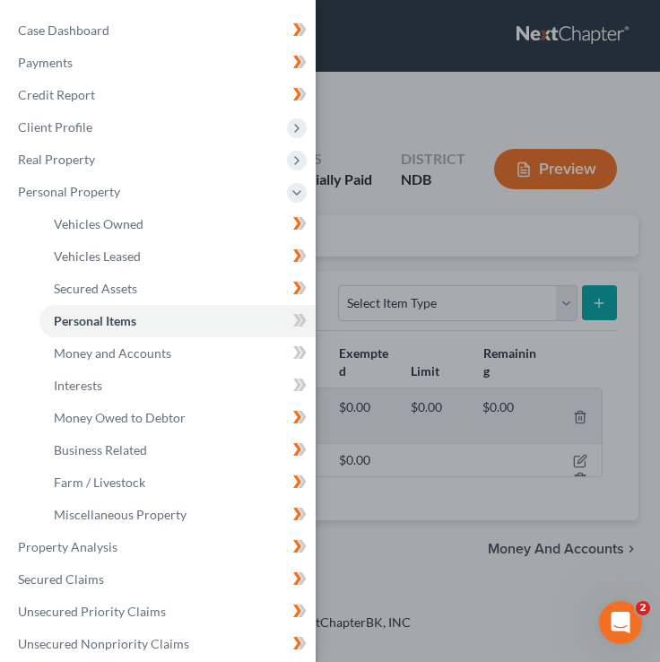
click at [432, 331] on div "Case Dashboard Payments Invoices Payments Payments Credit Report Client Profile" at bounding box center [330, 331] width 660 height 662
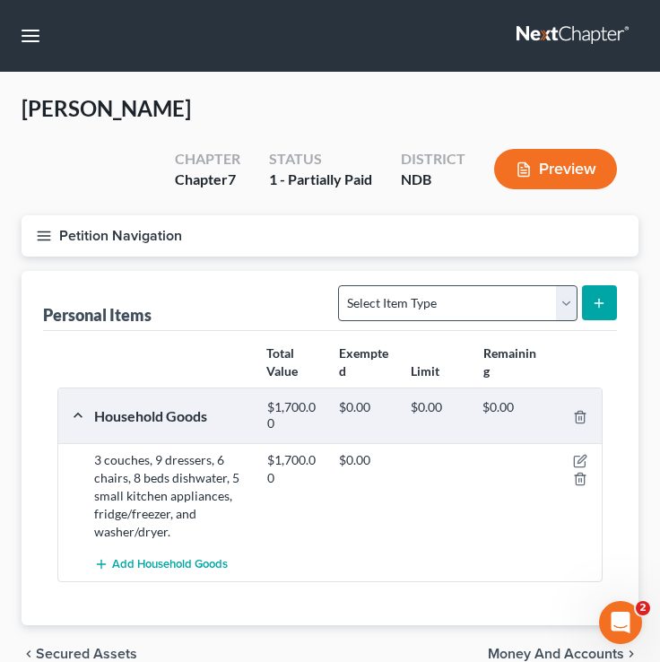
scroll to position [88, 0]
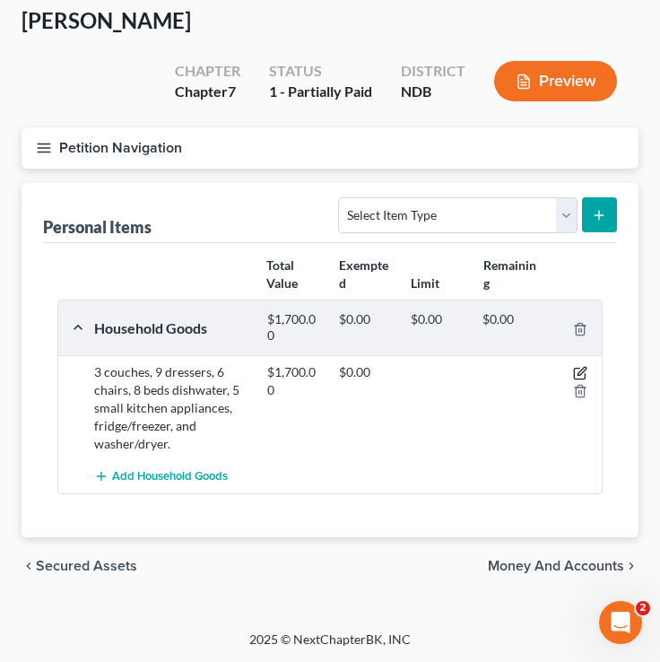
click at [579, 370] on icon "button" at bounding box center [580, 373] width 14 height 14
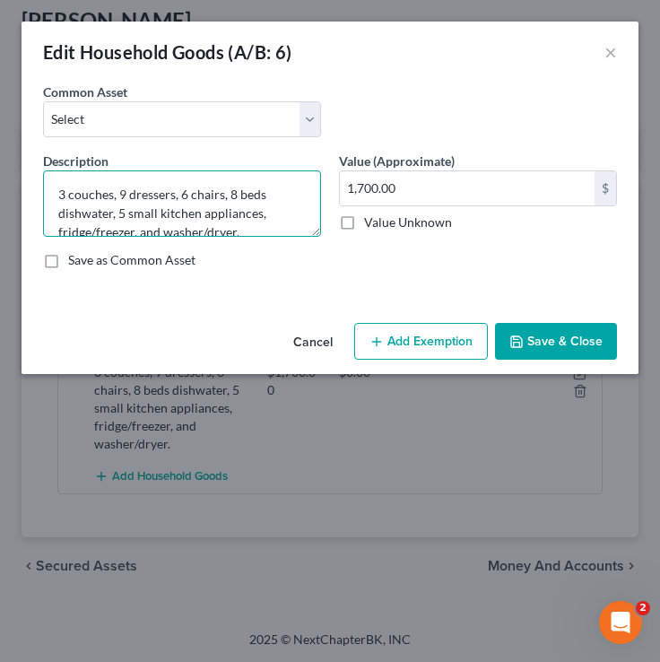
click at [60, 214] on textarea "3 couches, 9 dressers, 6 chairs, 8 beds dishwater, 5 small kitchen appliances, …" at bounding box center [182, 203] width 278 height 66
type textarea "3 couches, 9 dressers, 6 chairs, 8 beds, dishwater, 5 small kitchen appliances,…"
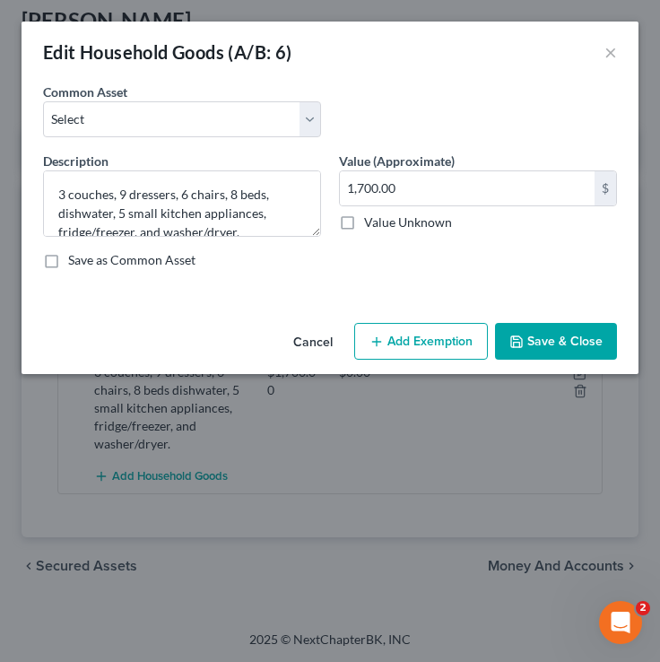
click at [546, 350] on button "Save & Close" at bounding box center [556, 342] width 122 height 38
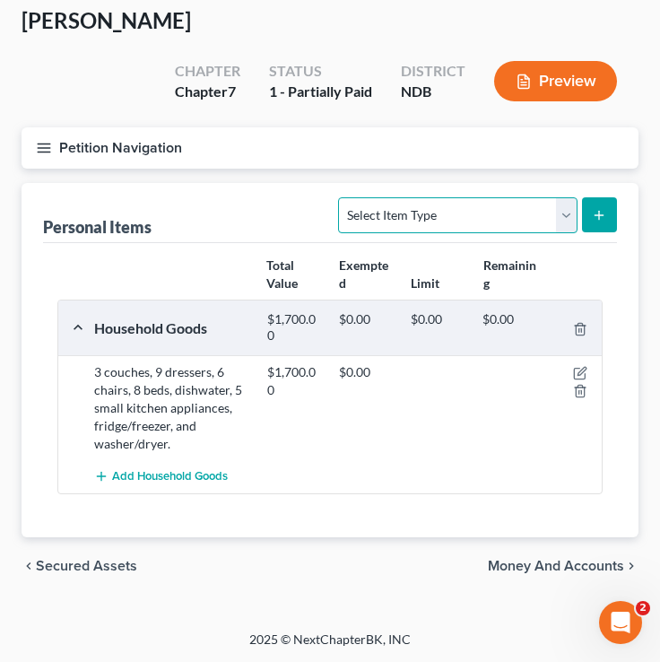
click at [561, 208] on select "Select Item Type Clothing (A/B: 11) Collectibles Of Value (A/B: 8) Electronics …" at bounding box center [457, 215] width 239 height 36
select select "electronics"
click at [342, 197] on select "Select Item Type Clothing (A/B: 11) Collectibles Of Value (A/B: 8) Electronics …" at bounding box center [457, 215] width 239 height 36
click at [595, 217] on icon "submit" at bounding box center [599, 215] width 14 height 14
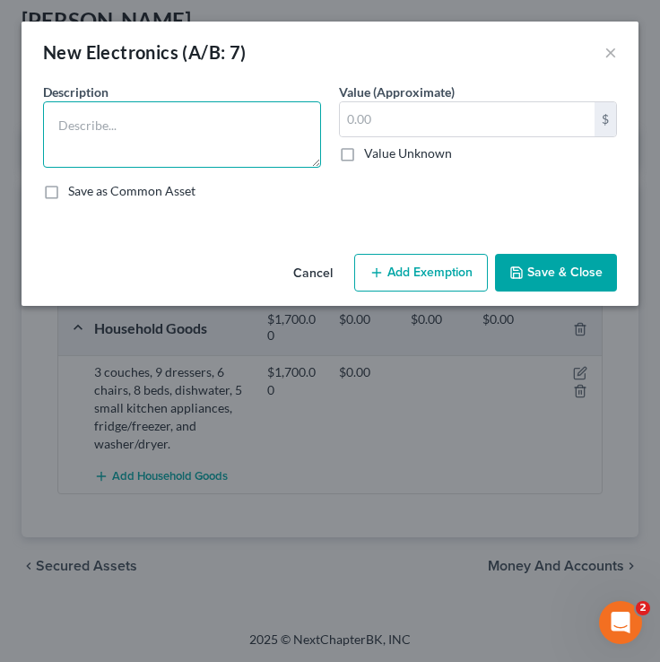
click at [174, 154] on textarea at bounding box center [182, 134] width 278 height 66
type textarea "2"
type textarea "3 TVs, X-Box and 2 Controllers"
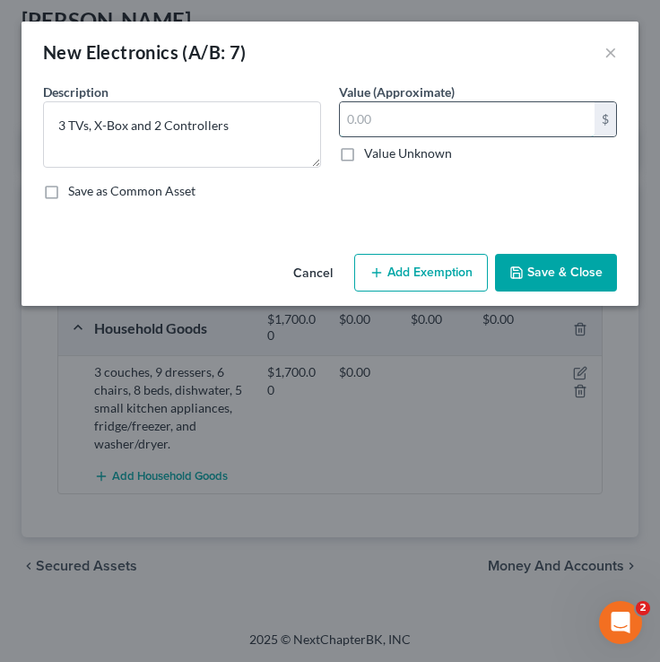
click at [426, 117] on input "text" at bounding box center [467, 119] width 255 height 34
click at [443, 117] on input "text" at bounding box center [467, 119] width 255 height 34
type input "5"
type input "400"
click at [550, 271] on button "Save & Close" at bounding box center [556, 273] width 122 height 38
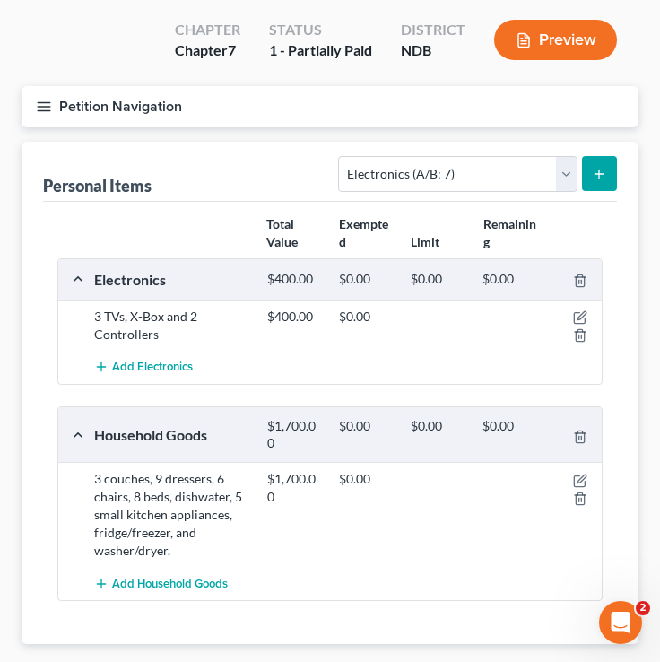
scroll to position [136, 0]
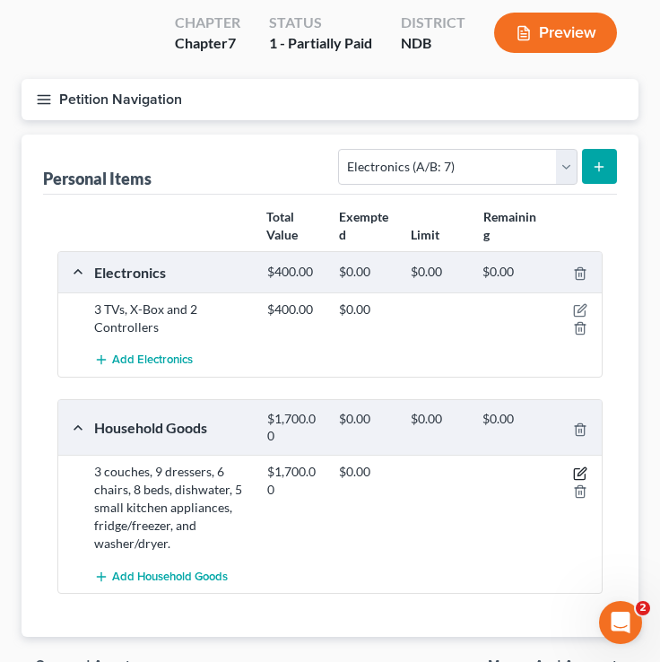
click at [577, 475] on icon "button" at bounding box center [580, 474] width 14 height 14
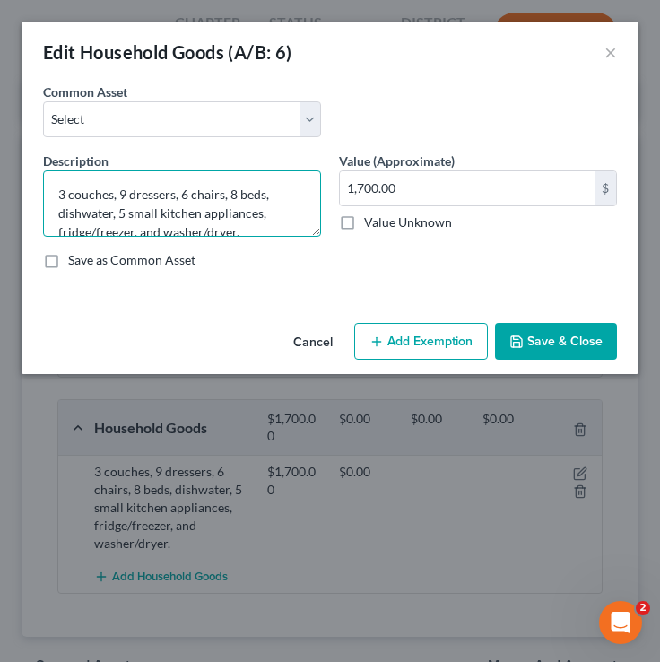
click at [74, 200] on textarea "3 couches, 9 dressers, 6 chairs, 8 beds, dishwater, 5 small kitchen appliances,…" at bounding box center [182, 203] width 278 height 66
click at [135, 194] on textarea "3 Couches, 9 dressers, 6 chairs, 8 beds, dishwater, 5 small kitchen appliances,…" at bounding box center [182, 203] width 278 height 66
click at [202, 191] on textarea "3 Couches, 9 Dressers, 6 chairs, 8 beds, dishwater, 5 small kitchen appliances,…" at bounding box center [182, 203] width 278 height 66
click at [250, 194] on textarea "3 Couches, 9 Dressers, 6 Chairs, 8 beds, dishwater, 5 small kitchen appliances,…" at bounding box center [182, 203] width 278 height 66
click at [64, 213] on textarea "3 Couches, 9 Dressers, 6 Chairs, 8 Beds, dishwater, 5 small kitchen appliances,…" at bounding box center [182, 203] width 278 height 66
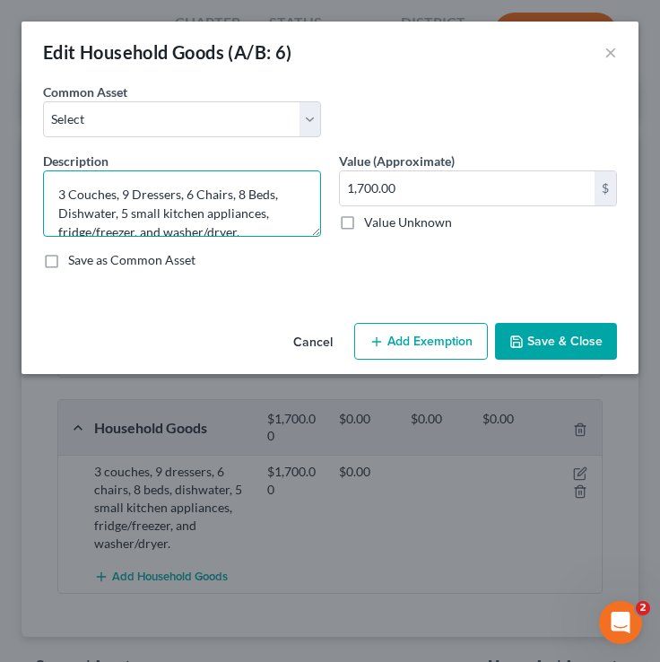
click at [136, 211] on textarea "3 Couches, 9 Dressers, 6 Chairs, 8 Beds, Dishwater, 5 small kitchen appliances,…" at bounding box center [182, 203] width 278 height 66
click at [167, 214] on textarea "3 Couches, 9 Dressers, 6 Chairs, 8 Beds, Dishwater, 5 Small kitchen appliances,…" at bounding box center [182, 203] width 278 height 66
click at [210, 212] on textarea "3 Couches, 9 Dressers, 6 Chairs, 8 Beds, Dishwater, 5 Small Kitchen appliances,…" at bounding box center [182, 203] width 278 height 66
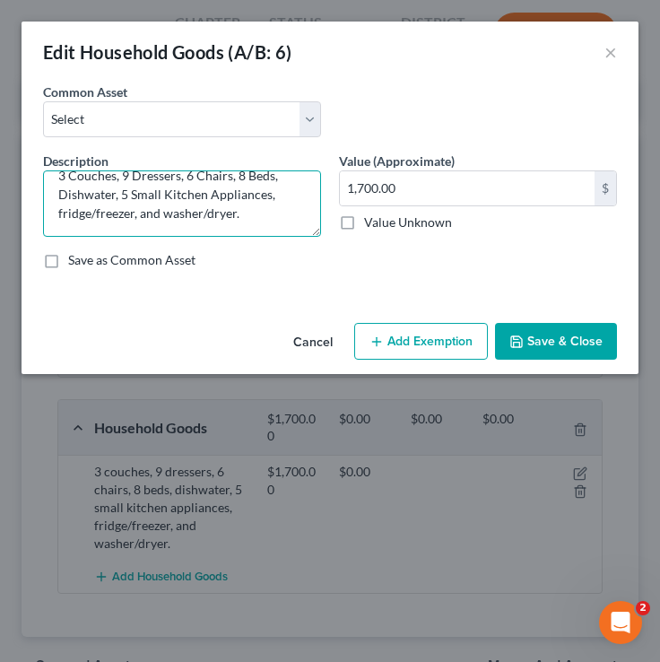
click at [63, 214] on textarea "3 Couches, 9 Dressers, 6 Chairs, 8 Beds, Dishwater, 5 Small Kitchen Appliances,…" at bounding box center [182, 203] width 278 height 66
click at [103, 214] on textarea "3 Couches, 9 Dressers, 6 Chairs, 8 Beds, Dishwater, 5 Small Kitchen Appliances,…" at bounding box center [182, 203] width 278 height 66
drag, startPoint x: 92, startPoint y: 214, endPoint x: 55, endPoint y: 209, distance: 38.0
click at [55, 212] on textarea "3 Couches, 9 Dressers, 6 Chairs, 8 Beds, Dishwater, 5 Small Kitchen Appliances,…" at bounding box center [182, 203] width 278 height 66
click at [209, 220] on textarea "3 Couches, 9 Dressers, 6 Chairs, 8 Beds, Dishwater, 5 Small Kitchen Appliances,…" at bounding box center [182, 203] width 278 height 66
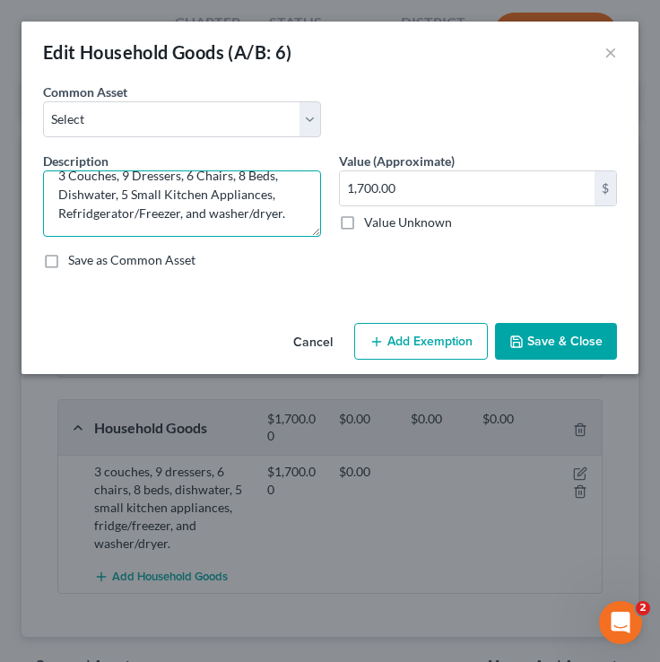
click at [215, 215] on textarea "3 Couches, 9 Dressers, 6 Chairs, 8 Beds, Dishwater, 5 Small Kitchen Appliances,…" at bounding box center [182, 203] width 278 height 66
click at [260, 217] on textarea "3 Couches, 9 Dressers, 6 Chairs, 8 Beds, Dishwater, 5 Small Kitchen Appliances,…" at bounding box center [182, 203] width 278 height 66
click at [112, 213] on textarea "3 Couches, 9 Dressers, 6 Chairs, 8 Beds, Dishwater, 5 Small Kitchen Appliances,…" at bounding box center [182, 203] width 278 height 66
type textarea "3 Couches, 9 Dressers, 6 Chairs, 8 Beds, Dishwater, 5 Small Kitchen Appliances,…"
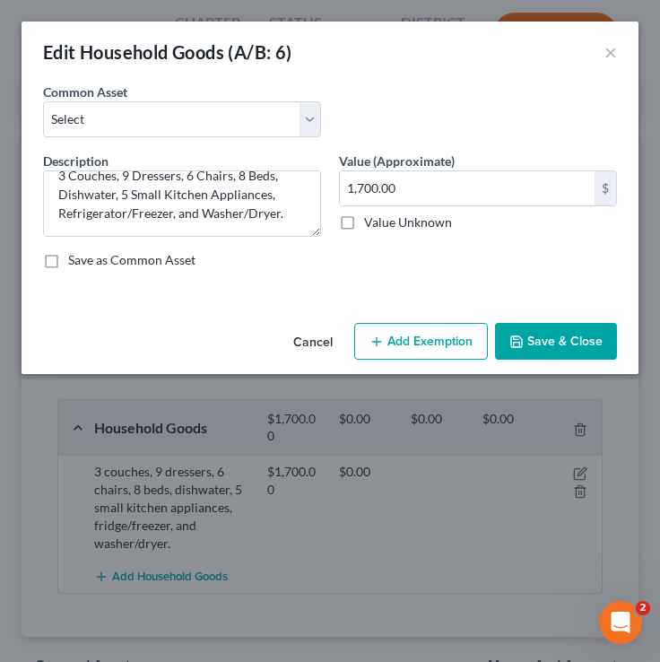
click at [538, 330] on button "Save & Close" at bounding box center [556, 342] width 122 height 38
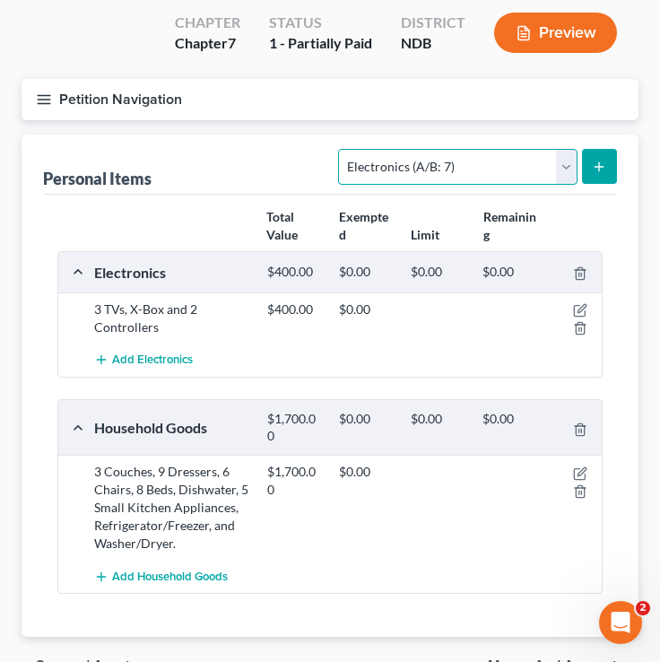
click at [392, 166] on select "Select Item Type Clothing (A/B: 11) Collectibles Of Value (A/B: 8) Electronics …" at bounding box center [457, 167] width 239 height 36
select select "collectibles_of_value"
click at [342, 149] on select "Select Item Type Clothing (A/B: 11) Collectibles Of Value (A/B: 8) Electronics …" at bounding box center [457, 167] width 239 height 36
click at [608, 166] on button "submit" at bounding box center [599, 166] width 35 height 35
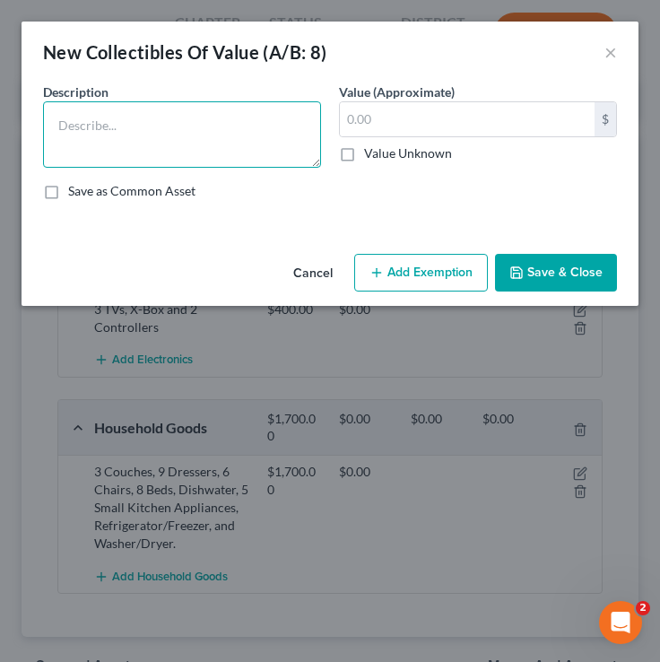
click at [191, 142] on textarea at bounding box center [182, 134] width 278 height 66
type textarea "V"
type textarea "Books"
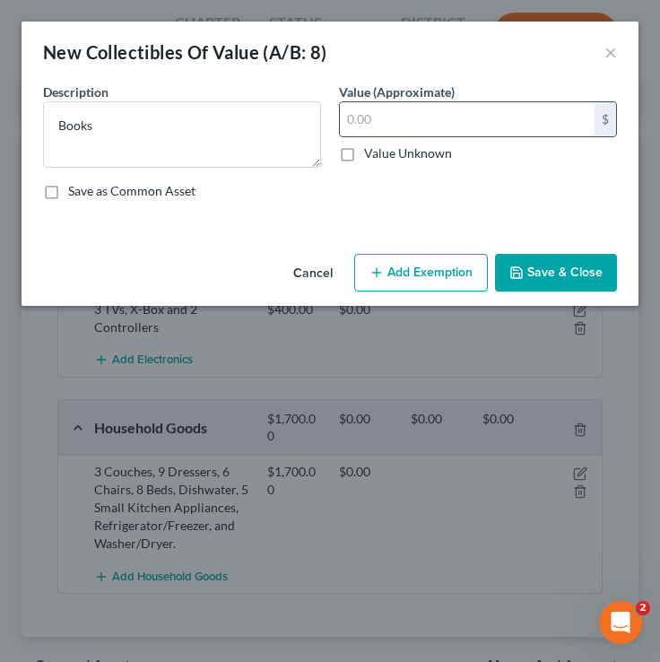
click at [391, 130] on input "text" at bounding box center [467, 119] width 255 height 34
type input "100"
click at [573, 275] on button "Save & Close" at bounding box center [556, 273] width 122 height 38
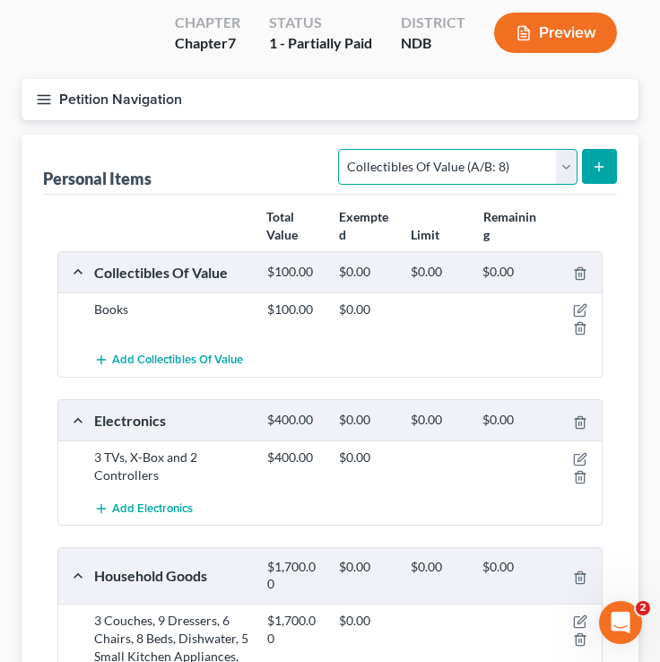
click at [443, 159] on select "Select Item Type Clothing (A/B: 11) Collectibles Of Value (A/B: 8) Electronics …" at bounding box center [457, 167] width 239 height 36
click at [342, 149] on select "Select Item Type Clothing (A/B: 11) Collectibles Of Value (A/B: 8) Electronics …" at bounding box center [457, 167] width 239 height 36
click at [442, 179] on select "Select Item Type Clothing (A/B: 11) Collectibles Of Value (A/B: 8) Electronics …" at bounding box center [457, 167] width 239 height 36
select select "sports_and_hobby_equipment"
click at [342, 149] on select "Select Item Type Clothing (A/B: 11) Collectibles Of Value (A/B: 8) Electronics …" at bounding box center [457, 167] width 239 height 36
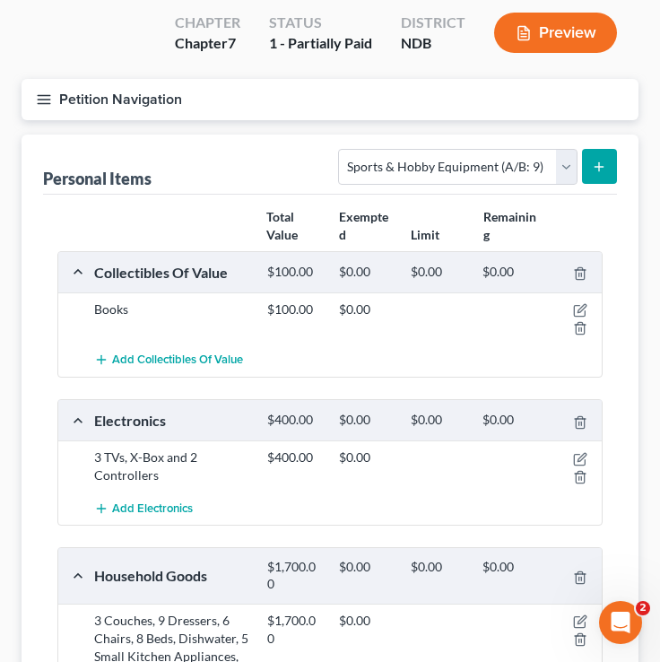
click at [597, 168] on icon "submit" at bounding box center [599, 167] width 14 height 14
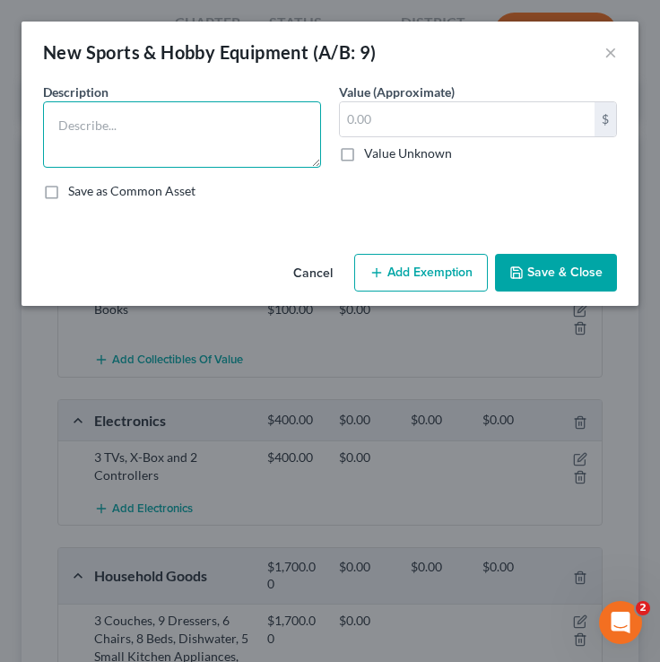
click at [234, 137] on textarea at bounding box center [182, 134] width 278 height 66
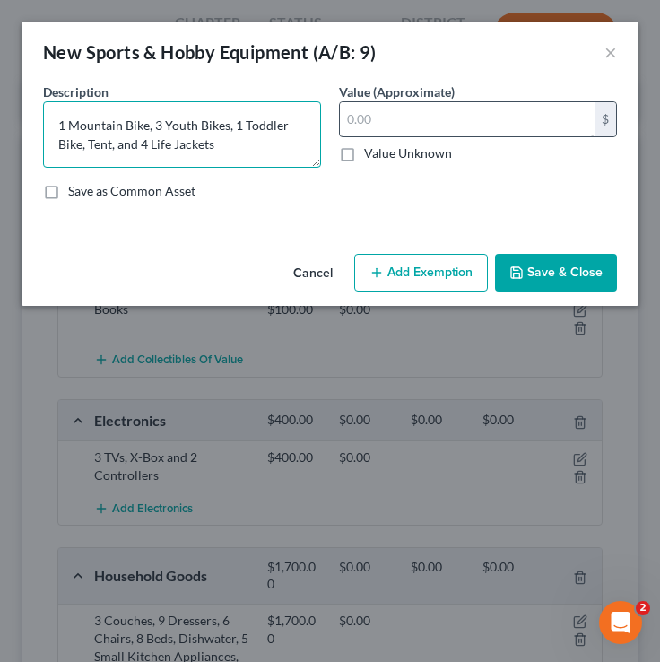
type textarea "1 Mountain Bike, 3 Youth Bikes, 1 Toddler Bike, Tent, and 4 Life Jackets"
click at [424, 112] on input "text" at bounding box center [467, 119] width 255 height 34
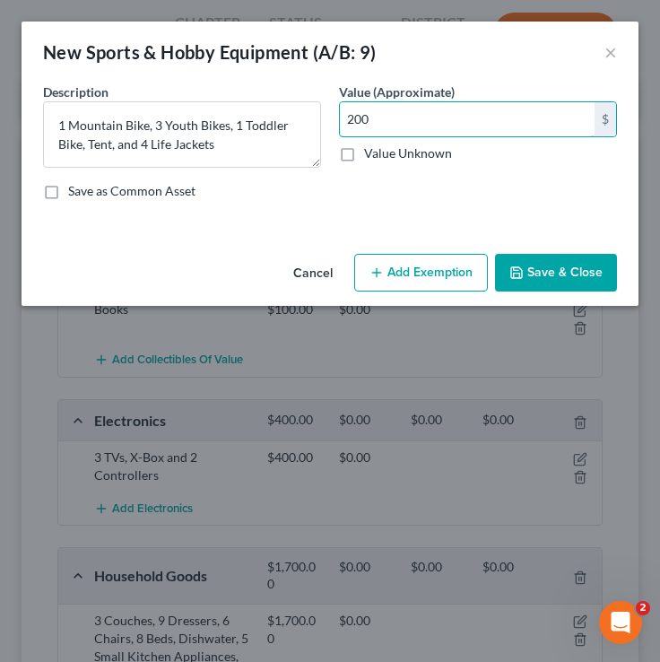
type input "200"
click at [577, 250] on div "Cancel Add Exemption Save & Close" at bounding box center [330, 276] width 617 height 59
click at [567, 263] on button "Save & Close" at bounding box center [556, 273] width 122 height 38
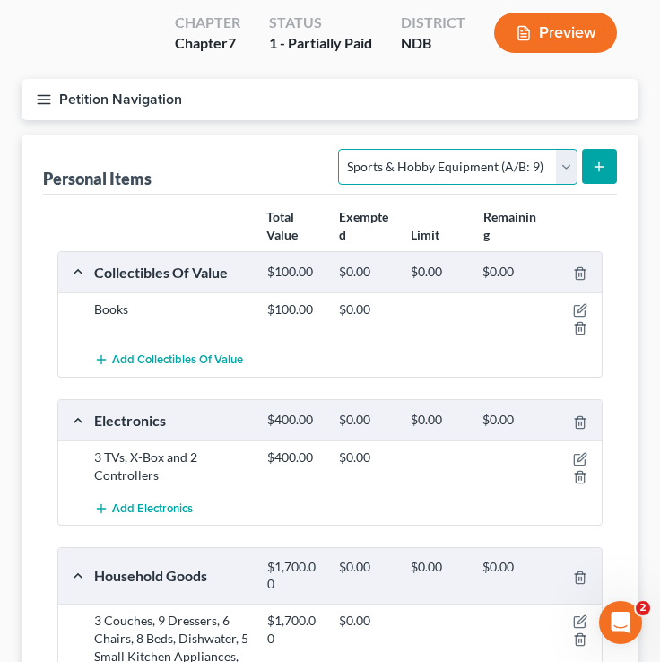
click at [508, 162] on select "Select Item Type Clothing (A/B: 11) Collectibles Of Value (A/B: 8) Electronics …" at bounding box center [457, 167] width 239 height 36
select select "clothing"
click at [342, 149] on select "Select Item Type Clothing (A/B: 11) Collectibles Of Value (A/B: 8) Electronics …" at bounding box center [457, 167] width 239 height 36
click at [612, 173] on button "submit" at bounding box center [599, 166] width 35 height 35
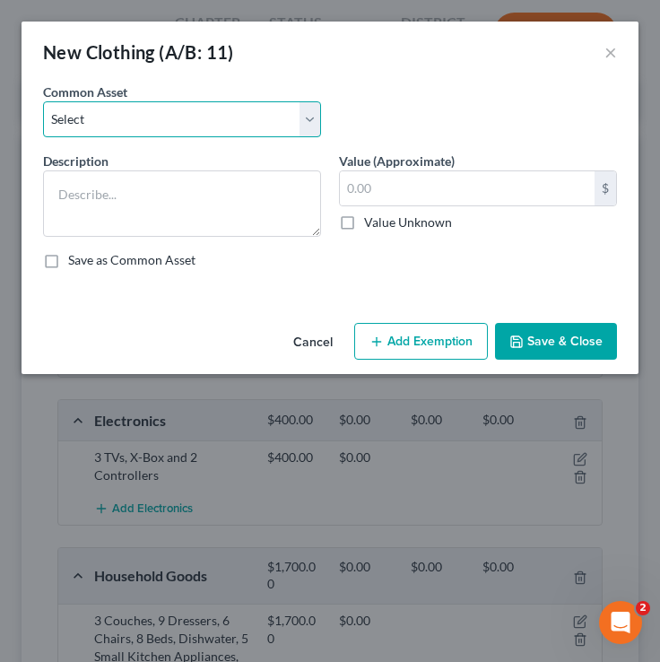
click at [237, 113] on select "Select Clothing and wearing apparel Normal amount of clothing & other wearing a…" at bounding box center [182, 119] width 278 height 36
select select "0"
click at [43, 101] on select "Select Clothing and wearing apparel Normal amount of clothing & other wearing a…" at bounding box center [182, 119] width 278 height 36
type textarea "Clothing and wearing apparel"
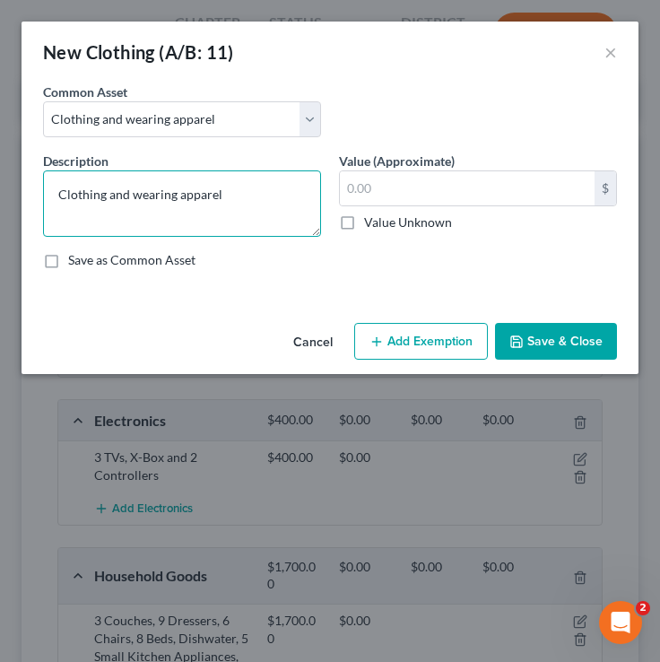
click at [150, 196] on textarea "Clothing and wearing apparel" at bounding box center [182, 203] width 278 height 66
drag, startPoint x: 255, startPoint y: 203, endPoint x: 31, endPoint y: 198, distance: 224.4
click at [31, 198] on div "An exemption set must first be selected from the Filing Information section. Co…" at bounding box center [330, 199] width 617 height 233
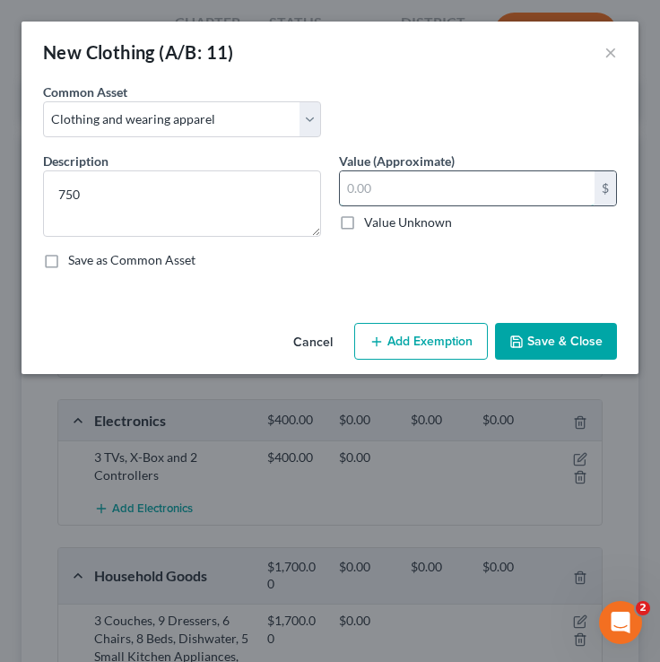
click at [405, 197] on input "text" at bounding box center [467, 188] width 255 height 34
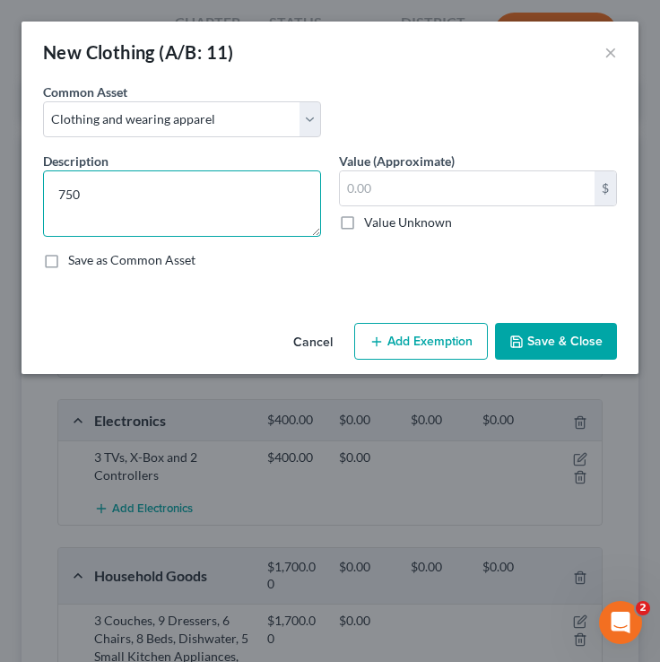
drag, startPoint x: 197, startPoint y: 207, endPoint x: 3, endPoint y: 206, distance: 194.7
click at [3, 206] on div "New Clothing (A/B: 11) × An exemption set must first be selected from the Filin…" at bounding box center [330, 331] width 660 height 662
type textarea "7"
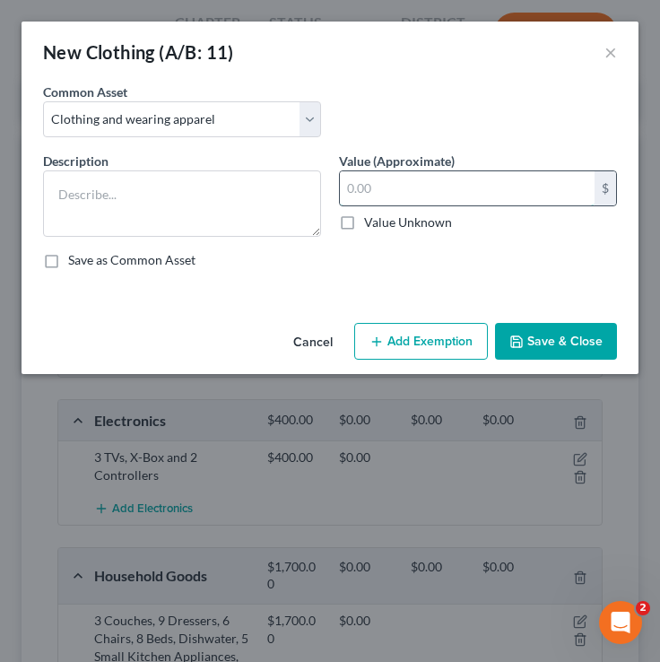
click at [476, 188] on input "text" at bounding box center [467, 188] width 255 height 34
type input "750"
click at [573, 337] on button "Save & Close" at bounding box center [556, 342] width 122 height 38
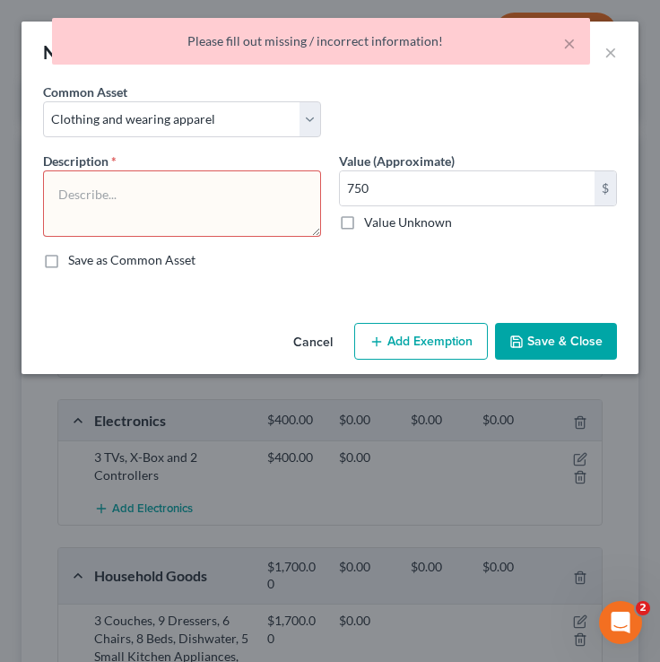
click at [285, 204] on textarea at bounding box center [182, 203] width 278 height 66
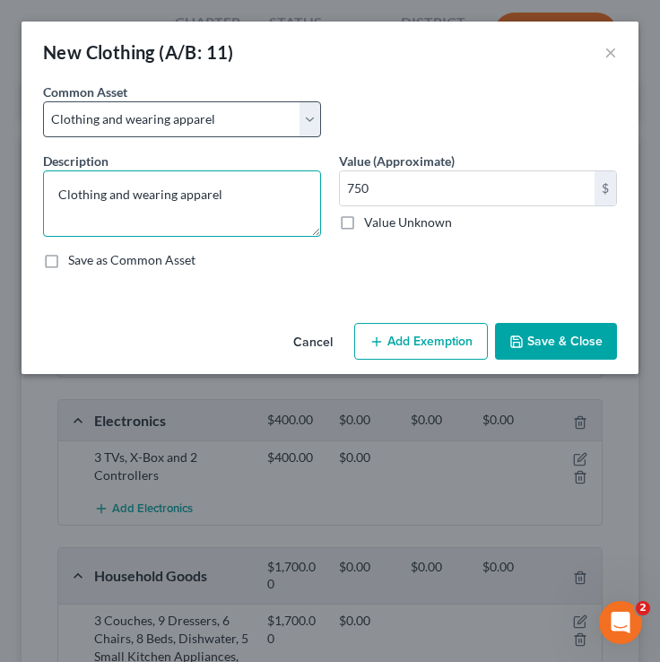
type textarea "Clothing and wearing apparel"
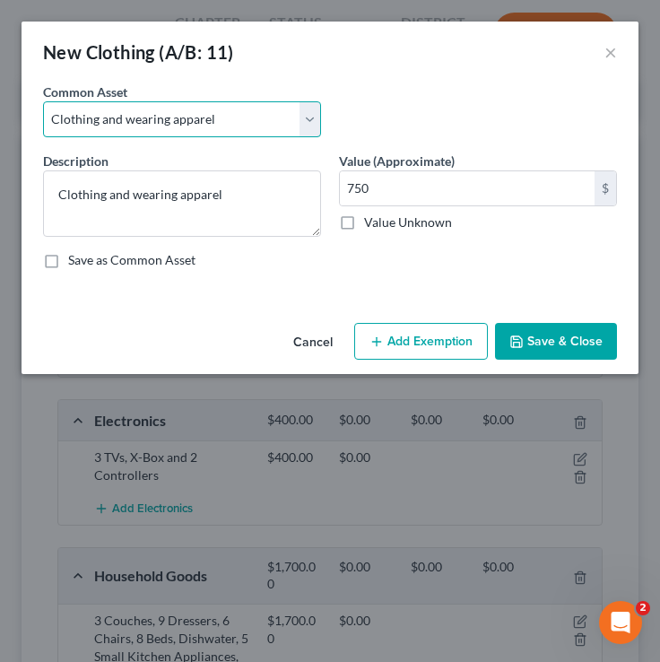
click at [310, 127] on select "Select Clothing and wearing apparel Normal amount of clothing & other wearing a…" at bounding box center [182, 119] width 278 height 36
click at [555, 337] on button "Save & Close" at bounding box center [556, 342] width 122 height 38
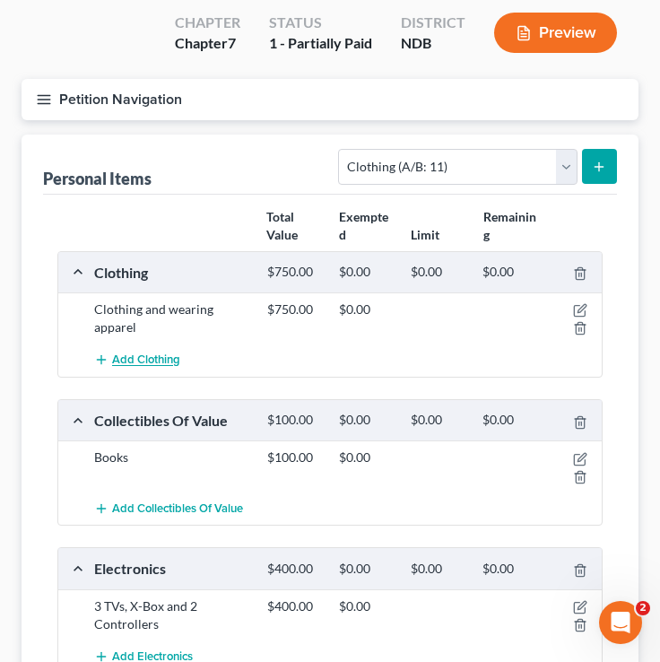
click at [162, 354] on span "Add Clothing" at bounding box center [146, 361] width 68 height 14
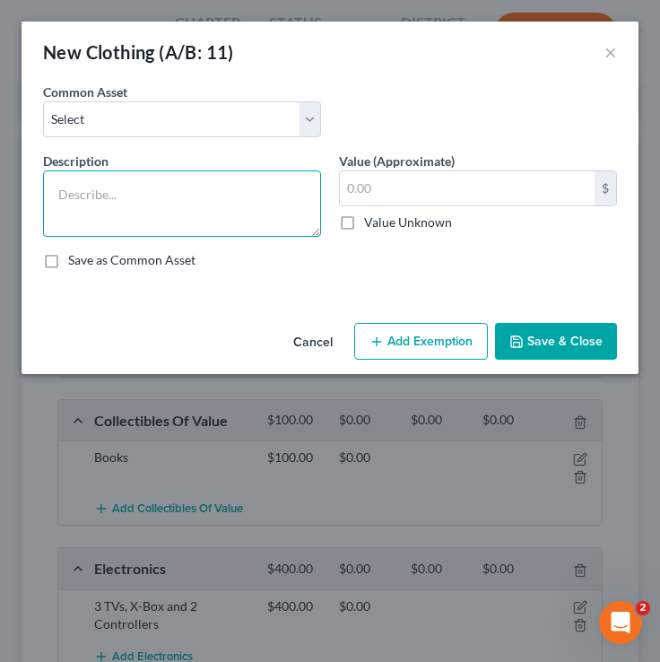
click at [159, 204] on textarea at bounding box center [182, 203] width 278 height 66
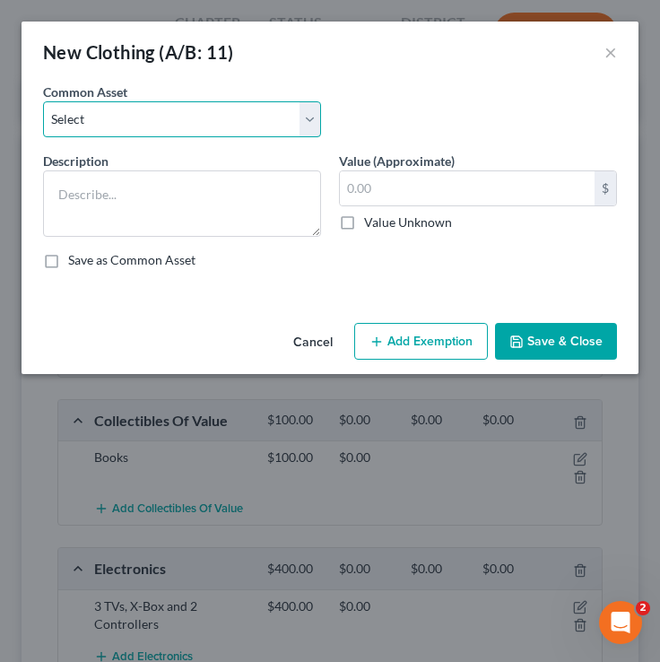
click at [107, 107] on select "Select Clothing and wearing apparel Normal amount of clothing & other wearing a…" at bounding box center [182, 119] width 278 height 36
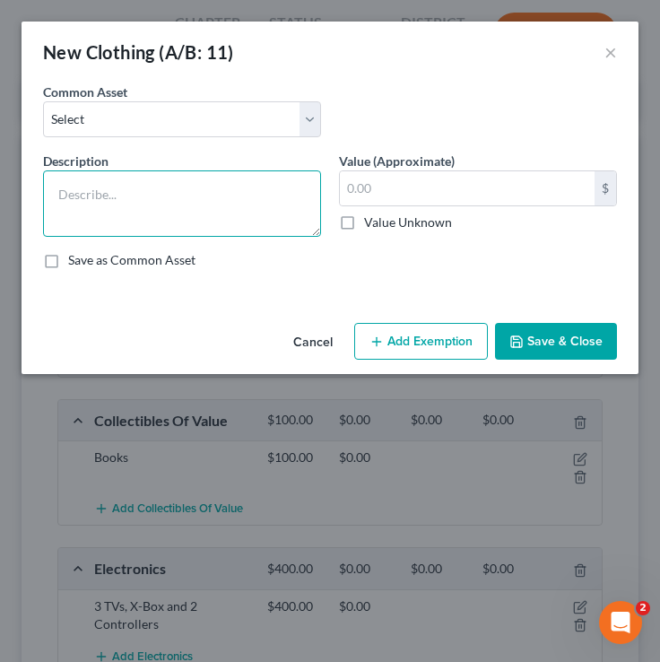
click at [100, 195] on textarea at bounding box center [182, 203] width 278 height 66
type textarea "v"
type textarea "Costume Jewelry"
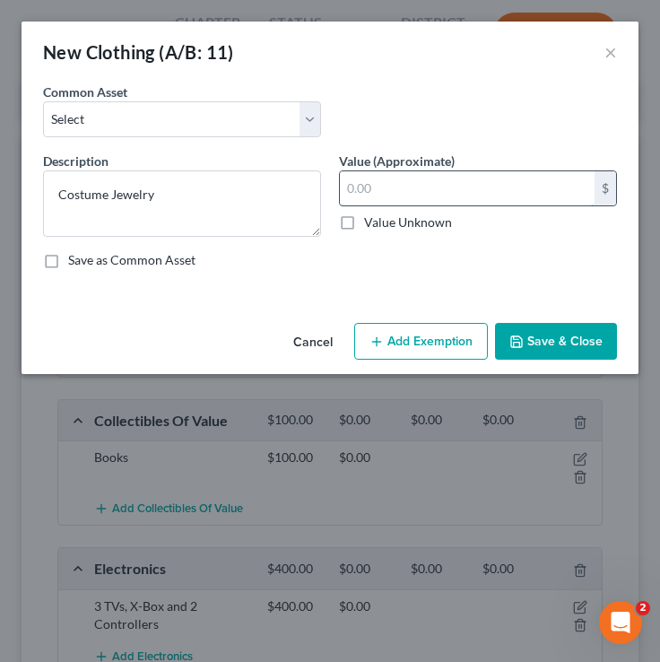
click at [435, 194] on input "text" at bounding box center [467, 188] width 255 height 34
type input "30"
click at [555, 352] on button "Save & Close" at bounding box center [556, 342] width 122 height 38
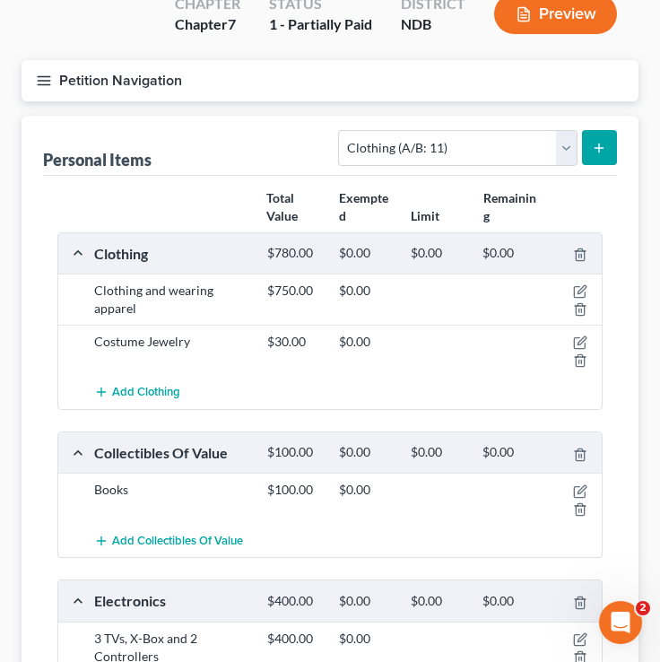
scroll to position [0, 0]
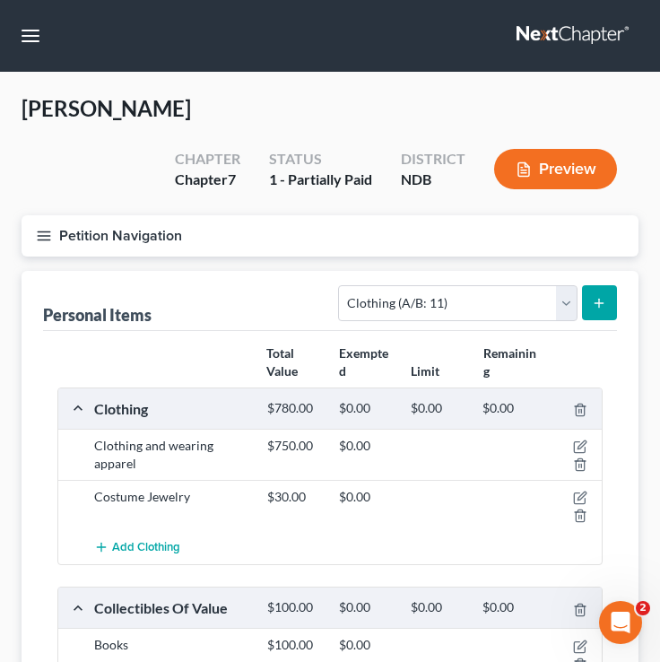
click at [440, 319] on form "Select Item Type Clothing (A/B: 11) Collectibles Of Value (A/B: 8) Electronics …" at bounding box center [477, 303] width 279 height 37
click at [423, 291] on select "Select Item Type Clothing (A/B: 11) Collectibles Of Value (A/B: 8) Electronics …" at bounding box center [457, 303] width 239 height 36
select select "pets"
click at [342, 285] on select "Select Item Type Clothing (A/B: 11) Collectibles Of Value (A/B: 8) Electronics …" at bounding box center [457, 303] width 239 height 36
click at [610, 299] on button "submit" at bounding box center [599, 302] width 35 height 35
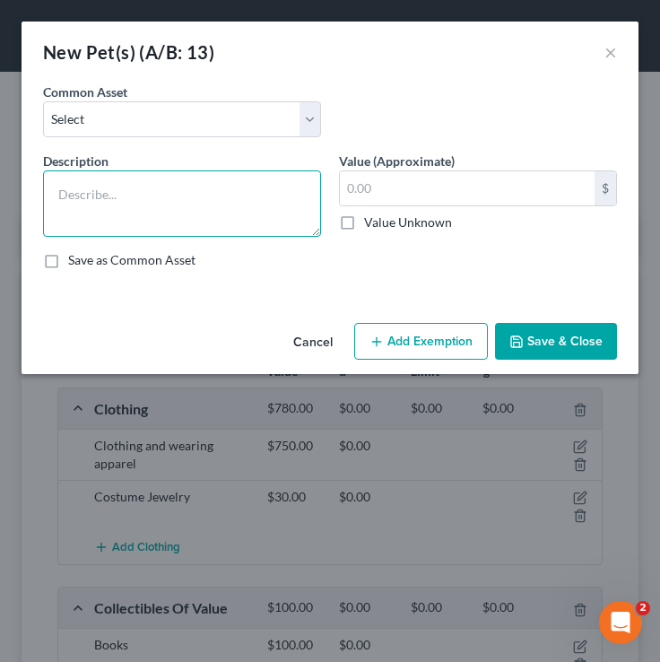
click at [102, 197] on textarea at bounding box center [182, 203] width 278 height 66
type textarea "Bulldog"
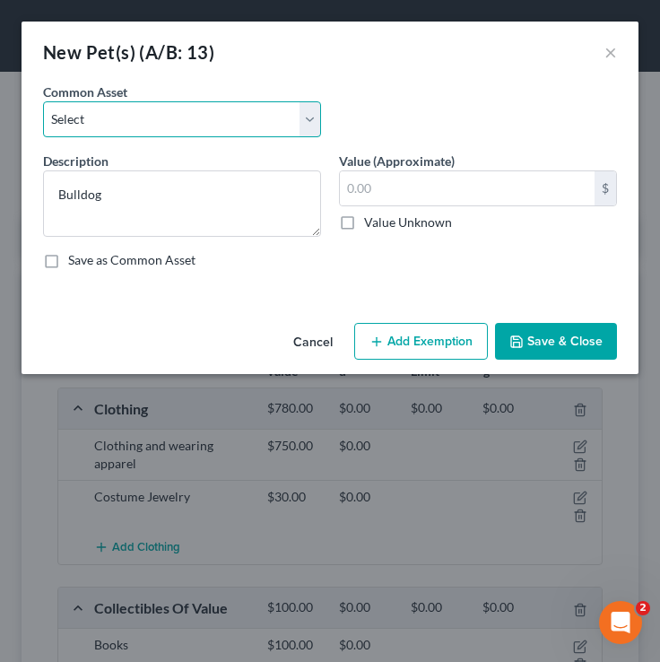
click at [221, 127] on select "Select Dog Cat" at bounding box center [182, 119] width 278 height 36
select select "1"
click at [43, 101] on select "Select Dog Cat" at bounding box center [182, 119] width 278 height 36
type textarea "Cat"
type input "5.00"
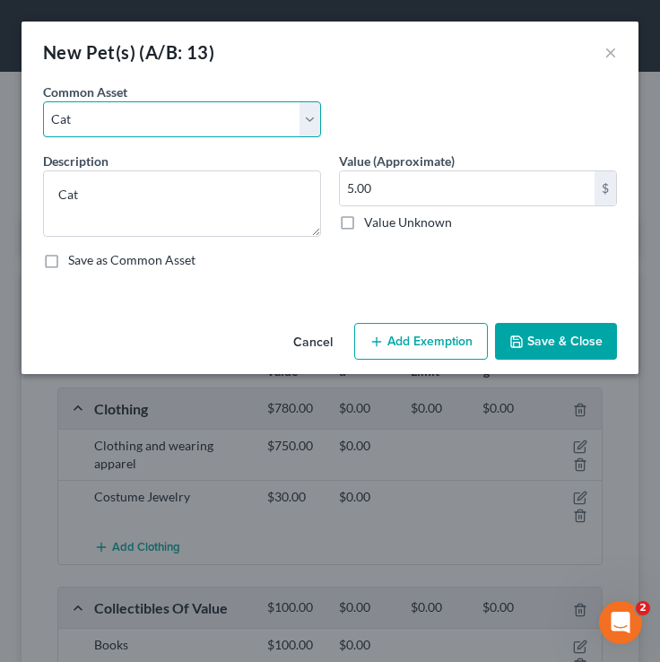
click at [146, 112] on select "Select Dog Cat" at bounding box center [182, 119] width 278 height 36
select select "0"
click at [43, 101] on select "Select Dog Cat" at bounding box center [182, 119] width 278 height 36
type textarea "Dog"
type input "25.00"
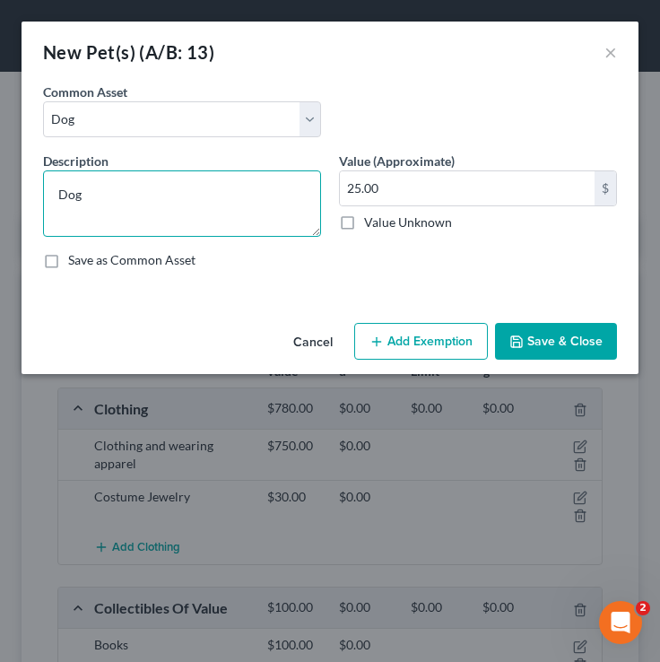
drag, startPoint x: 109, startPoint y: 197, endPoint x: 25, endPoint y: 192, distance: 83.6
click at [25, 193] on div "An exemption set must first be selected from the Filing Information section. Co…" at bounding box center [330, 199] width 617 height 233
type textarea "Bulldog"
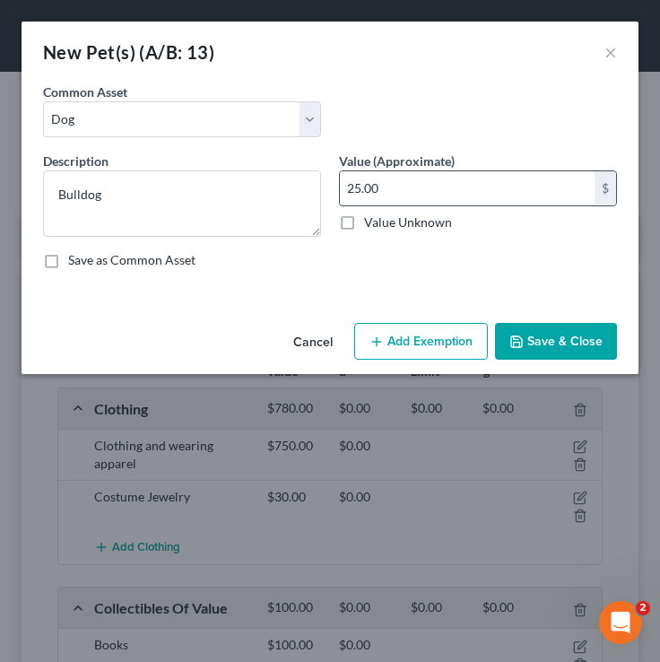
click at [444, 189] on input "25.00" at bounding box center [467, 188] width 255 height 34
type input "200"
click at [576, 330] on button "Save & Close" at bounding box center [556, 342] width 122 height 38
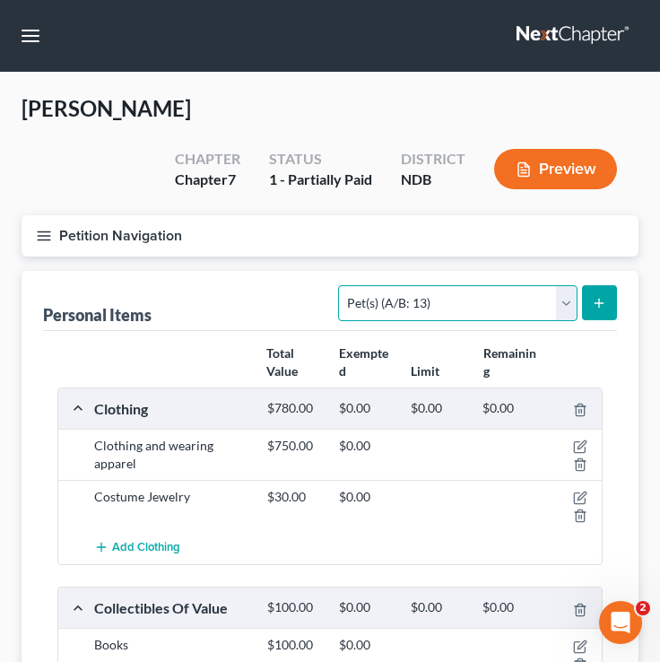
click at [512, 314] on select "Select Item Type Clothing (A/B: 11) Collectibles Of Value (A/B: 8) Electronics …" at bounding box center [457, 303] width 239 height 36
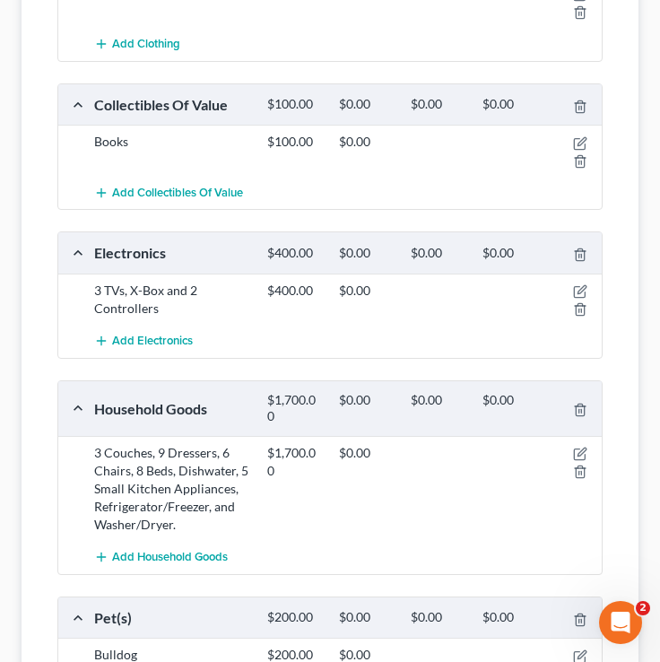
scroll to position [525, 0]
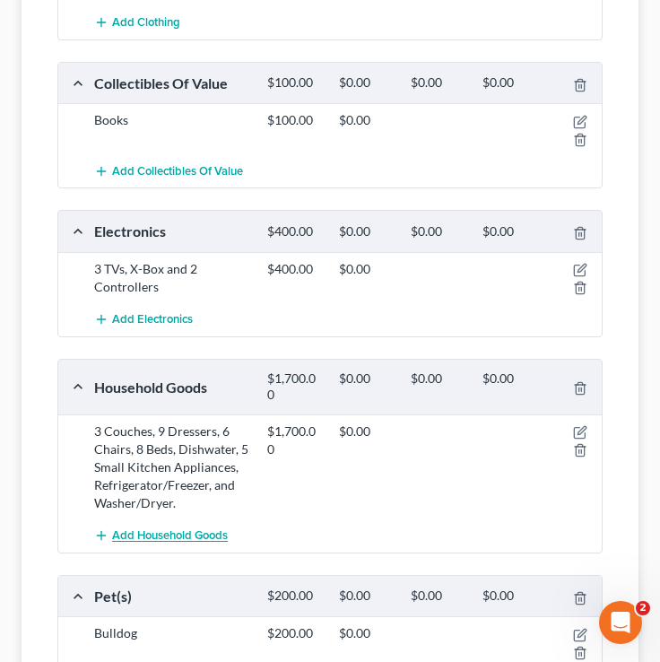
click at [160, 532] on span "Add Household Goods" at bounding box center [170, 536] width 116 height 14
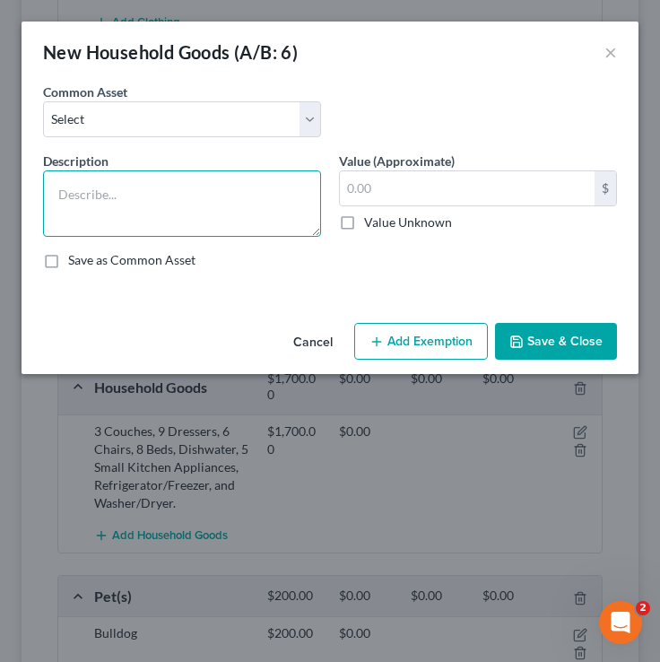
click at [146, 203] on textarea at bounding box center [182, 203] width 278 height 66
type textarea "L"
type textarea "o"
click at [260, 197] on textarea "Push Lawnmower, Toolkit, Rake, and 2 Shovels," at bounding box center [182, 203] width 278 height 66
click at [134, 213] on textarea "Push Lawnmower, Toolkit, Rake, 2 Shovels, and Electric power washer" at bounding box center [182, 203] width 278 height 66
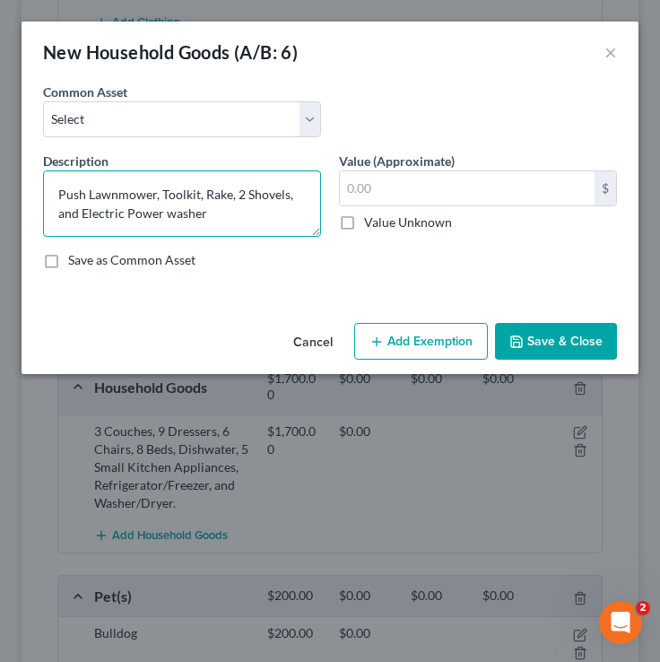
drag, startPoint x: 124, startPoint y: 213, endPoint x: 84, endPoint y: 212, distance: 39.5
click at [84, 212] on textarea "Push Lawnmower, Toolkit, Rake, 2 Shovels, and Electric Power washer" at bounding box center [182, 203] width 278 height 66
click at [127, 214] on textarea "Push Lawnmower, Toolkit, Rake, 2 Shovels, and Power washer" at bounding box center [182, 203] width 278 height 66
type textarea "Push Lawnmower, Toolkit, Rake, 2 Shovels, and Power Washer"
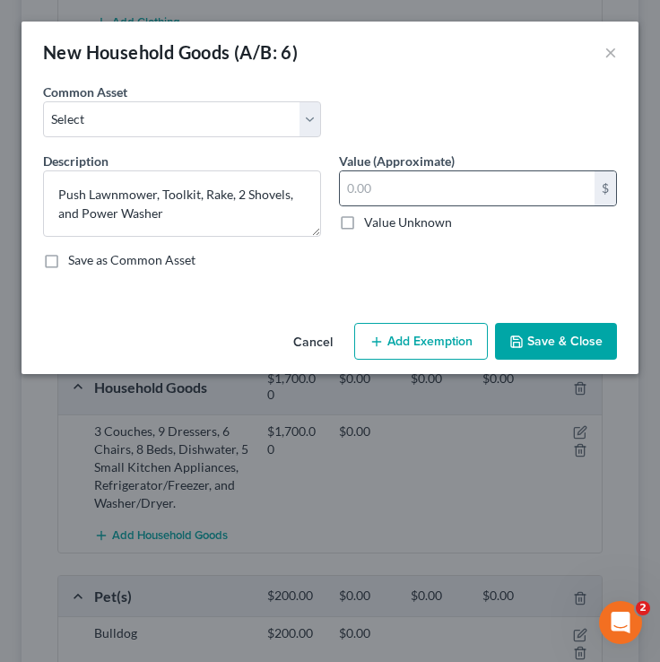
click at [426, 170] on div "$" at bounding box center [478, 188] width 278 height 36
click at [411, 185] on input "text" at bounding box center [467, 188] width 255 height 34
type input "200"
click at [547, 342] on button "Save & Close" at bounding box center [556, 342] width 122 height 38
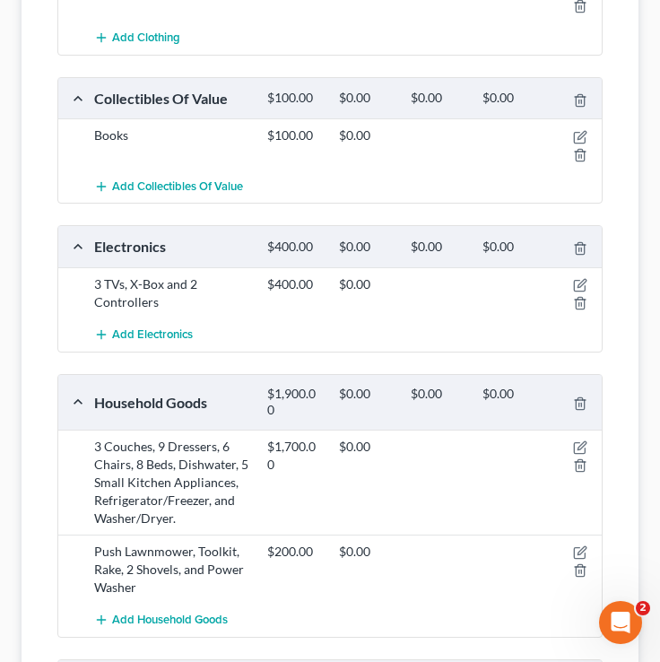
scroll to position [987, 0]
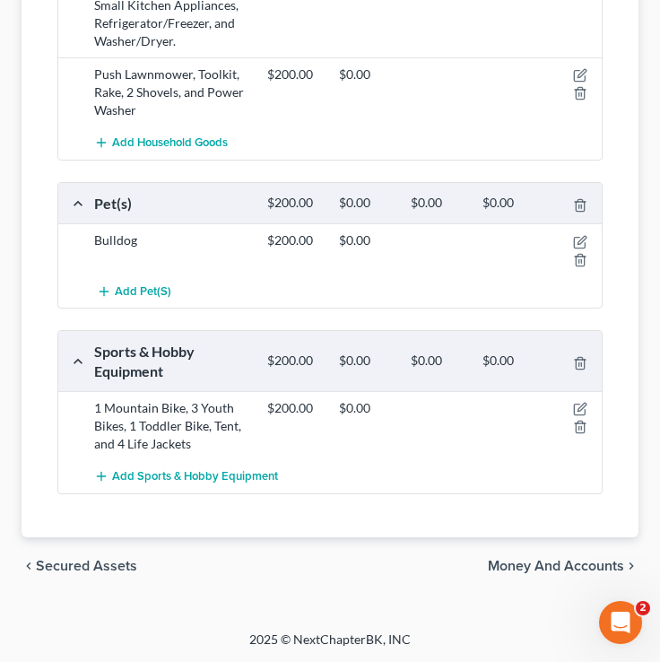
click at [534, 568] on span "Money and Accounts" at bounding box center [556, 566] width 136 height 14
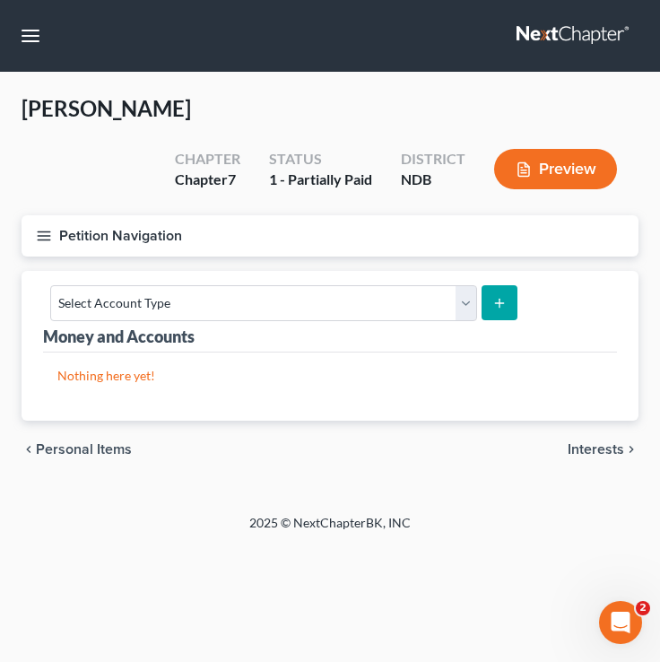
click at [374, 327] on div "Money and Accounts Select Account Type Brokerage (A/B: 18, SOFA: 20) Cash on Ha…" at bounding box center [330, 312] width 574 height 82
click at [374, 311] on select "Select Account Type Brokerage (A/B: 18, SOFA: 20) Cash on Hand (A/B: 16) Certif…" at bounding box center [263, 303] width 427 height 36
select select "cash_on_hand"
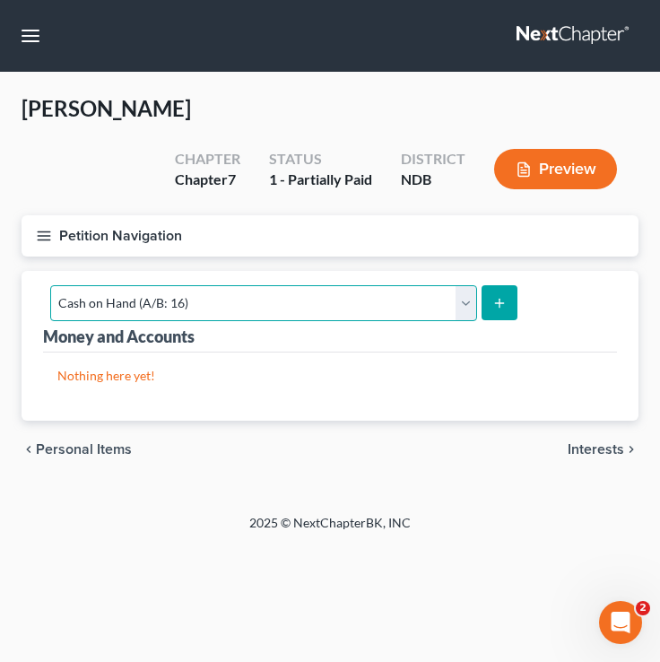
click at [50, 285] on select "Select Account Type Brokerage (A/B: 18, SOFA: 20) Cash on Hand (A/B: 16) Certif…" at bounding box center [263, 303] width 427 height 36
click at [500, 302] on icon "submit" at bounding box center [500, 303] width 14 height 14
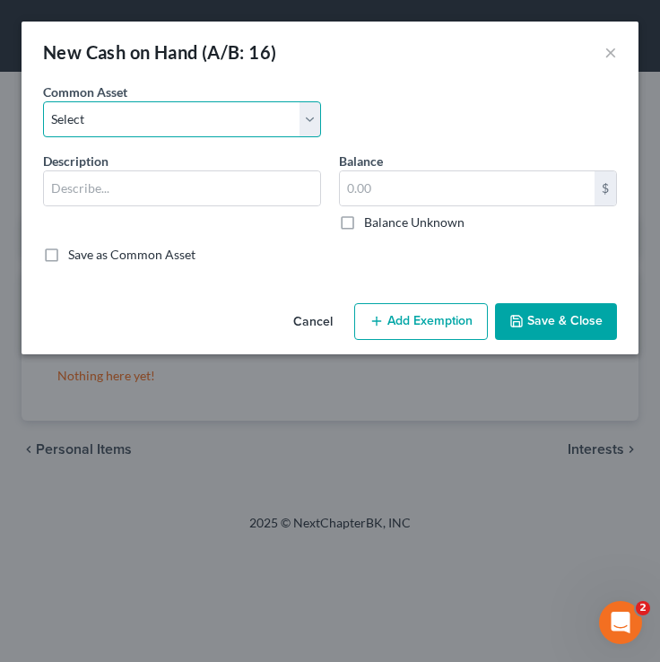
click at [169, 119] on select "Select Cash on Hand Cash on Hand Change jar" at bounding box center [182, 119] width 278 height 36
select select "0"
click at [43, 101] on select "Select Cash on Hand Cash on Hand Change jar" at bounding box center [182, 119] width 278 height 36
type input "Cash on Hand"
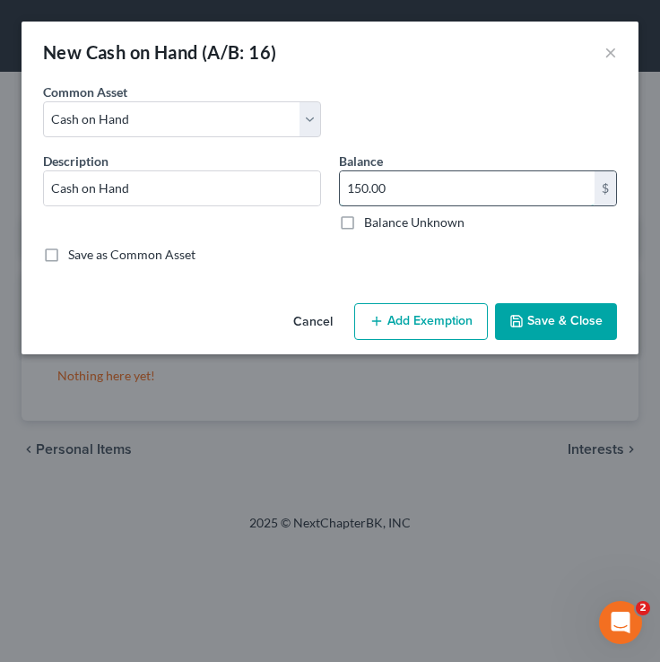
drag, startPoint x: 397, startPoint y: 192, endPoint x: 347, endPoint y: 192, distance: 49.4
click at [346, 192] on input "150.00" at bounding box center [467, 188] width 255 height 34
click at [392, 192] on input "150.00" at bounding box center [467, 188] width 255 height 34
drag, startPoint x: 389, startPoint y: 194, endPoint x: 342, endPoint y: 191, distance: 46.7
click at [343, 191] on input "150.00" at bounding box center [467, 188] width 255 height 34
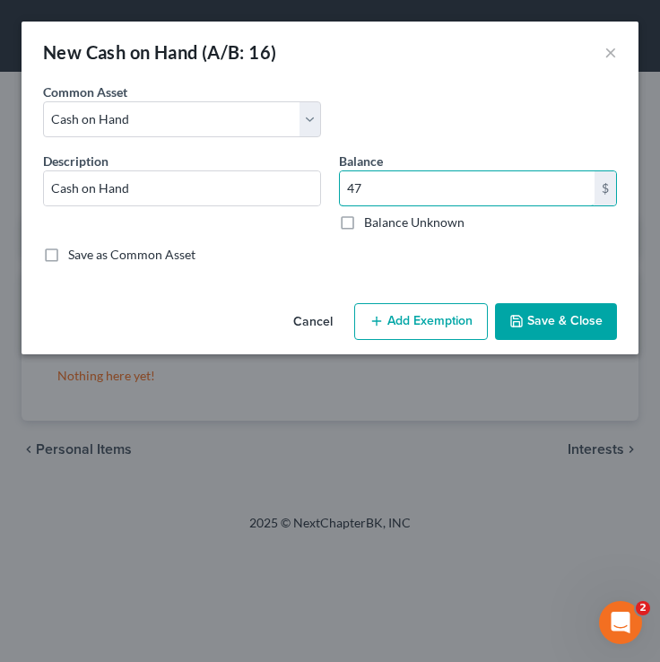
type input "47"
click at [570, 307] on button "Save & Close" at bounding box center [556, 322] width 122 height 38
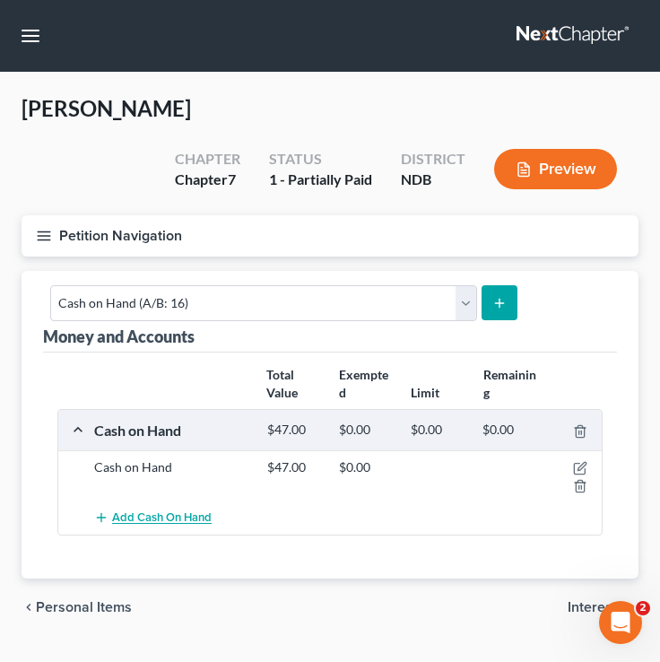
click at [123, 515] on span "Add Cash on Hand" at bounding box center [162, 518] width 100 height 14
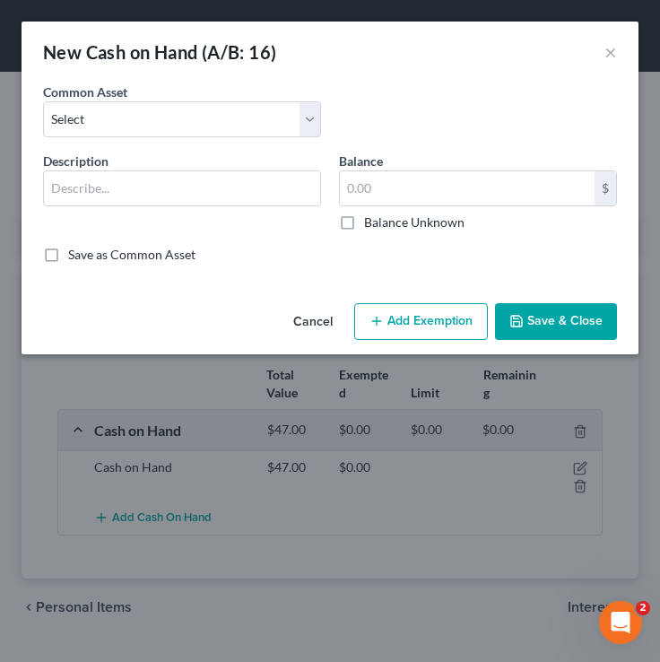
click at [249, 100] on div "Common Asset Select Cash on Hand Cash on Hand Change jar" at bounding box center [182, 110] width 296 height 55
click at [246, 125] on select "Select Cash on Hand Cash on Hand Change jar" at bounding box center [182, 119] width 278 height 36
select select "2"
click at [43, 101] on select "Select Cash on Hand Cash on Hand Change jar" at bounding box center [182, 119] width 278 height 36
type input "Change jar"
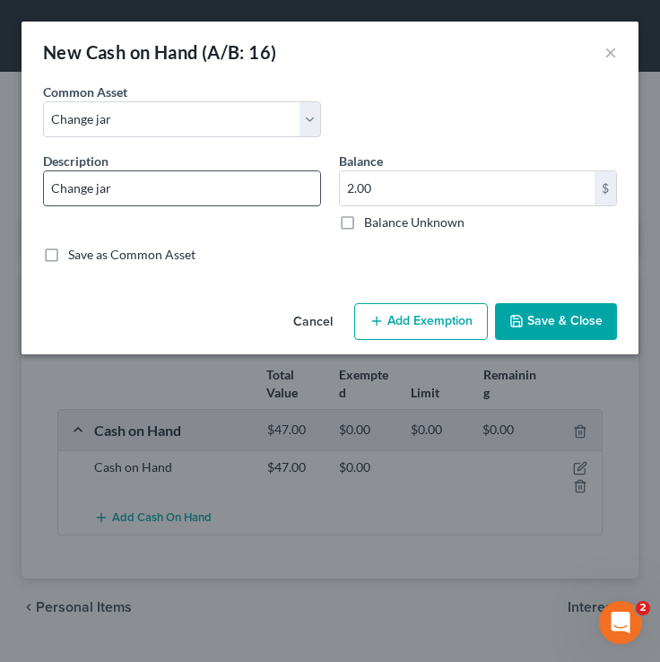
click at [131, 186] on input "Change jar" at bounding box center [182, 188] width 276 height 34
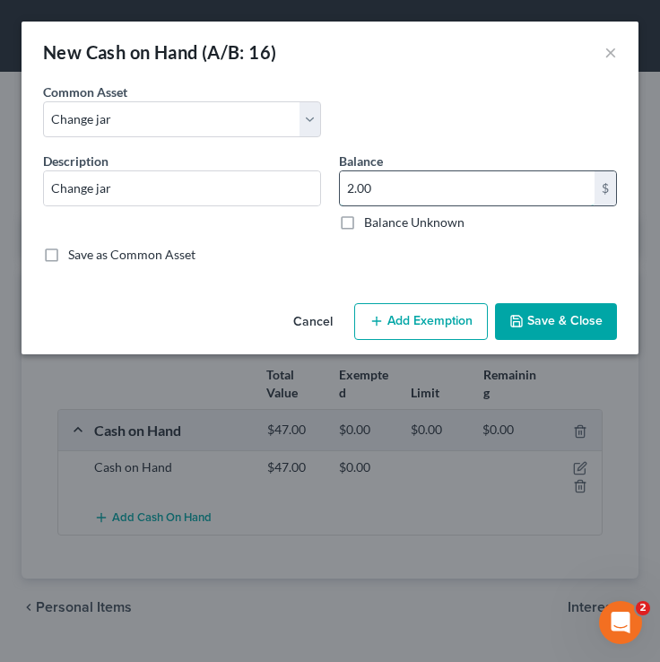
click at [433, 199] on input "2.00" at bounding box center [467, 188] width 255 height 34
type input "13.21"
click at [571, 319] on button "Save & Close" at bounding box center [556, 322] width 122 height 38
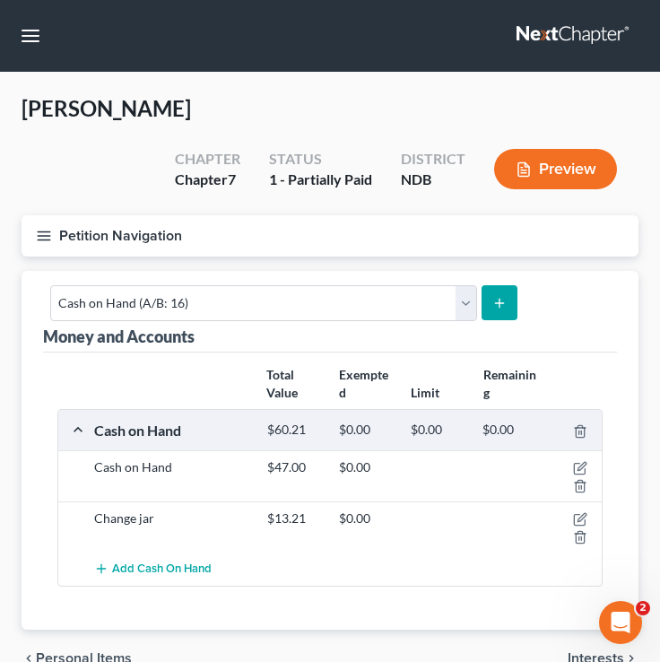
scroll to position [92, 0]
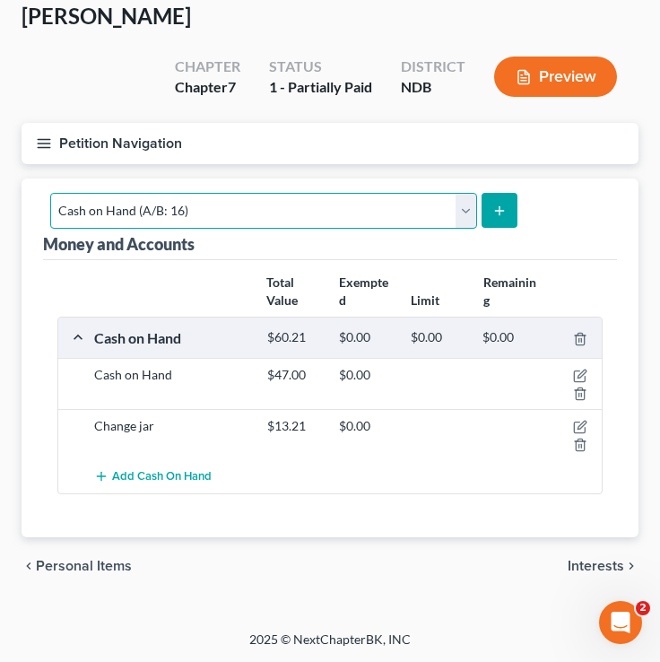
click at [176, 213] on select "Select Account Type Brokerage (A/B: 18, SOFA: 20) Cash on Hand (A/B: 16) Certif…" at bounding box center [263, 211] width 427 height 36
select select "checking"
click at [50, 193] on select "Select Account Type Brokerage (A/B: 18, SOFA: 20) Cash on Hand (A/B: 16) Certif…" at bounding box center [263, 211] width 427 height 36
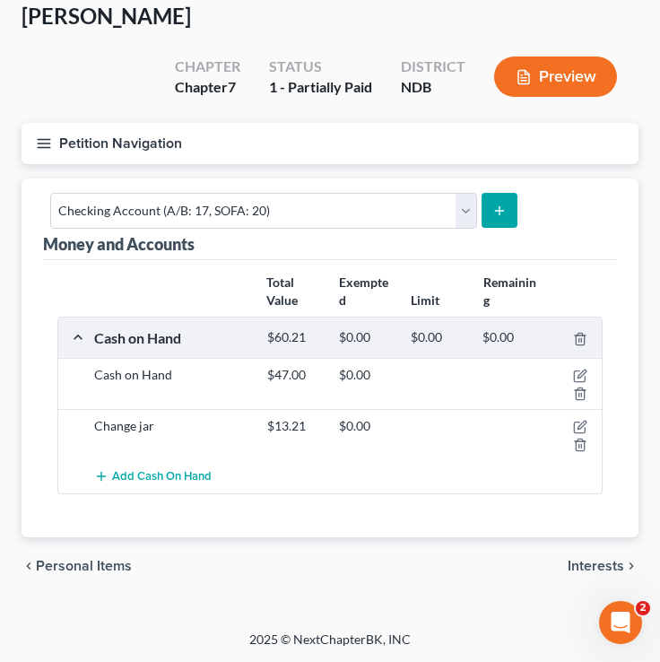
click at [493, 213] on icon "submit" at bounding box center [500, 211] width 14 height 14
click at [504, 195] on button "submit" at bounding box center [499, 210] width 35 height 35
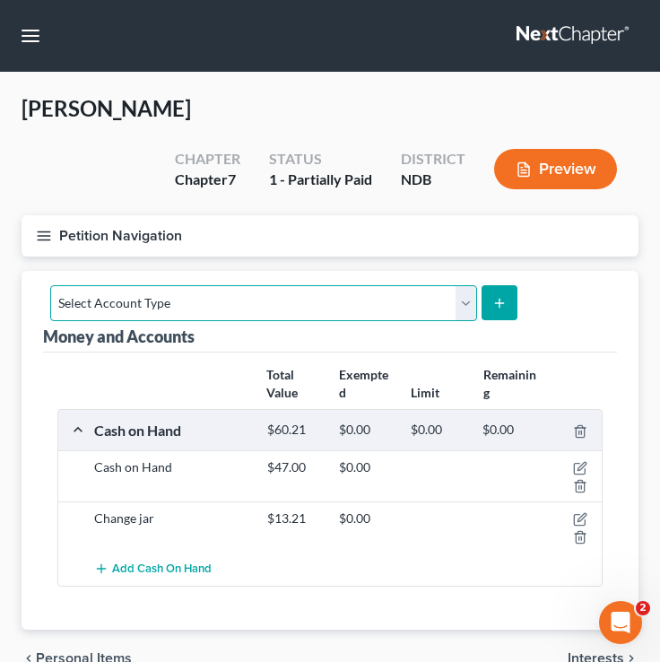
click at [430, 300] on select "Select Account Type Brokerage (A/B: 18, SOFA: 20) Cash on Hand (A/B: 16) Certif…" at bounding box center [263, 303] width 427 height 36
select select "checking"
click at [50, 285] on select "Select Account Type Brokerage (A/B: 18, SOFA: 20) Cash on Hand (A/B: 16) Certif…" at bounding box center [263, 303] width 427 height 36
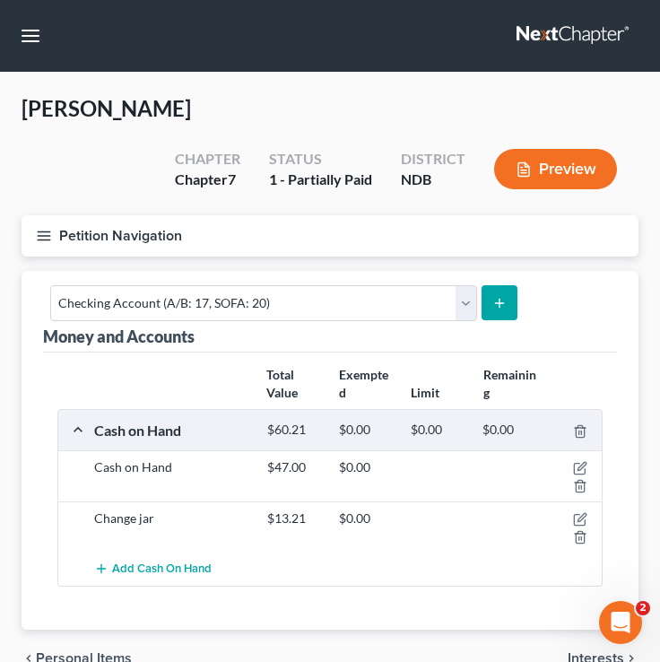
click at [483, 300] on button "submit" at bounding box center [499, 302] width 35 height 35
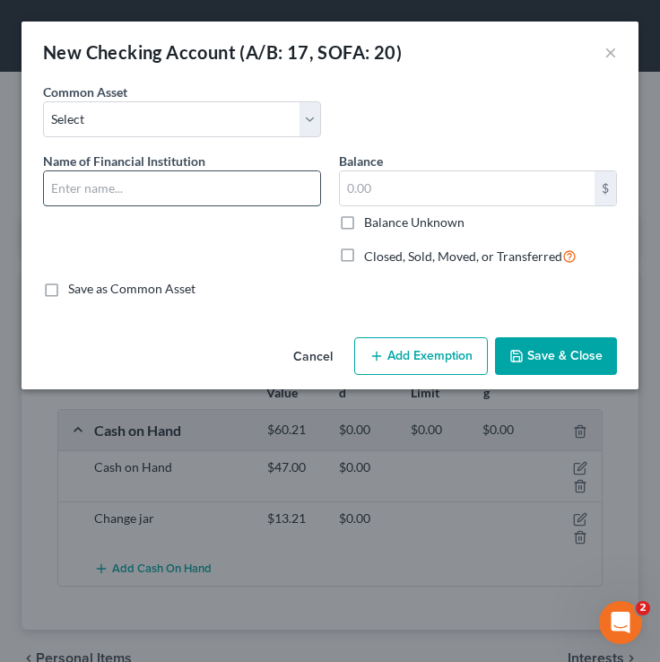
click at [229, 179] on input "text" at bounding box center [182, 188] width 276 height 34
drag, startPoint x: 136, startPoint y: 190, endPoint x: 152, endPoint y: 191, distance: 15.3
click at [145, 191] on input "Alerus FInancial" at bounding box center [182, 188] width 276 height 34
drag, startPoint x: 152, startPoint y: 191, endPoint x: 4, endPoint y: 191, distance: 148.1
click at [4, 191] on div "New Checking Account (A/B: 17, SOFA: 20) × An exemption set must first be selec…" at bounding box center [330, 331] width 660 height 662
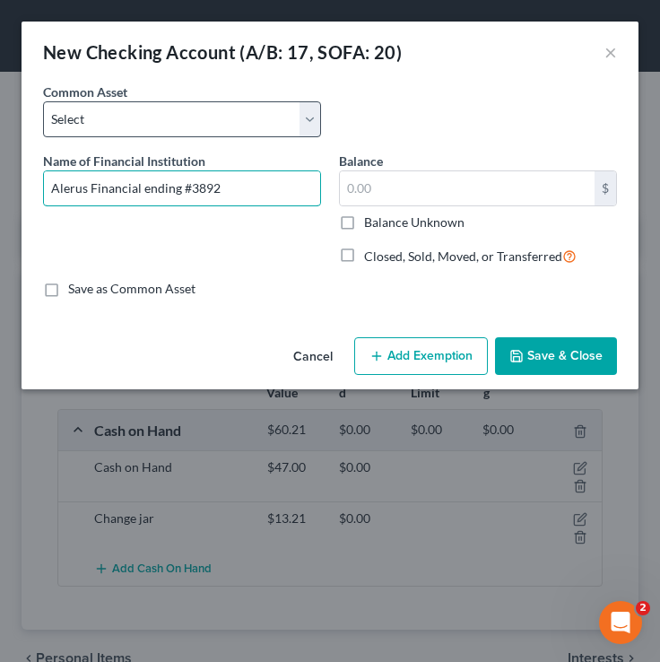
type input "Alerus Financial ending #3892"
click at [178, 121] on select "Select First Community Credit Union Alerus Financial 1st Liberty Credit Union U…" at bounding box center [182, 119] width 278 height 36
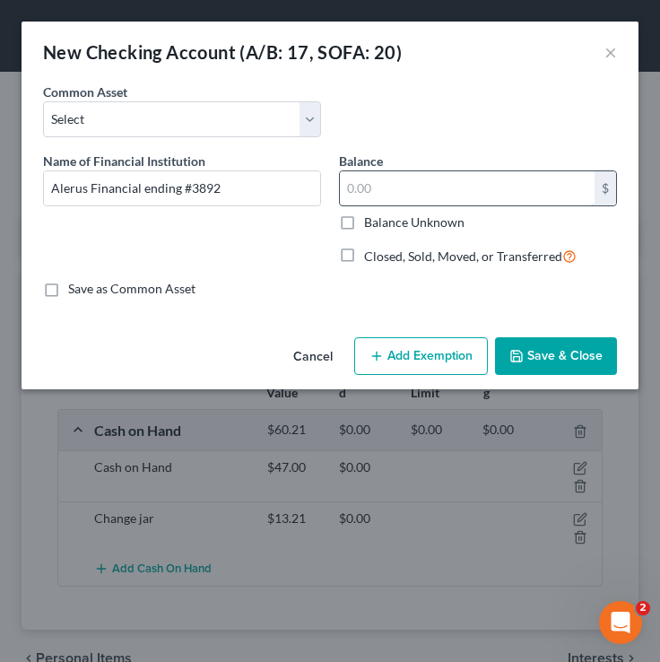
click at [405, 184] on input "text" at bounding box center [467, 188] width 255 height 34
type input "6,176"
click at [293, 133] on select "Select First Community Credit Union Alerus Financial 1st Liberty Credit Union U…" at bounding box center [182, 119] width 278 height 36
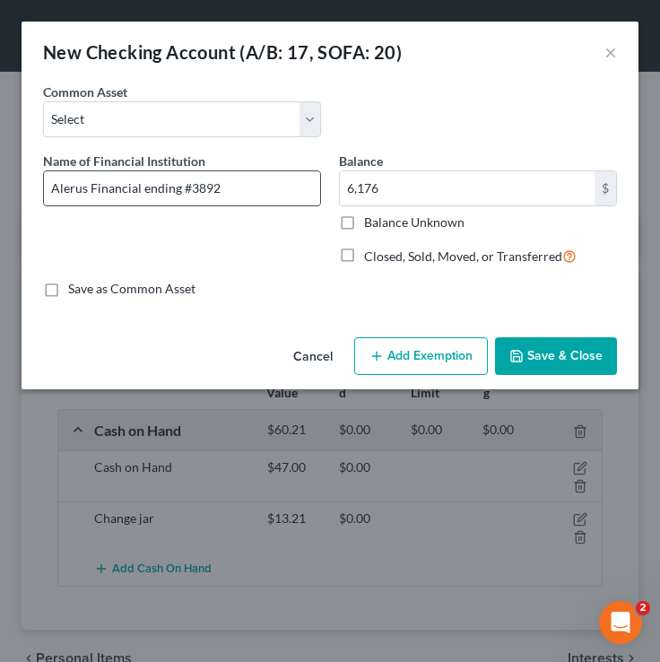
click at [278, 179] on input "Alerus Financial ending #3892" at bounding box center [182, 188] width 276 height 34
click at [245, 196] on input "Alerus Financial ending #3892" at bounding box center [182, 188] width 276 height 34
type input "Alerus Financial ending #3892 (shared with son)"
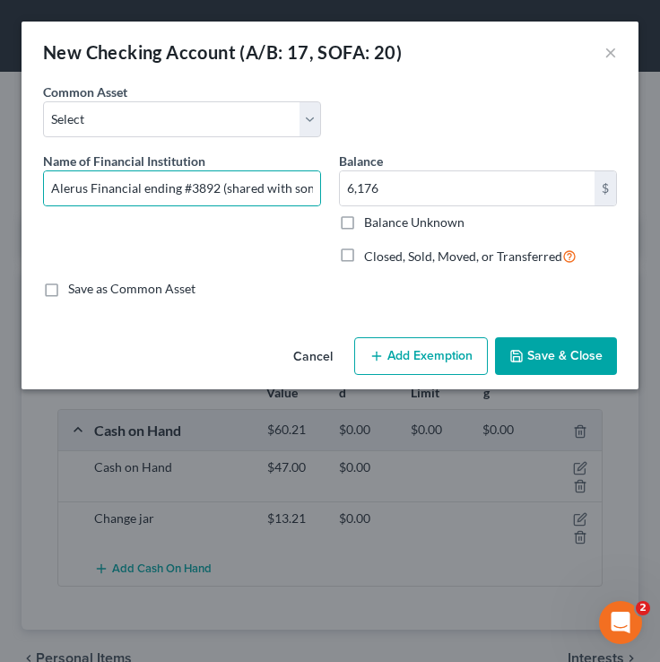
click at [539, 364] on button "Save & Close" at bounding box center [556, 356] width 122 height 38
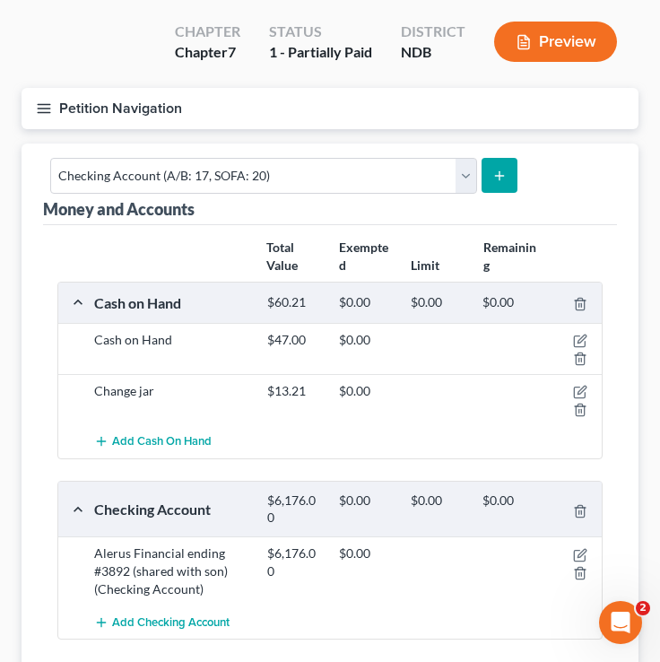
scroll to position [129, 0]
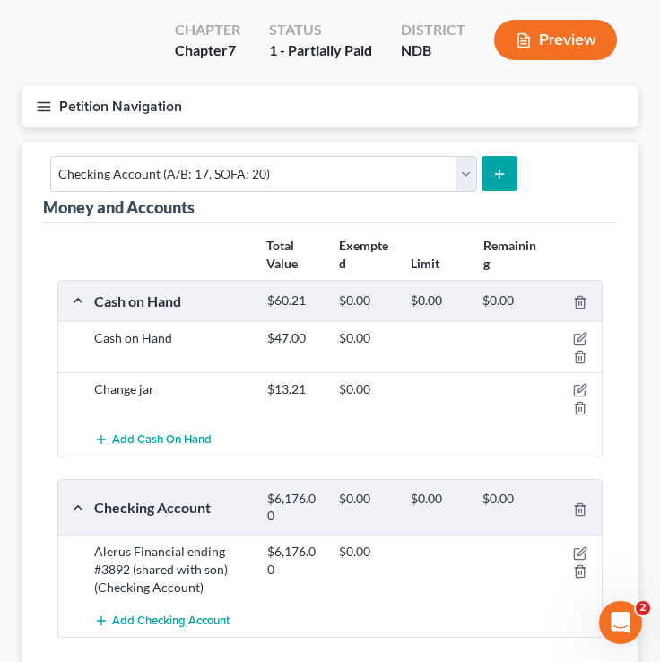
click at [493, 175] on icon "submit" at bounding box center [500, 174] width 14 height 14
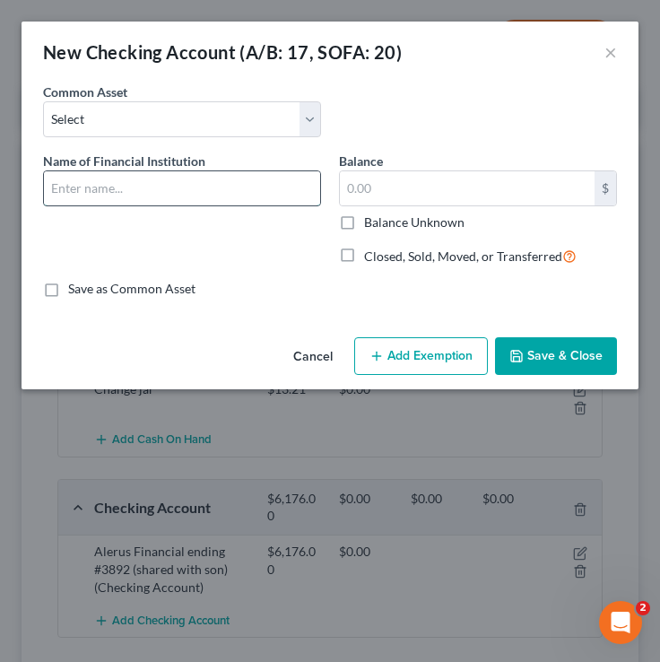
click at [144, 179] on input "text" at bounding box center [182, 188] width 276 height 34
type input "a"
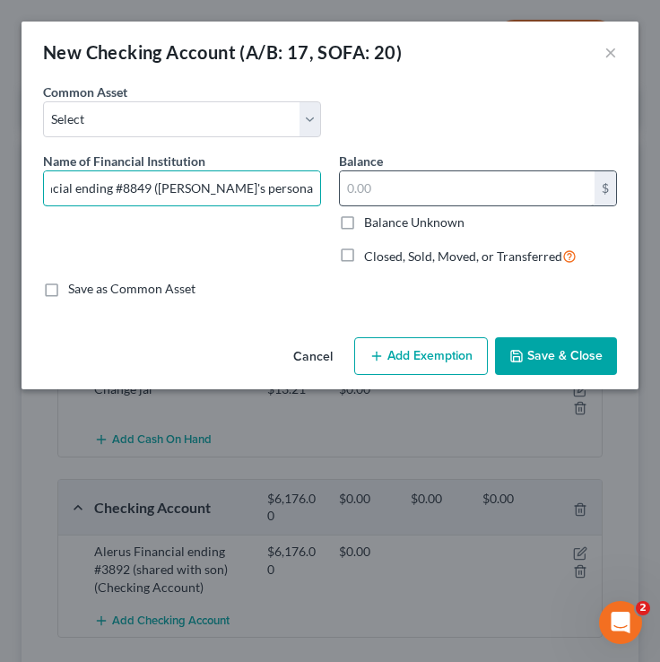
type input "Alerus Financial ending #8849 ([PERSON_NAME]'s personal checking)"
click at [395, 196] on input "text" at bounding box center [467, 188] width 255 height 34
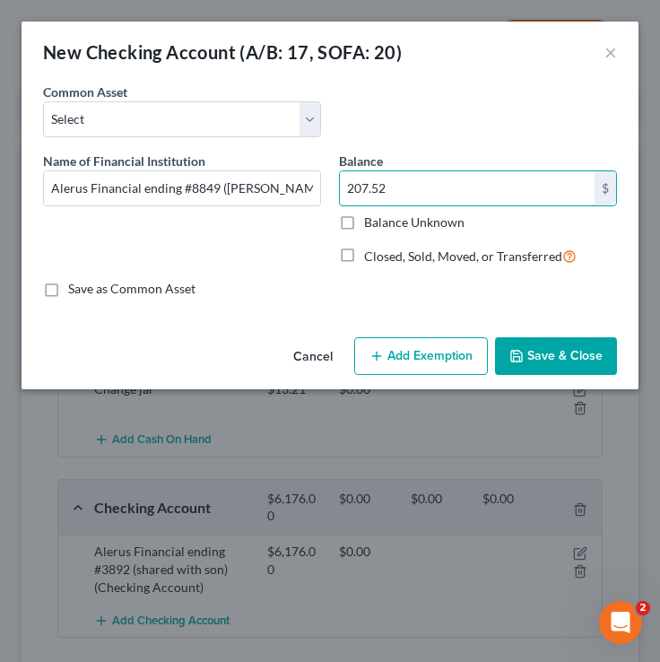
type input "207.52"
click at [523, 364] on button "Save & Close" at bounding box center [556, 356] width 122 height 38
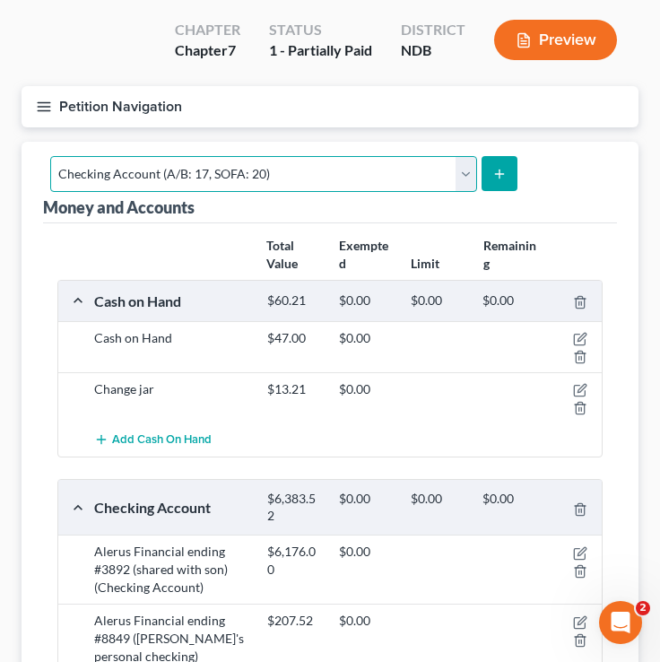
click at [261, 180] on select "Select Account Type Brokerage (A/B: 18, SOFA: 20) Cash on Hand (A/B: 16) Certif…" at bounding box center [263, 174] width 427 height 36
select select "savings"
click at [50, 156] on select "Select Account Type Brokerage (A/B: 18, SOFA: 20) Cash on Hand (A/B: 16) Certif…" at bounding box center [263, 174] width 427 height 36
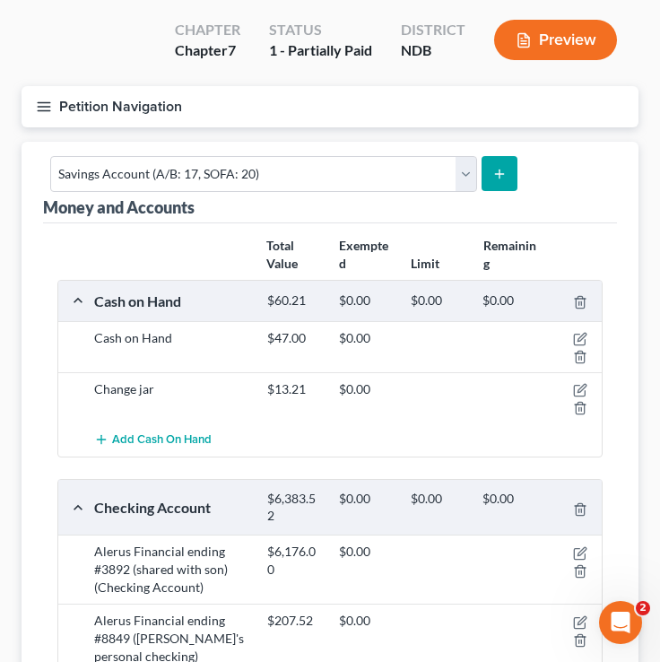
click at [500, 172] on icon "submit" at bounding box center [500, 174] width 14 height 14
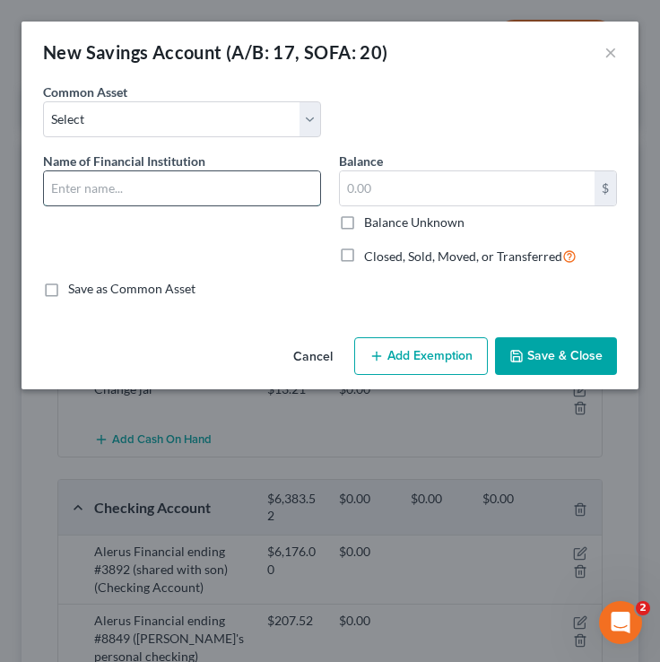
click at [128, 196] on input "text" at bounding box center [182, 188] width 276 height 34
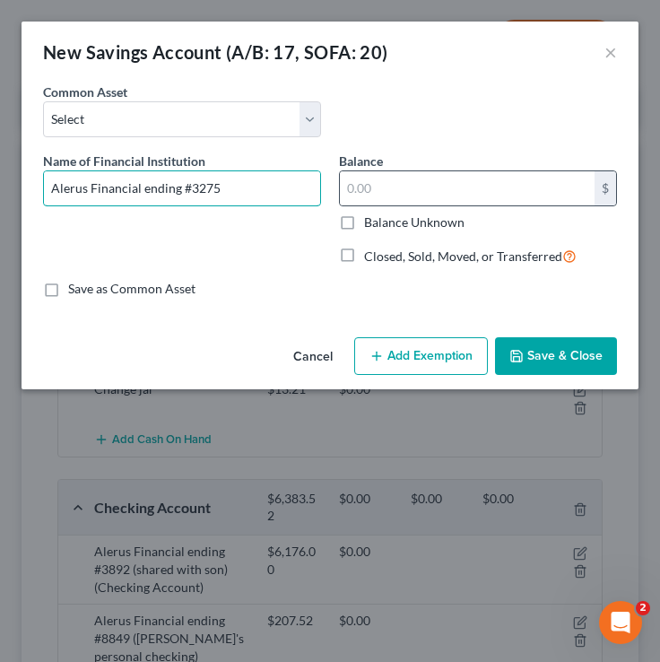
type input "Alerus Financial ending #3275"
click at [339, 195] on div "$" at bounding box center [478, 188] width 278 height 36
click at [368, 196] on input "text" at bounding box center [467, 188] width 255 height 34
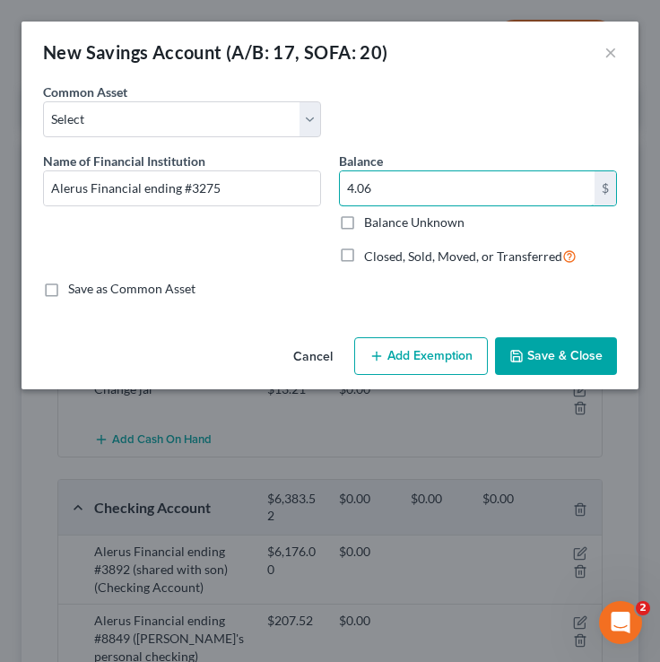
type input "4.06"
click at [554, 347] on button "Save & Close" at bounding box center [556, 356] width 122 height 38
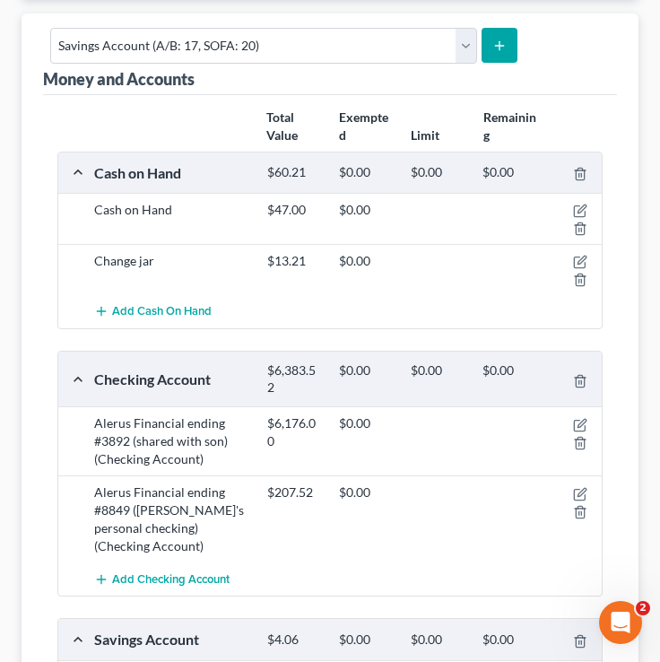
scroll to position [259, 0]
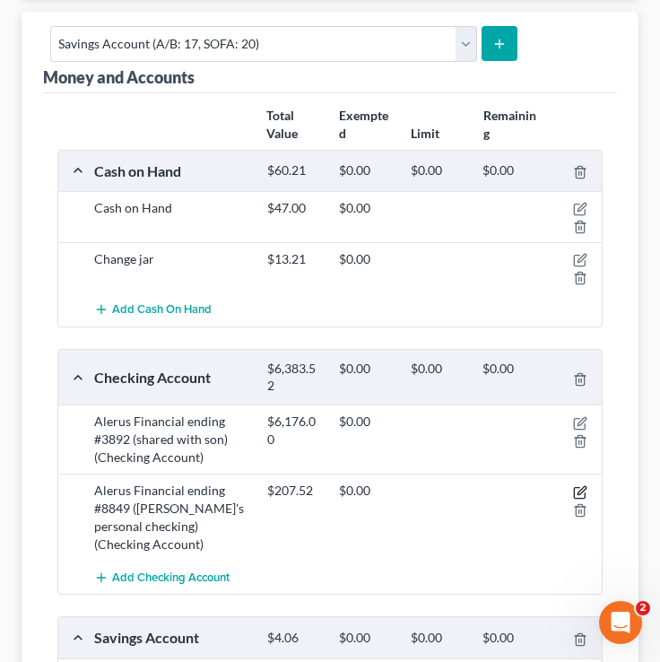
click at [579, 491] on icon "button" at bounding box center [582, 490] width 8 height 8
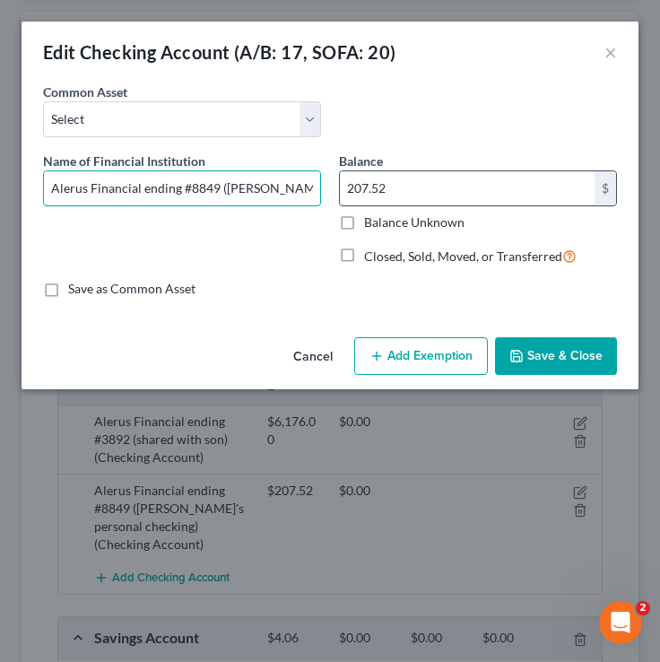
scroll to position [0, 69]
drag, startPoint x: 220, startPoint y: 191, endPoint x: 448, endPoint y: 199, distance: 228.1
click at [448, 199] on div "Name of Financial Institution * Alerus Financial ending #8849 ([PERSON_NAME]'s …" at bounding box center [330, 216] width 592 height 129
type input "Alerus Financial ending #8849"
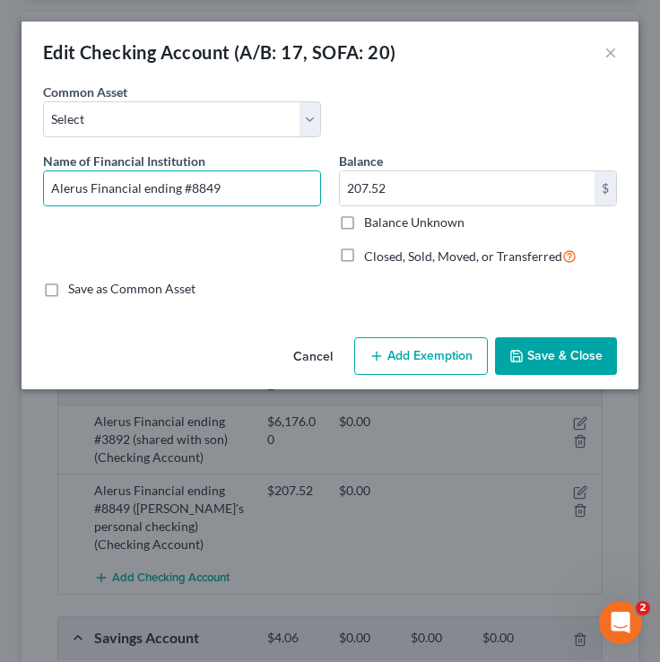
click at [567, 348] on button "Save & Close" at bounding box center [556, 356] width 122 height 38
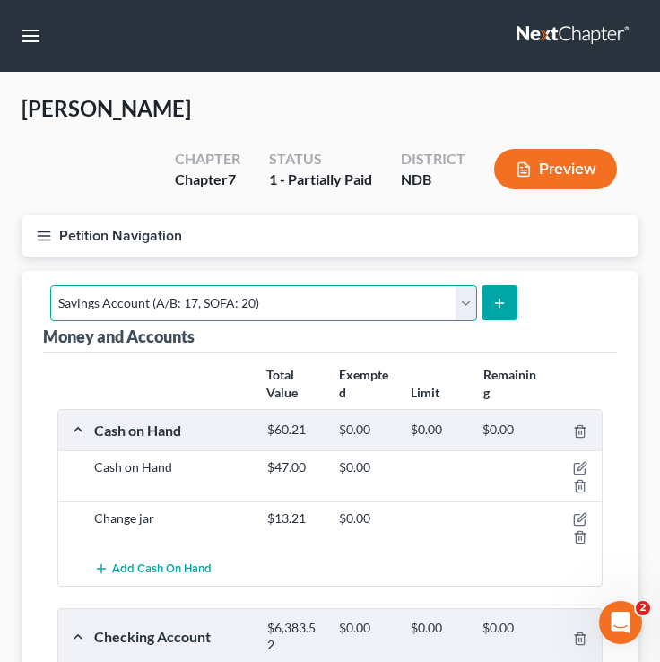
click at [426, 304] on select "Select Account Type Brokerage (A/B: 18, SOFA: 20) Cash on Hand (A/B: 16) Certif…" at bounding box center [263, 303] width 427 height 36
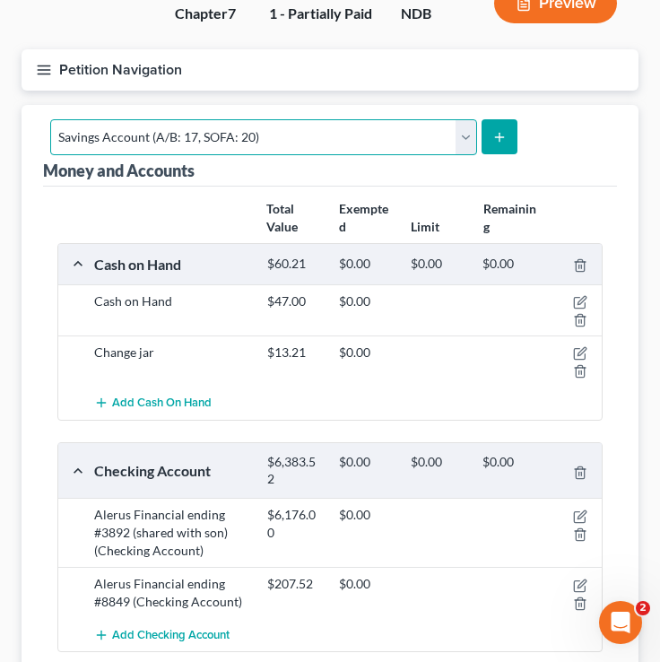
scroll to position [472, 0]
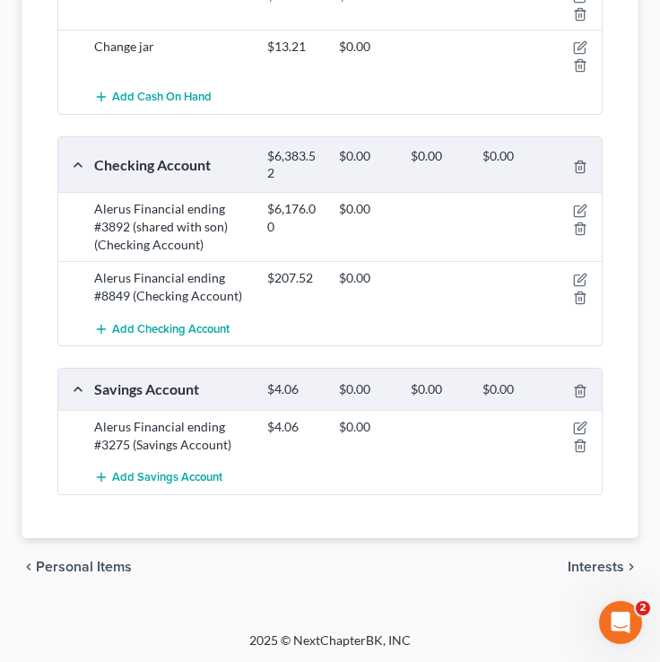
click at [587, 565] on span "Interests" at bounding box center [596, 567] width 57 height 14
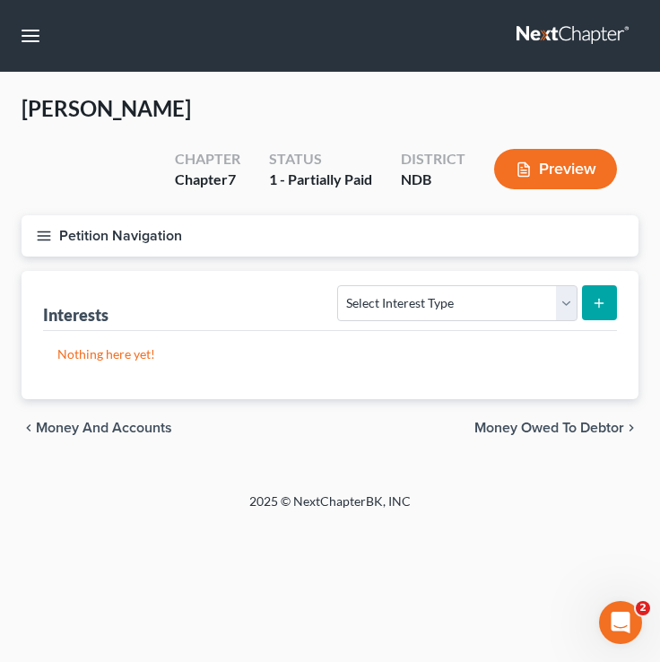
click at [500, 320] on form "Select Interest Type 401K (A/B: 21) Annuity (A/B: 23) Bond (A/B: 18) Education …" at bounding box center [477, 303] width 280 height 37
click at [489, 303] on select "Select Interest Type 401K (A/B: 21) Annuity (A/B: 23) Bond (A/B: 18) Education …" at bounding box center [457, 303] width 240 height 36
click at [463, 293] on select "Select Interest Type 401K (A/B: 21) Annuity (A/B: 23) Bond (A/B: 18) Education …" at bounding box center [457, 303] width 240 height 36
select select "ira"
click at [341, 285] on select "Select Interest Type 401K (A/B: 21) Annuity (A/B: 23) Bond (A/B: 18) Education …" at bounding box center [457, 303] width 240 height 36
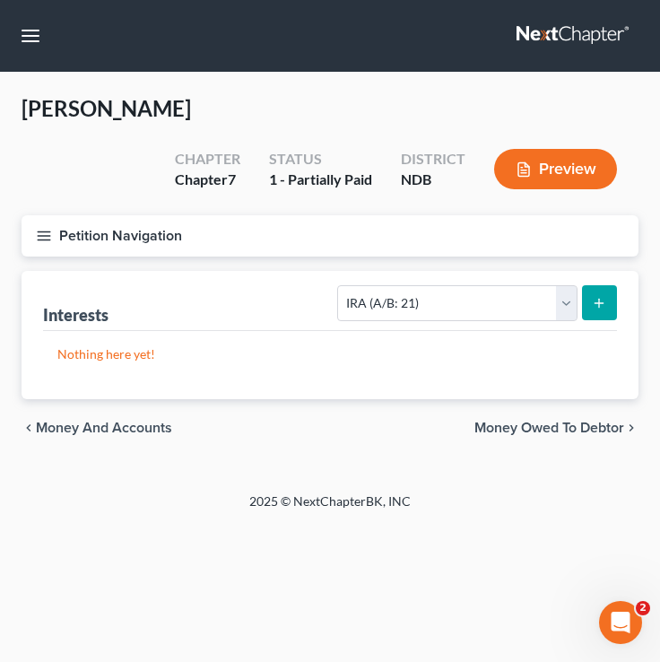
click at [602, 303] on line "submit" at bounding box center [600, 303] width 8 height 0
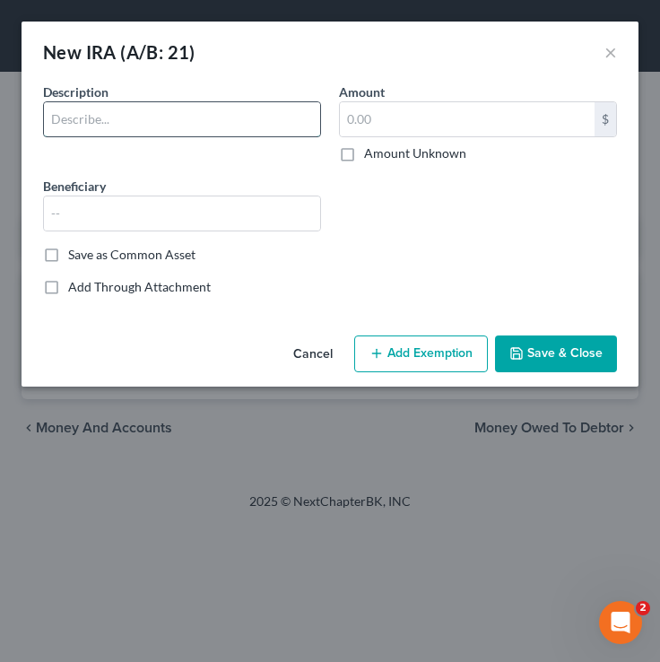
click at [237, 126] on input "text" at bounding box center [182, 119] width 276 height 34
type input "A"
click at [143, 121] on input "Simple IRA; Ascensus Trust" at bounding box center [182, 119] width 276 height 34
click at [232, 121] on input "Simple IRA; Ascensus Trust" at bounding box center [182, 119] width 276 height 34
drag, startPoint x: 218, startPoint y: 126, endPoint x: 22, endPoint y: 126, distance: 195.6
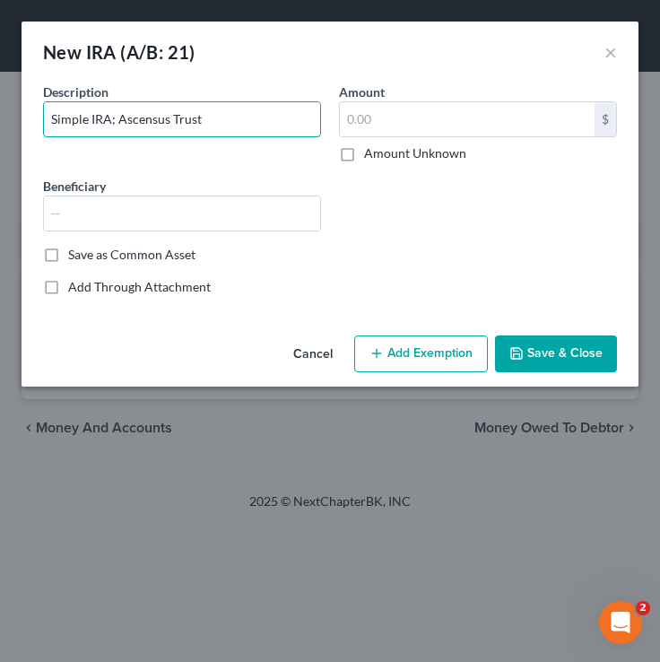
click at [22, 126] on div "An exemption set must first be selected from the Filing Information section. Co…" at bounding box center [330, 206] width 617 height 246
click at [116, 122] on input "Simple IRA; Ascensus Trust" at bounding box center [182, 119] width 276 height 34
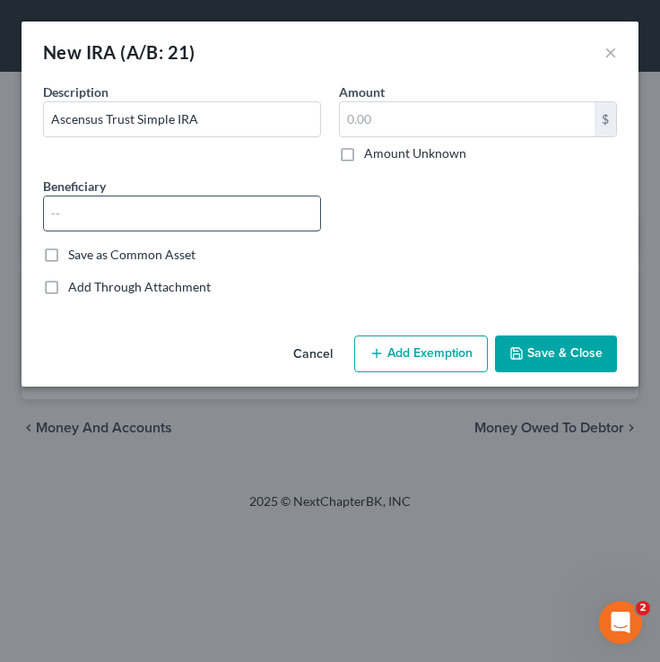
click at [132, 223] on input "text" at bounding box center [182, 214] width 276 height 34
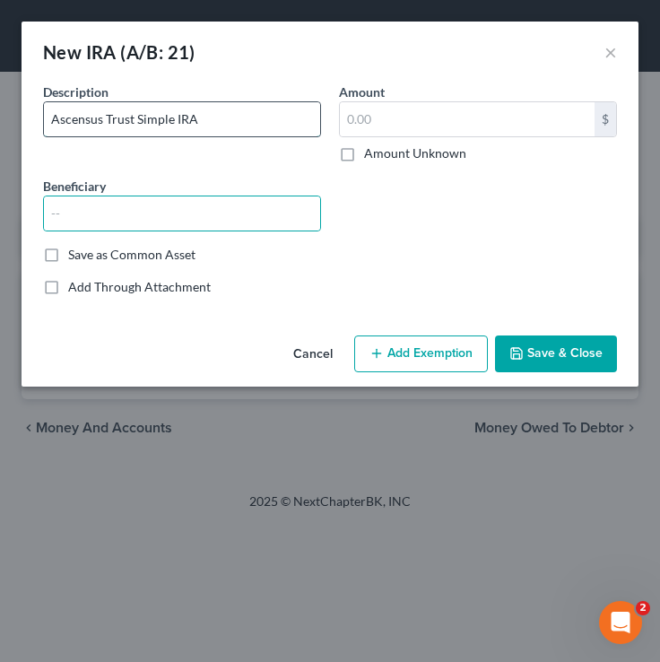
click at [256, 128] on input "Ascensus Trust Simple IRA" at bounding box center [182, 119] width 276 height 34
click at [204, 118] on input "Ascensus Trust Simple IRA #735131" at bounding box center [182, 119] width 276 height 34
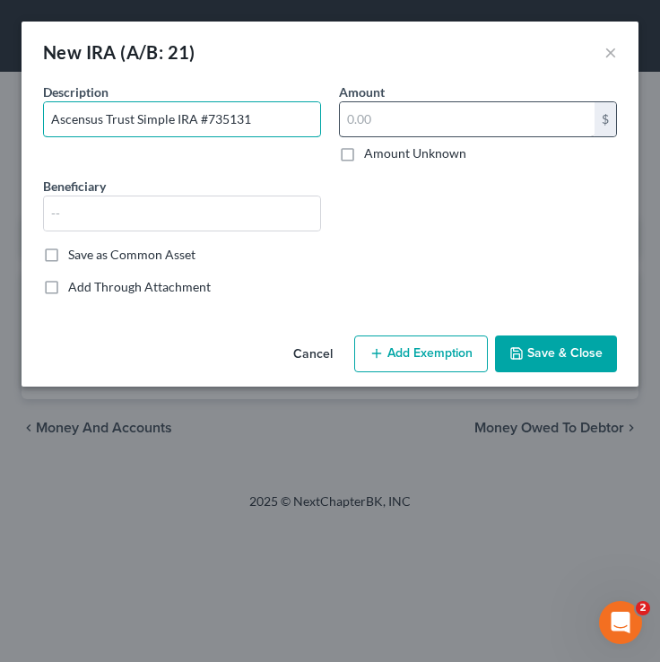
type input "Ascensus Trust Simple IRA #735131"
click at [410, 120] on input "text" at bounding box center [467, 119] width 255 height 34
click at [376, 118] on input "text" at bounding box center [467, 119] width 255 height 34
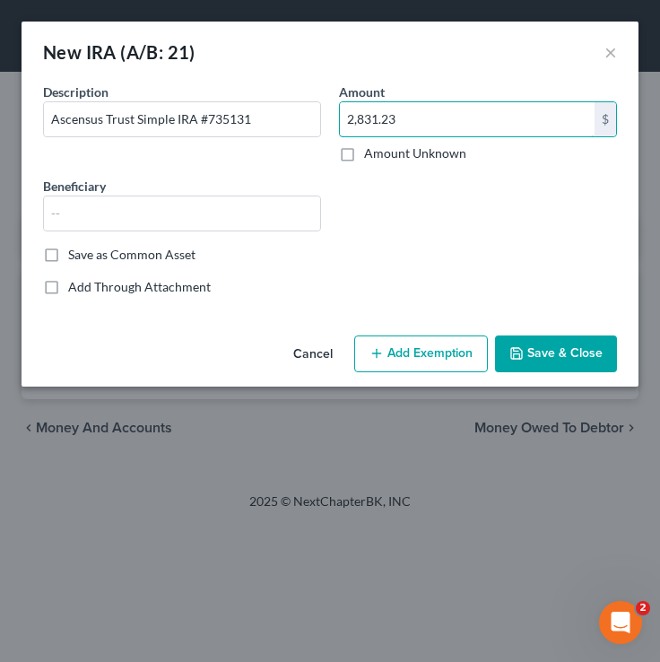
type input "2,831.23"
click at [534, 353] on button "Save & Close" at bounding box center [556, 355] width 122 height 38
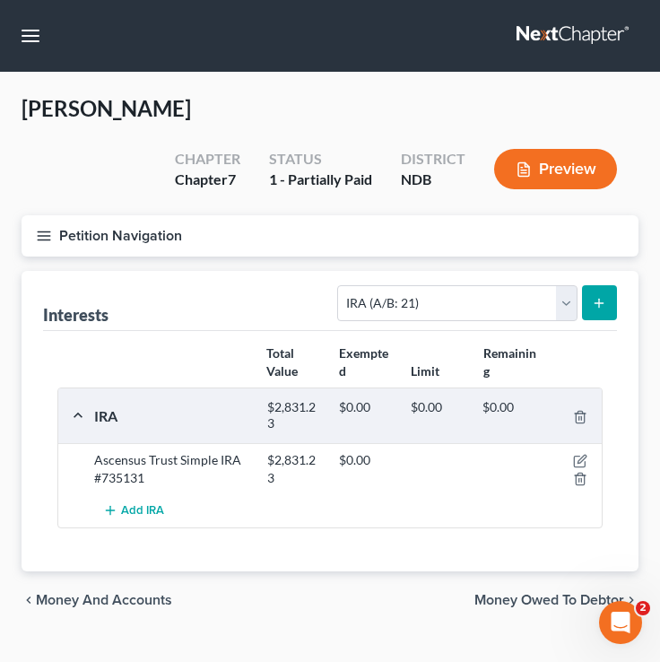
click at [42, 242] on icon "button" at bounding box center [44, 236] width 16 height 16
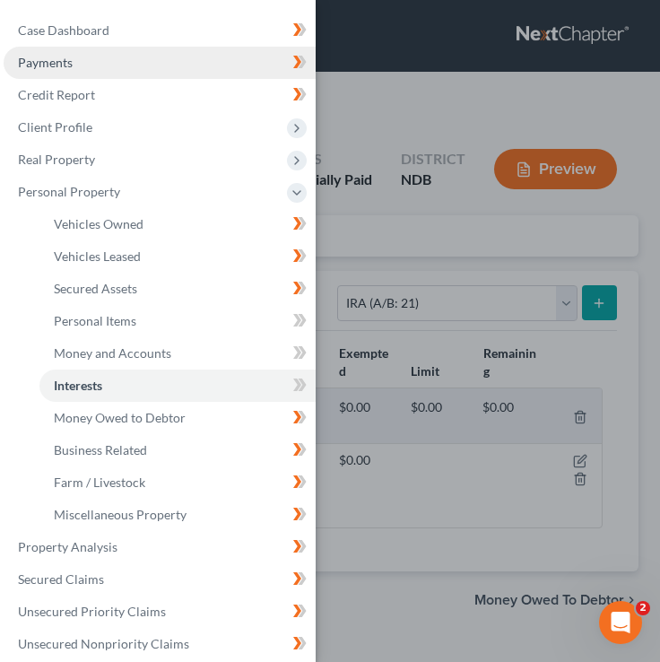
click at [76, 55] on link "Payments" at bounding box center [160, 63] width 312 height 32
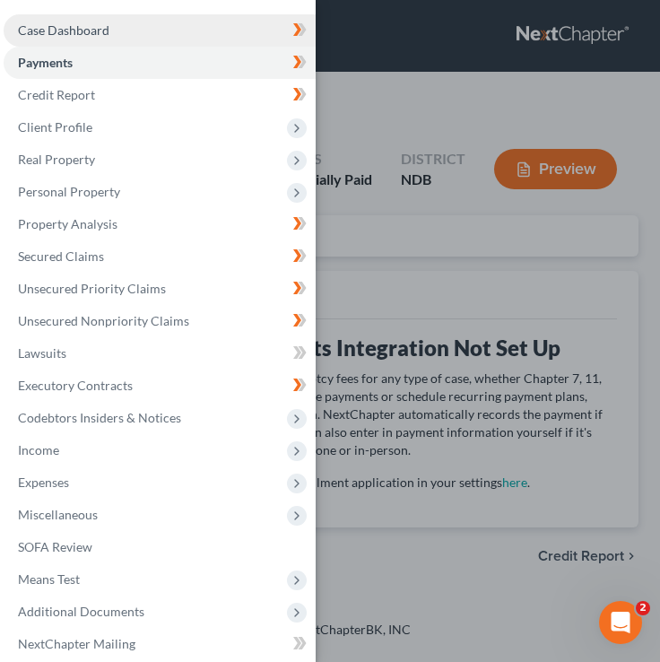
click at [82, 37] on span "Case Dashboard" at bounding box center [64, 29] width 92 height 15
select select "4"
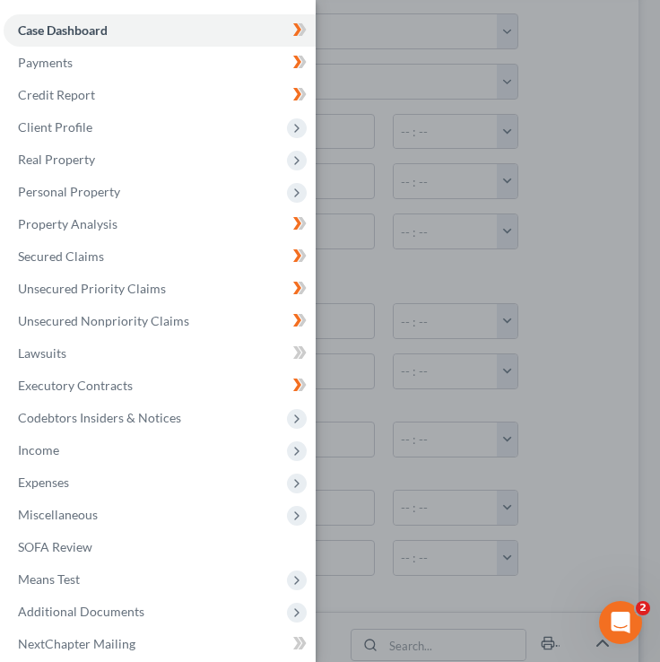
click at [360, 161] on div "Case Dashboard Payments Invoices Payments Payments Credit Report Client Profile" at bounding box center [330, 331] width 660 height 662
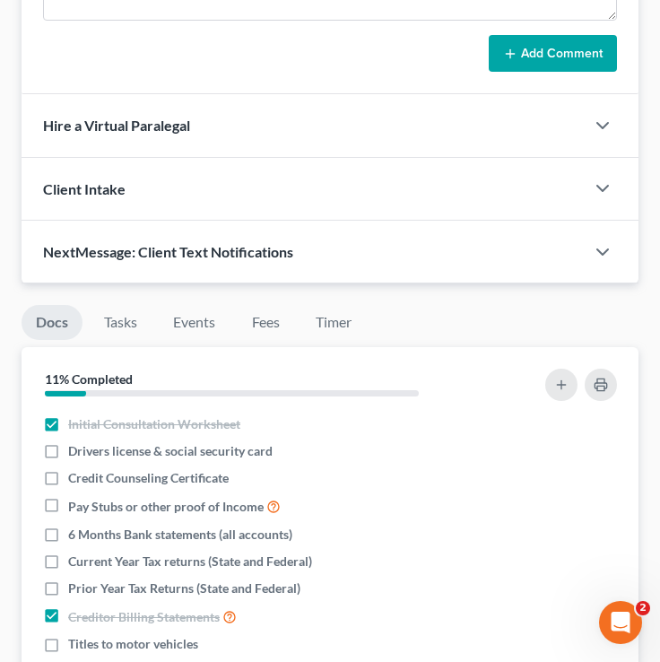
scroll to position [1554, 0]
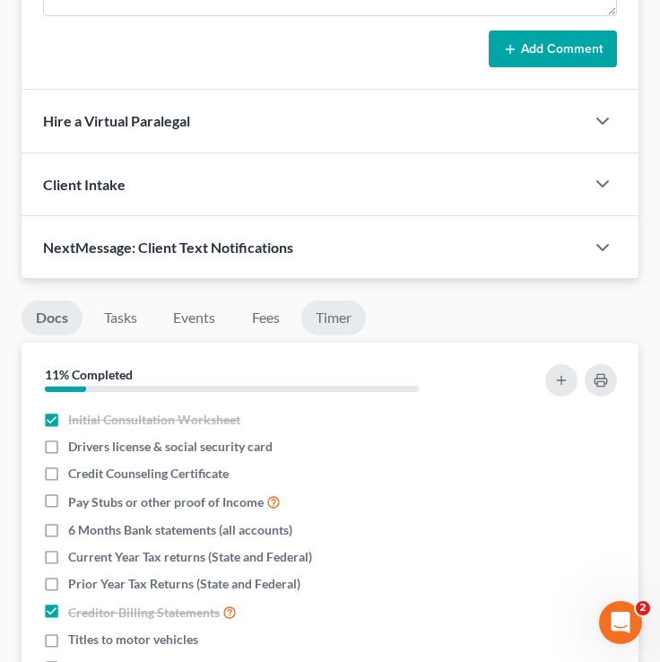
click at [350, 336] on link "Timer" at bounding box center [334, 318] width 65 height 35
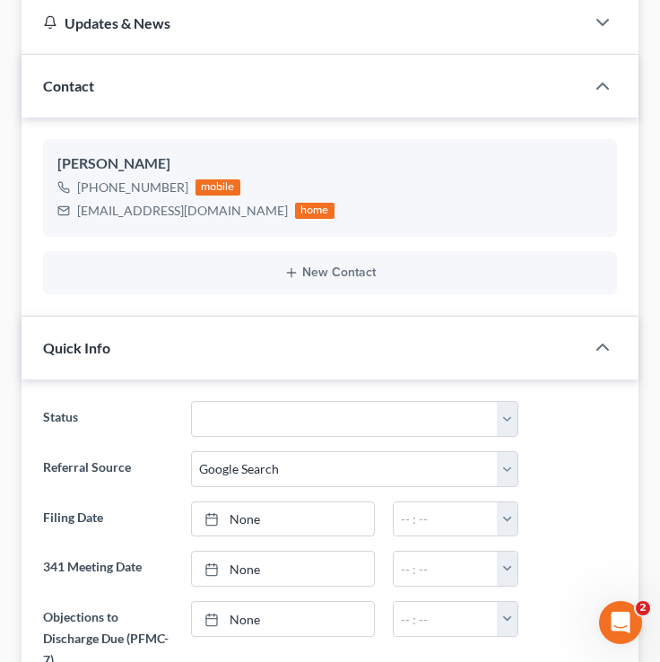
scroll to position [0, 0]
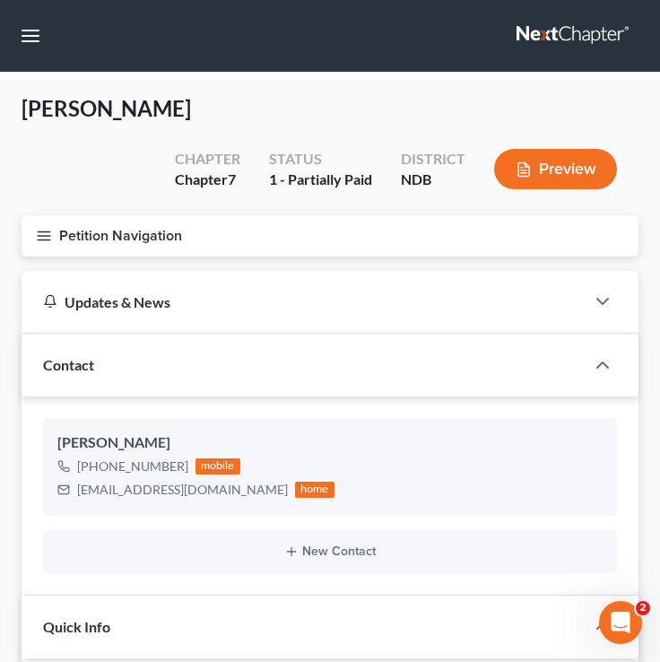
click at [46, 232] on icon "button" at bounding box center [44, 236] width 16 height 16
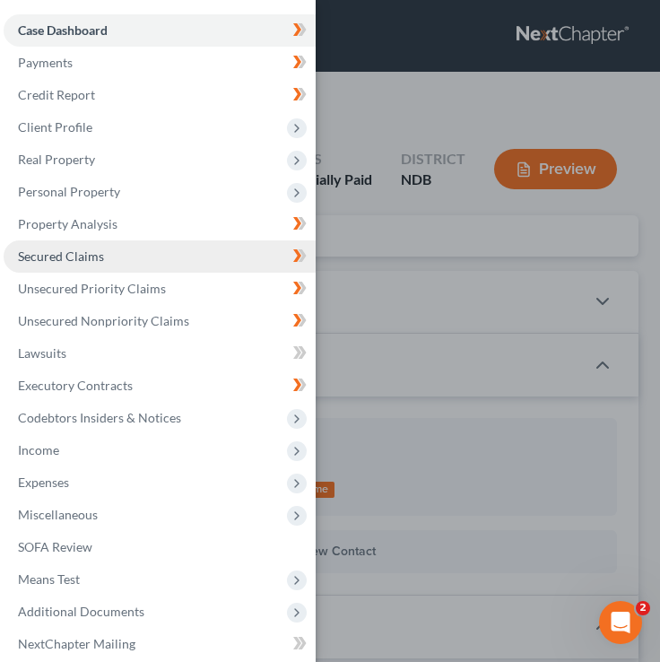
click at [87, 244] on link "Secured Claims" at bounding box center [160, 256] width 312 height 32
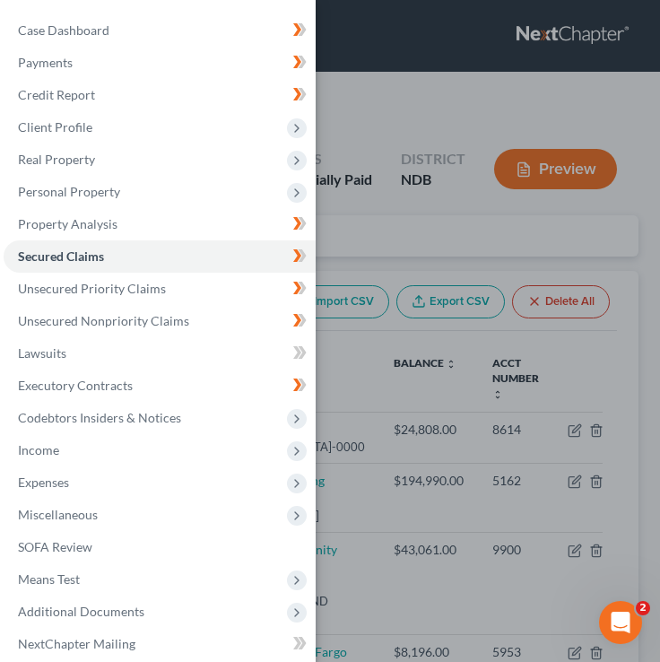
click at [481, 211] on div "Case Dashboard Payments Invoices Payments Payments Credit Report Client Profile" at bounding box center [330, 331] width 660 height 662
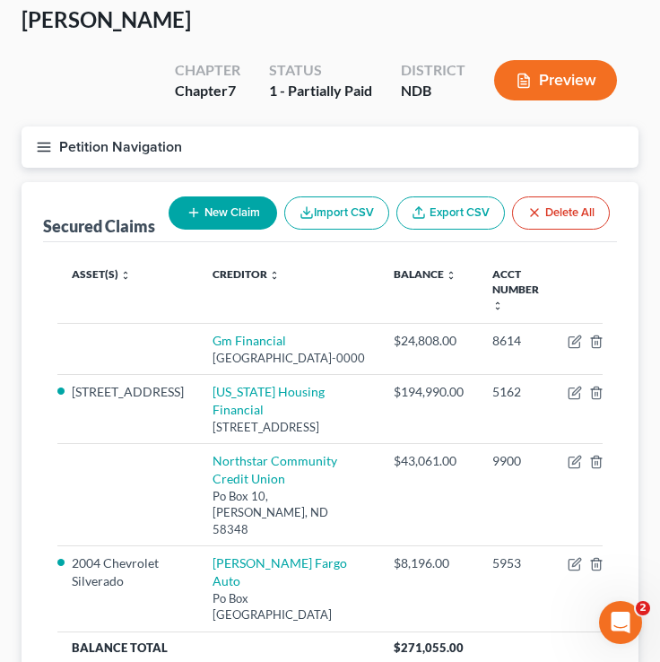
scroll to position [92, 0]
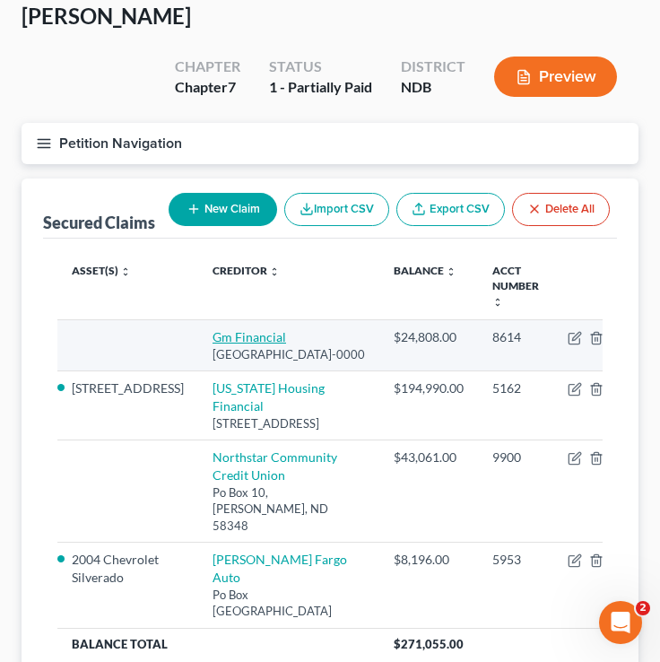
click at [213, 329] on link "Gm Financial" at bounding box center [250, 336] width 74 height 15
select select "45"
select select "0"
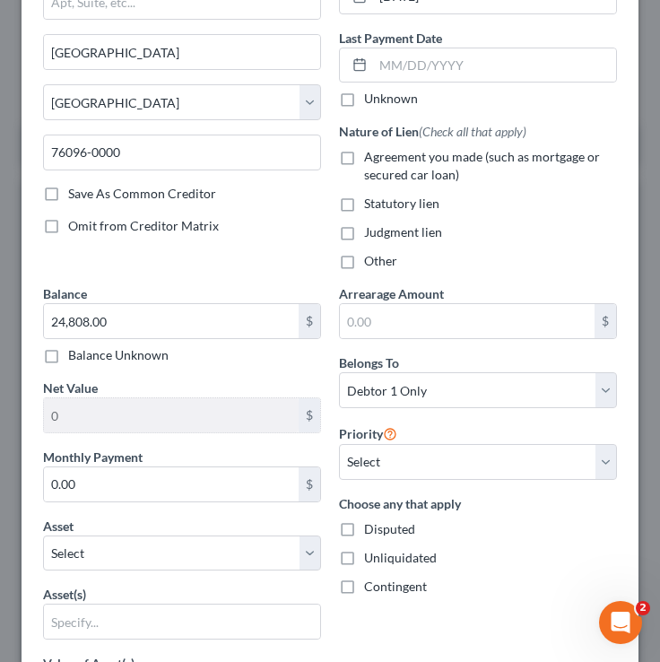
scroll to position [225, 0]
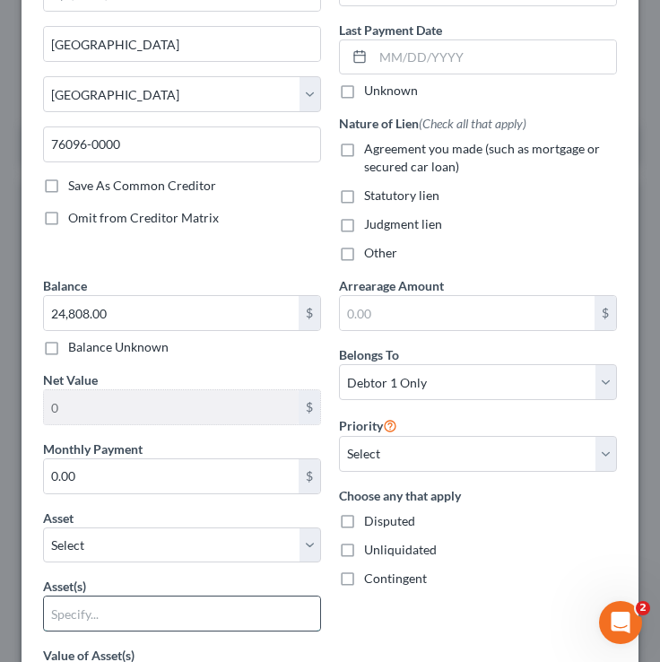
click at [103, 612] on input "text" at bounding box center [182, 614] width 276 height 34
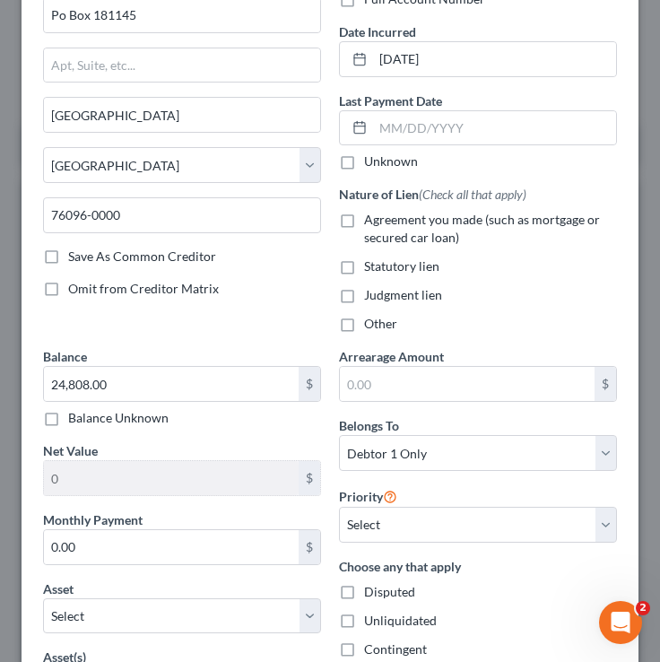
scroll to position [36, 0]
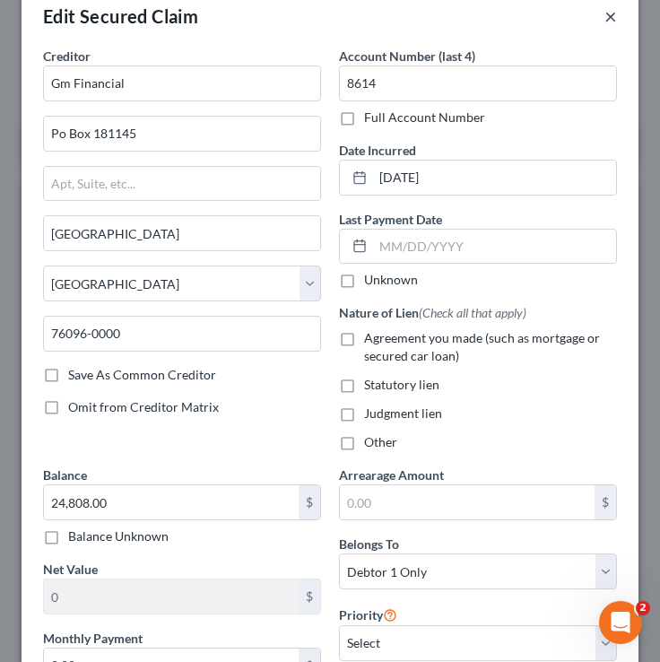
type input "werrewerwerrewerwerre"
click at [610, 13] on button "×" at bounding box center [611, 16] width 13 height 22
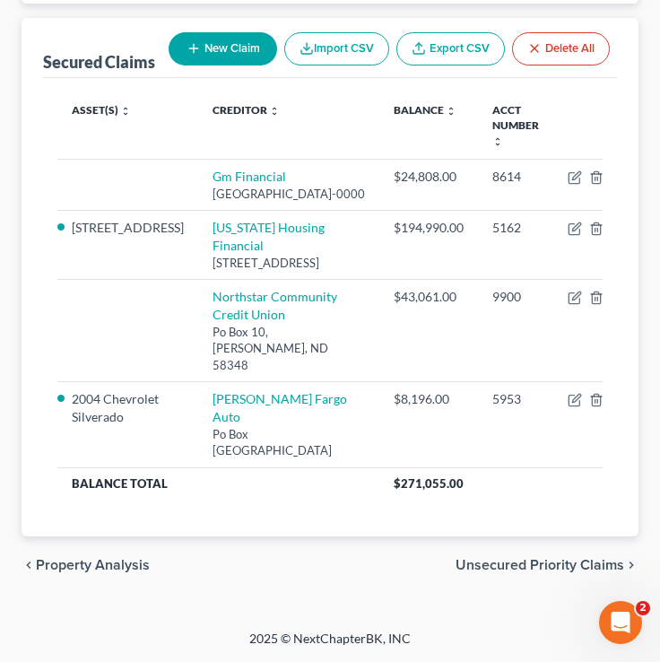
scroll to position [0, 0]
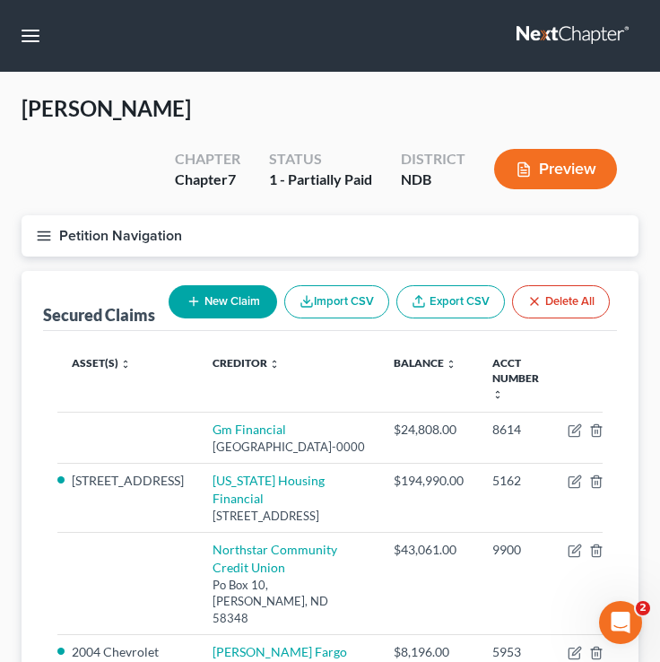
click at [55, 225] on button "Petition Navigation" at bounding box center [330, 235] width 617 height 41
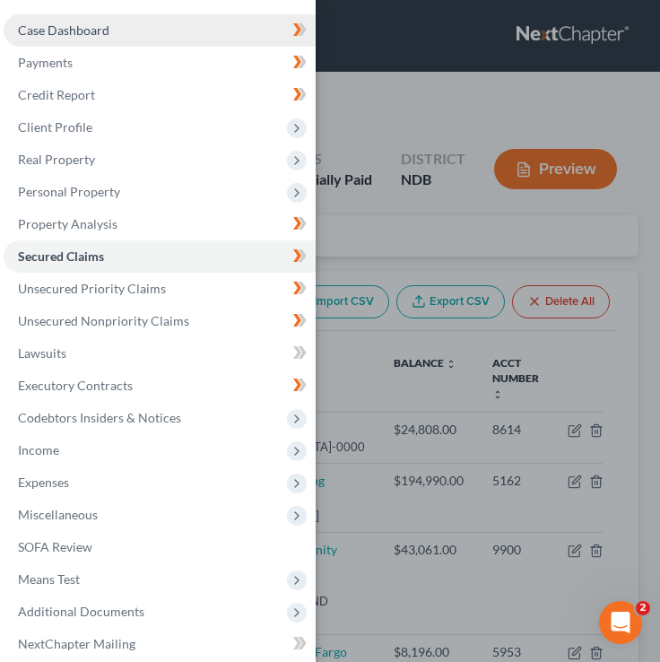
click at [126, 20] on link "Case Dashboard" at bounding box center [160, 30] width 312 height 32
select select "4"
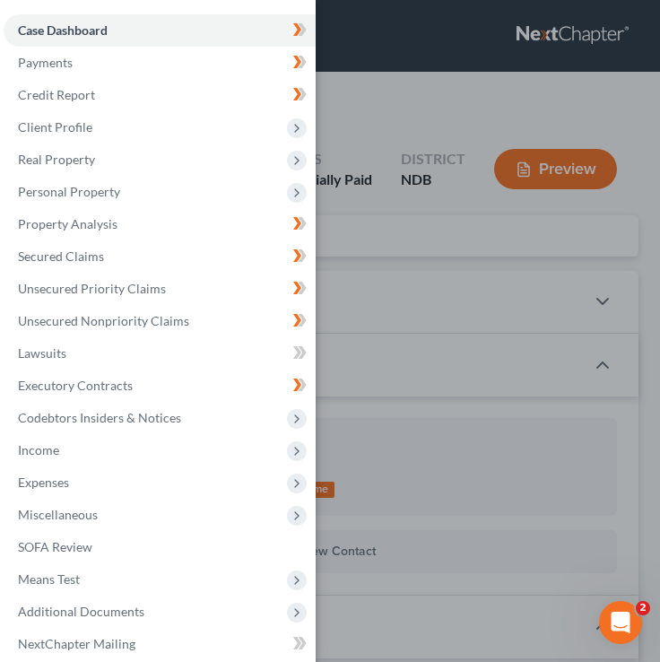
click at [490, 116] on div "Case Dashboard Payments Invoices Payments Payments Credit Report Client Profile" at bounding box center [330, 331] width 660 height 662
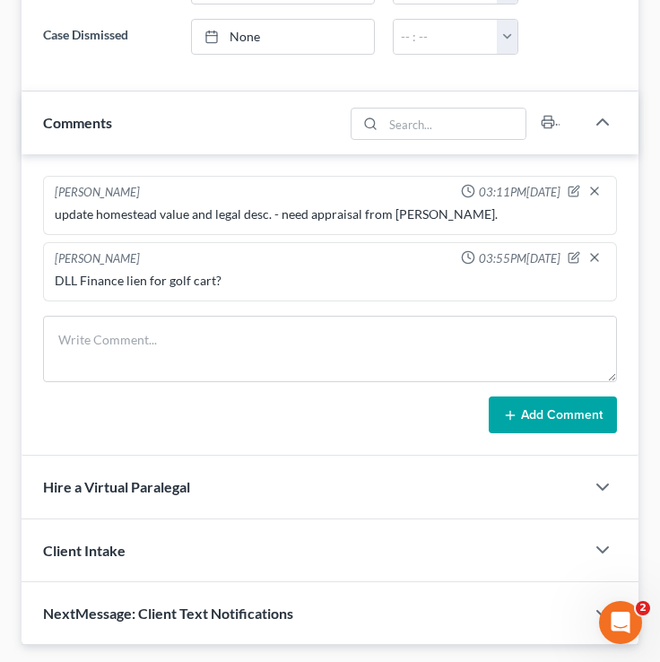
scroll to position [1323, 0]
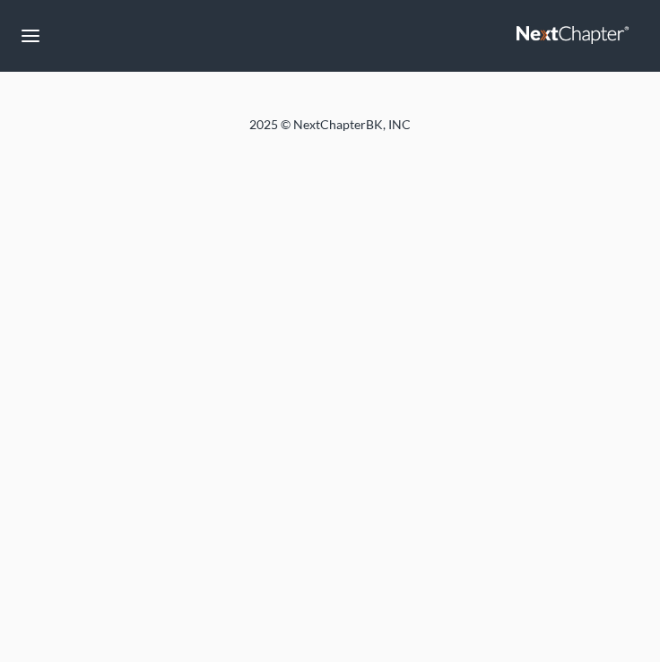
select select "4"
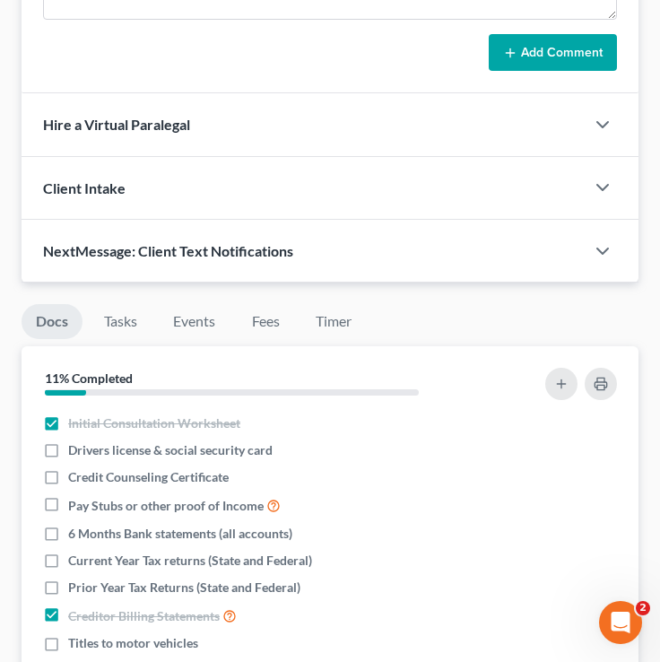
scroll to position [1561, 0]
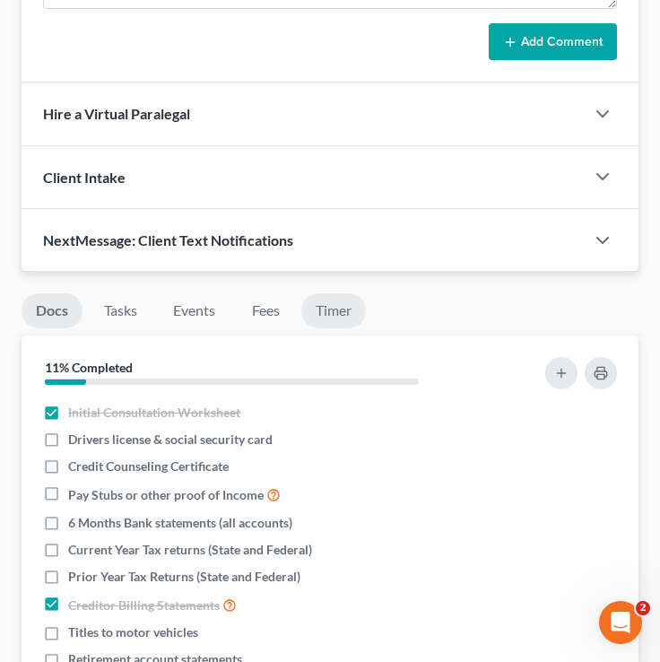
click at [346, 322] on link "Timer" at bounding box center [334, 310] width 65 height 35
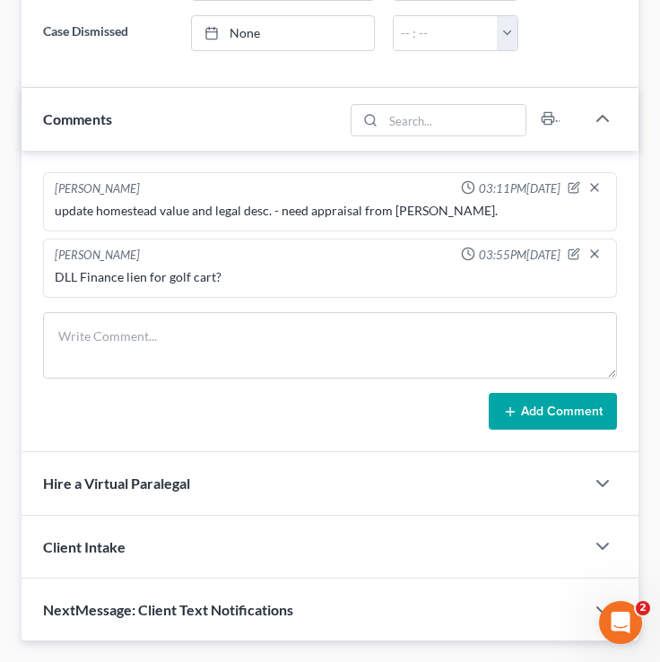
scroll to position [1216, 0]
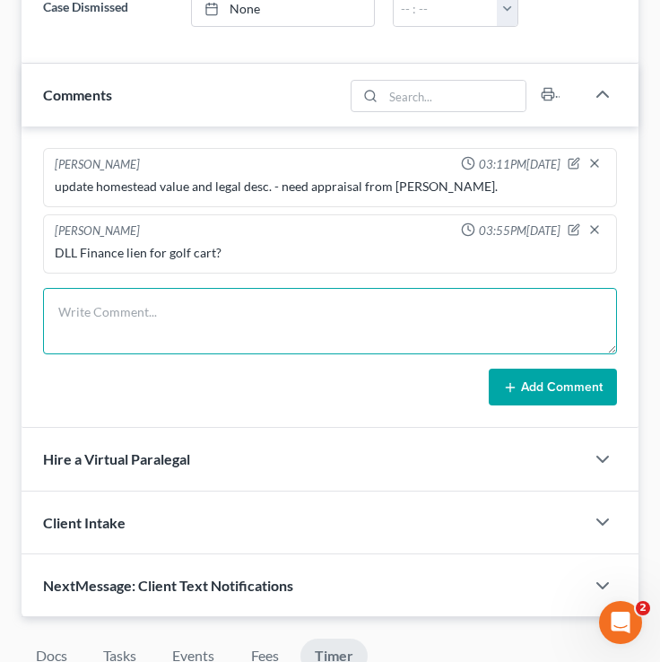
click at [300, 321] on textarea at bounding box center [330, 321] width 574 height 66
type textarea "kjbvhjkkkjhghfddgjukkxcvvcxxcvcxxvc"
drag, startPoint x: 350, startPoint y: 343, endPoint x: 6, endPoint y: 321, distance: 344.4
click at [6, 321] on div "[PERSON_NAME] Upgraded Chapter Chapter 7 Status 1 - Partially Paid District NDB…" at bounding box center [330, 83] width 660 height 2452
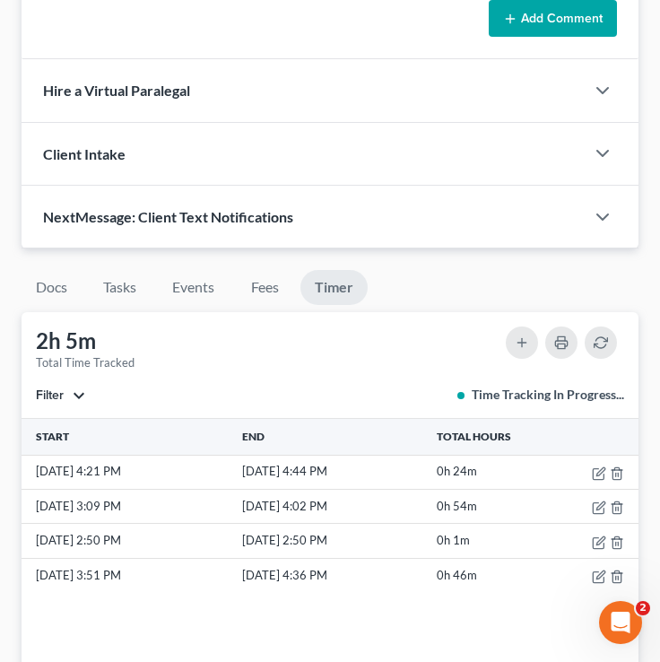
scroll to position [1613, 0]
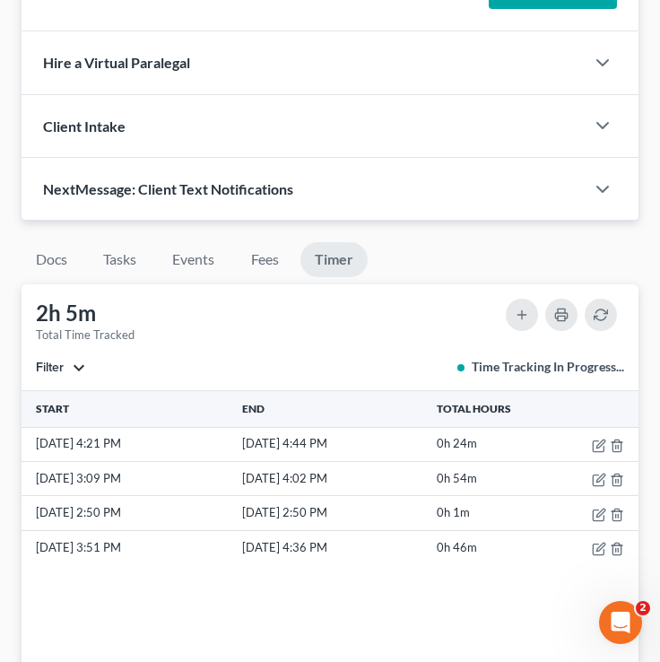
type textarea "ddfsfddfssfd"
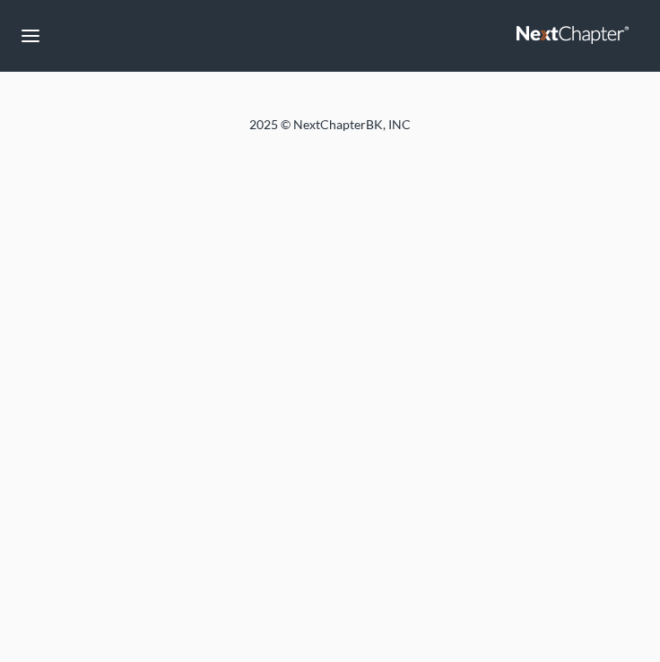
select select "4"
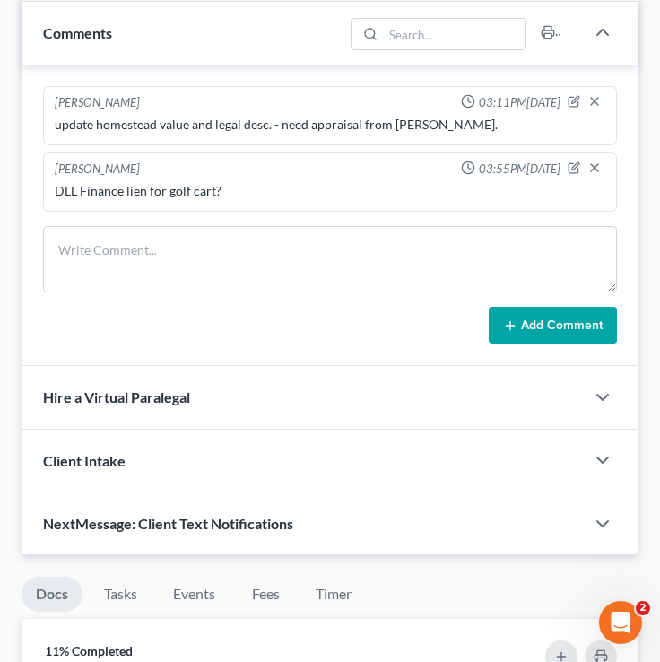
scroll to position [1283, 0]
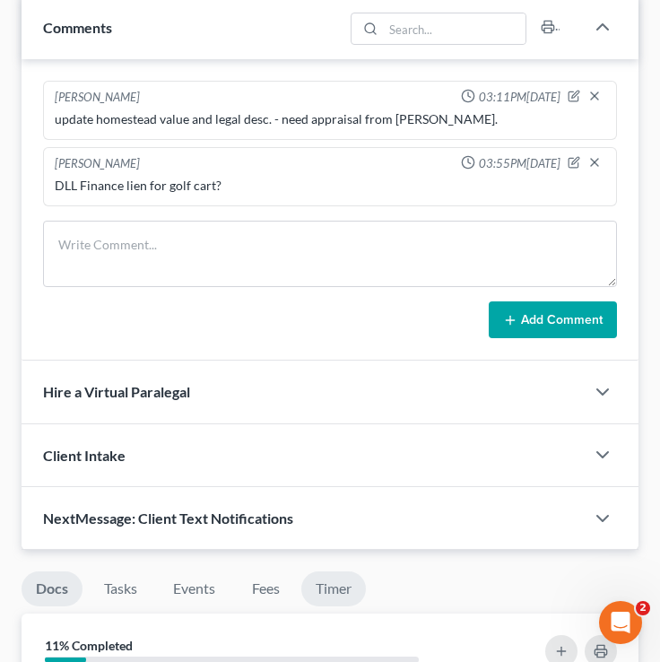
click at [308, 607] on link "Timer" at bounding box center [334, 589] width 65 height 35
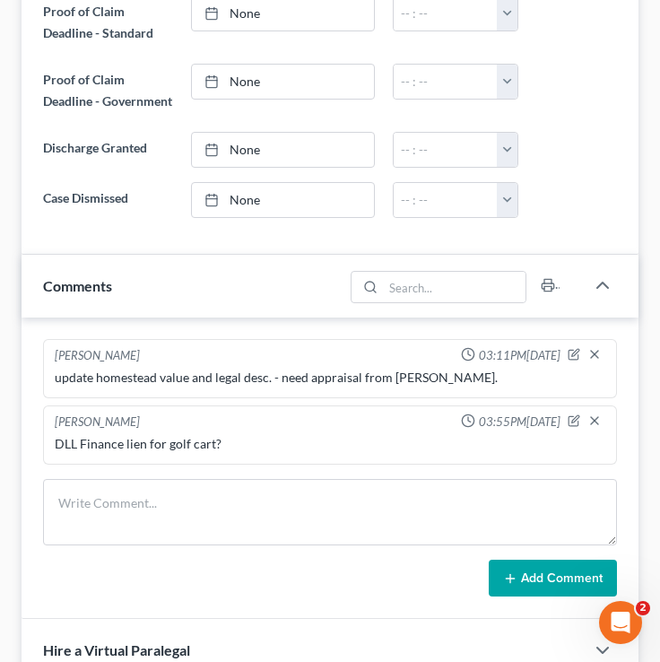
scroll to position [1035, 0]
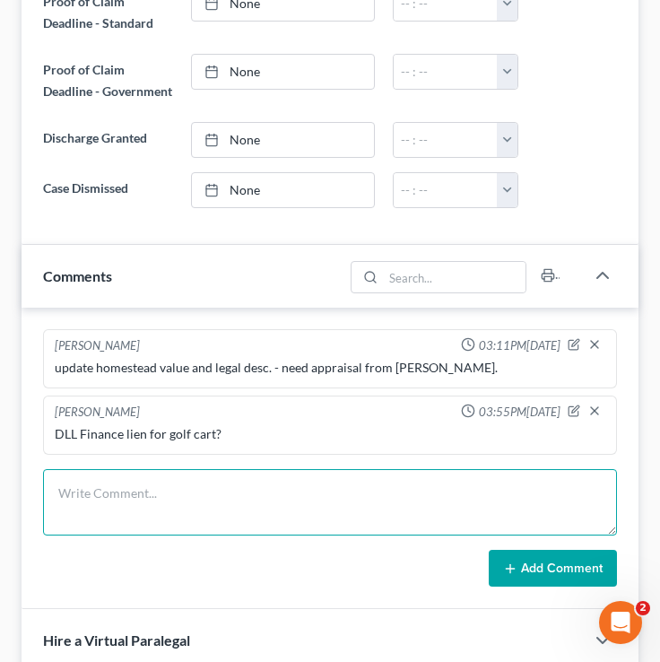
click at [133, 531] on textarea at bounding box center [330, 502] width 574 height 66
type textarea "sdfdsdfsdfsfdsfsddfsfdsfdsfdsfsdfds"
drag, startPoint x: 307, startPoint y: 511, endPoint x: 37, endPoint y: 514, distance: 270.1
click at [37, 514] on div "[PERSON_NAME] 03:11PM[DATE] update homestead value and legal desc. - need appra…" at bounding box center [330, 459] width 617 height 302
type textarea "ihhjjhjhjhjhjhjhjhhjhhhjrfgfddfdfdfdf"
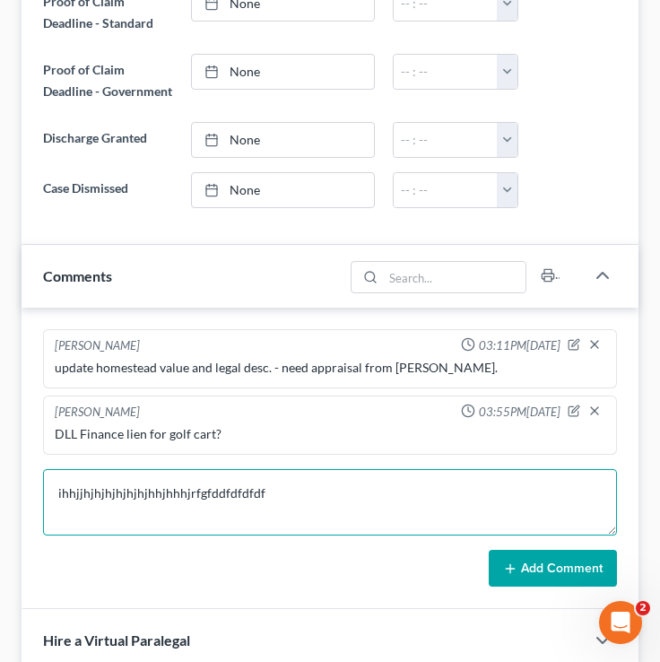
drag, startPoint x: 257, startPoint y: 496, endPoint x: 145, endPoint y: 500, distance: 111.3
click at [145, 500] on textarea "ihhjjhjhjhjhjhjhjhhjhhhjrfgfddfdfdfdf" at bounding box center [330, 502] width 574 height 66
drag, startPoint x: 283, startPoint y: 516, endPoint x: 29, endPoint y: 511, distance: 254.0
click at [31, 512] on div "[PERSON_NAME] 03:11PM[DATE] update homestead value and legal desc. - need appra…" at bounding box center [330, 459] width 617 height 302
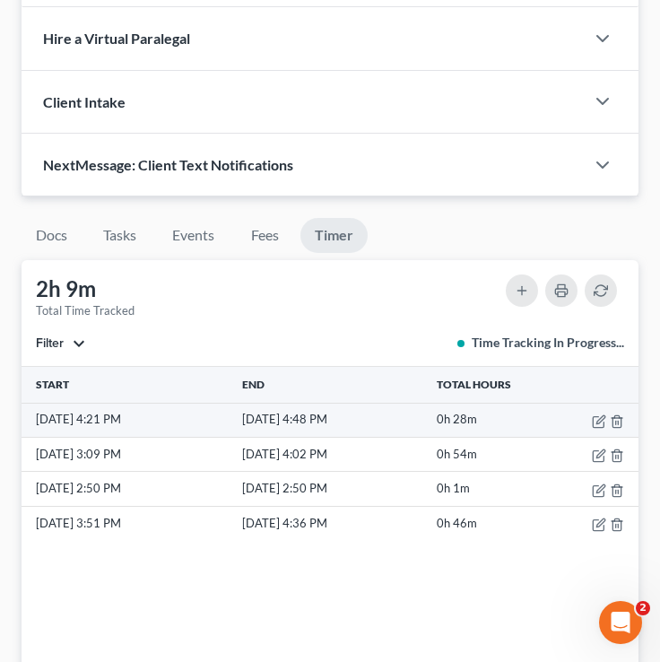
scroll to position [1639, 0]
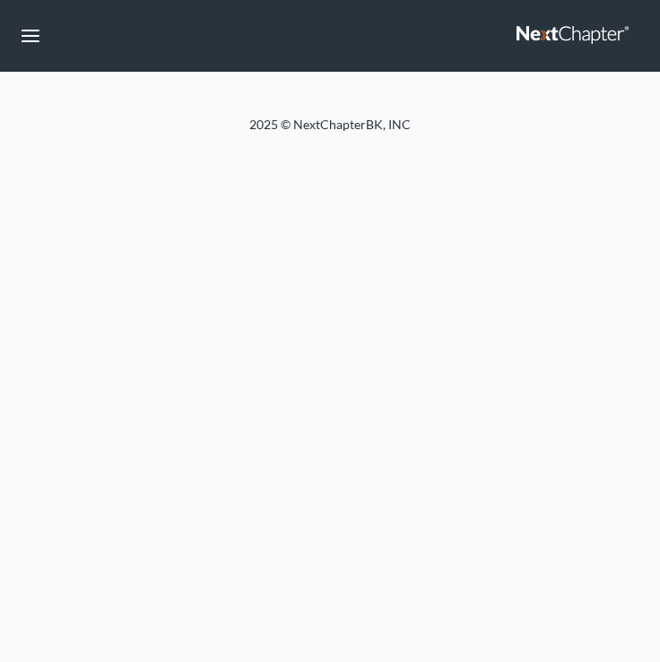
select select "4"
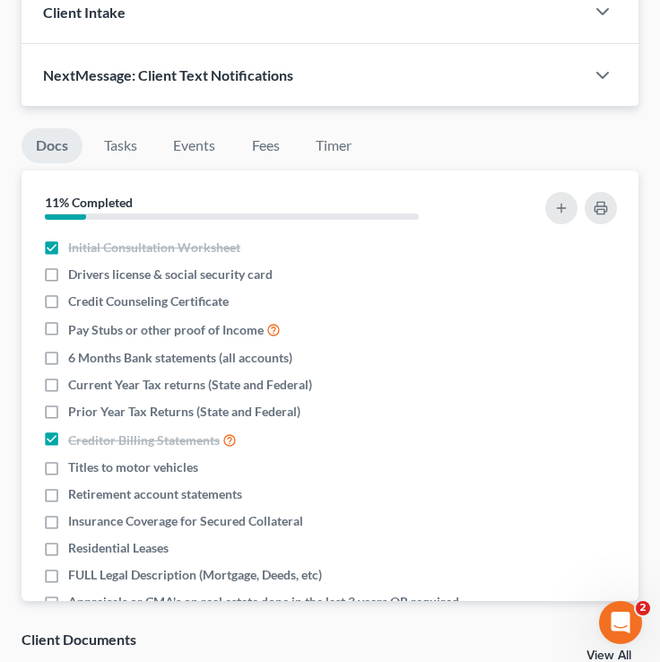
scroll to position [1705, 0]
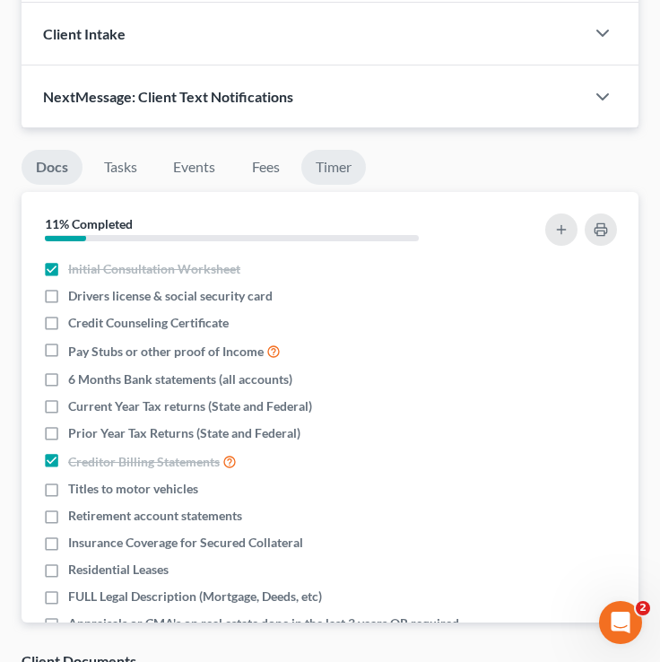
click at [360, 185] on link "Timer" at bounding box center [334, 167] width 65 height 35
